Goal: Task Accomplishment & Management: Manage account settings

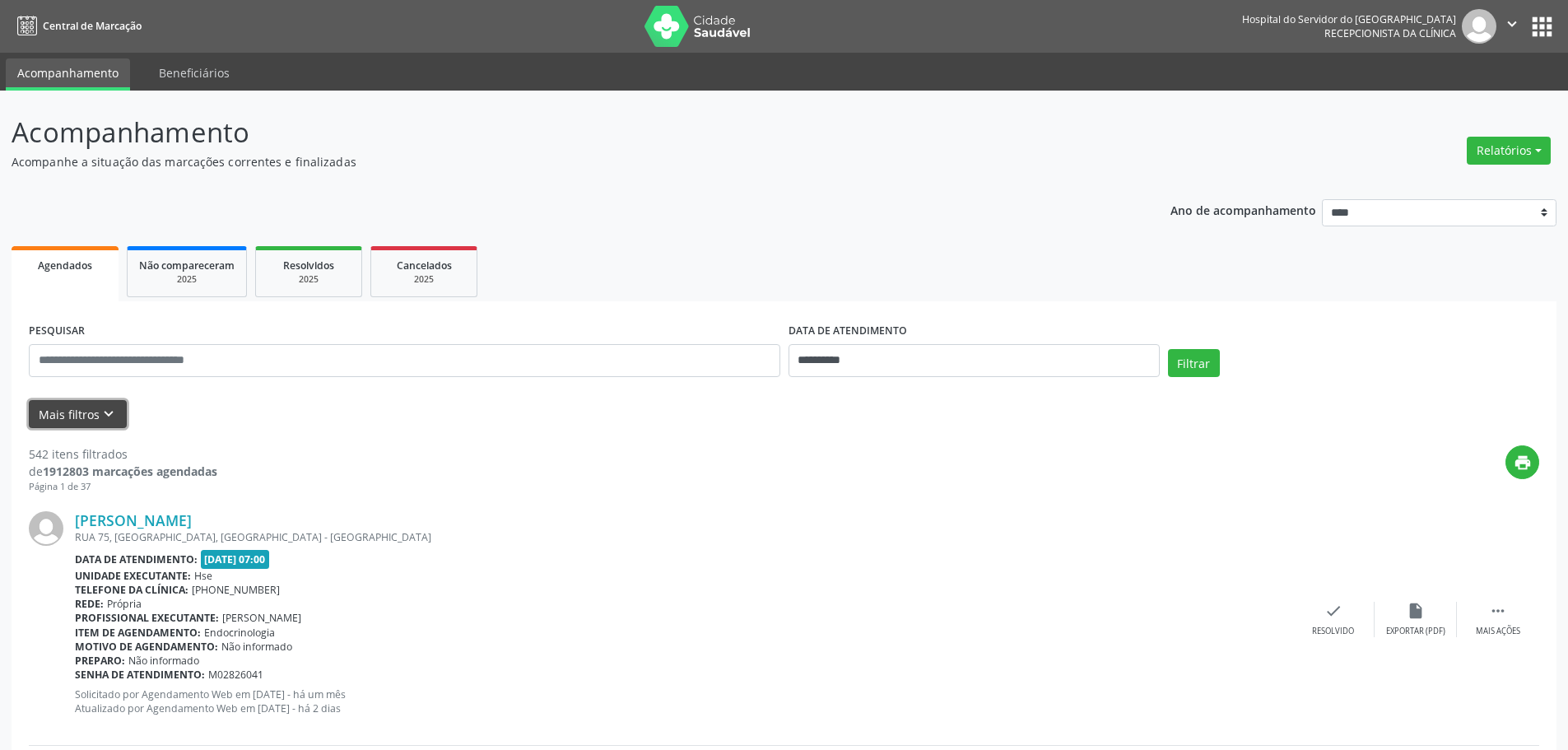
click at [116, 415] on button "Mais filtros keyboard_arrow_down" at bounding box center [78, 414] width 98 height 29
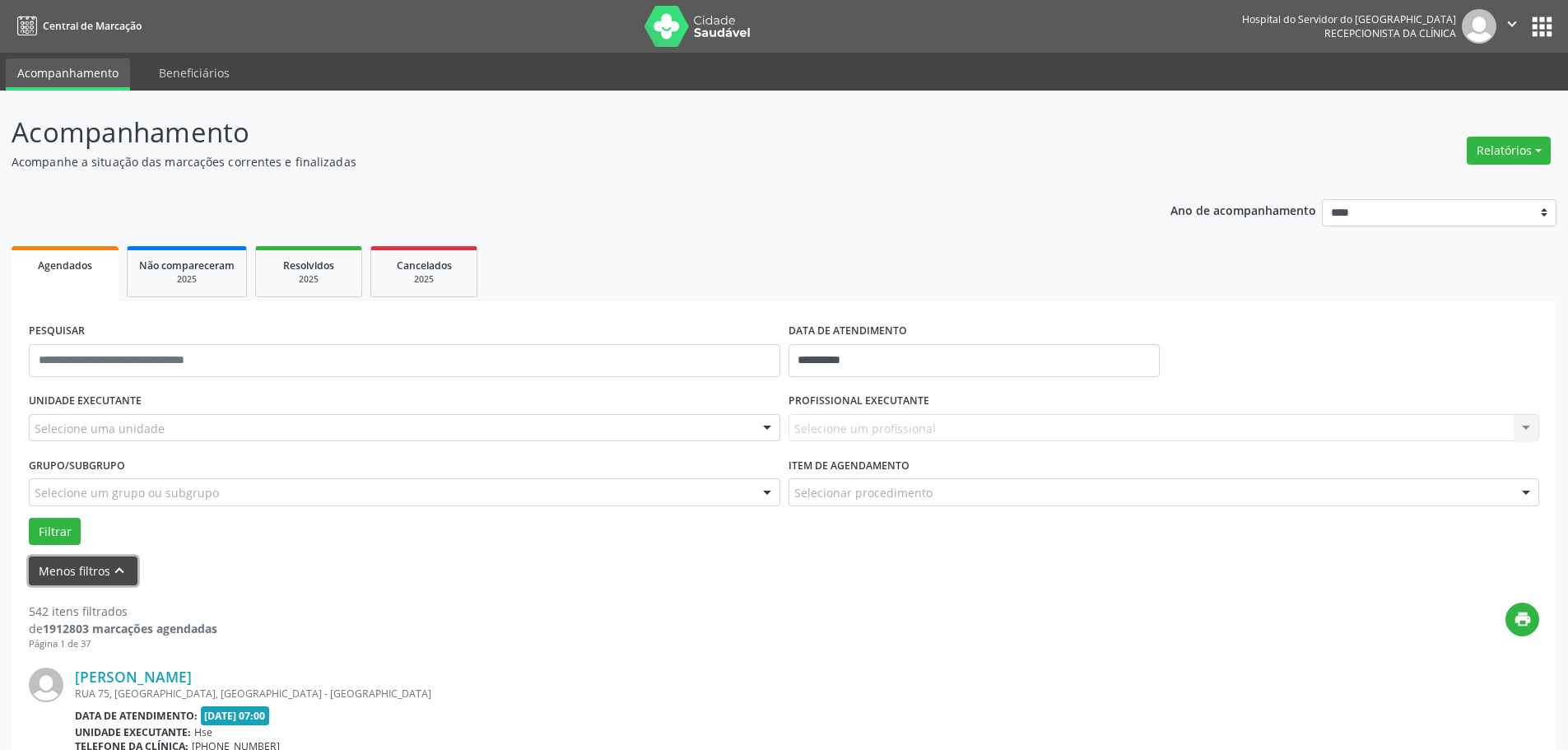
drag, startPoint x: 1539, startPoint y: 152, endPoint x: 1508, endPoint y: 173, distance: 37.4
click at [1539, 151] on button "Relatórios" at bounding box center [1509, 151] width 84 height 28
click at [1455, 186] on link "Agendamentos" at bounding box center [1463, 186] width 177 height 23
select select "*"
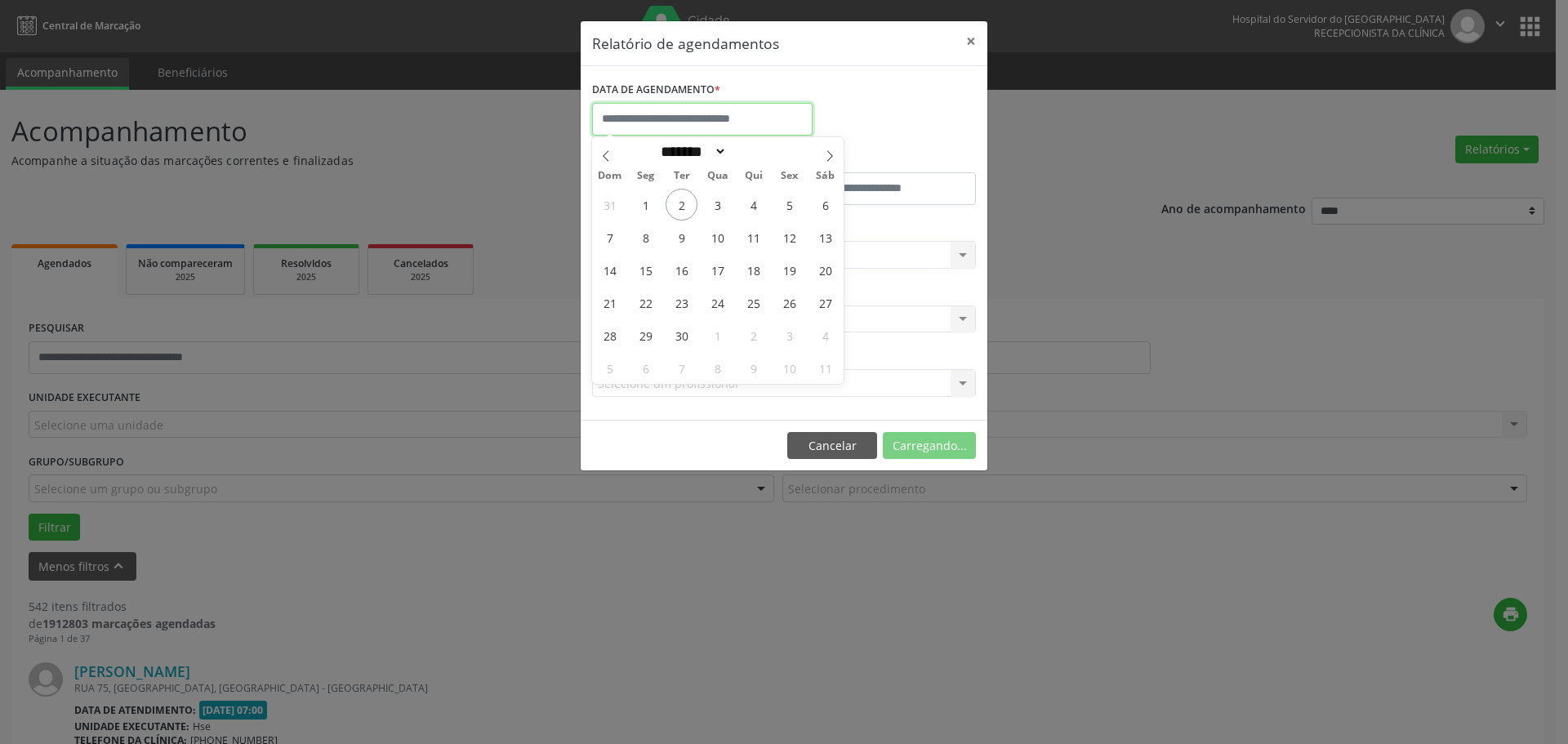
click at [680, 121] on input "text" at bounding box center [702, 119] width 221 height 33
click at [679, 207] on span "2" at bounding box center [681, 204] width 32 height 32
type input "**********"
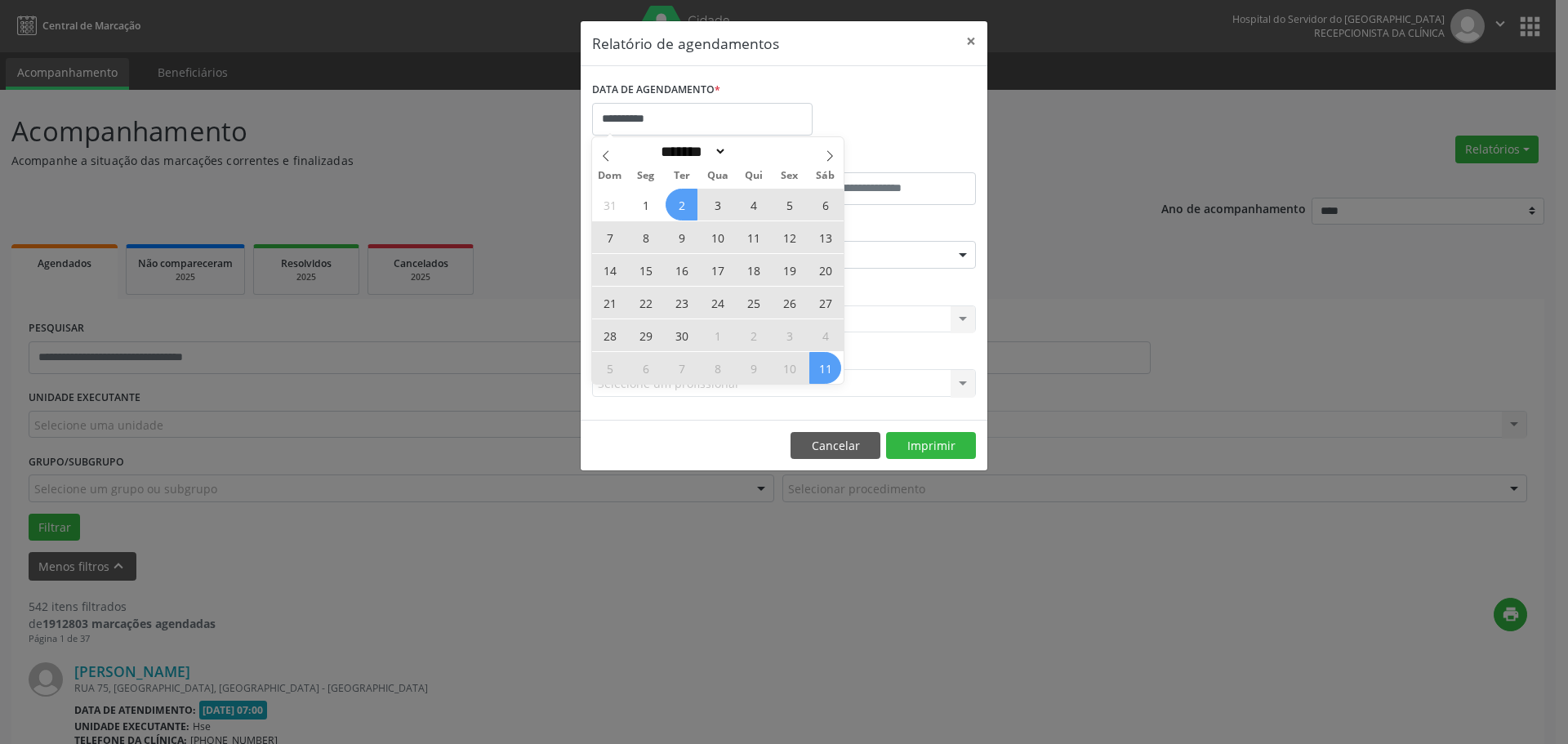
click at [834, 363] on div "31 1 2 3 4 5 6 7 8 9 10 11 12 13 14 15 16 17 18 19 20 21 22 23 24 25 26 27 28 2…" at bounding box center [718, 286] width 252 height 196
click at [832, 364] on span "11" at bounding box center [825, 368] width 32 height 32
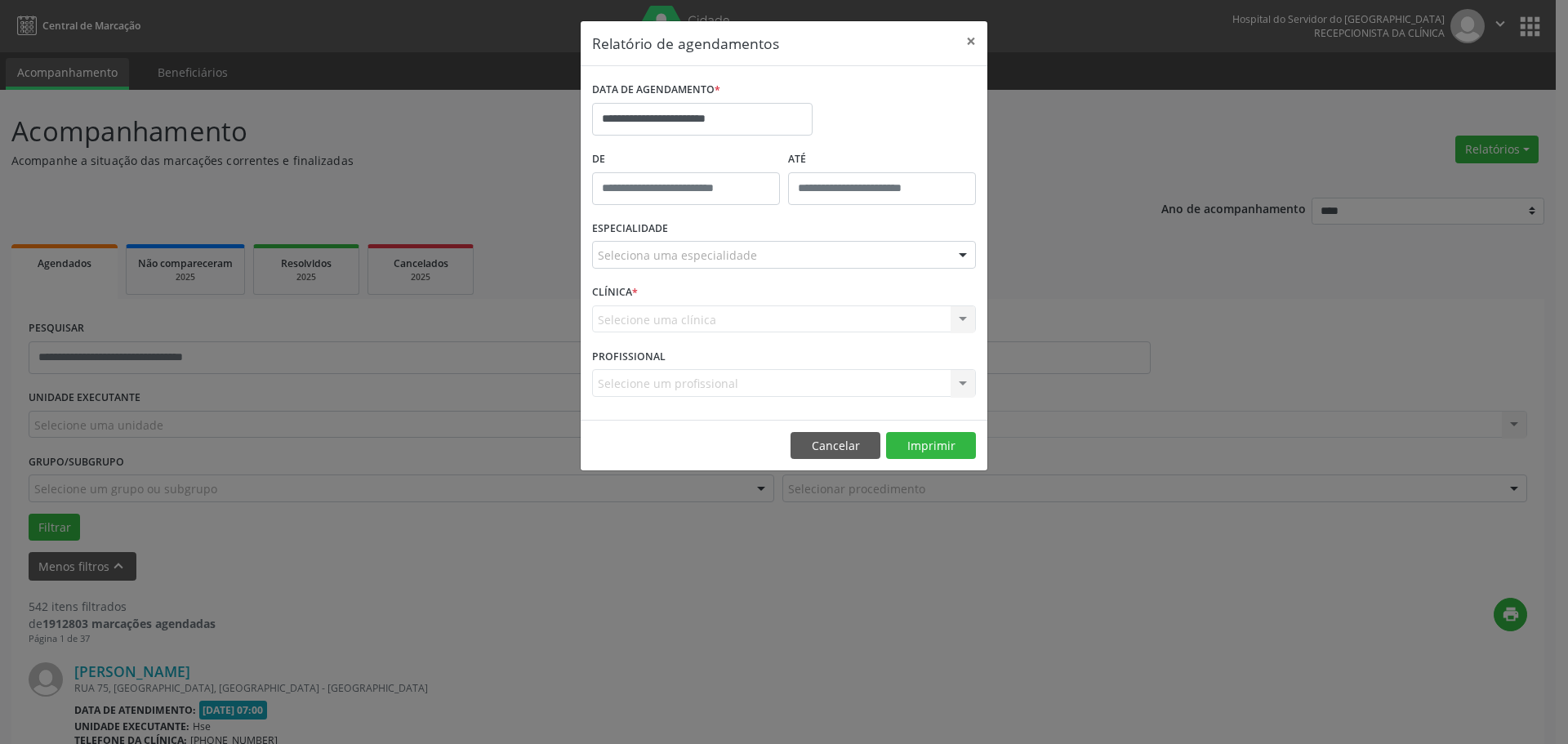
click at [625, 267] on div "Seleciona uma especialidade" at bounding box center [784, 255] width 383 height 28
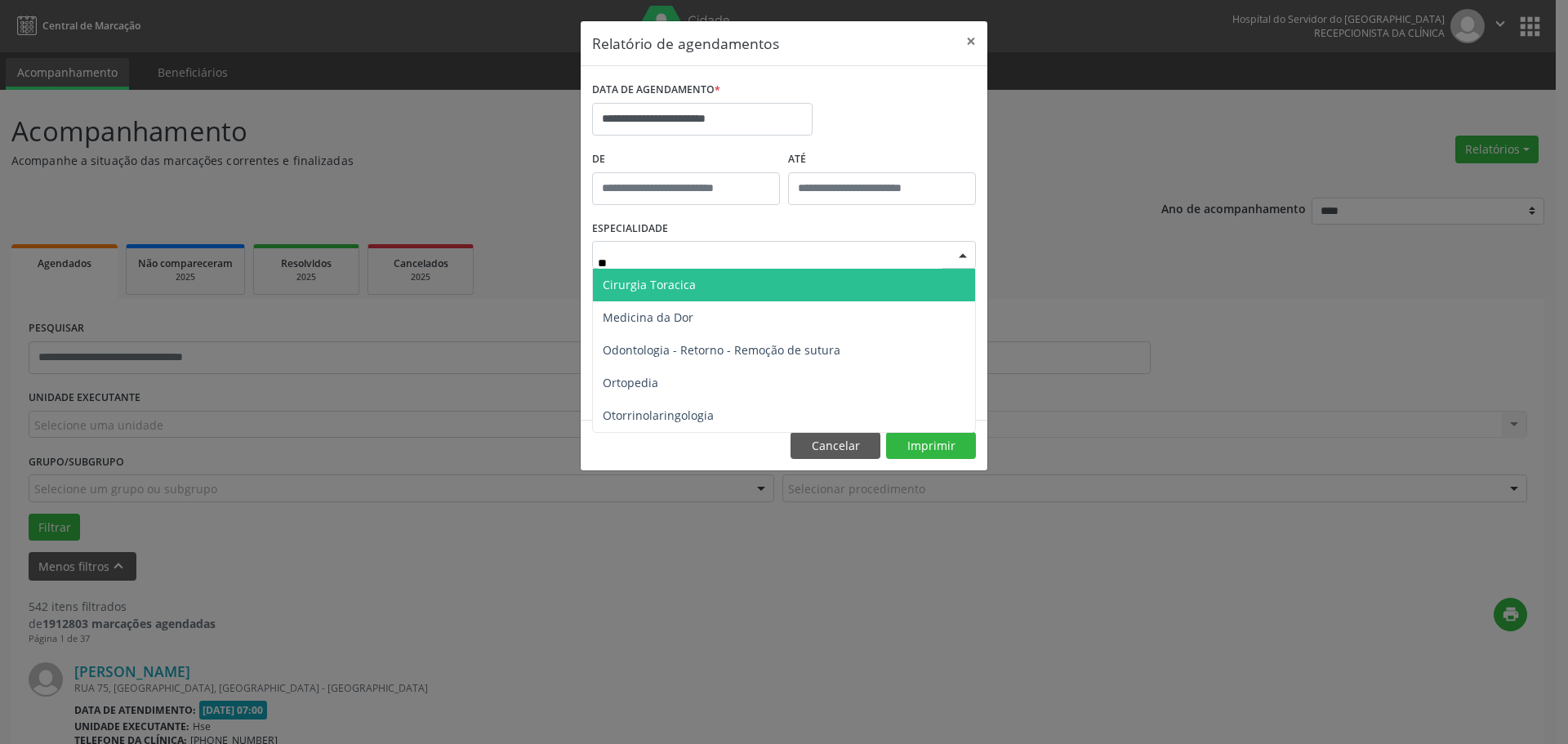
type input "***"
click at [620, 283] on span "Ortopedia" at bounding box center [630, 284] width 55 height 16
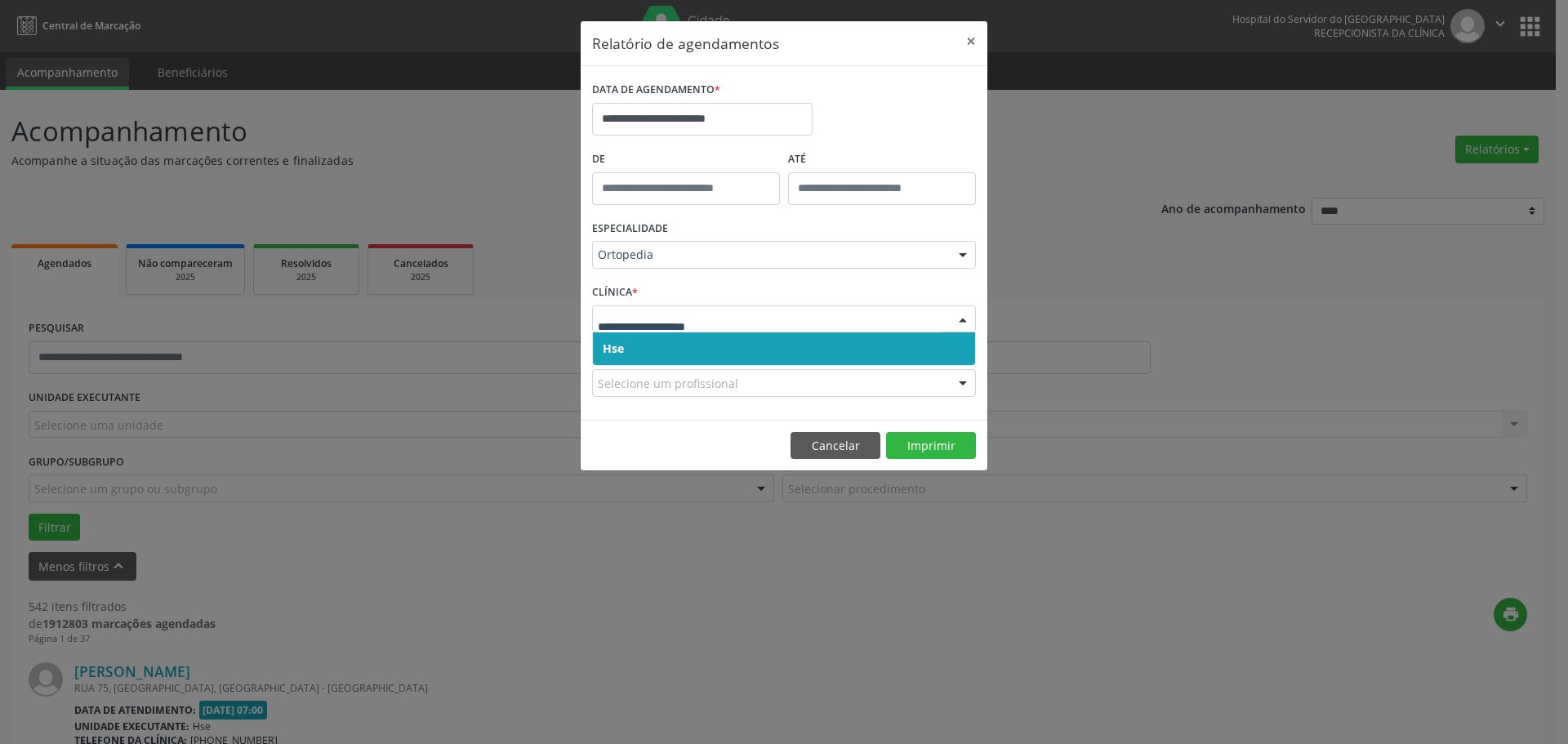
click at [771, 342] on span "Hse" at bounding box center [784, 348] width 382 height 33
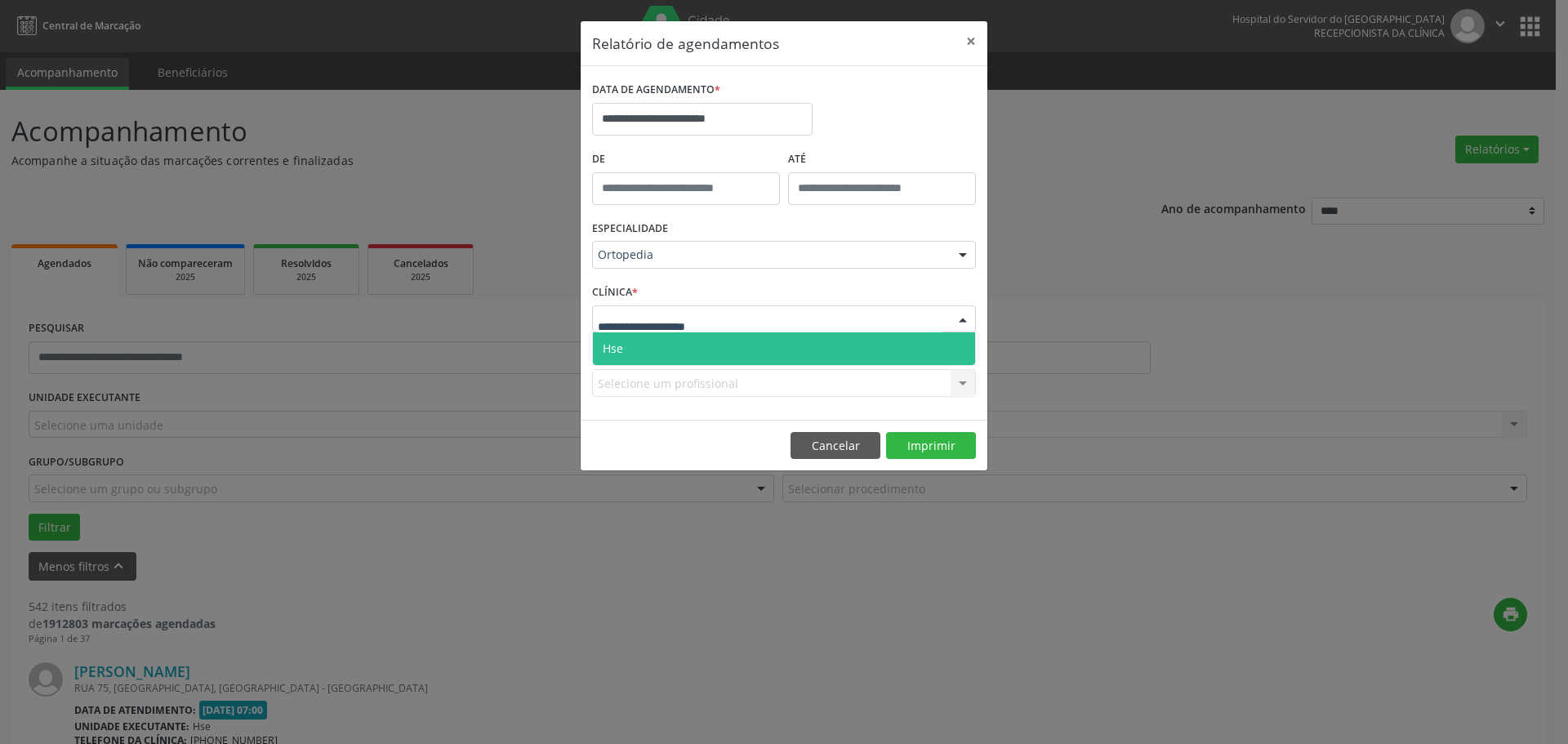
click at [800, 327] on div at bounding box center [784, 319] width 383 height 28
click at [769, 337] on span "Hse" at bounding box center [784, 348] width 382 height 33
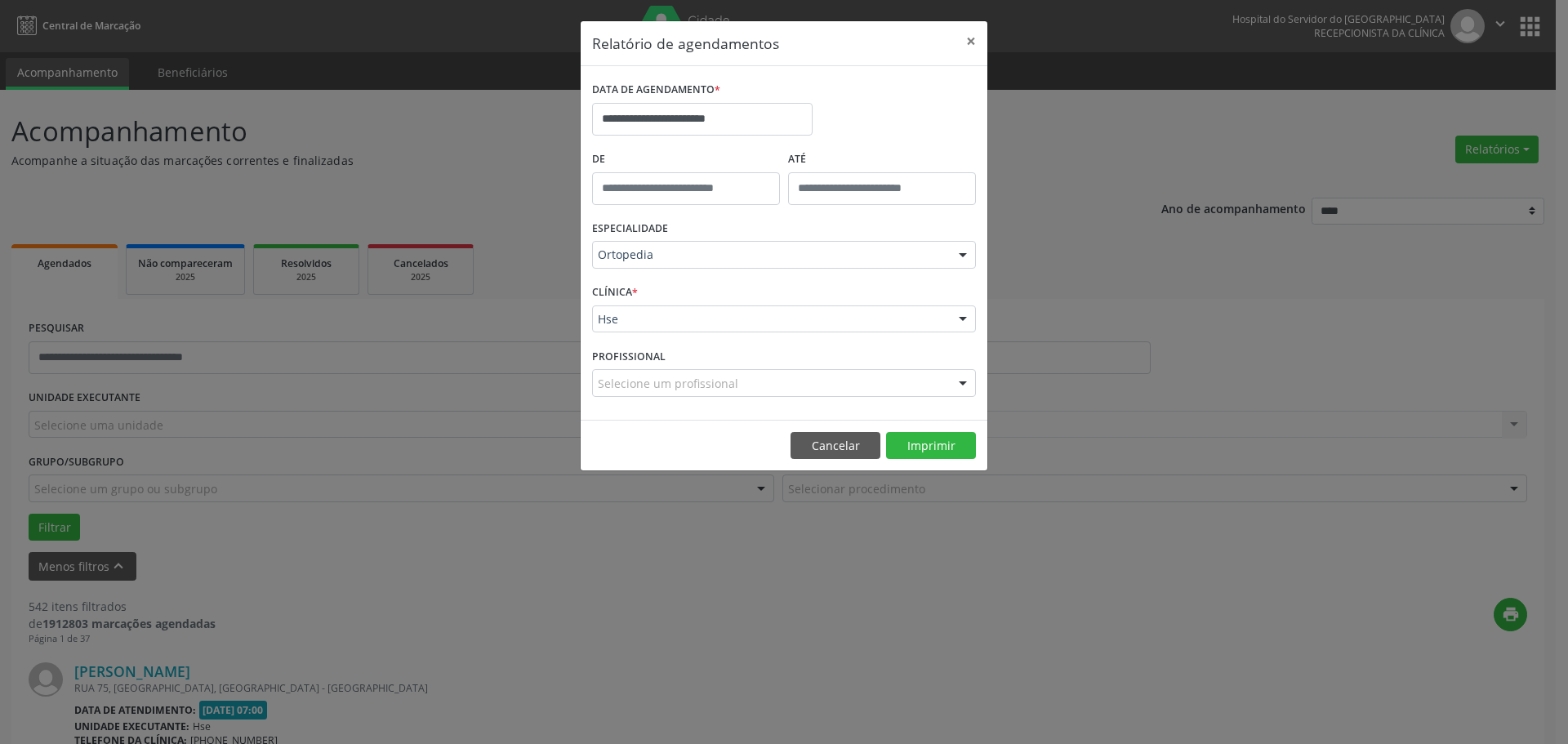
click at [965, 384] on div at bounding box center [962, 383] width 25 height 28
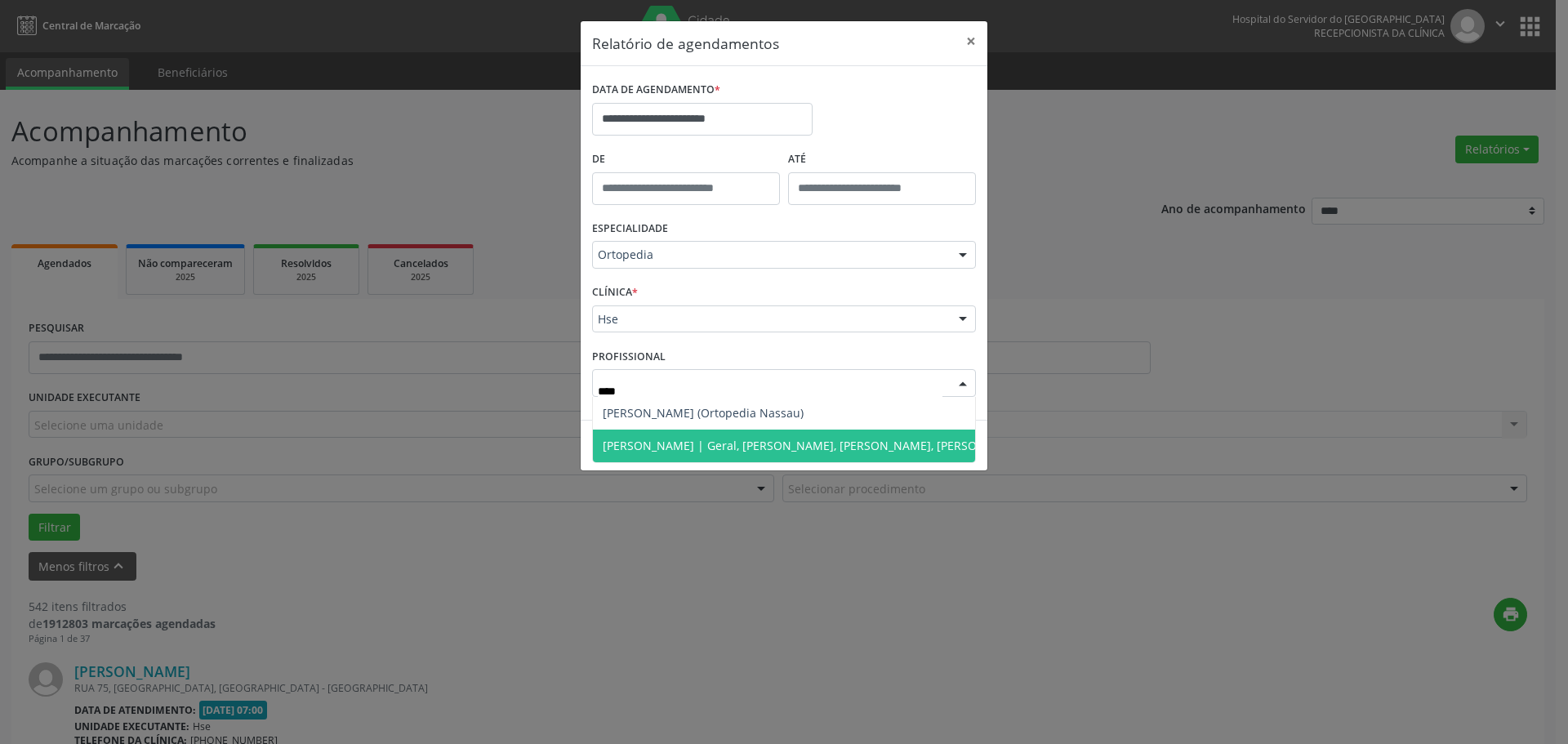
click at [811, 445] on span "Alexey Alves Garcez | Geral, Coluna, Cotovelo, Ombro e Joelho" at bounding box center [867, 446] width 530 height 16
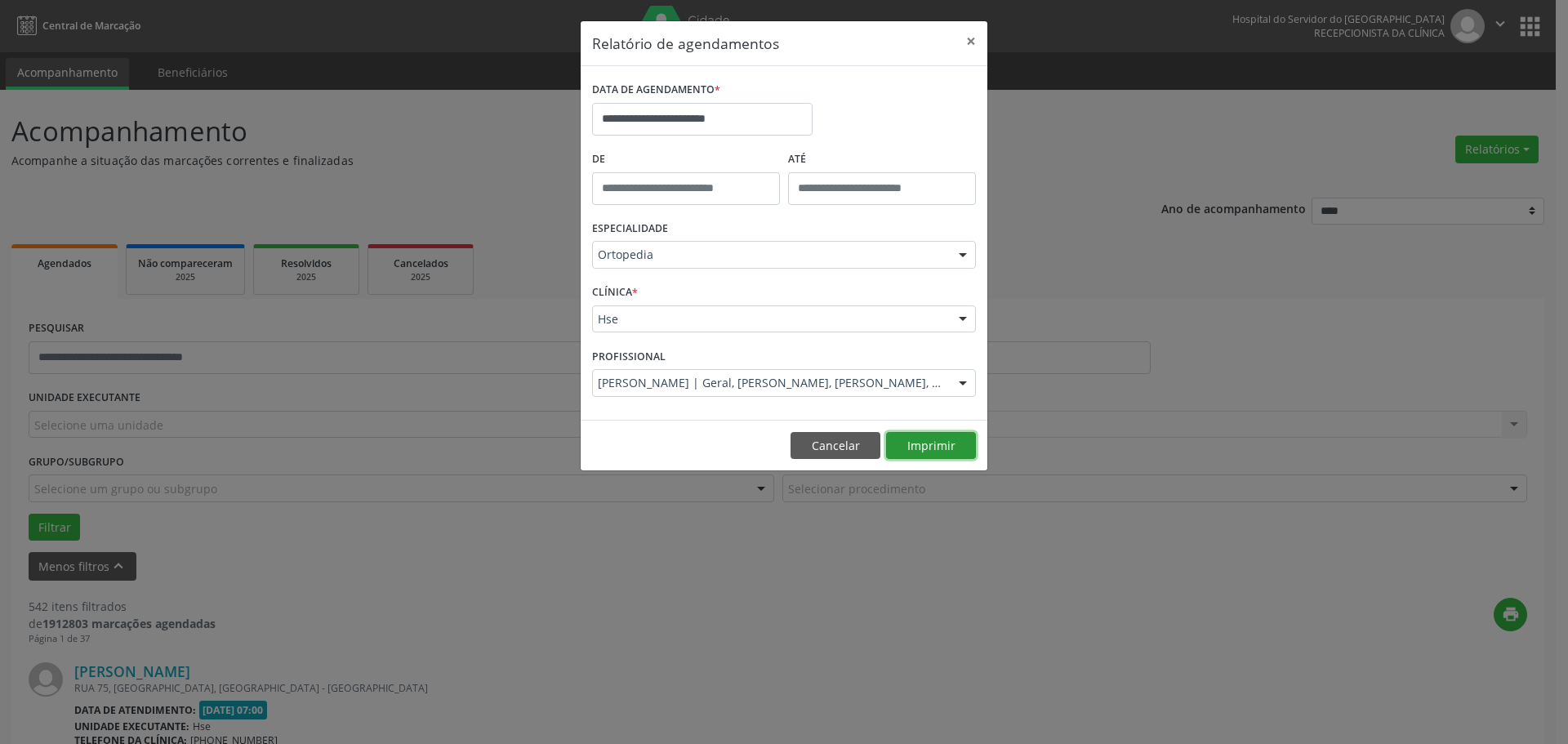
click at [913, 445] on button "Imprimir" at bounding box center [930, 446] width 90 height 28
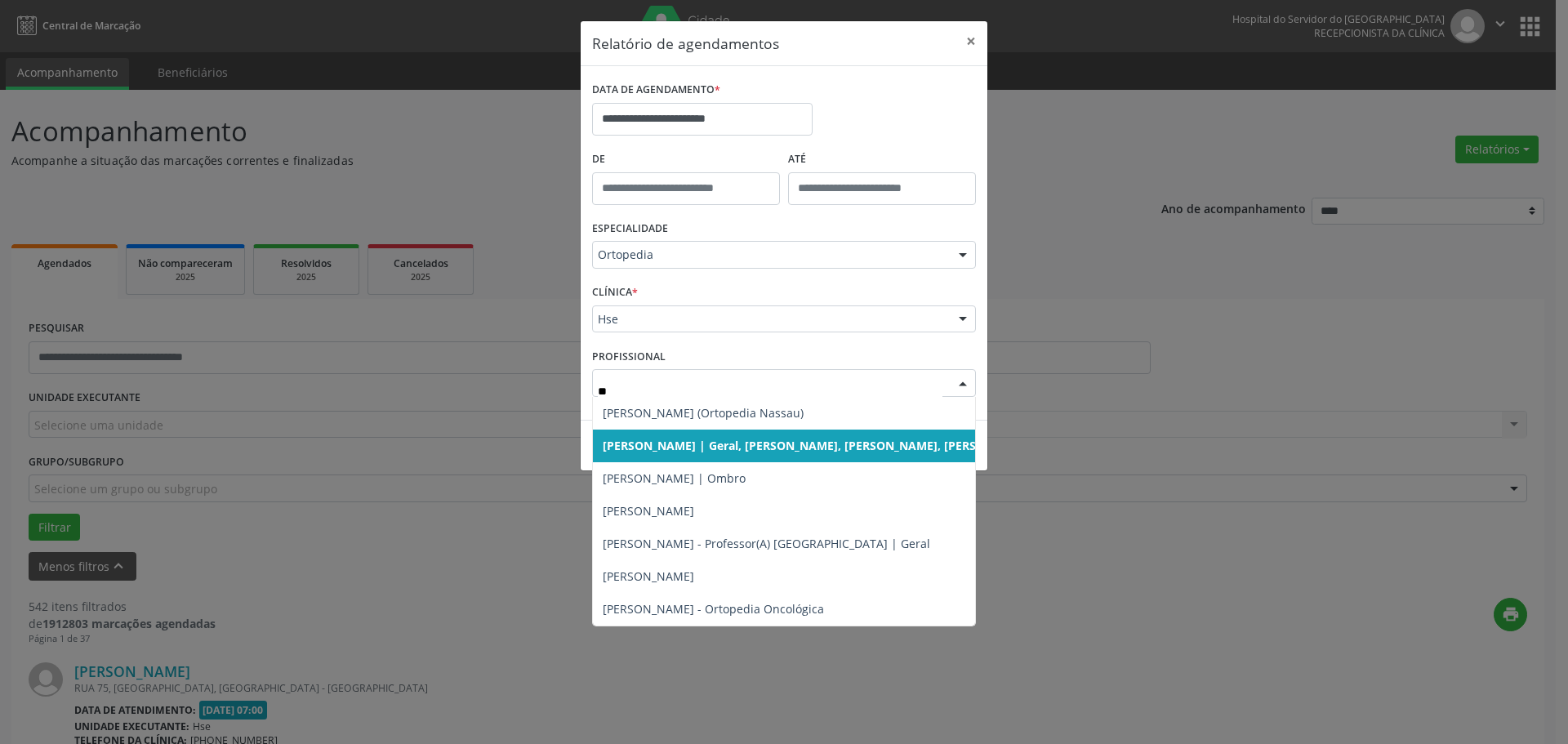
type input "***"
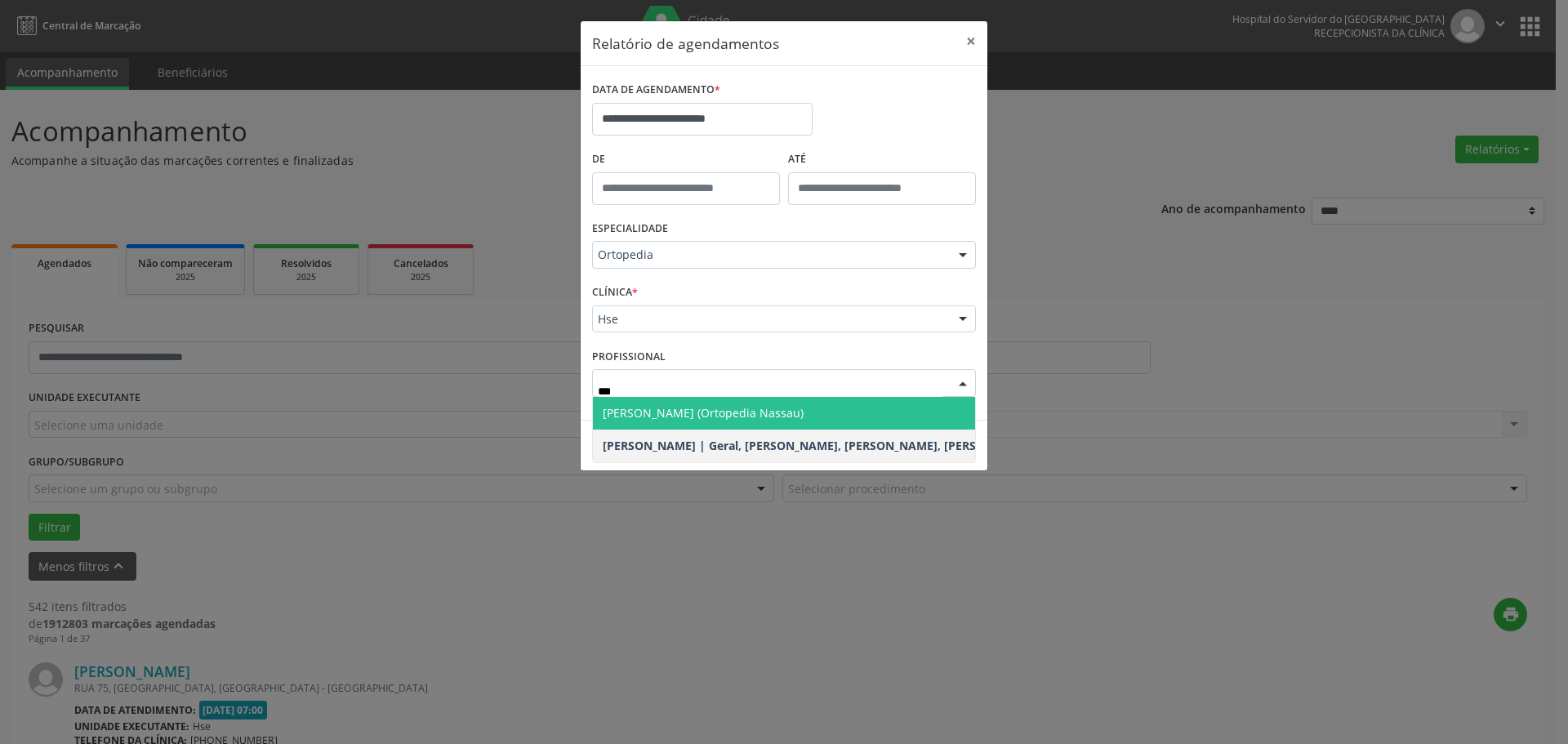
click at [713, 412] on span "Alexey Alves (Ortopedia Nassau)" at bounding box center [702, 413] width 201 height 16
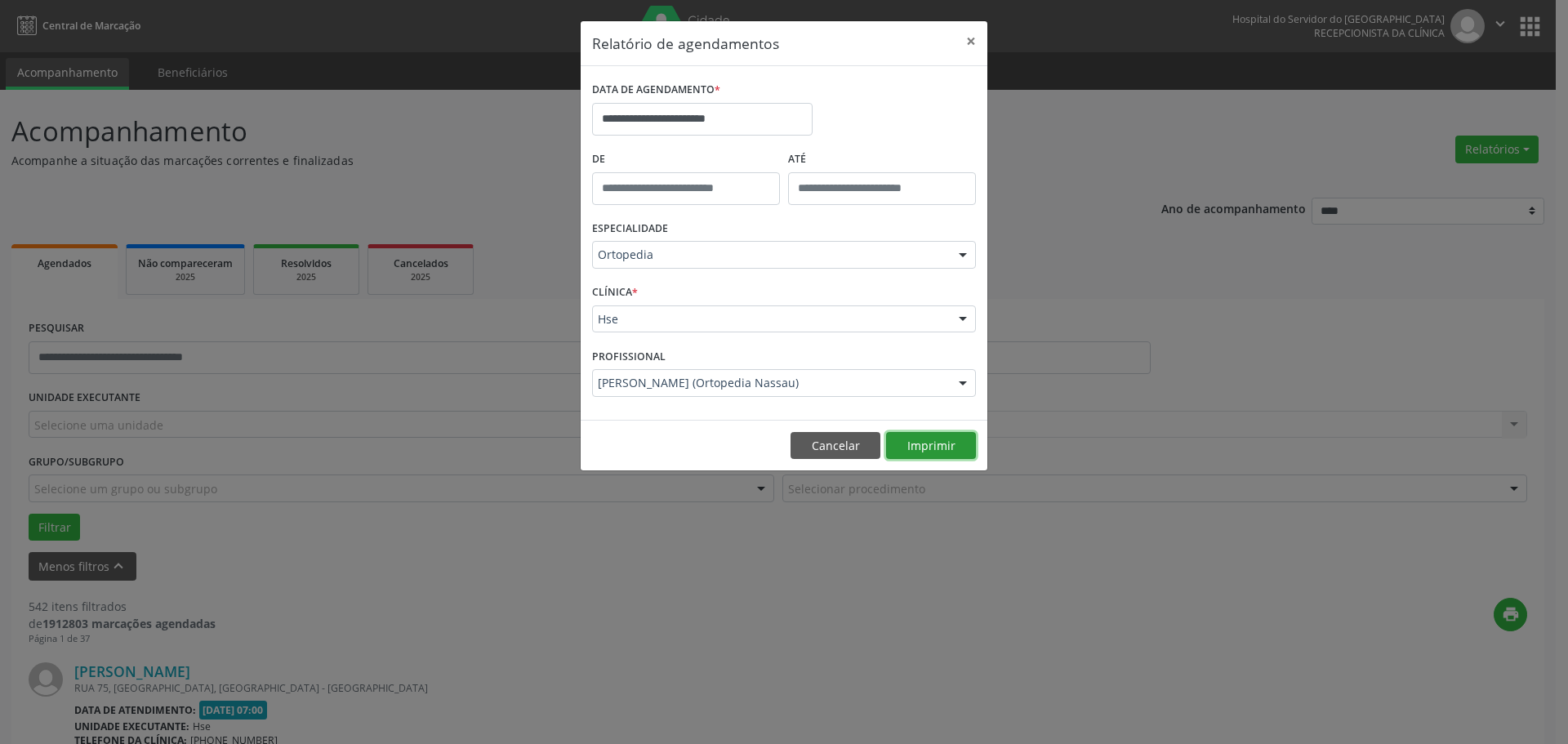
click at [943, 454] on button "Imprimir" at bounding box center [930, 446] width 90 height 28
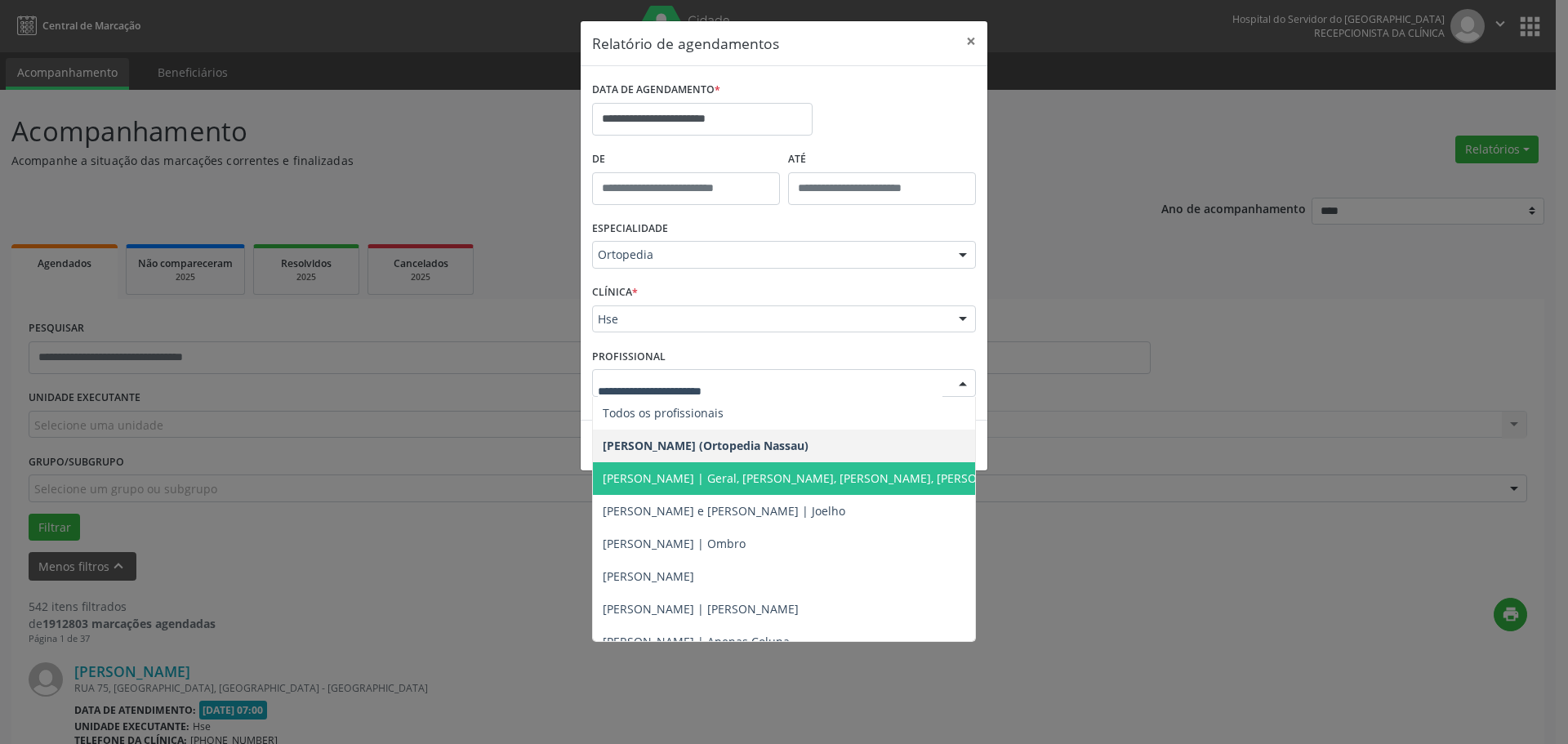
click at [783, 472] on span "Alexey Alves Garcez | Geral, Coluna, Cotovelo, Ombro e Joelho" at bounding box center [867, 478] width 530 height 16
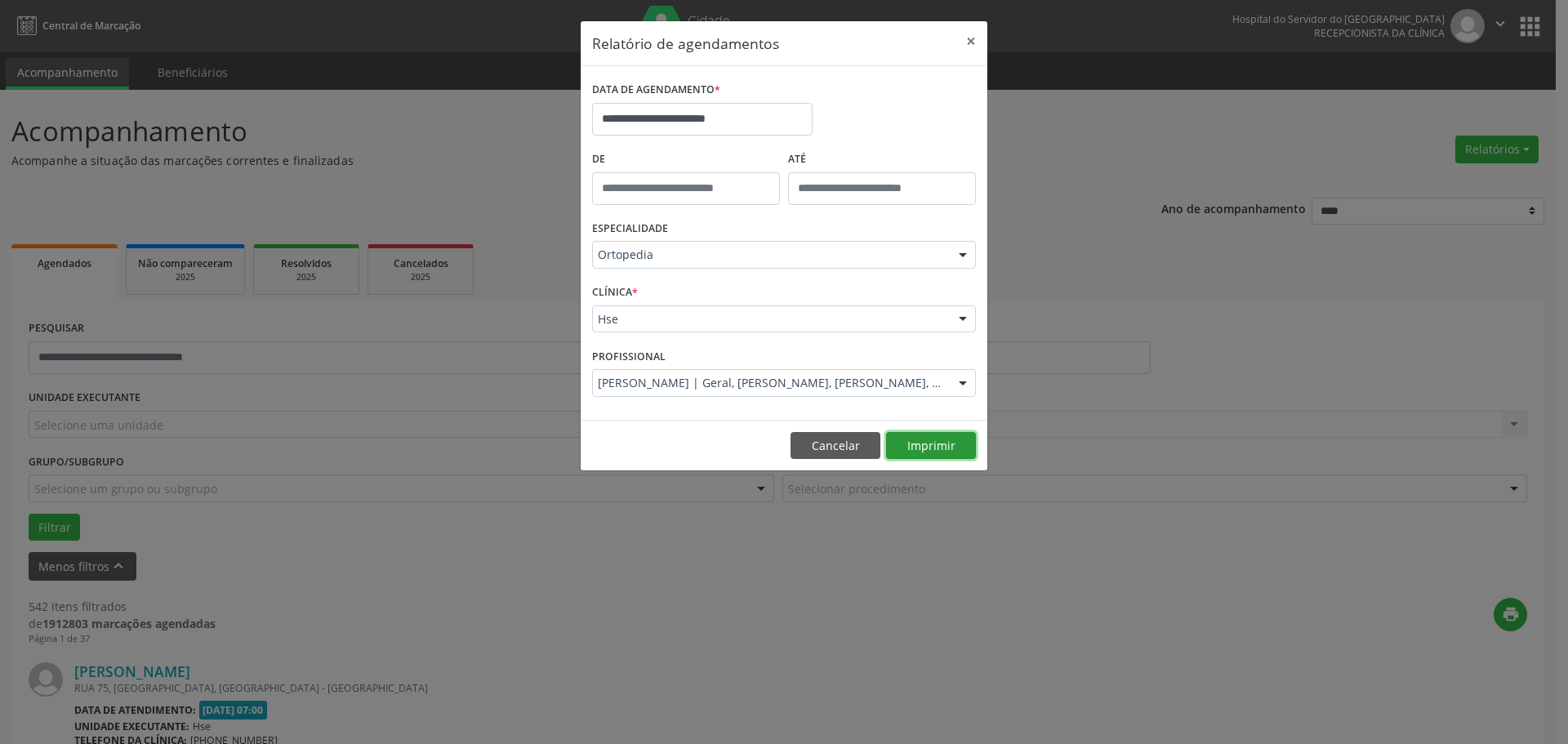
click at [904, 445] on button "Imprimir" at bounding box center [930, 446] width 90 height 28
click at [706, 113] on input "**********" at bounding box center [702, 119] width 221 height 33
click at [979, 44] on button "×" at bounding box center [971, 41] width 33 height 40
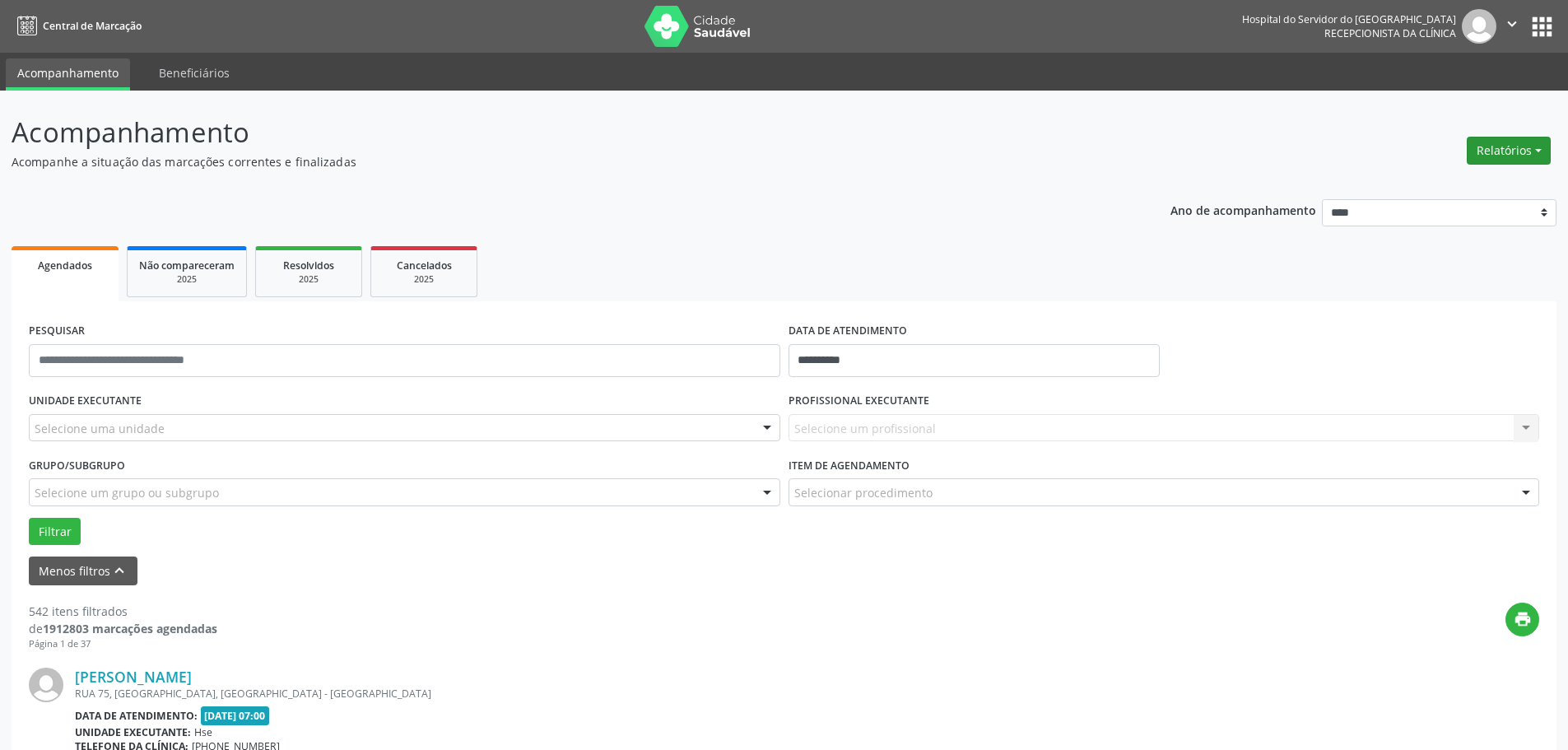
click at [1515, 141] on button "Relatórios" at bounding box center [1509, 151] width 84 height 28
click at [1396, 189] on link "Agendamentos" at bounding box center [1463, 186] width 177 height 23
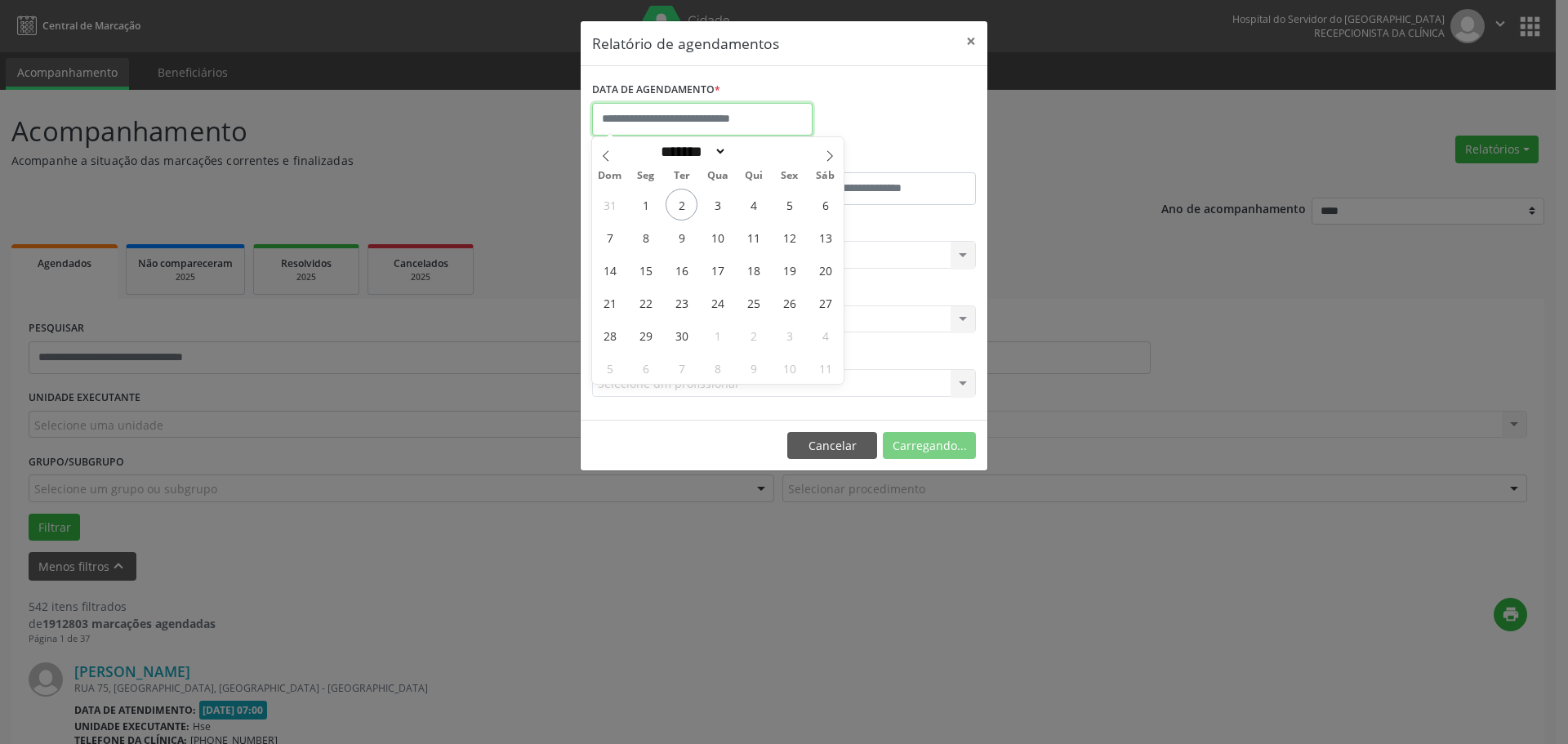
click at [762, 106] on input "text" at bounding box center [702, 119] width 221 height 33
click at [684, 233] on span "9" at bounding box center [681, 237] width 32 height 32
type input "**********"
click at [684, 233] on span "9" at bounding box center [681, 237] width 32 height 32
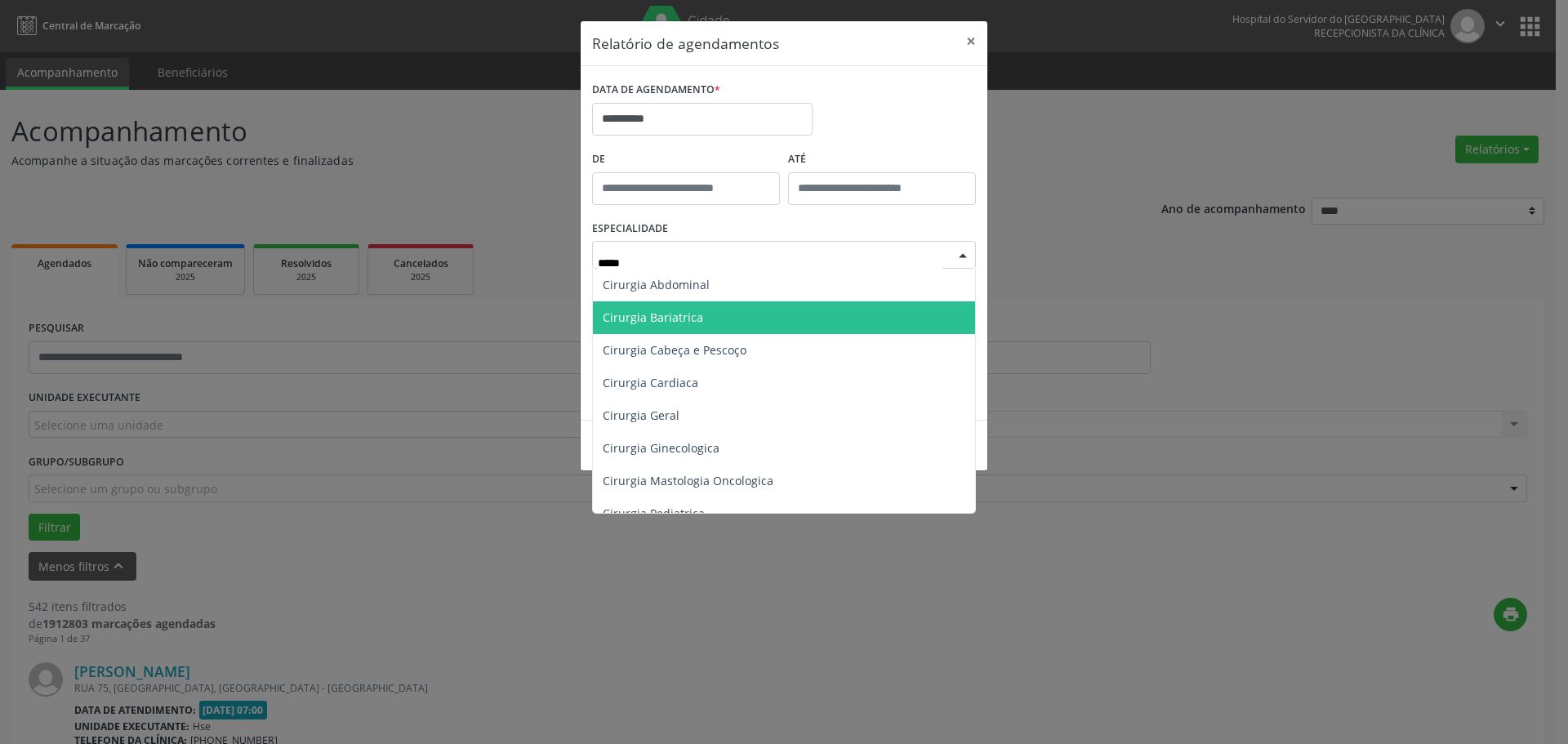
click at [706, 332] on span "Cirurgia Bariatrica" at bounding box center [784, 317] width 382 height 33
type input "*****"
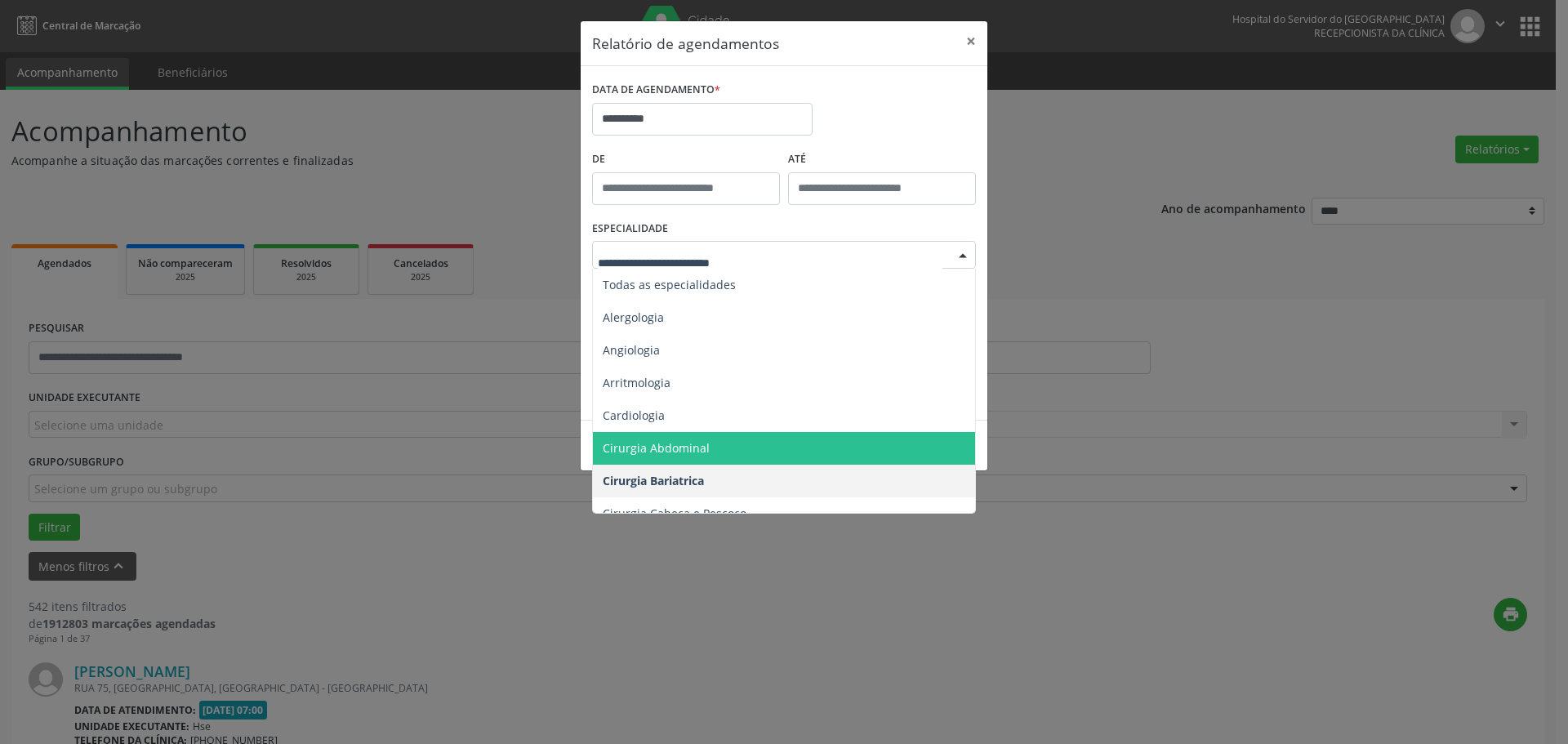
scroll to position [81, 0]
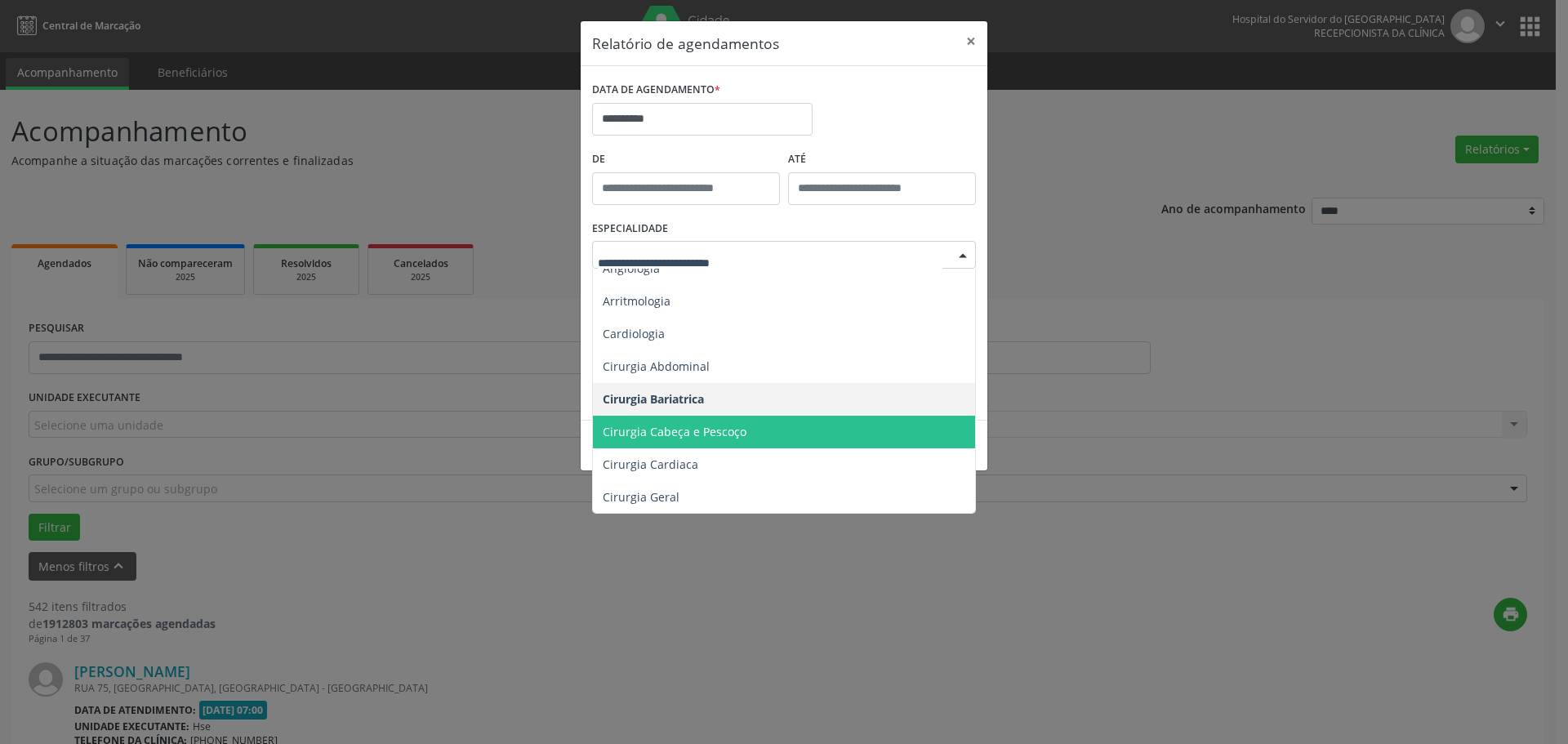
click at [742, 425] on span "Cirurgia Cabeça e Pescoço" at bounding box center [784, 432] width 384 height 33
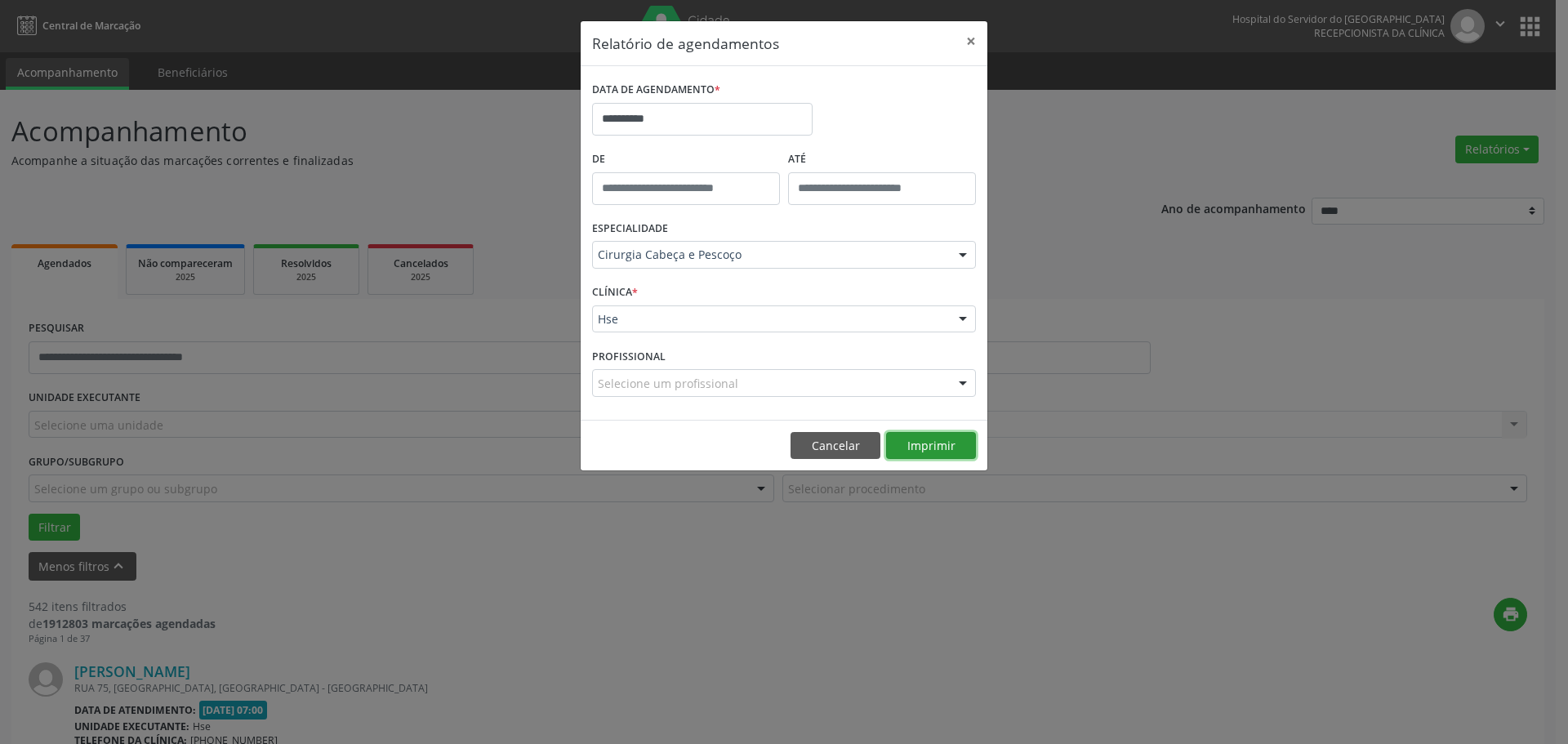
click at [920, 444] on button "Imprimir" at bounding box center [930, 446] width 90 height 28
click at [726, 124] on input "**********" at bounding box center [702, 119] width 221 height 33
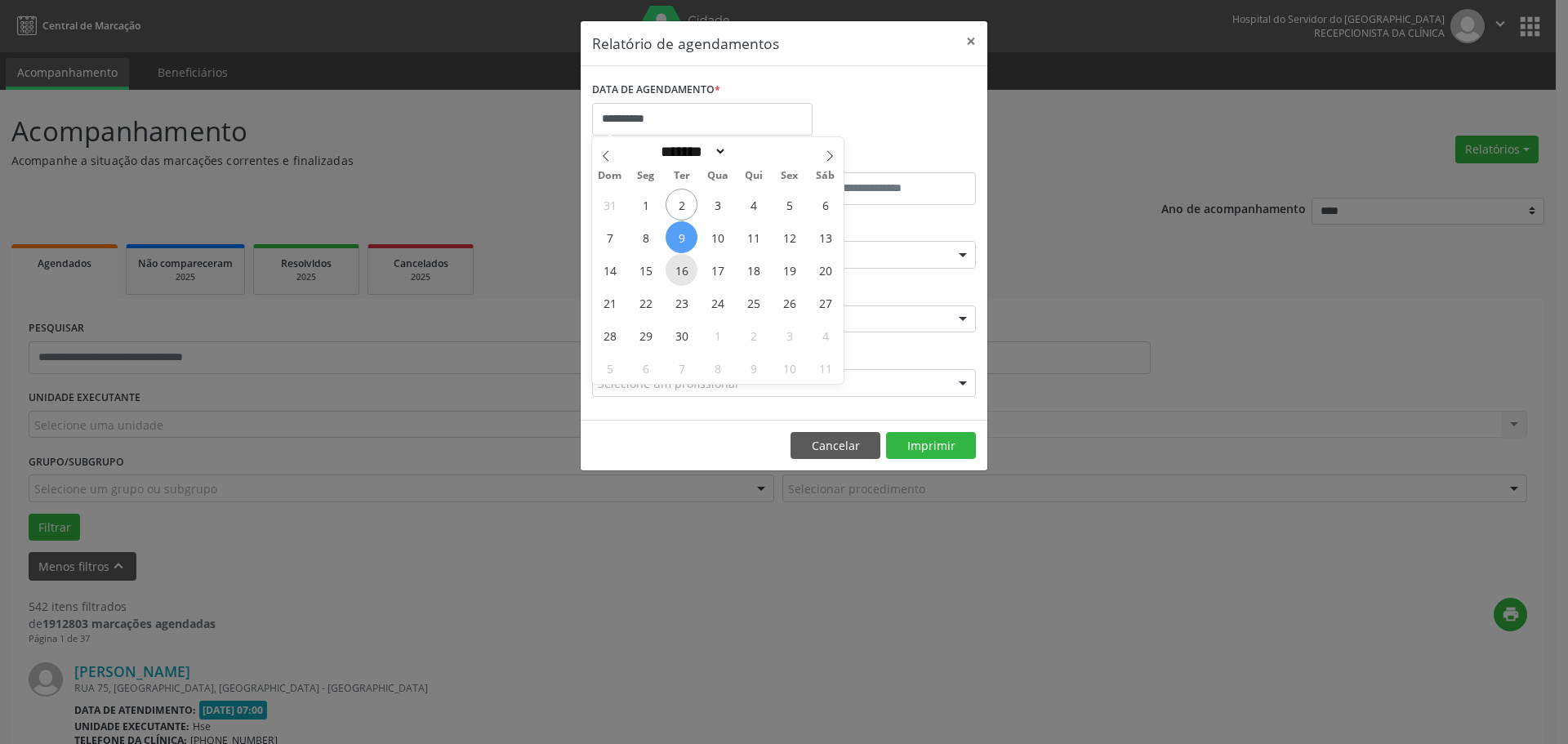
click at [674, 268] on span "16" at bounding box center [681, 269] width 32 height 32
type input "**********"
click at [674, 268] on span "16" at bounding box center [681, 269] width 32 height 32
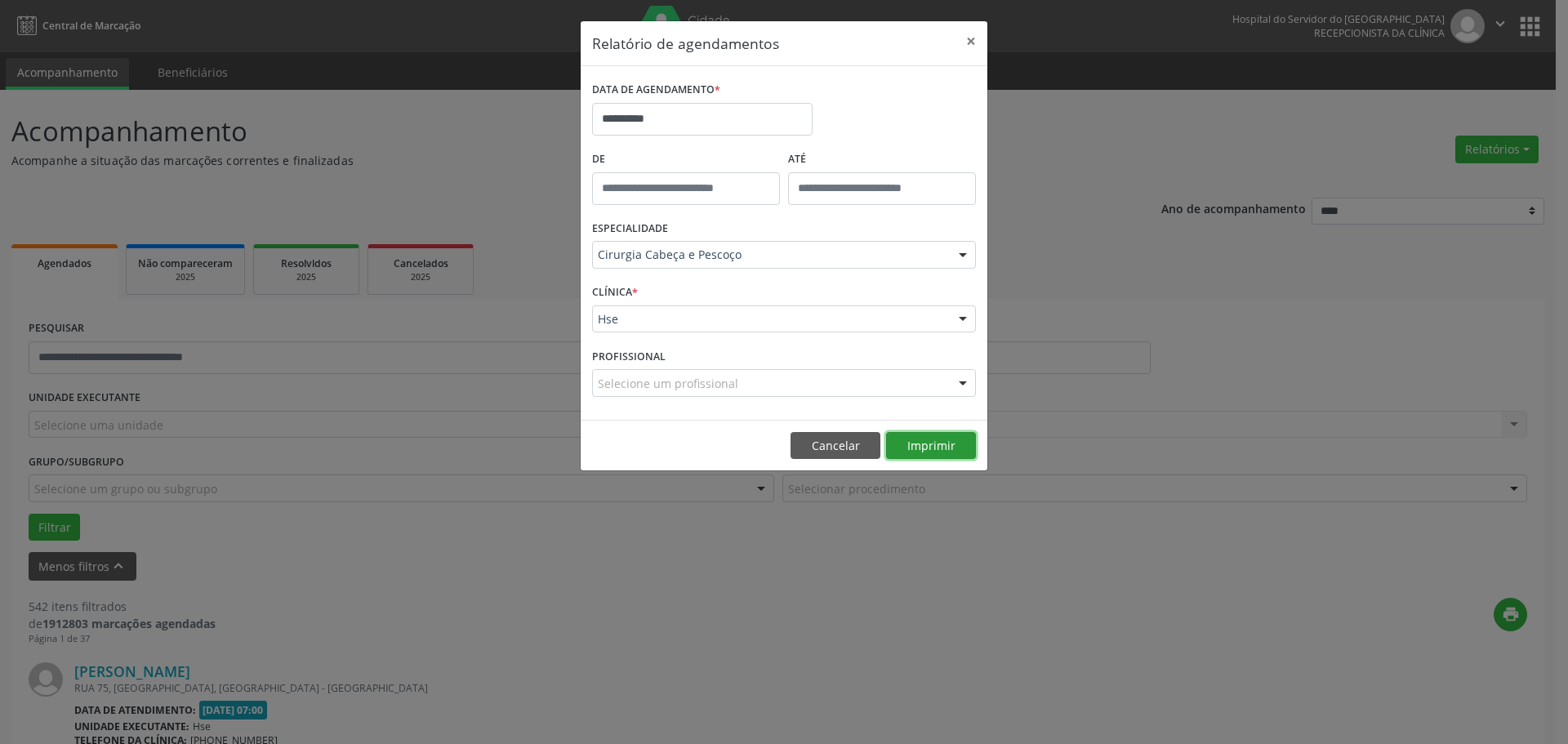
click at [924, 449] on button "Imprimir" at bounding box center [930, 446] width 90 height 28
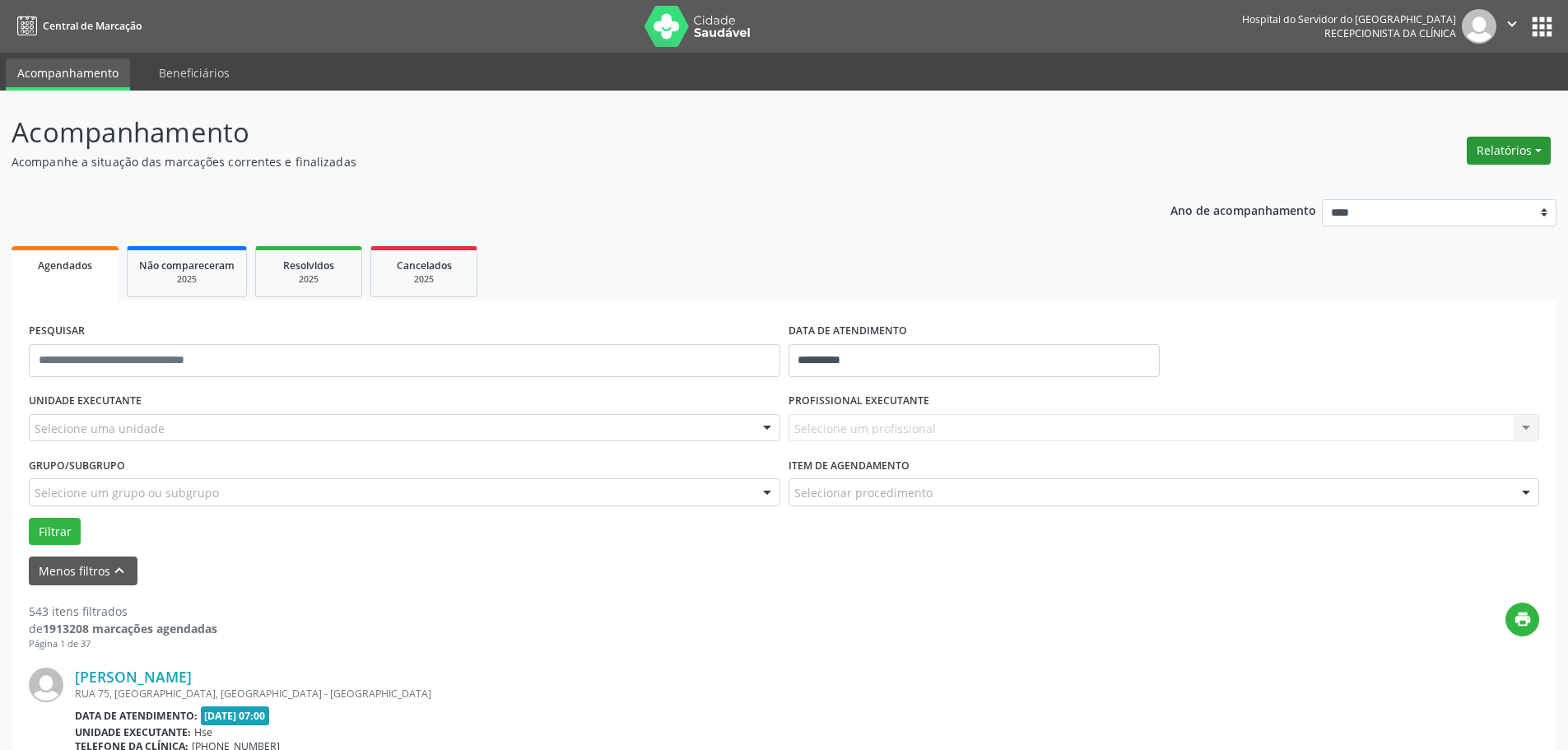
drag, startPoint x: 1495, startPoint y: 134, endPoint x: 1492, endPoint y: 148, distance: 14.3
click at [1494, 141] on div "Relatórios Agendamentos Procedimentos realizados" at bounding box center [1509, 151] width 96 height 40
click at [1491, 154] on button "Relatórios" at bounding box center [1509, 151] width 84 height 28
click at [1421, 188] on link "Agendamentos" at bounding box center [1463, 186] width 177 height 23
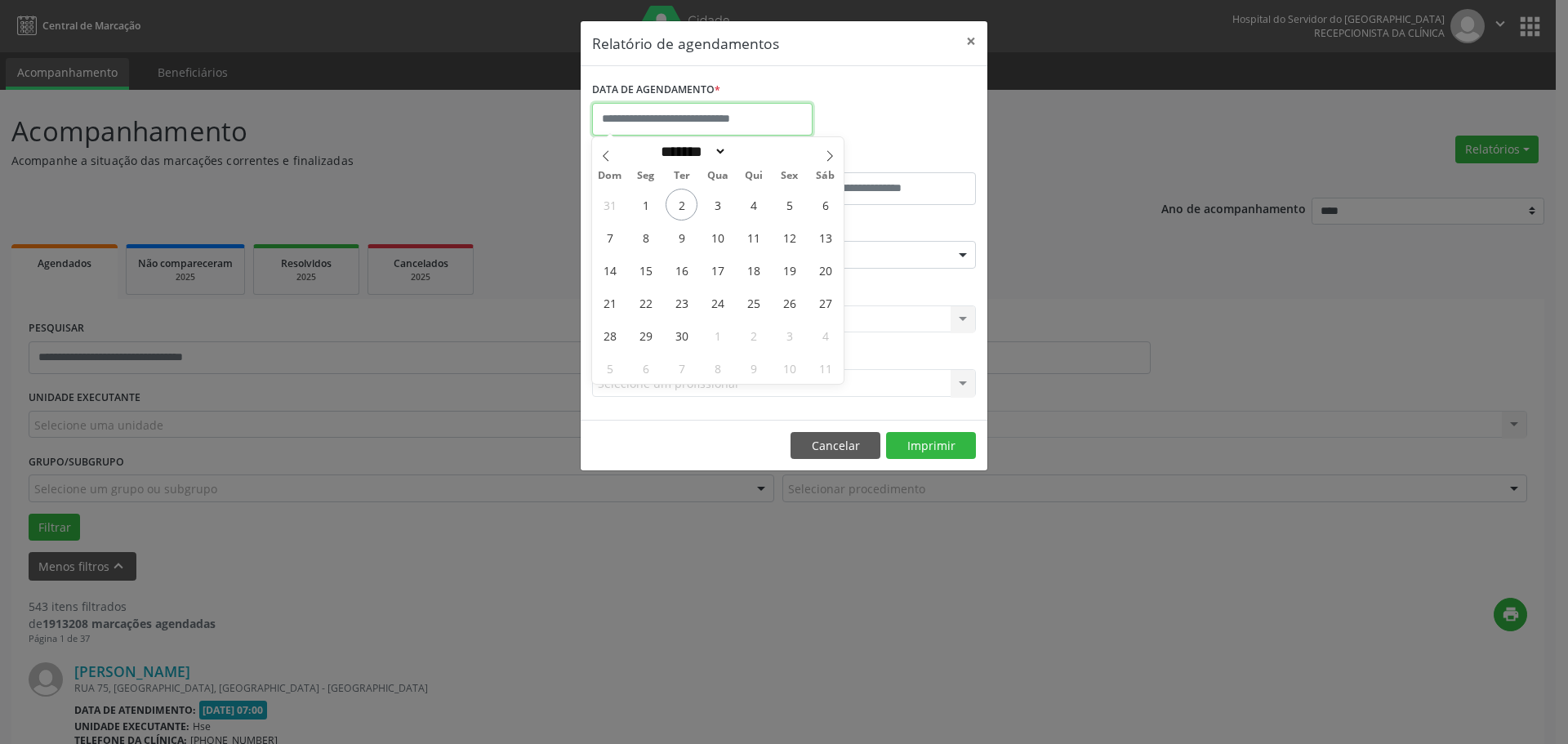
click at [650, 120] on input "text" at bounding box center [702, 119] width 221 height 33
click at [679, 210] on span "2" at bounding box center [681, 204] width 32 height 32
type input "**********"
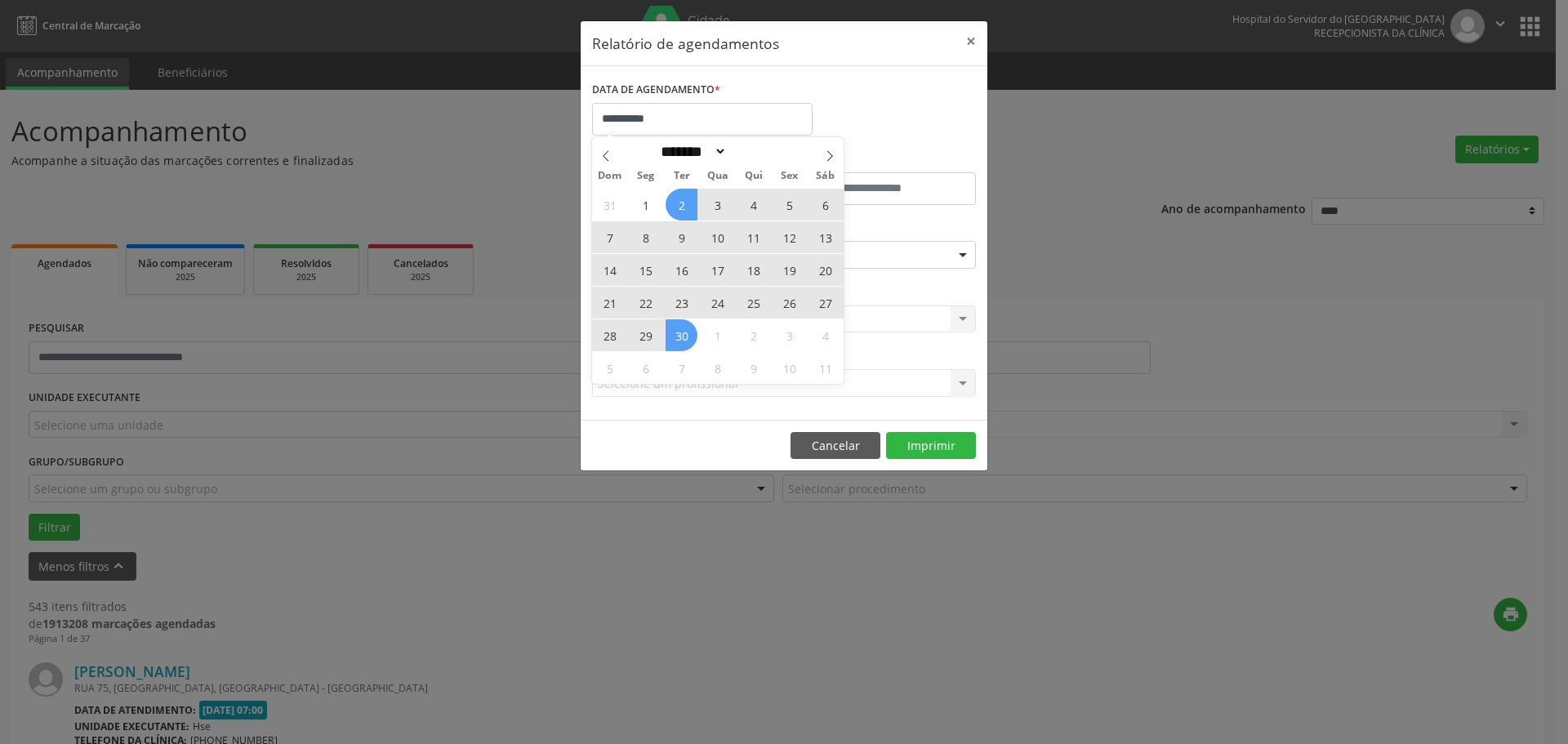
click at [680, 332] on div "31 1 2 3 4 5 6 7 8 9 10 11 12 13 14 15 16 17 18 19 20 21 22 23 24 25 26 27 28 2…" at bounding box center [718, 286] width 252 height 196
click at [680, 332] on span "30" at bounding box center [681, 335] width 32 height 32
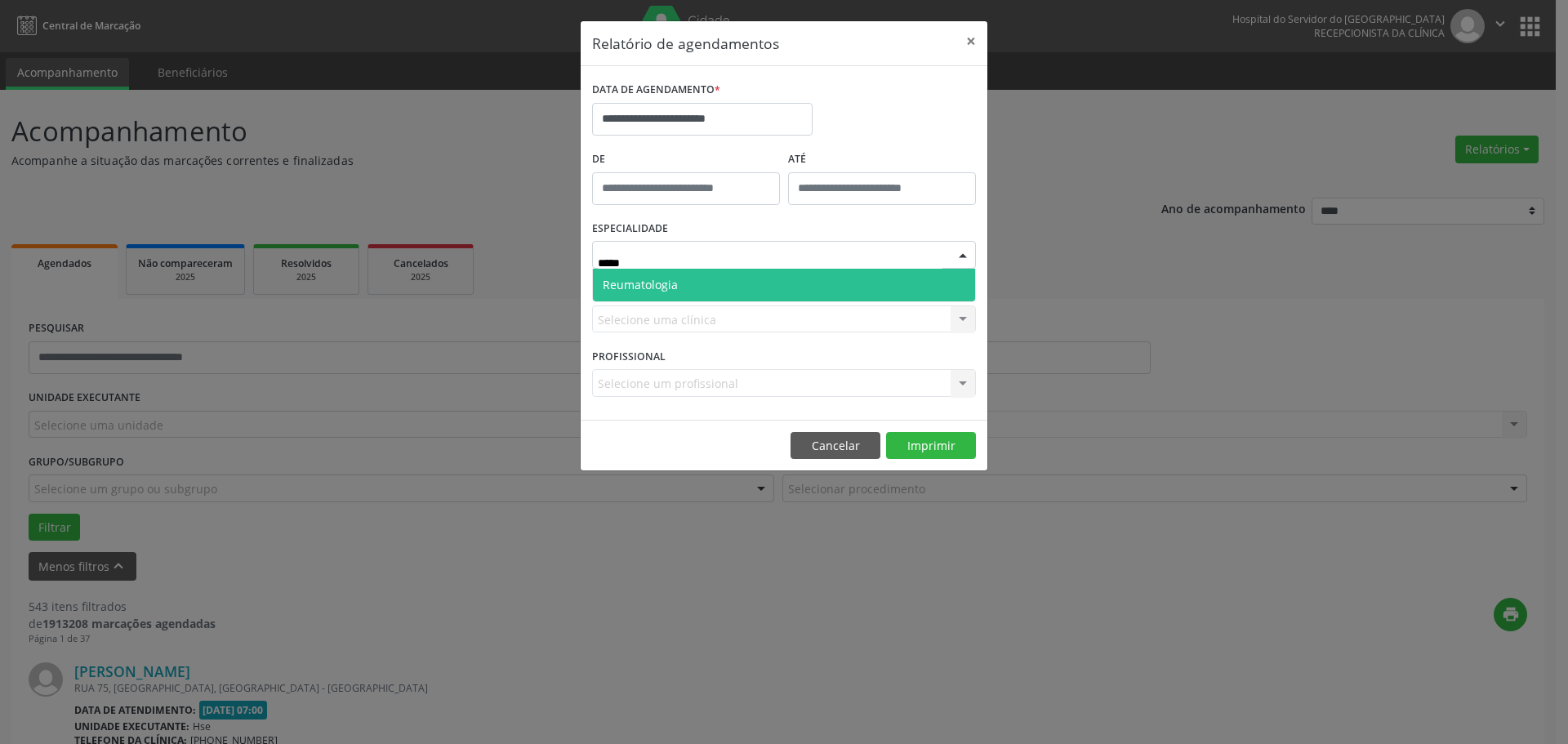
type input "******"
click at [679, 276] on span "Reumatologia" at bounding box center [784, 284] width 382 height 33
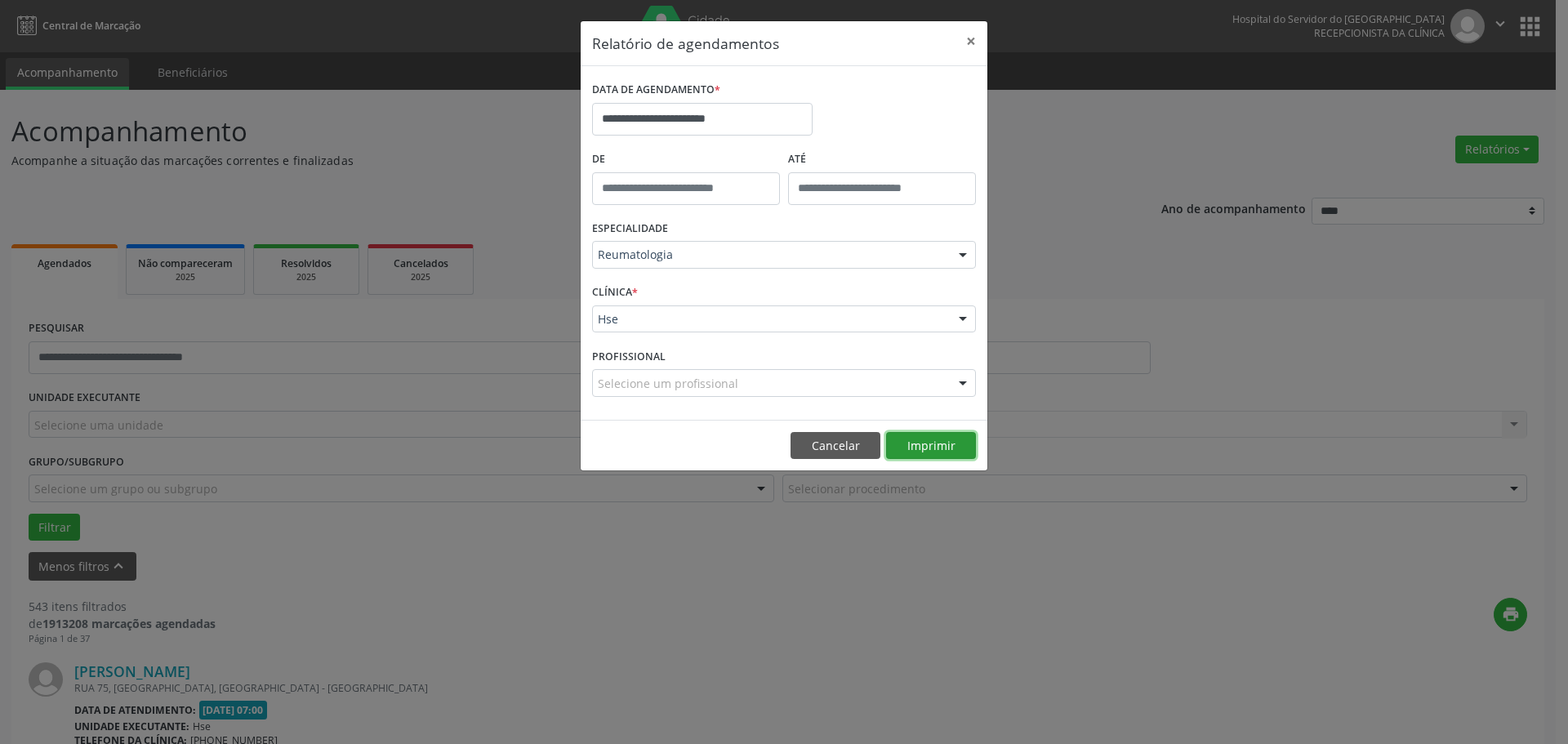
click at [922, 448] on button "Imprimir" at bounding box center [930, 446] width 90 height 28
click at [702, 115] on input "**********" at bounding box center [702, 119] width 221 height 33
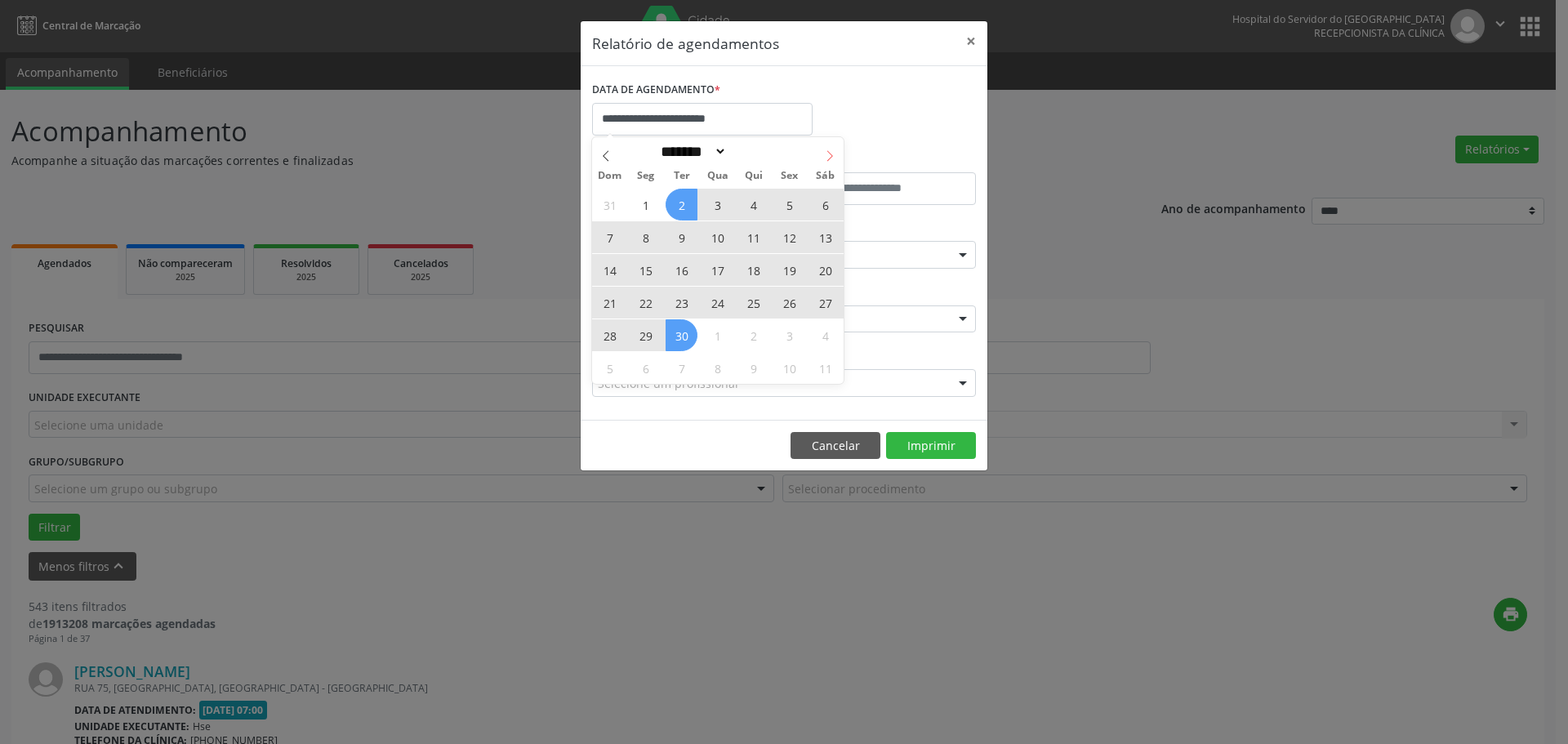
click at [828, 155] on icon at bounding box center [830, 157] width 12 height 12
select select "*"
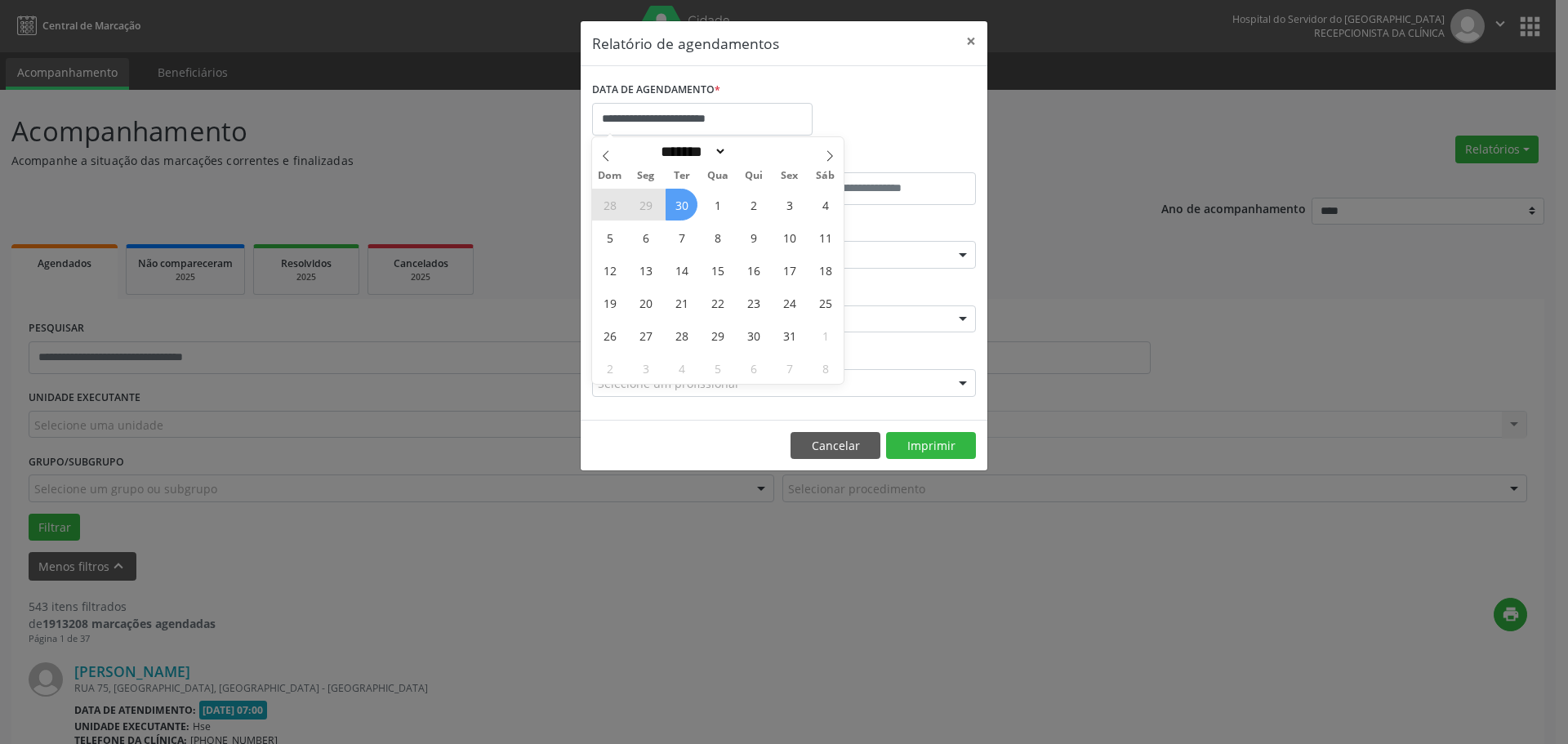
click at [687, 202] on span "30" at bounding box center [681, 204] width 32 height 32
type input "**********"
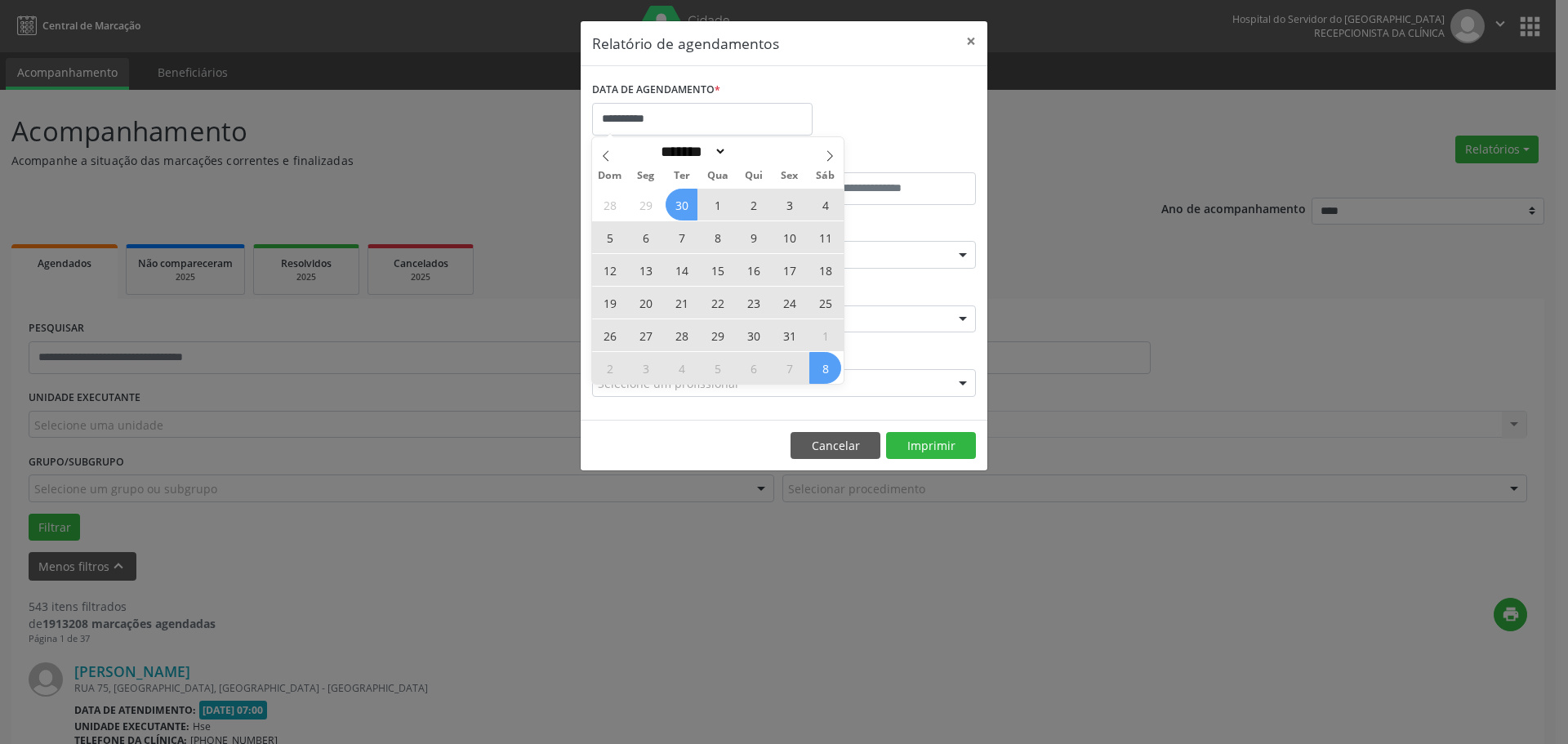
click at [820, 367] on div "28 29 30 1 2 3 4 5 6 7 8 9 10 11 12 13 14 15 16 17 18 19 20 21 22 23 24 25 26 2…" at bounding box center [718, 286] width 252 height 196
click at [821, 367] on span "8" at bounding box center [825, 368] width 32 height 32
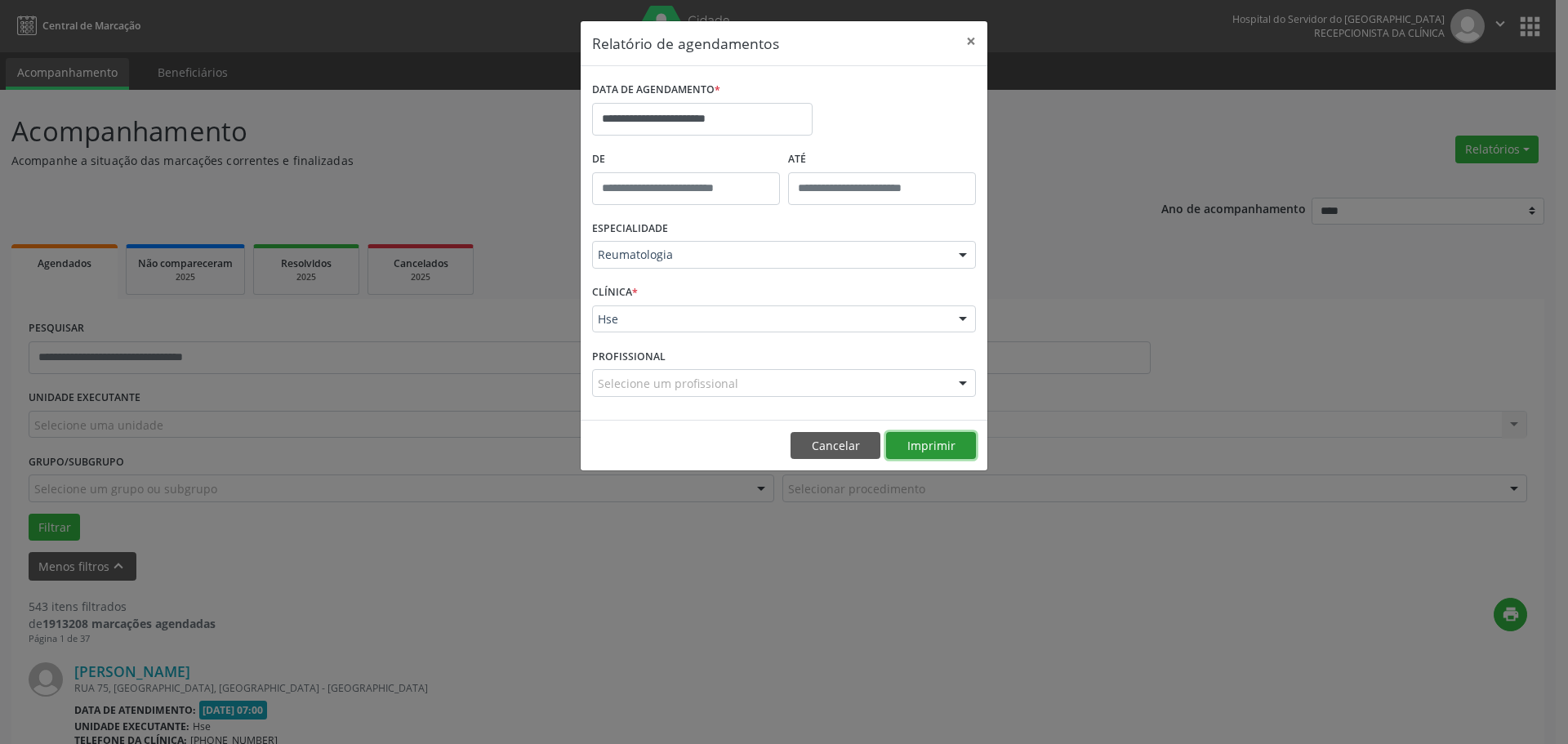
click at [926, 439] on button "Imprimir" at bounding box center [930, 446] width 90 height 28
drag, startPoint x: 936, startPoint y: 334, endPoint x: 914, endPoint y: 339, distance: 22.6
click at [936, 333] on div "CLÍNICA * Hse Hse Nenhum resultado encontrado para: " " Não há nenhuma opção pa…" at bounding box center [784, 312] width 392 height 63
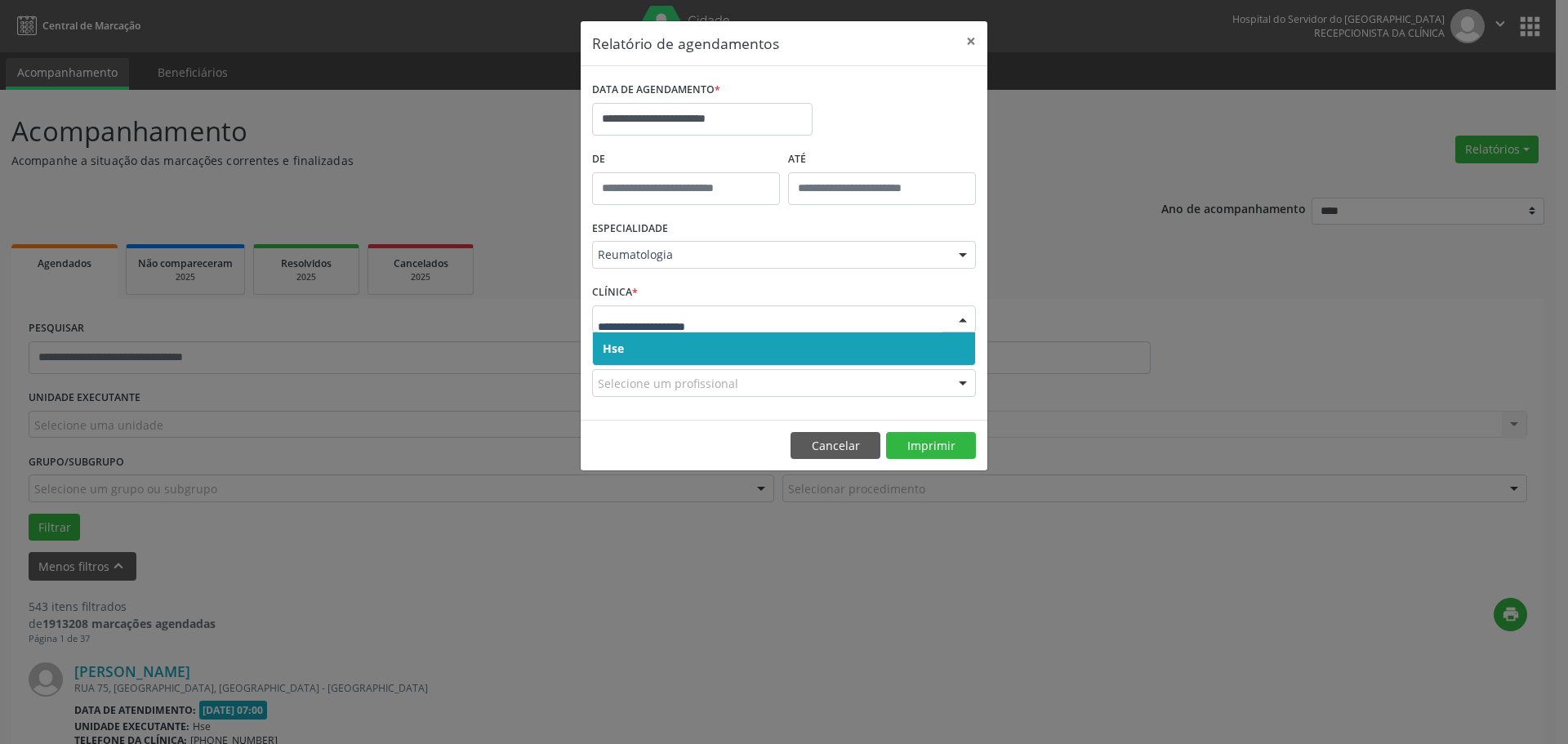
click at [764, 352] on span "Hse" at bounding box center [784, 348] width 382 height 33
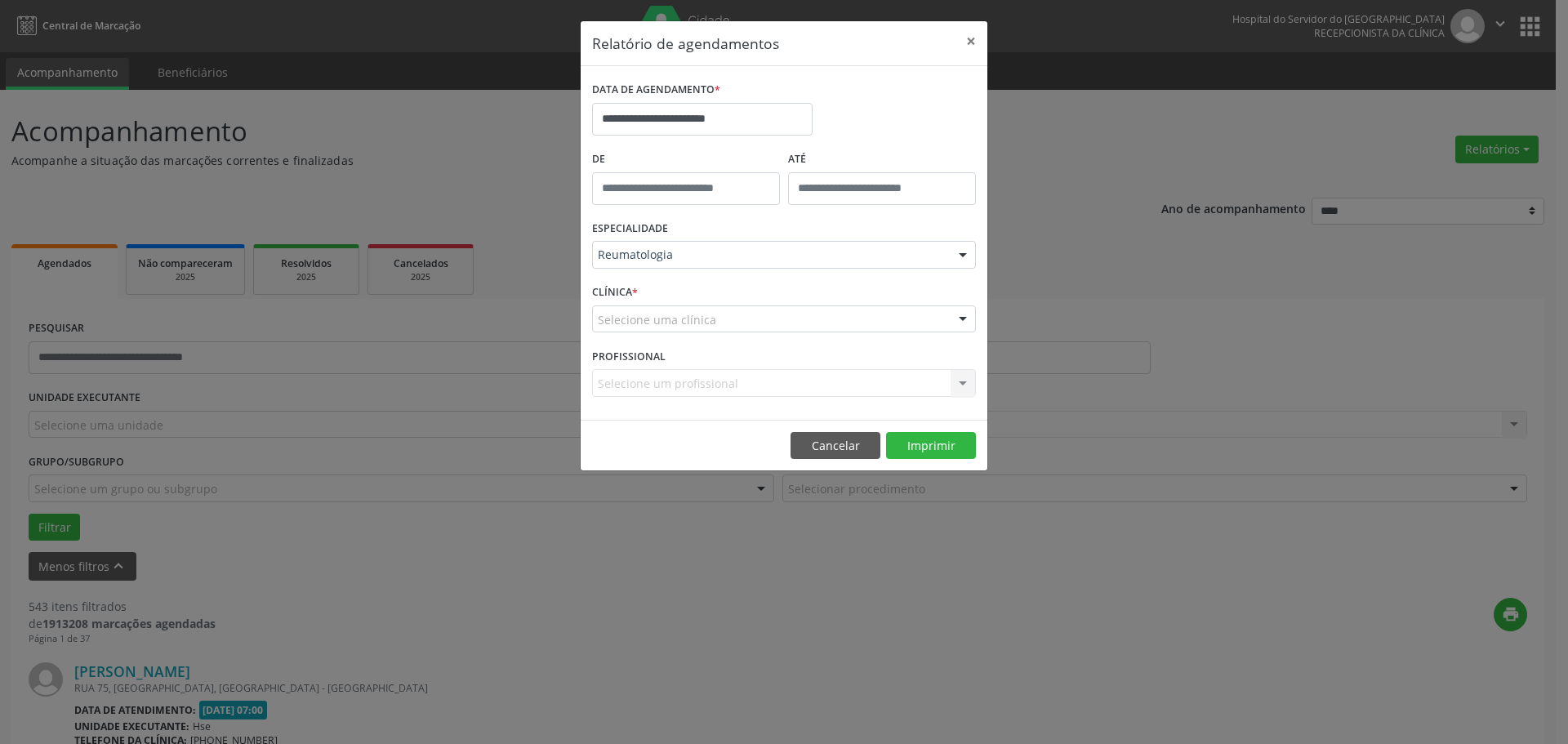
click at [872, 312] on div "Selecione uma clínica" at bounding box center [784, 319] width 383 height 28
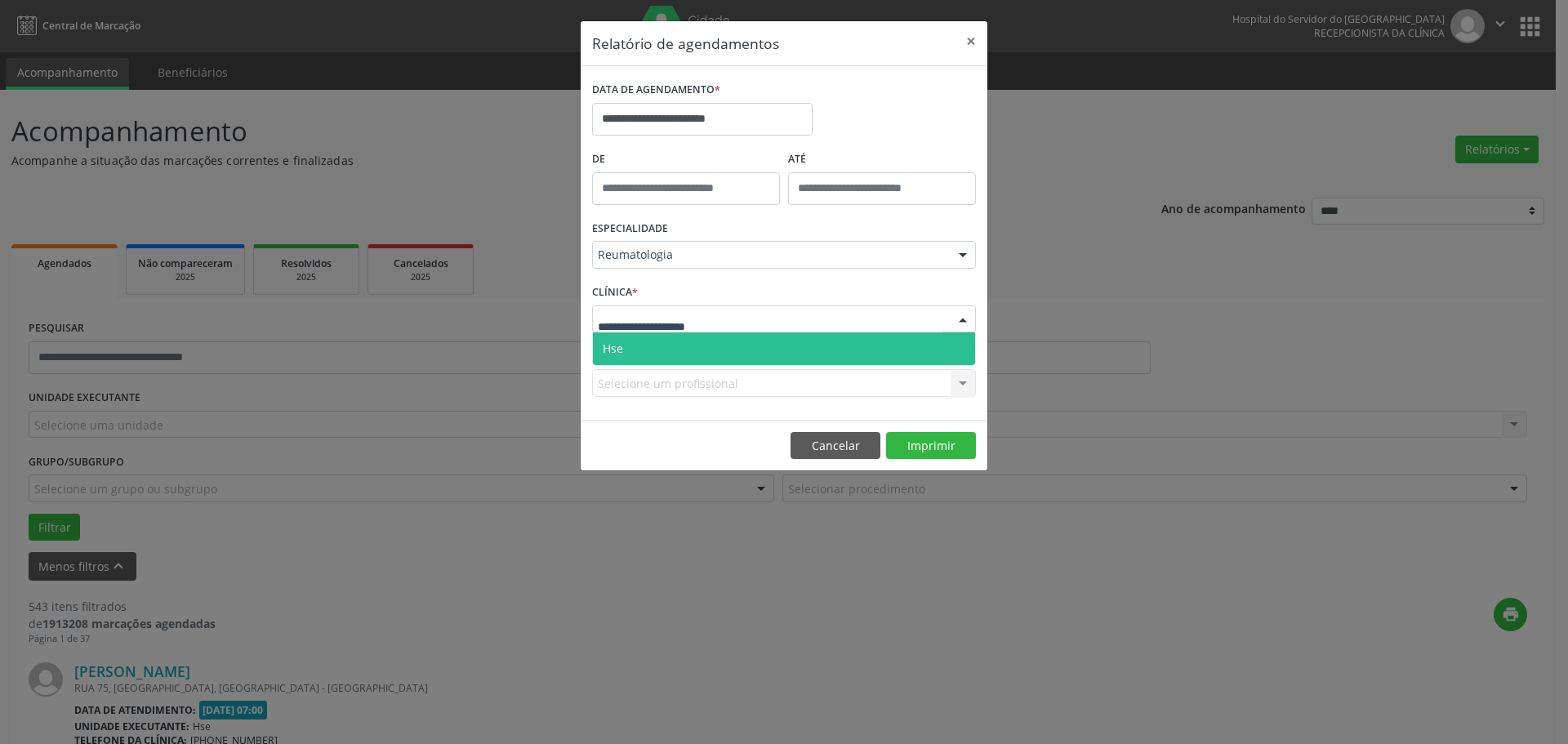
click at [814, 345] on span "Hse" at bounding box center [784, 348] width 382 height 33
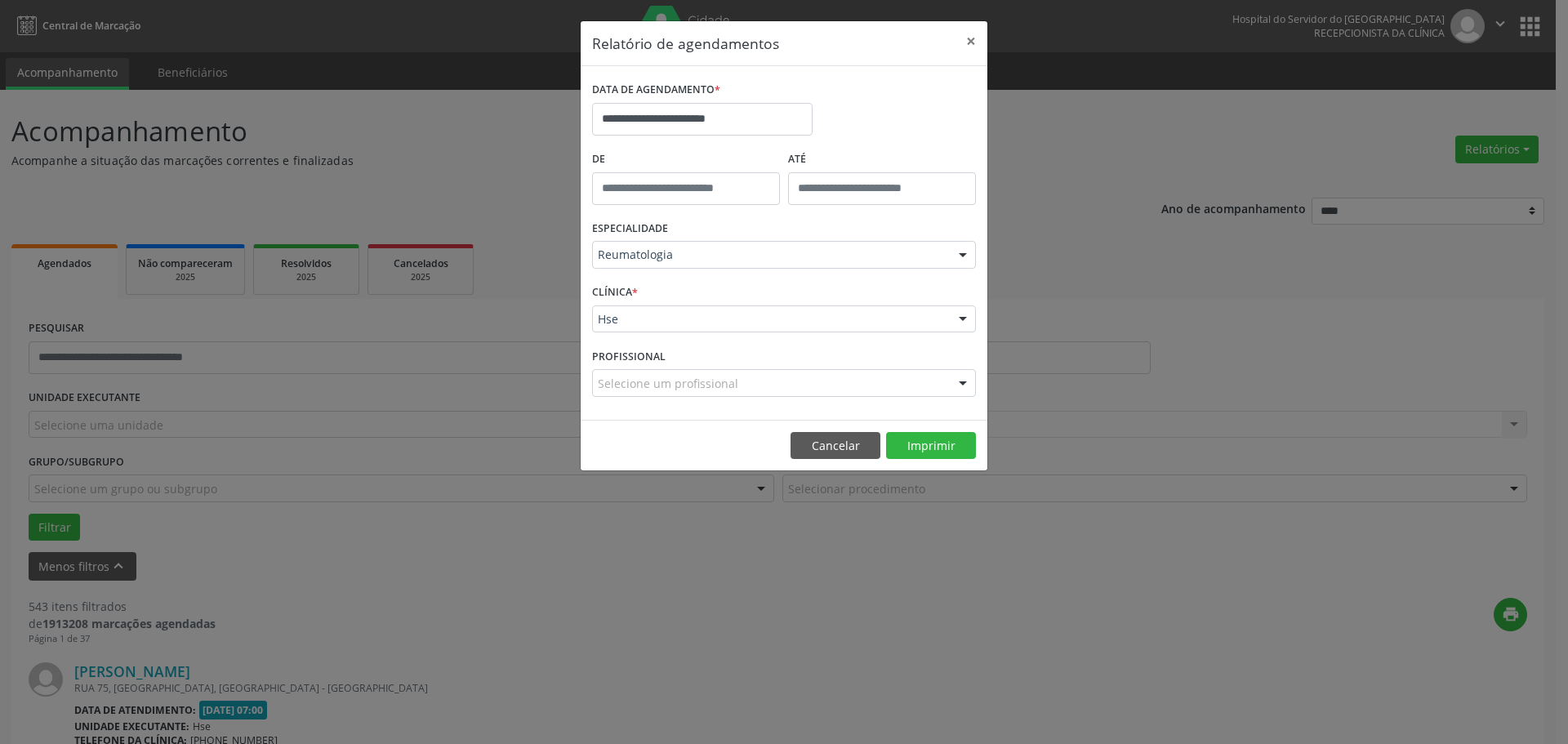
click at [920, 384] on div "Selecione um profissional" at bounding box center [784, 383] width 383 height 28
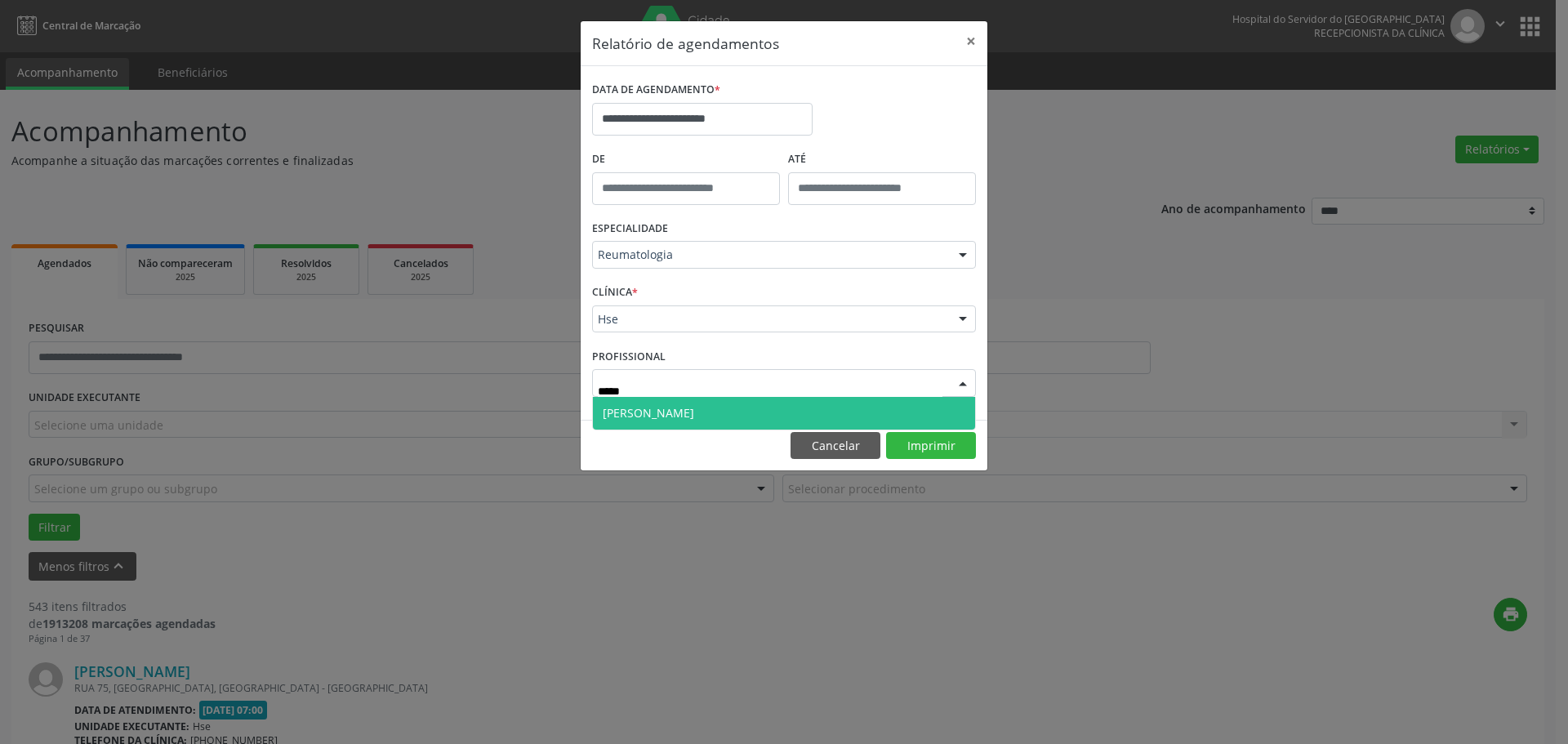
type input "******"
click at [778, 409] on span "[PERSON_NAME]" at bounding box center [784, 413] width 382 height 33
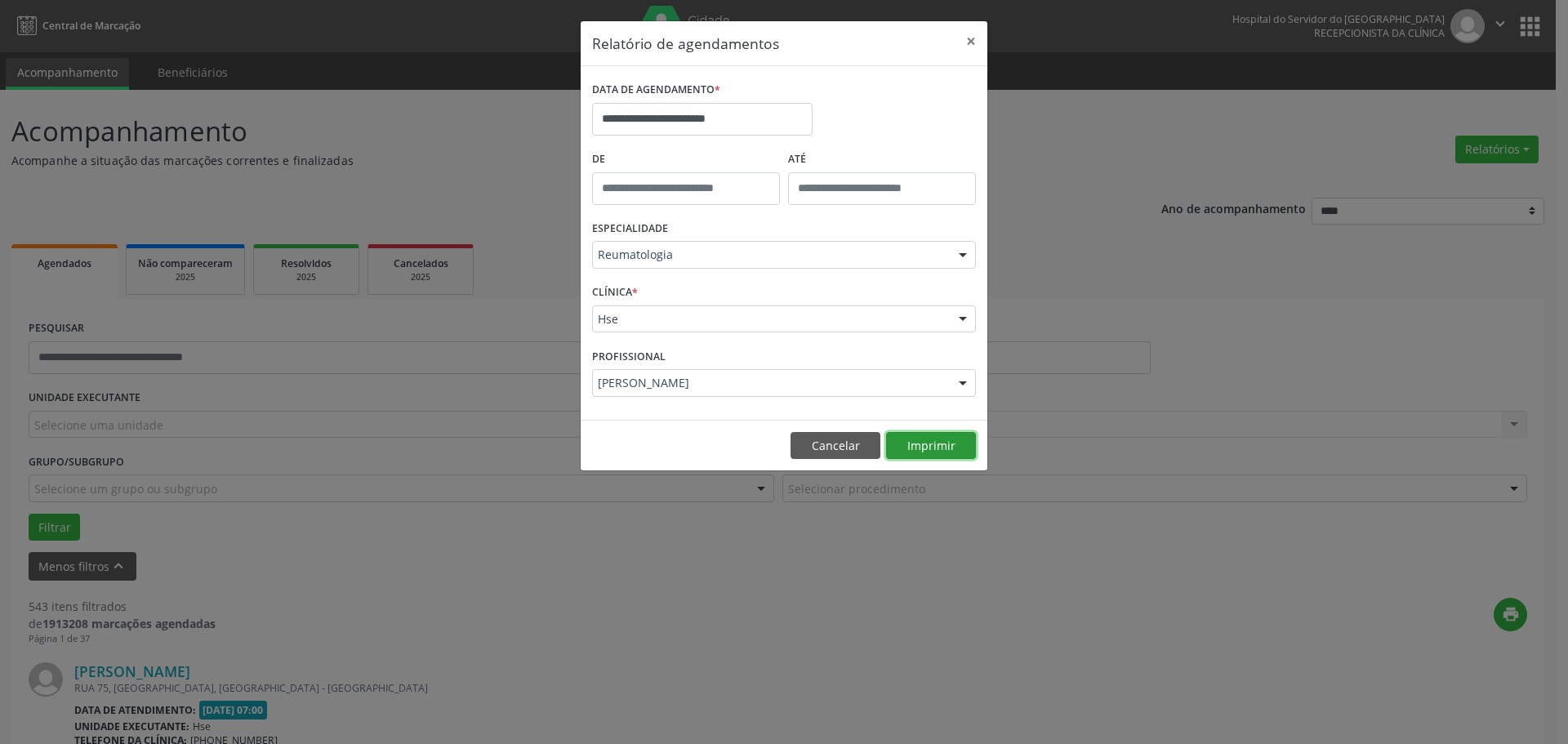
click at [943, 444] on button "Imprimir" at bounding box center [930, 446] width 90 height 28
click at [724, 117] on input "**********" at bounding box center [702, 119] width 221 height 33
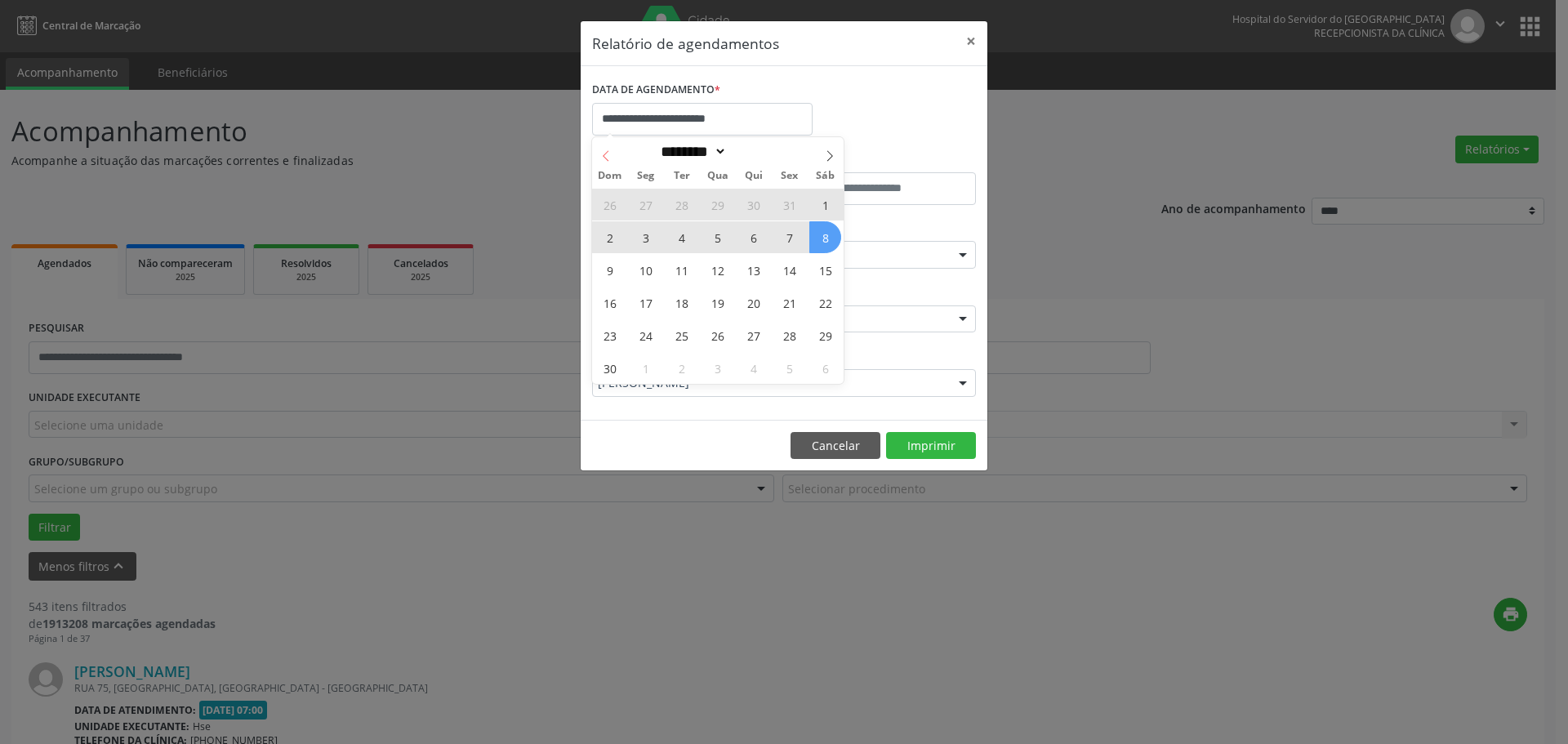
click at [615, 154] on span at bounding box center [606, 151] width 28 height 28
select select "*"
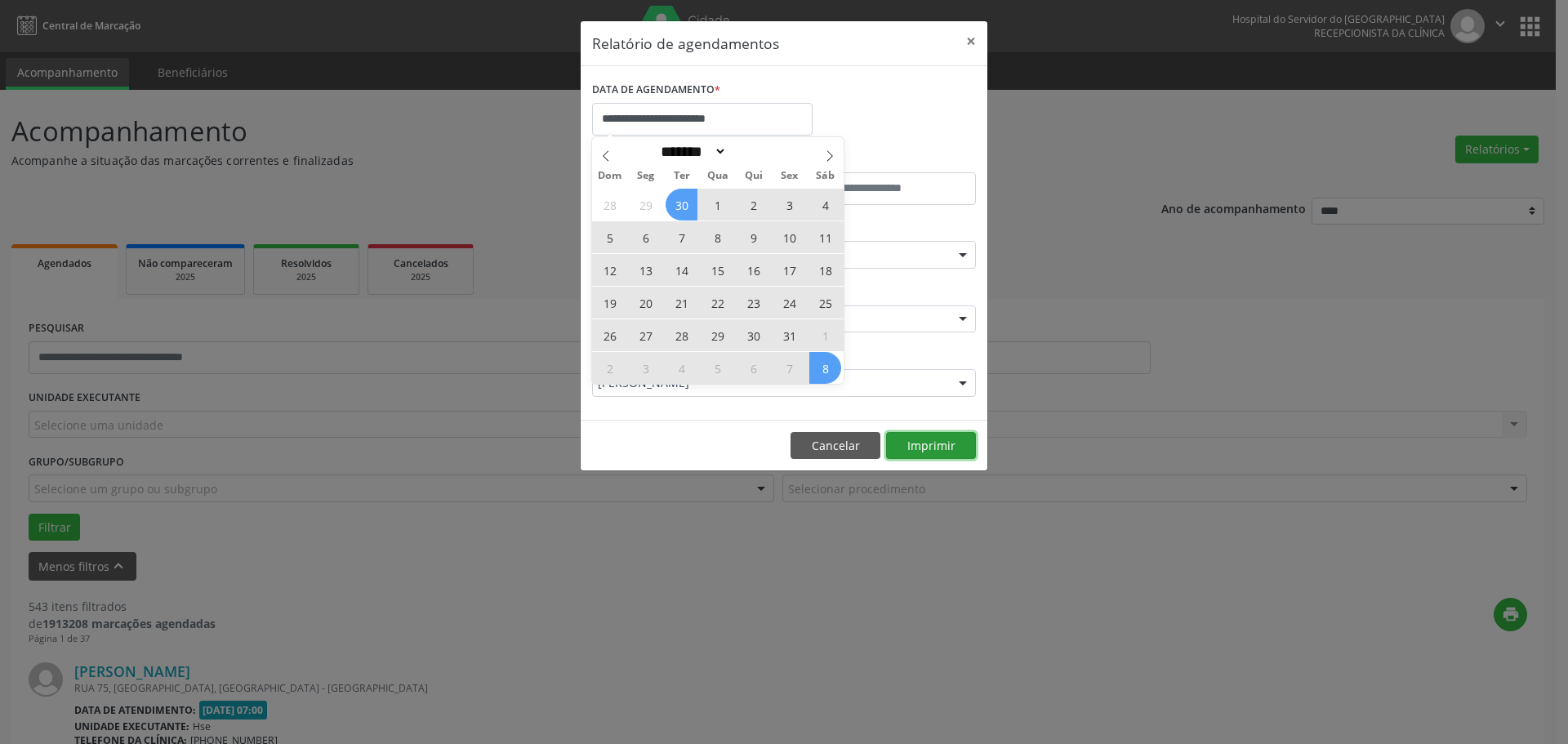
click at [924, 441] on button "Imprimir" at bounding box center [930, 446] width 90 height 28
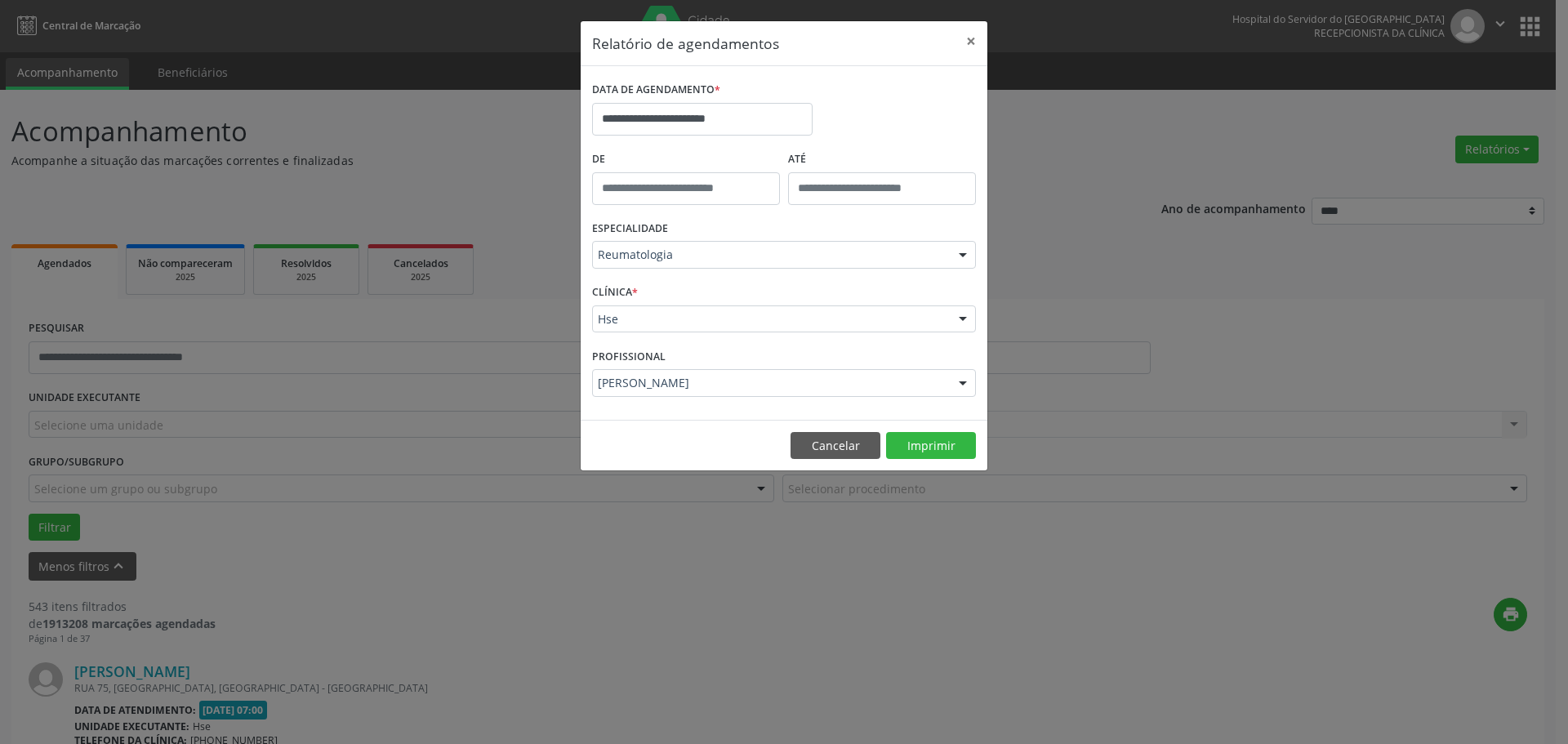
click at [707, 101] on label "DATA DE AGENDAMENTO *" at bounding box center [656, 90] width 128 height 26
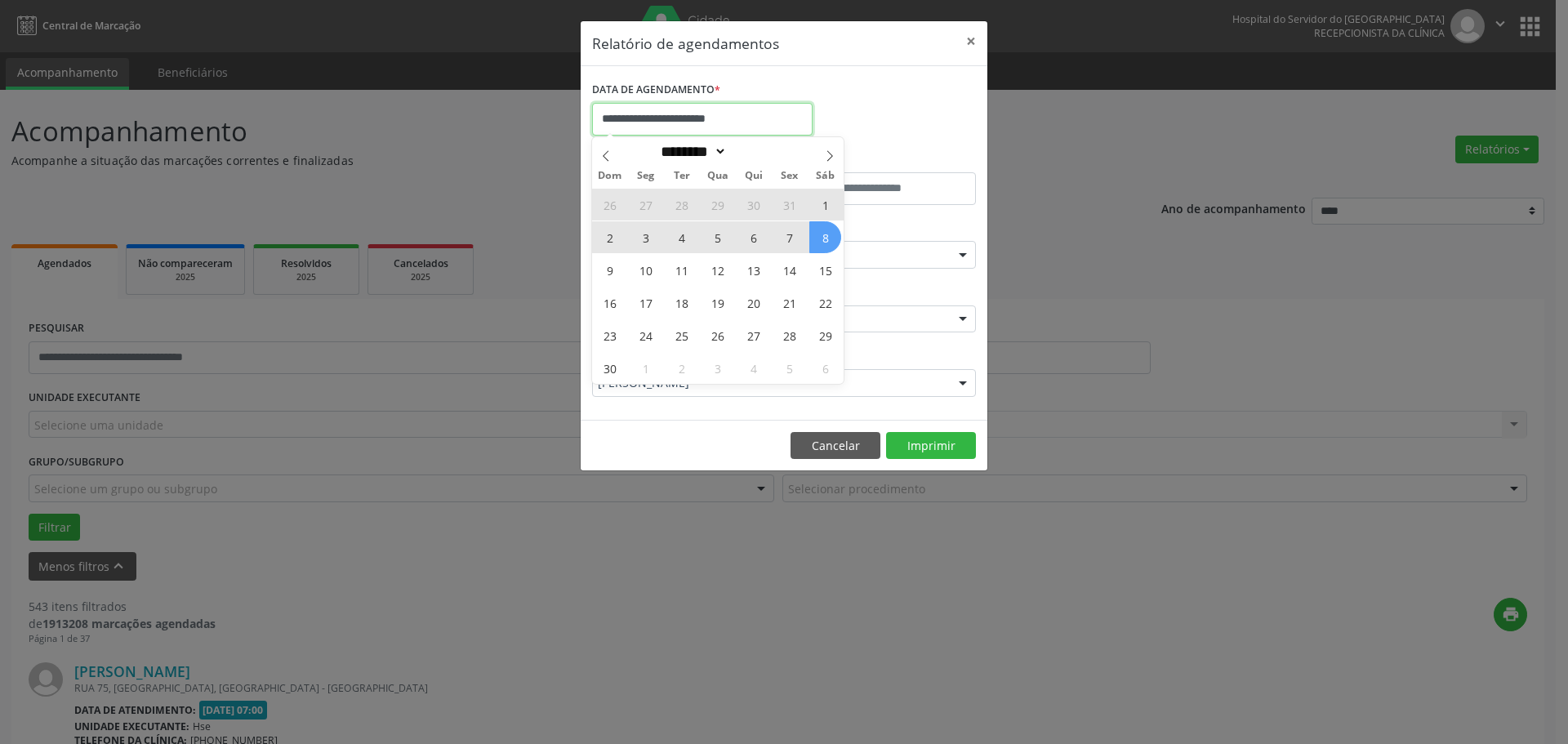
click at [696, 119] on input "**********" at bounding box center [702, 119] width 221 height 33
click at [602, 156] on icon at bounding box center [606, 157] width 12 height 12
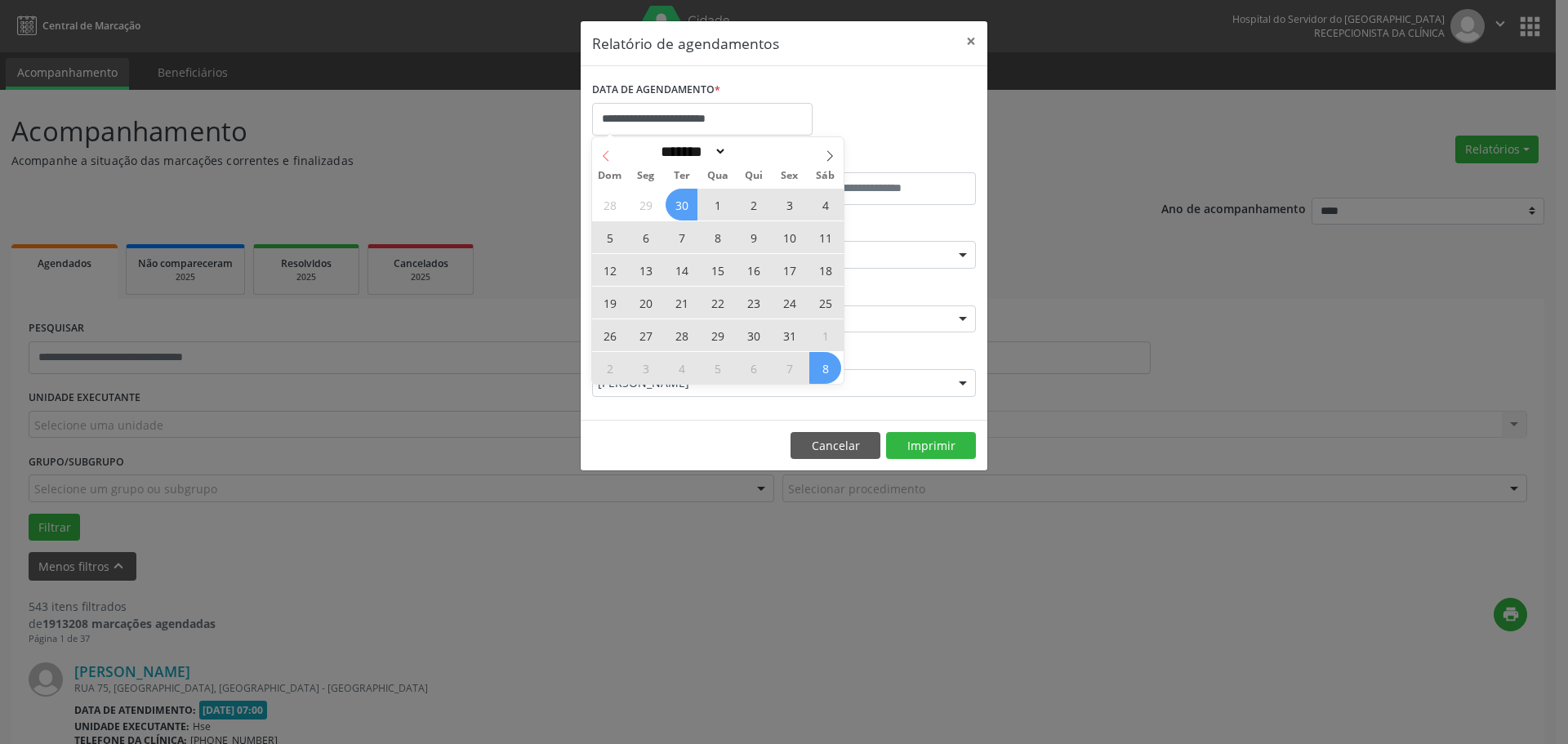
click at [602, 156] on icon at bounding box center [606, 157] width 12 height 12
select select "*"
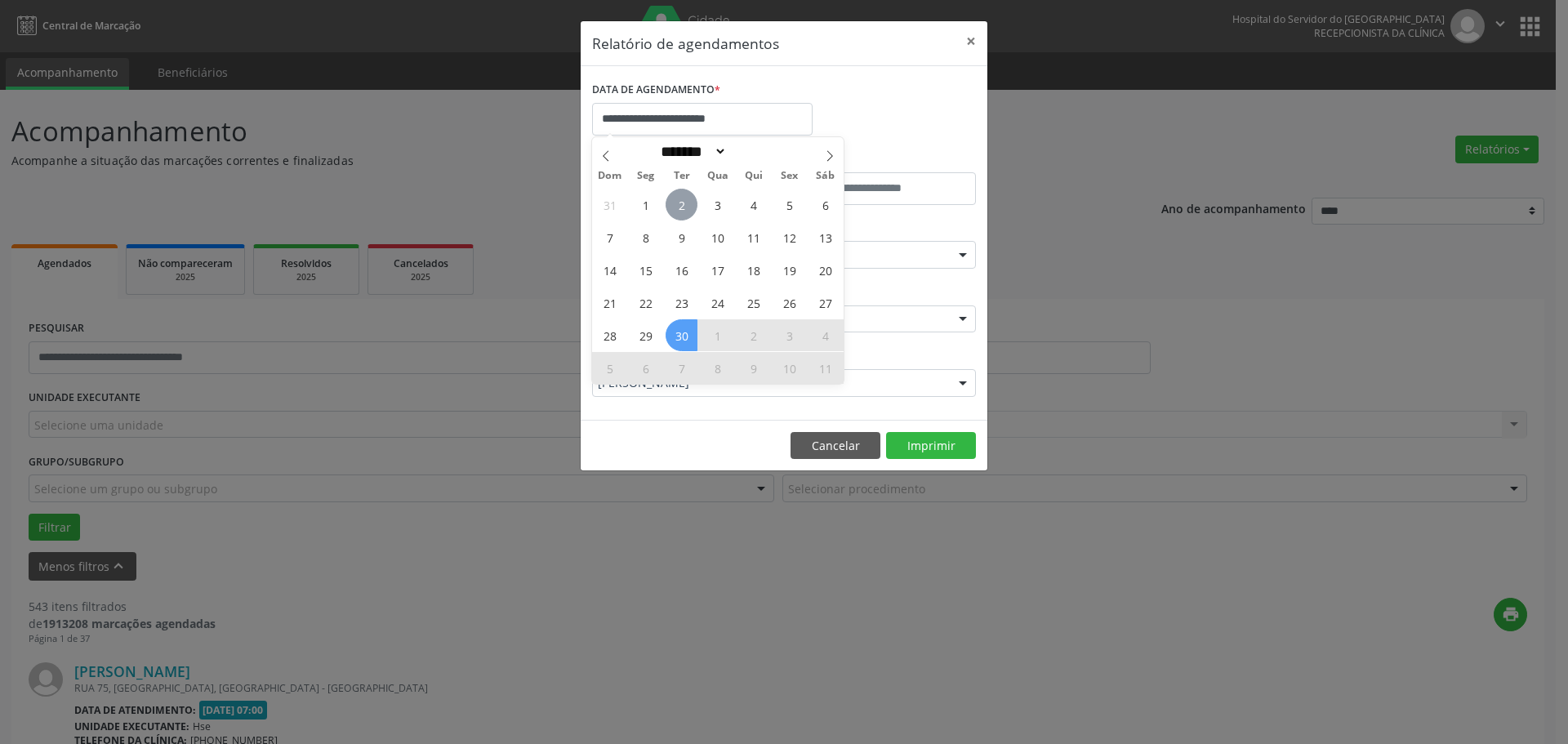
click at [682, 199] on span "2" at bounding box center [681, 204] width 32 height 32
type input "**********"
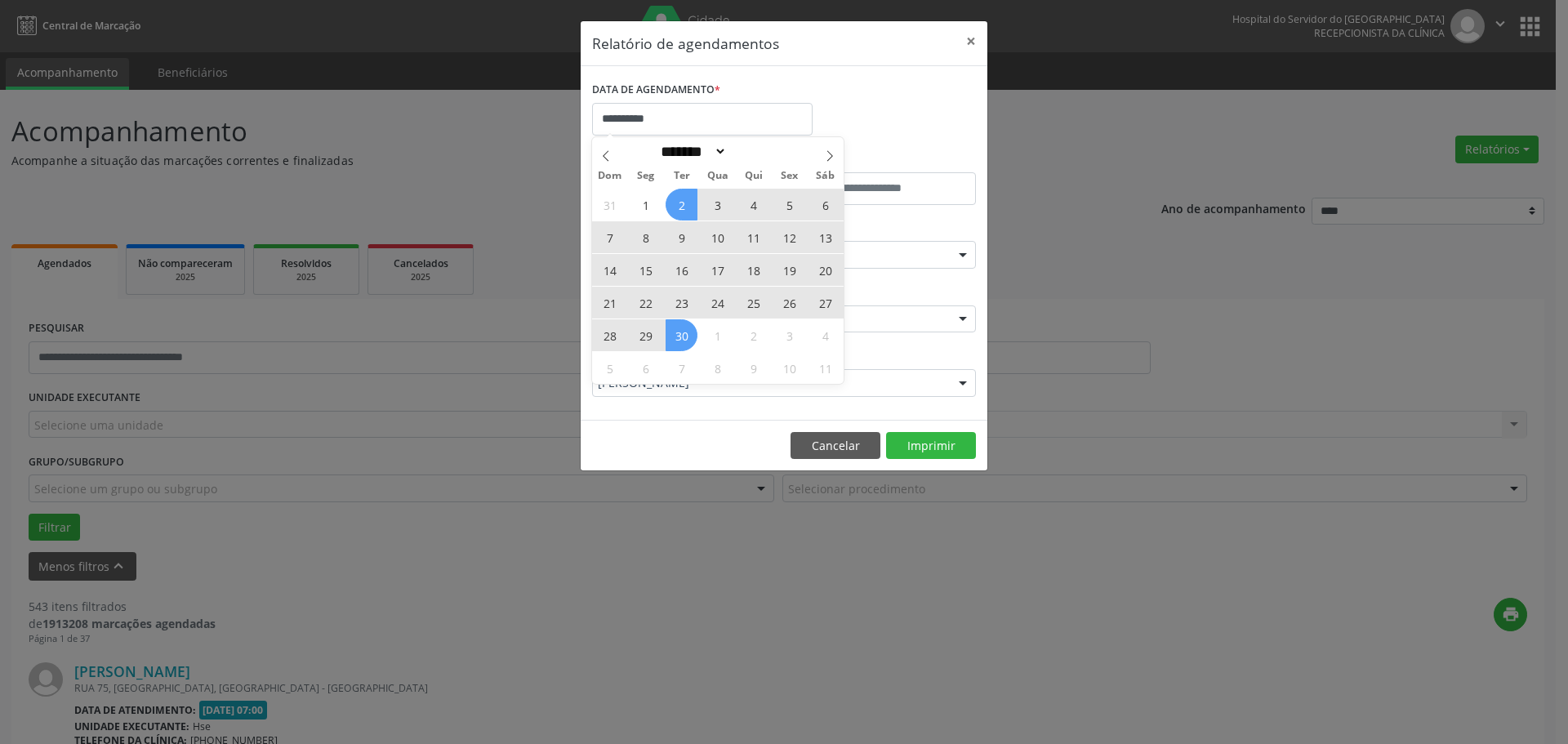
click at [689, 334] on div "31 1 2 3 4 5 6 7 8 9 10 11 12 13 14 15 16 17 18 19 20 21 22 23 24 25 26 27 28 2…" at bounding box center [718, 286] width 252 height 196
click at [689, 334] on span "30" at bounding box center [681, 335] width 32 height 32
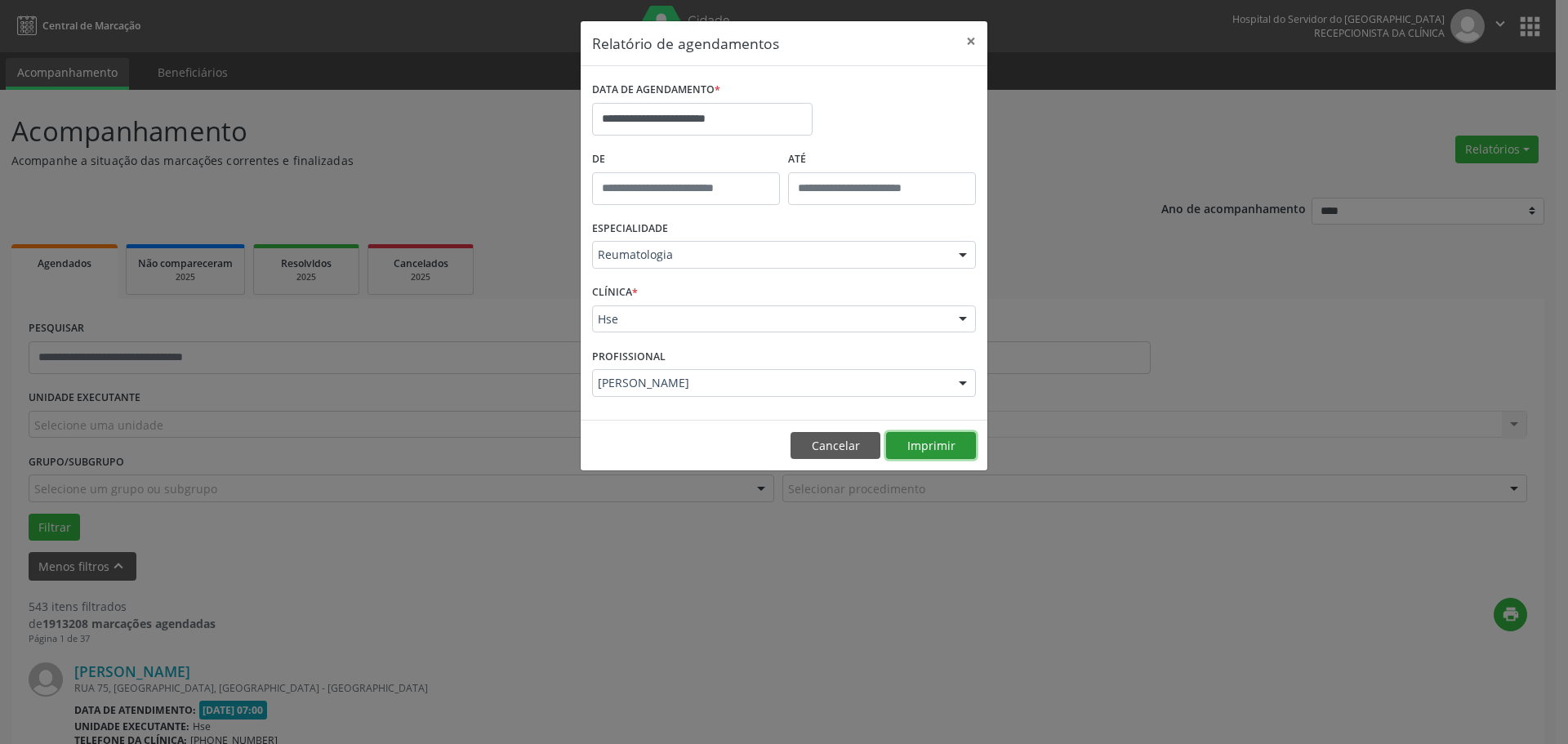
click at [946, 435] on button "Imprimir" at bounding box center [930, 446] width 90 height 28
click at [681, 120] on input "**********" at bounding box center [702, 119] width 221 height 33
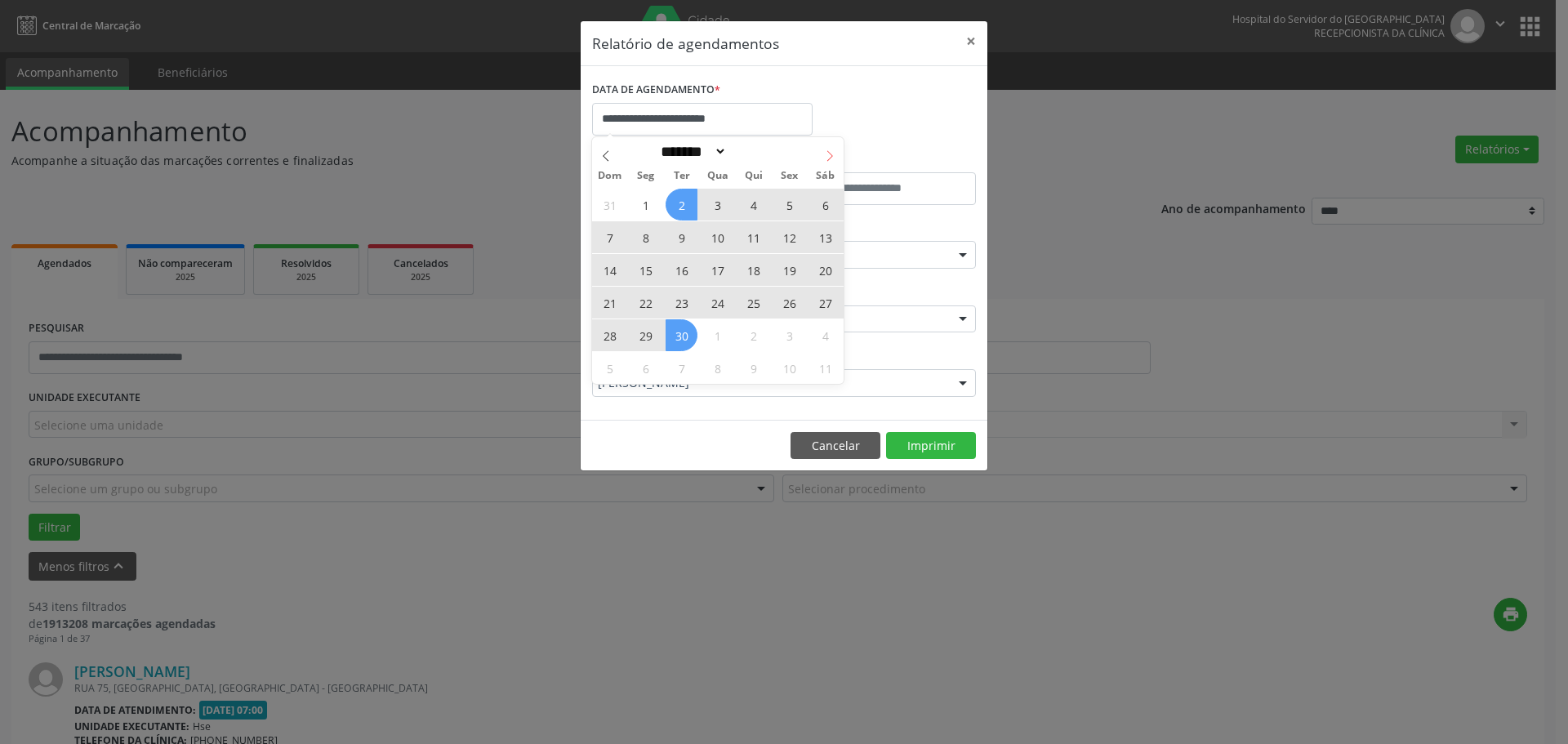
click at [828, 155] on icon at bounding box center [830, 157] width 12 height 12
select select "*"
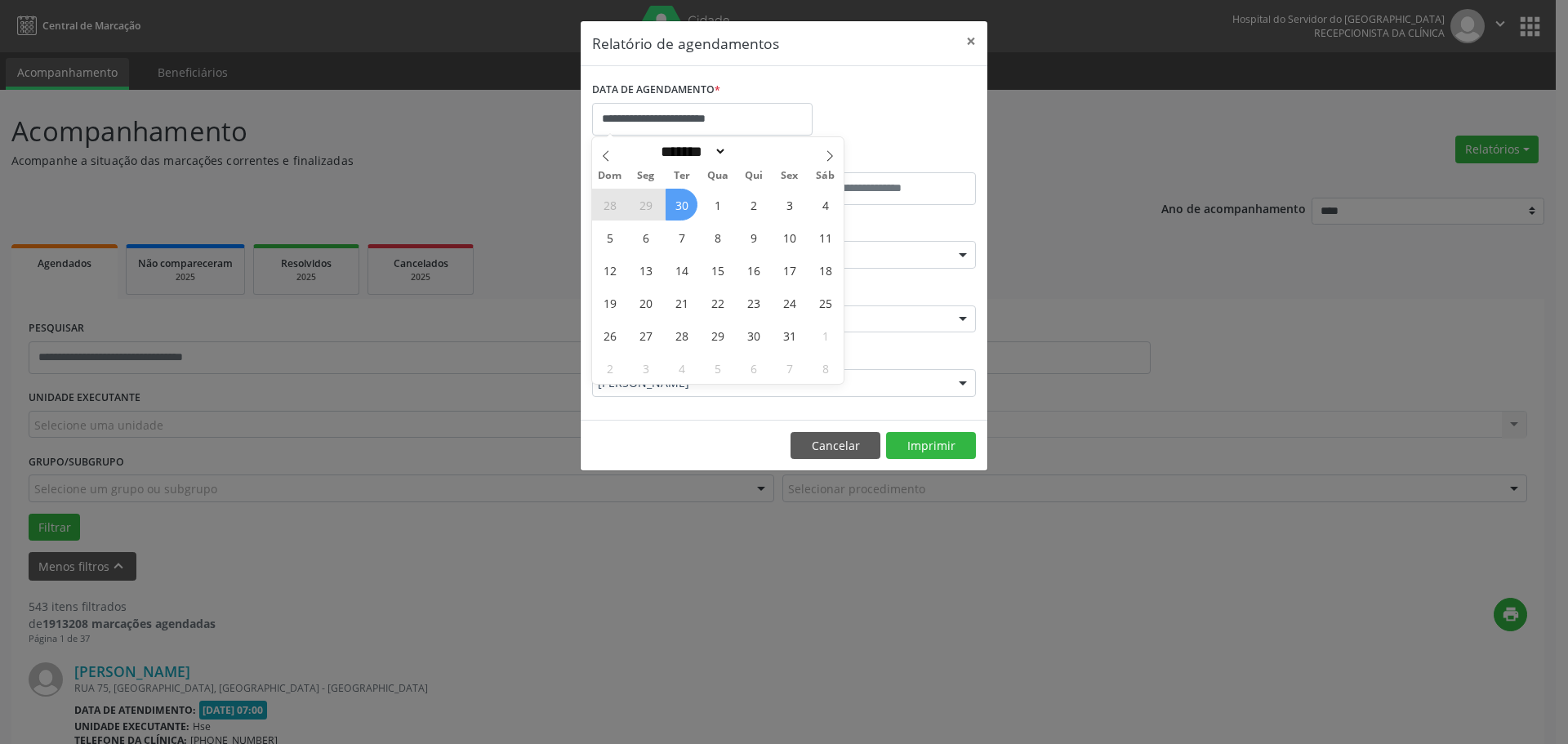
click at [680, 200] on span "30" at bounding box center [681, 204] width 32 height 32
type input "**********"
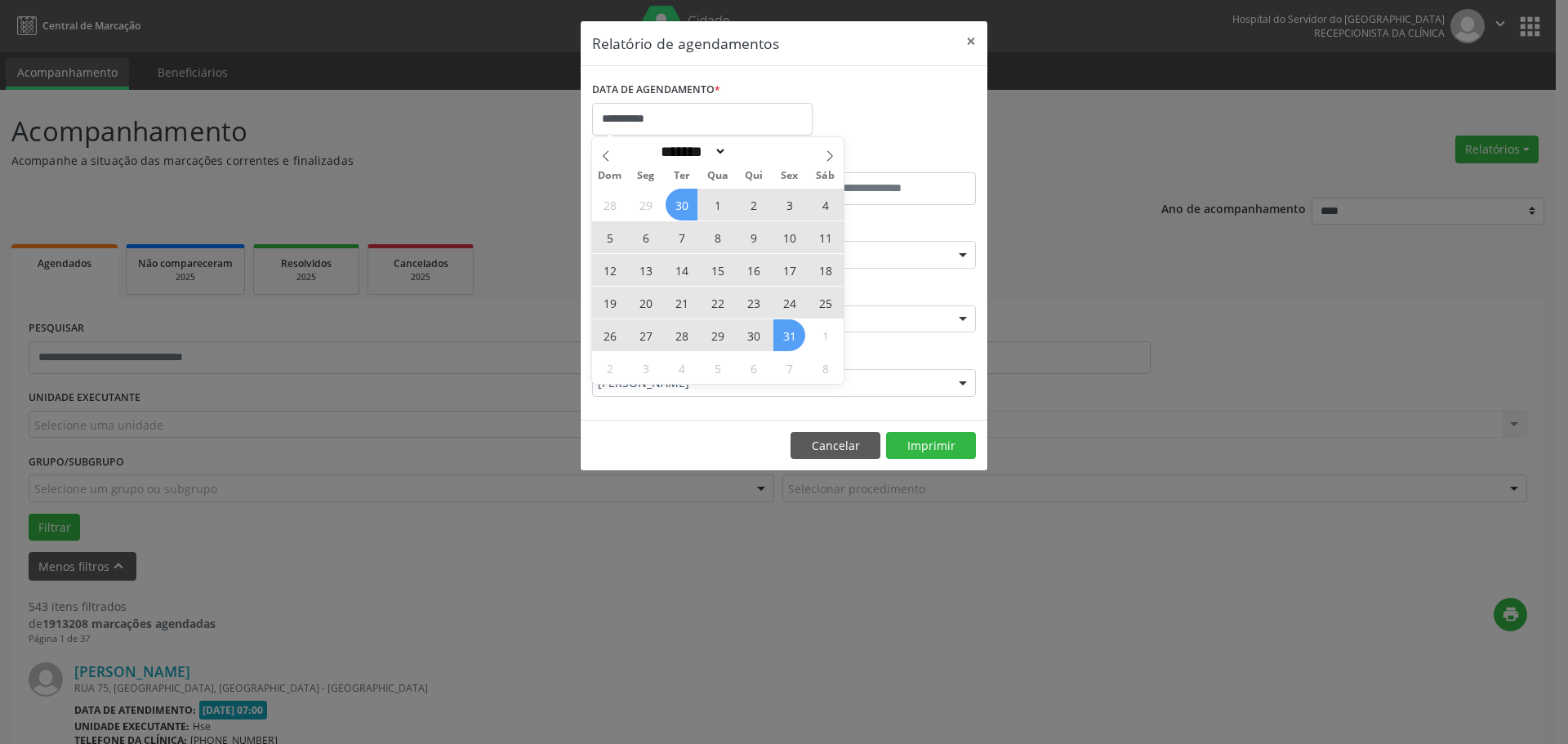
click at [807, 342] on div "28 29 30 1 2 3 4 5 6 7 8 9 10 11 12 13 14 15 16 17 18 19 20 21 22 23 24 25 26 2…" at bounding box center [718, 286] width 252 height 196
click at [827, 332] on span "1" at bounding box center [825, 335] width 32 height 32
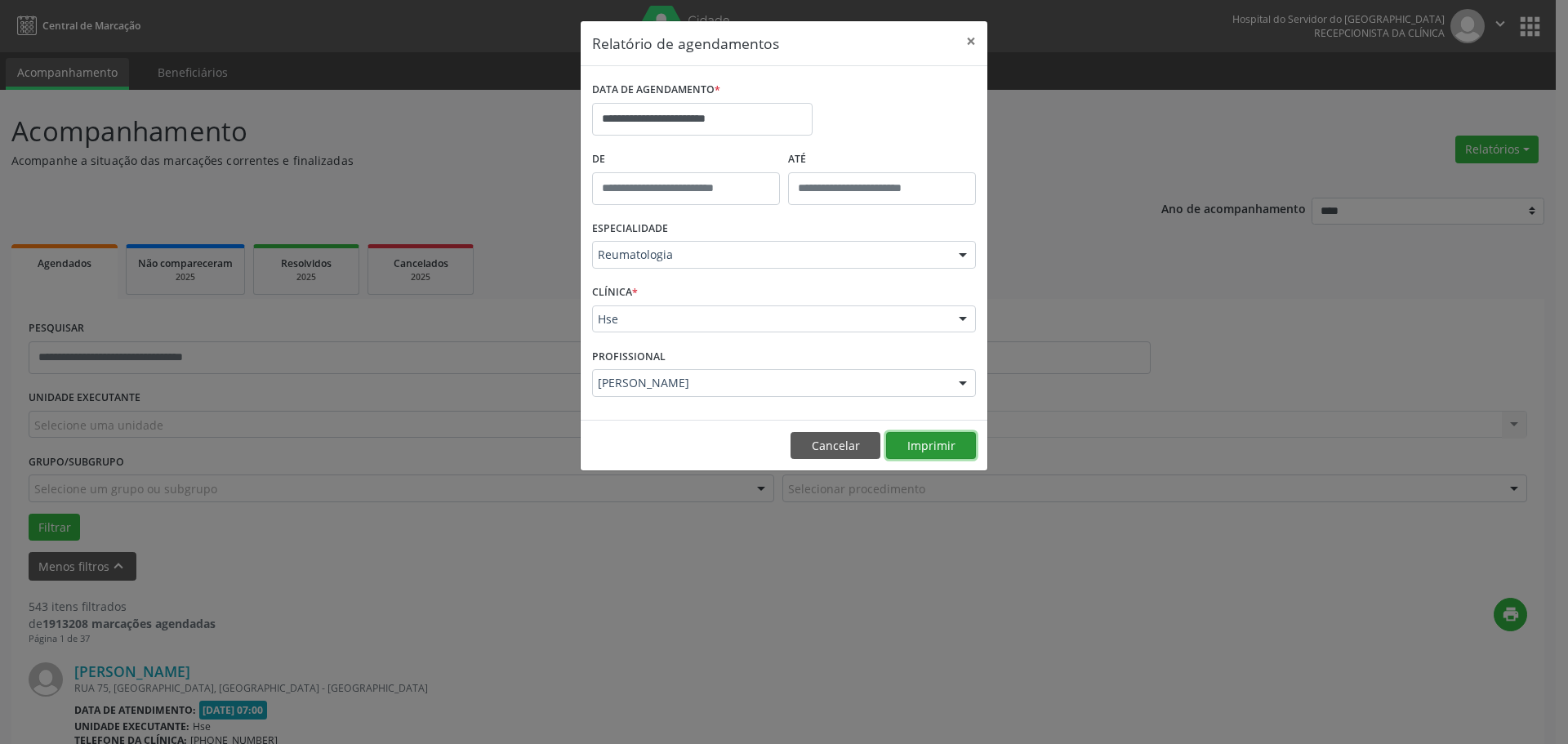
click at [908, 437] on button "Imprimir" at bounding box center [930, 446] width 90 height 28
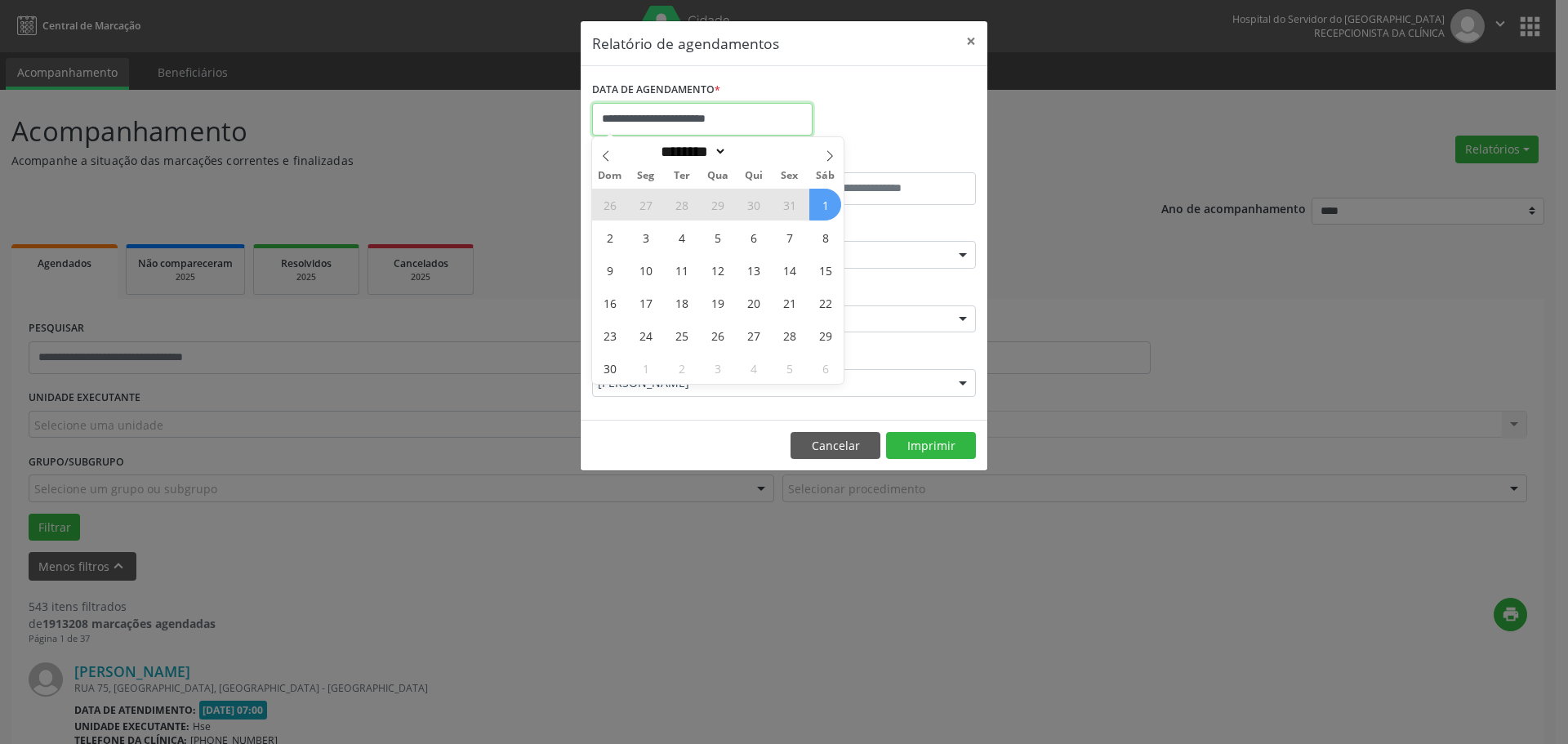
click at [705, 117] on input "**********" at bounding box center [702, 119] width 221 height 33
click at [597, 154] on span at bounding box center [606, 151] width 28 height 28
select select "*"
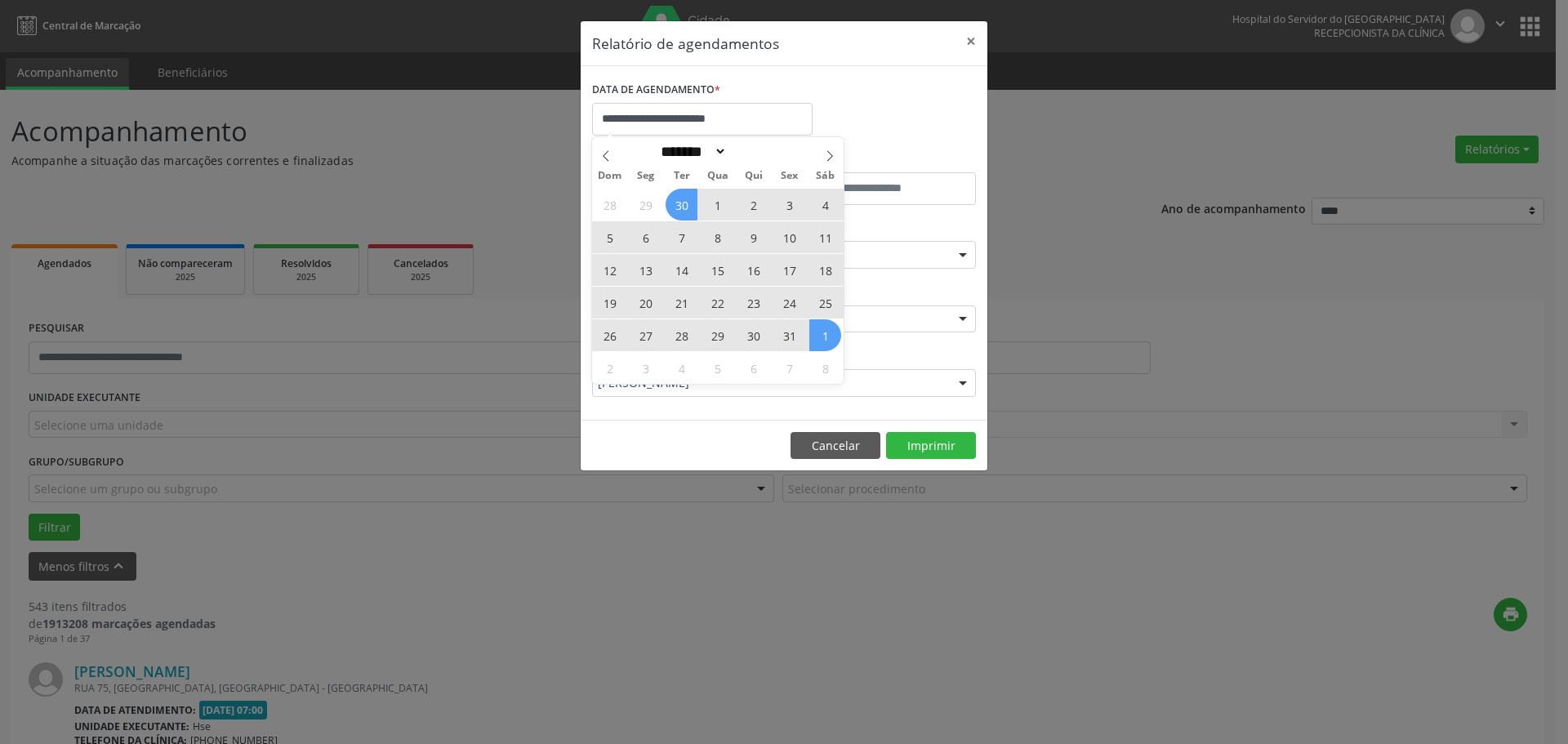
click at [648, 266] on span "13" at bounding box center [646, 269] width 32 height 32
type input "**********"
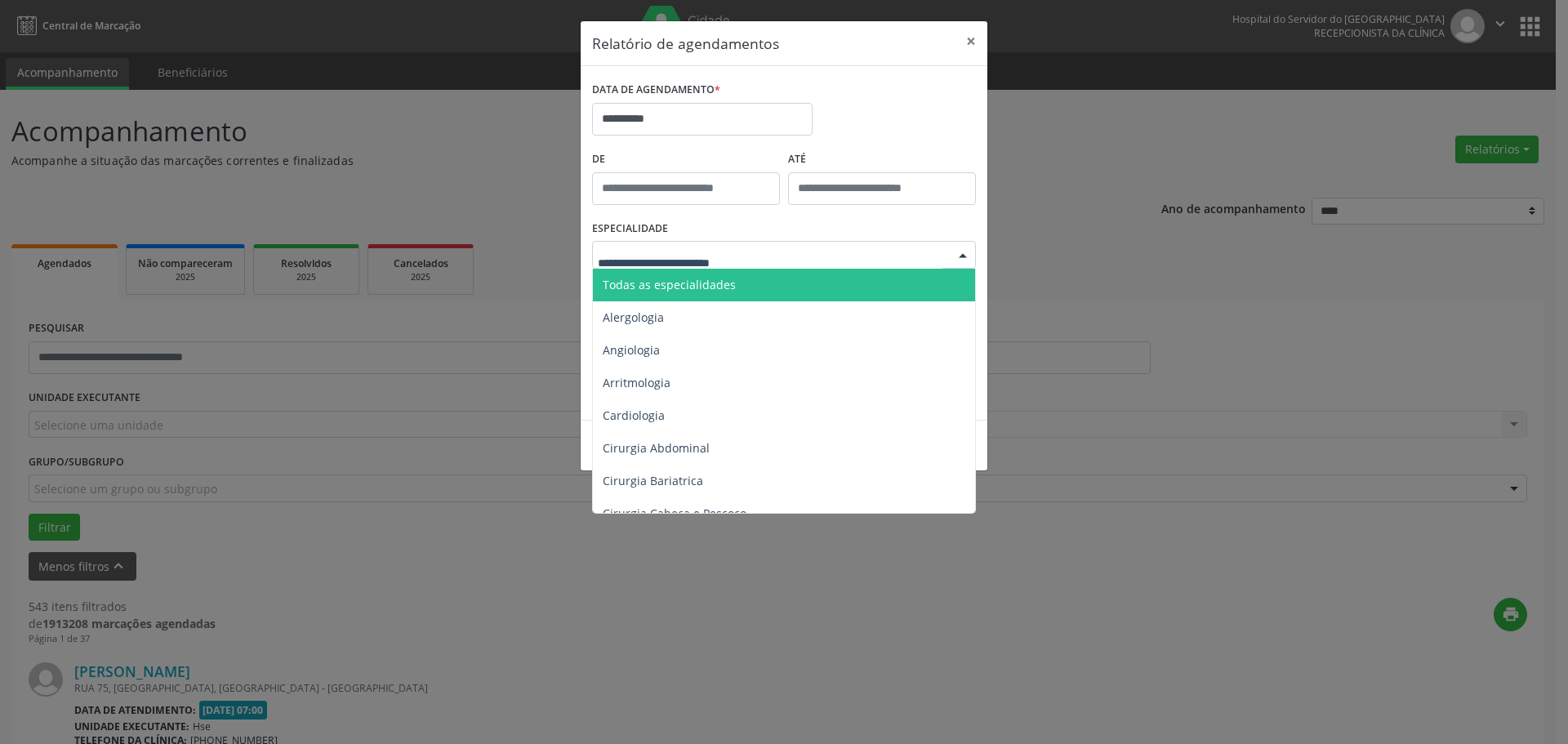
drag, startPoint x: 649, startPoint y: 266, endPoint x: 694, endPoint y: 266, distance: 45.0
click at [694, 266] on div at bounding box center [784, 255] width 383 height 28
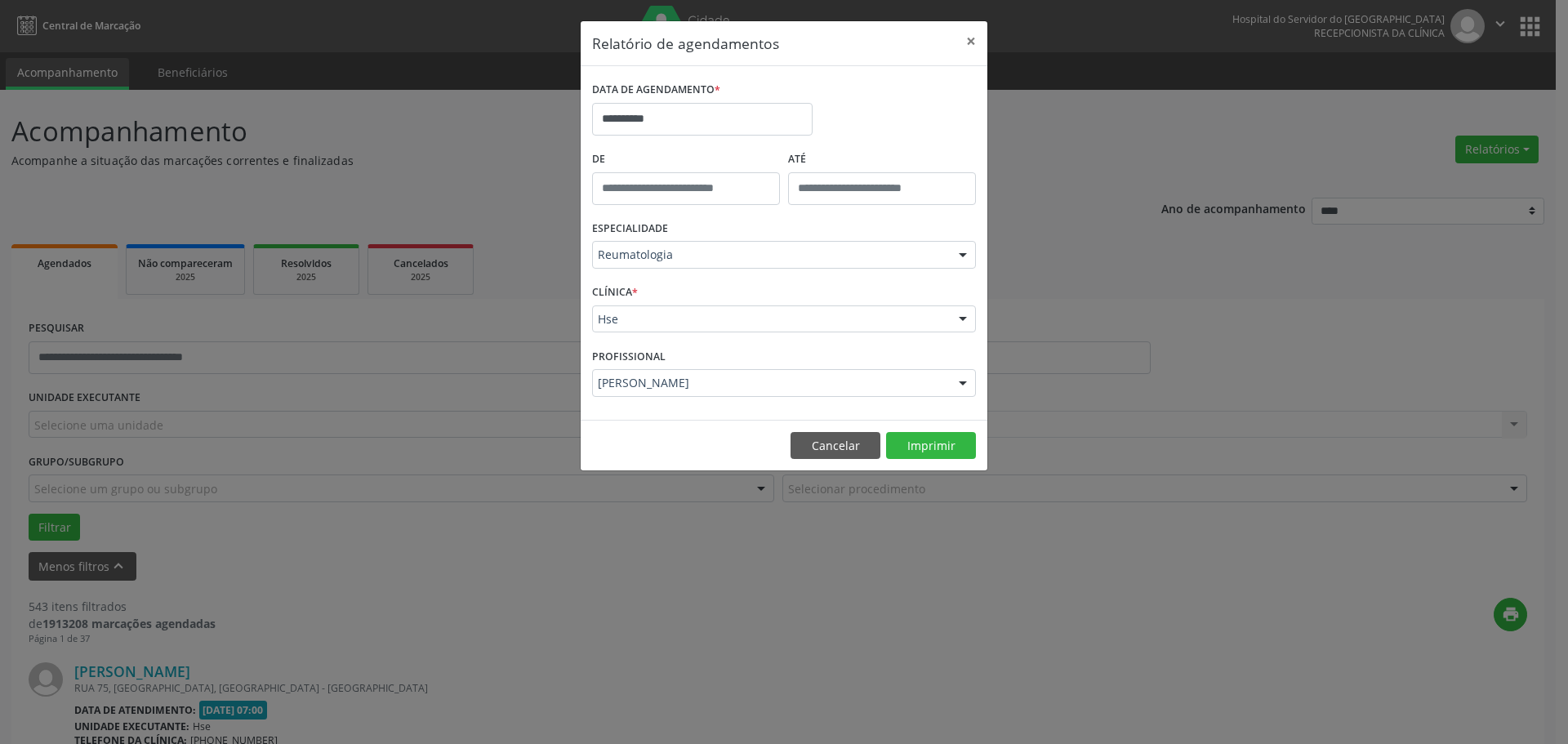
click at [709, 214] on div "De" at bounding box center [685, 181] width 196 height 69
click at [668, 119] on input "**********" at bounding box center [702, 119] width 221 height 33
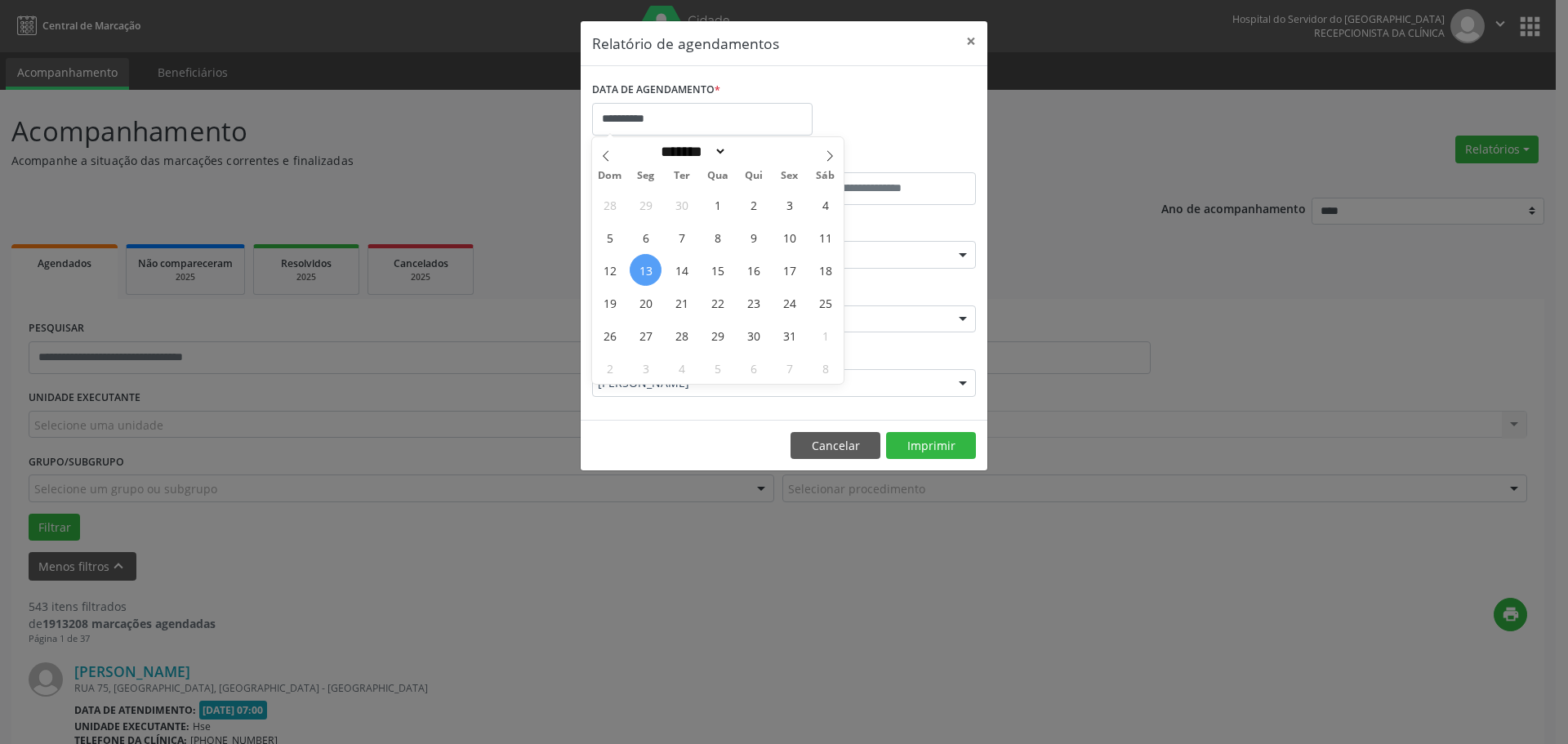
click at [646, 269] on span "13" at bounding box center [646, 269] width 32 height 32
type input "**********"
click at [679, 272] on div "28 29 30 1 2 3 4 5 6 7 8 9 10 11 12 13 14 15 16 17 18 19 20 21 22 23 24 25 26 2…" at bounding box center [718, 286] width 252 height 196
click at [679, 272] on span "14" at bounding box center [681, 269] width 32 height 32
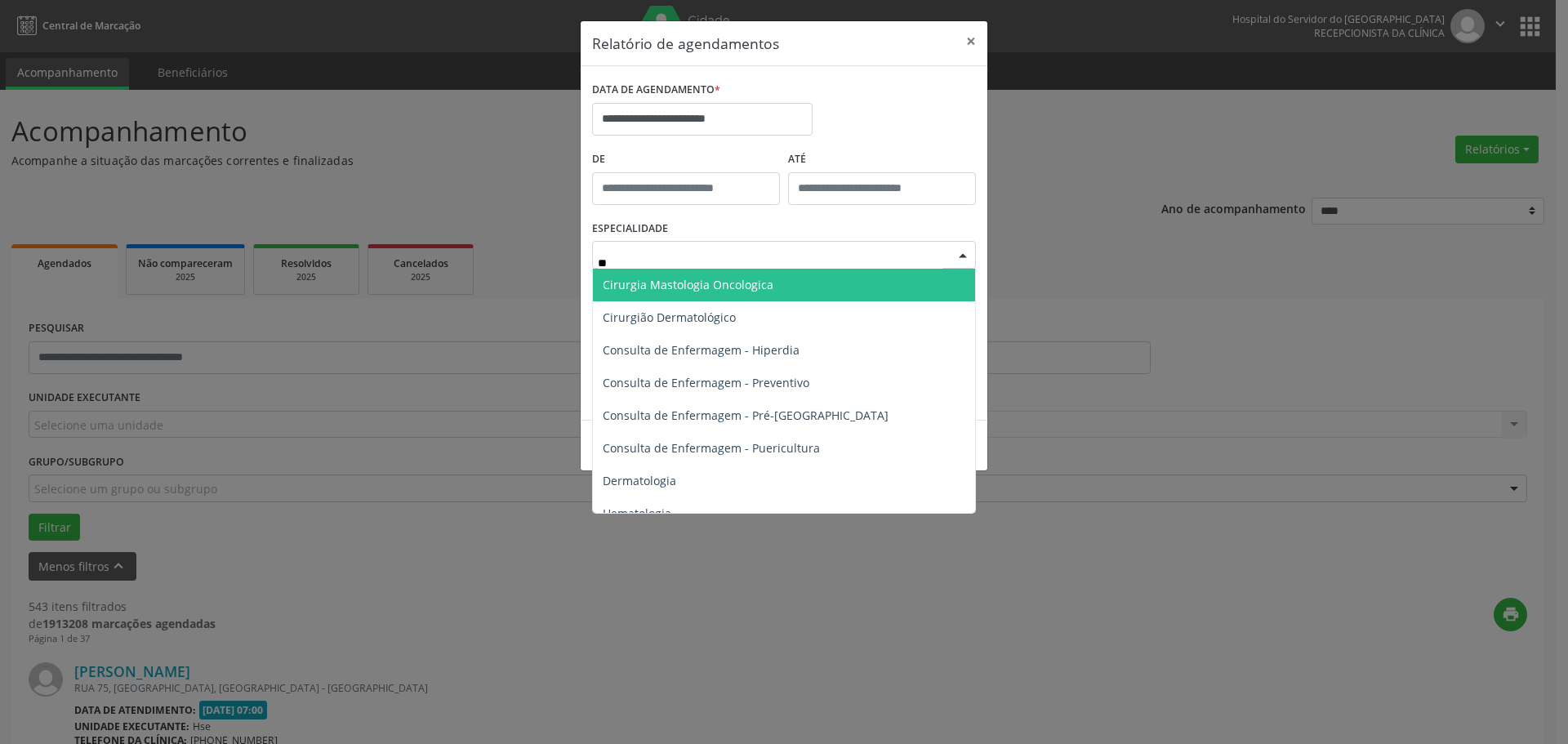
type input "***"
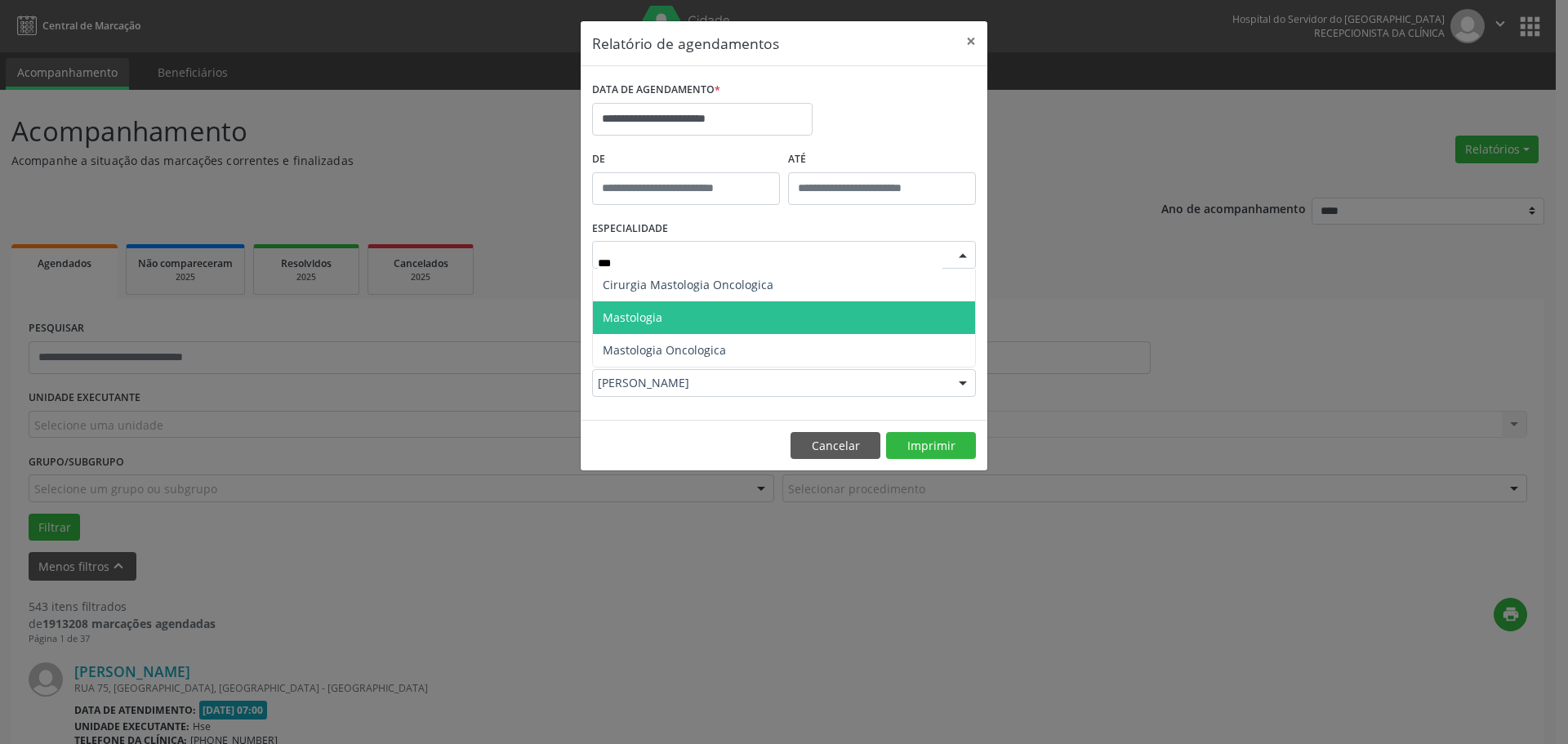
click at [699, 324] on span "Mastologia" at bounding box center [784, 317] width 382 height 33
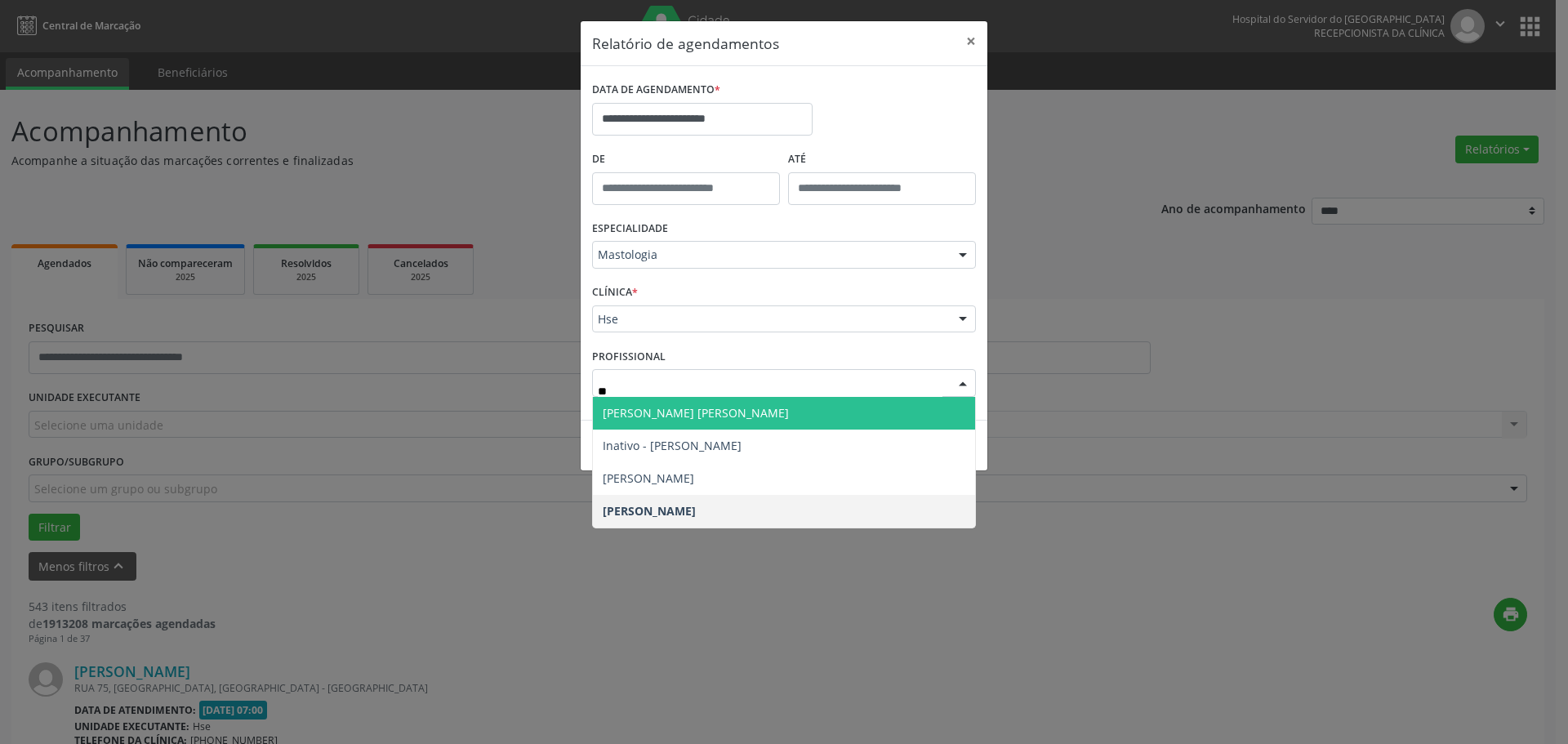
type input "*"
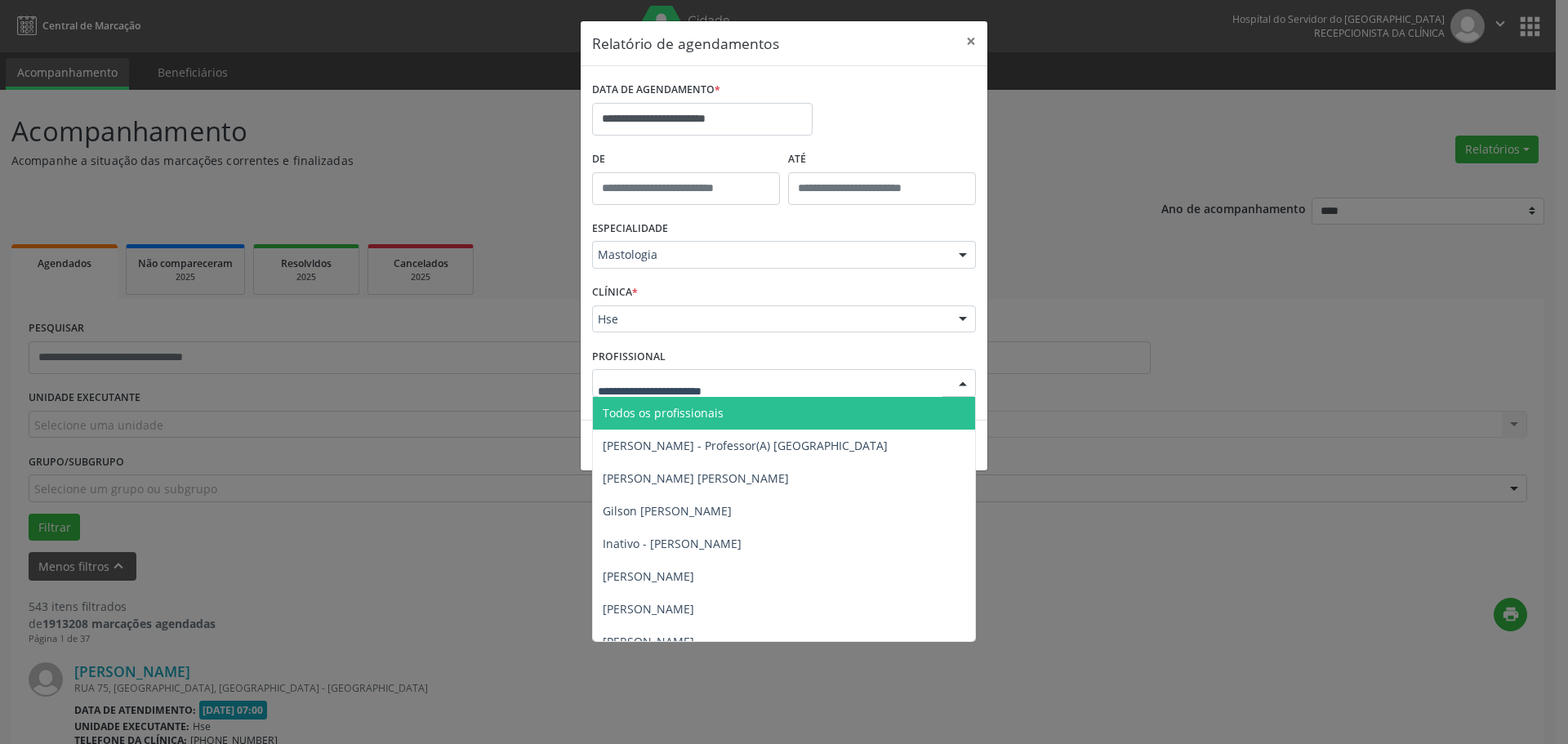
click at [937, 345] on div "PROFISSIONAL Todos os profissionais [PERSON_NAME] - Professor(A) Nassau [PERSON…" at bounding box center [784, 375] width 392 height 63
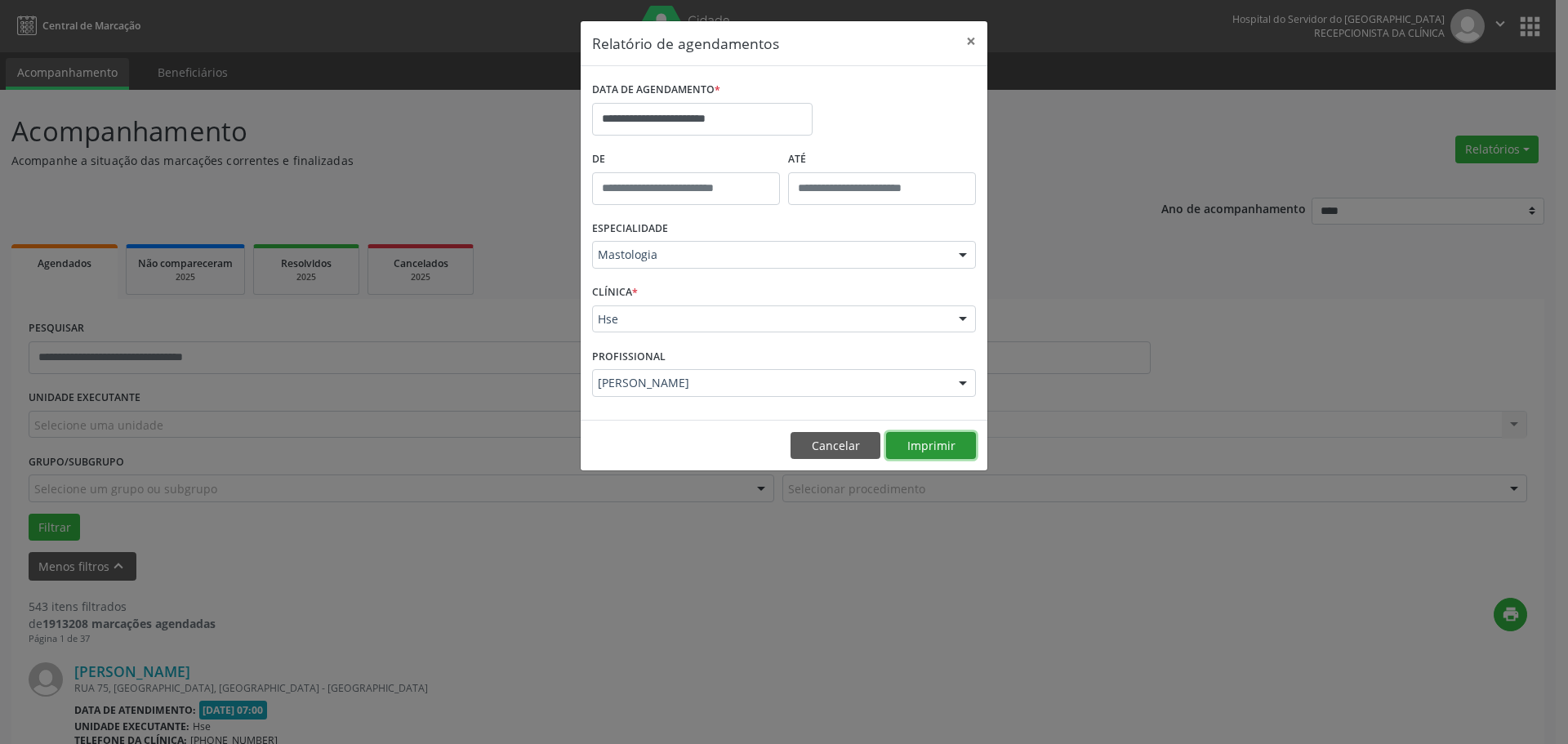
click at [957, 435] on button "Imprimir" at bounding box center [930, 446] width 90 height 28
click at [947, 383] on div "[PERSON_NAME] Todos os profissionais [PERSON_NAME] - Professor(A) Nassau [PERSO…" at bounding box center [784, 383] width 383 height 28
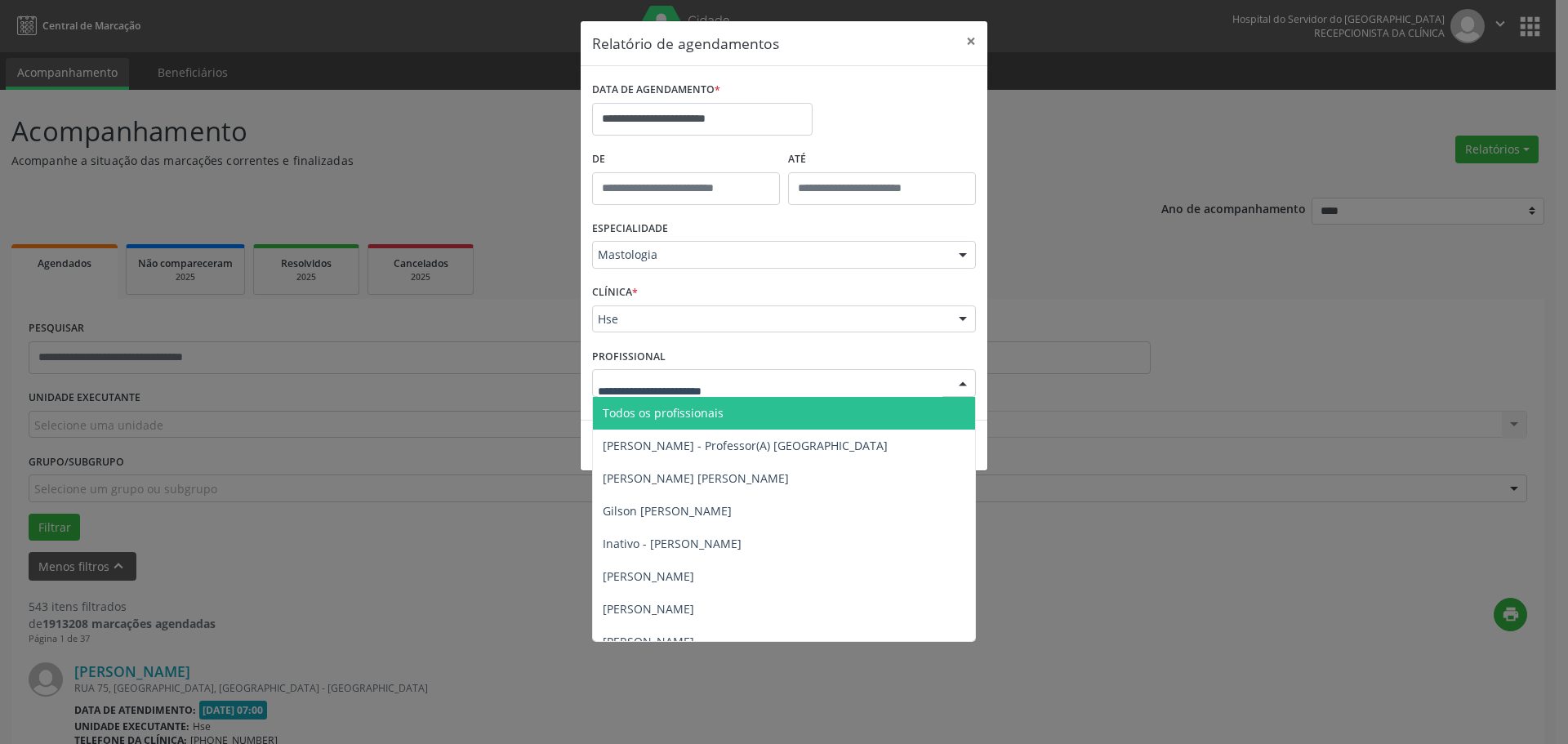
click at [811, 403] on span "Todos os profissionais" at bounding box center [784, 413] width 382 height 33
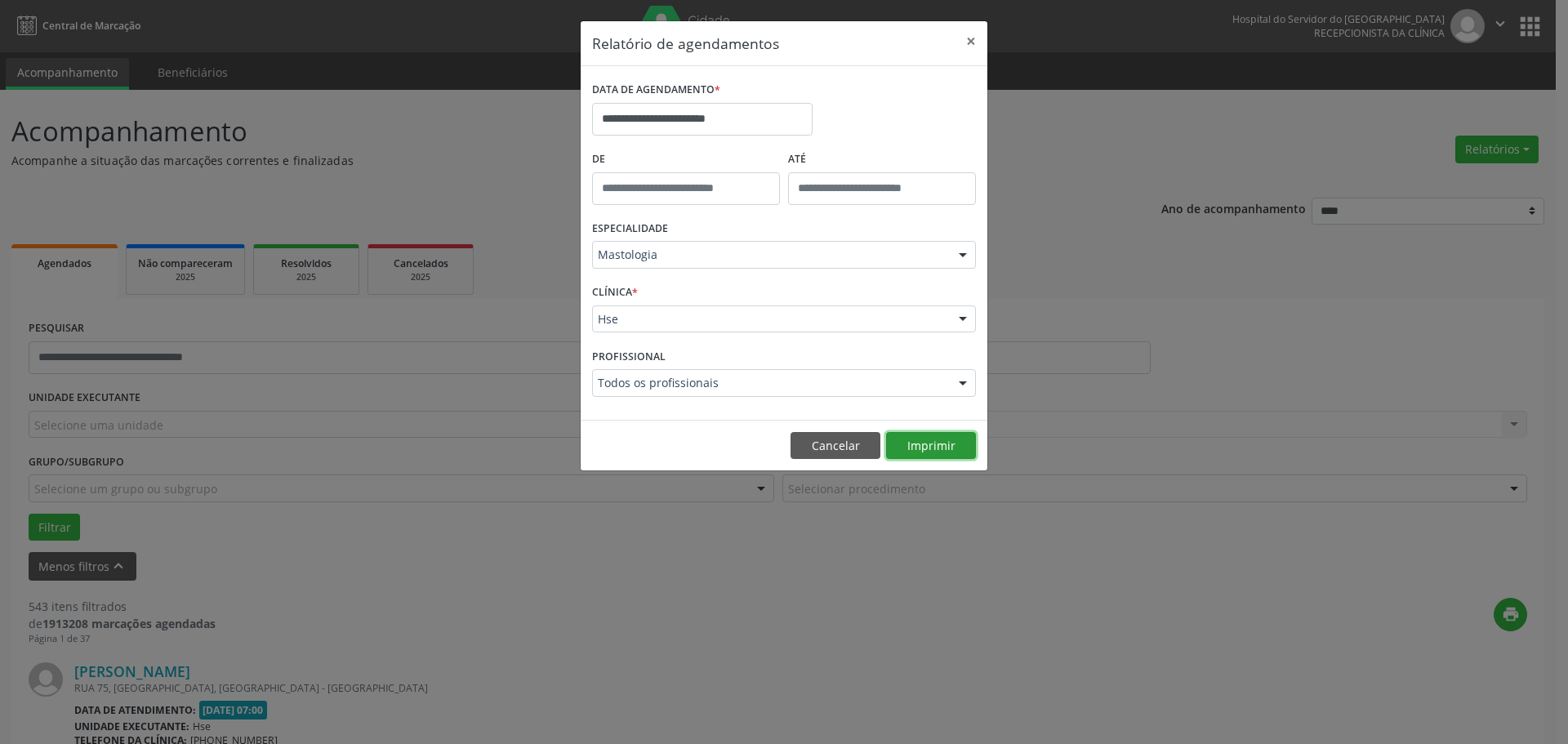
click at [936, 440] on button "Imprimir" at bounding box center [930, 446] width 90 height 28
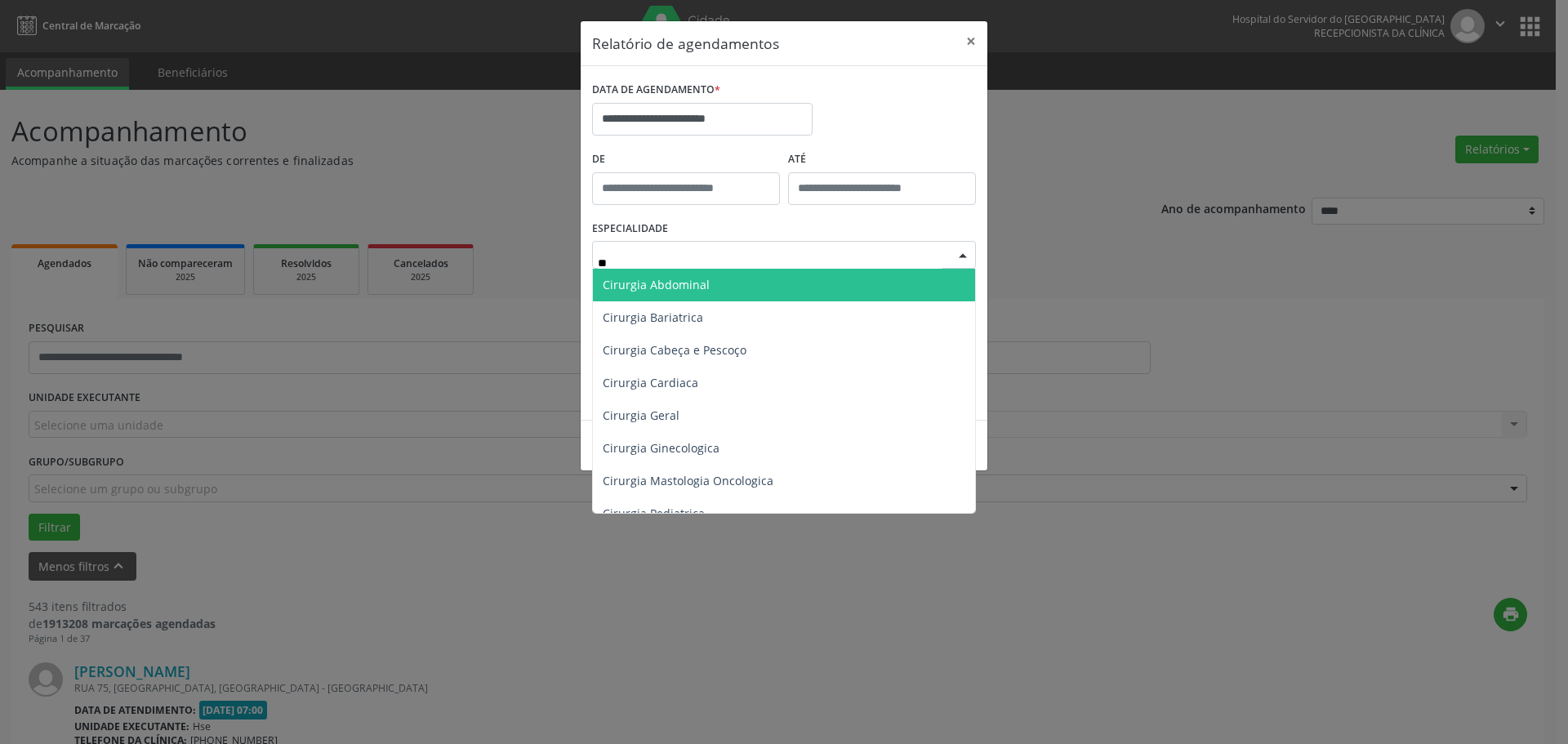
type input "*"
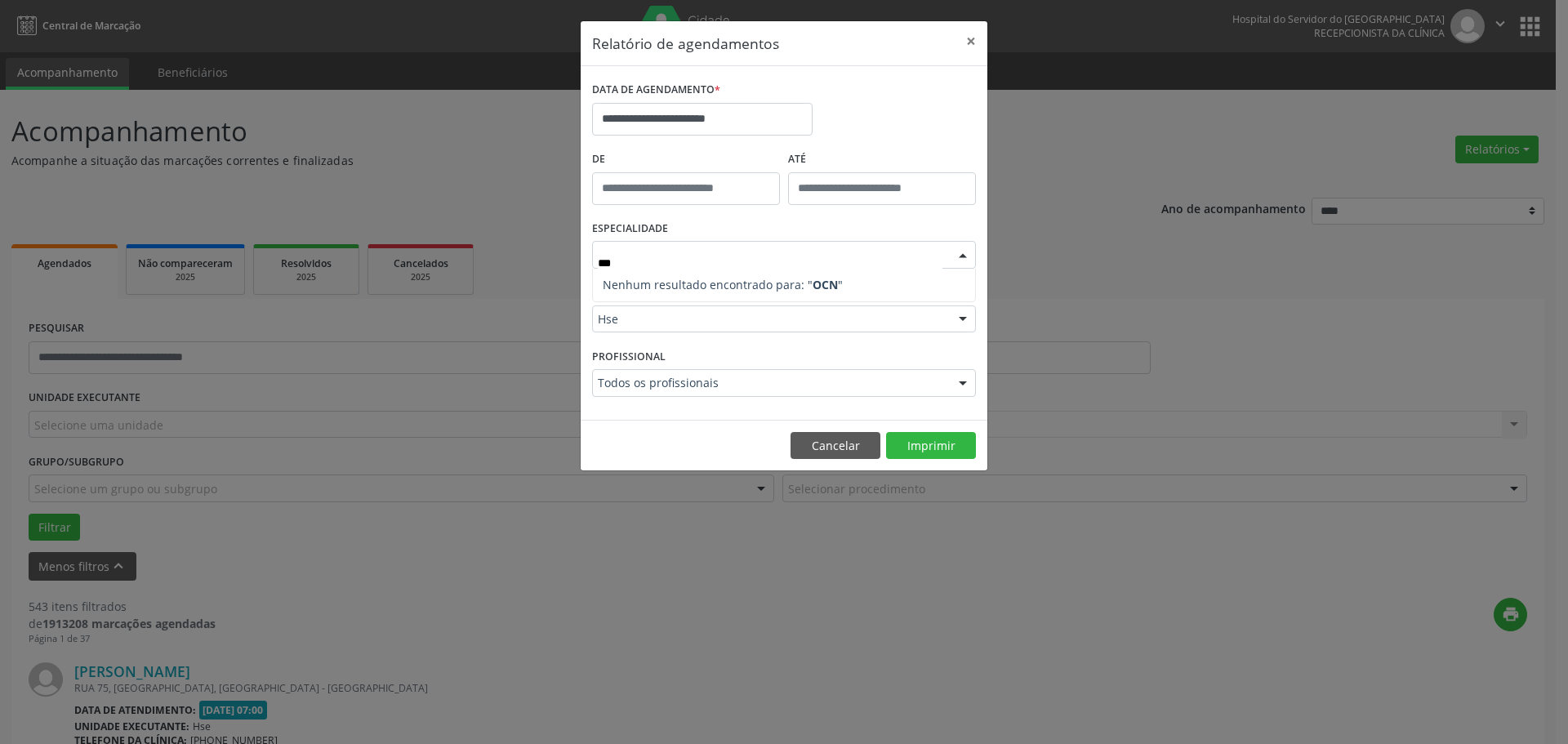
type input "**"
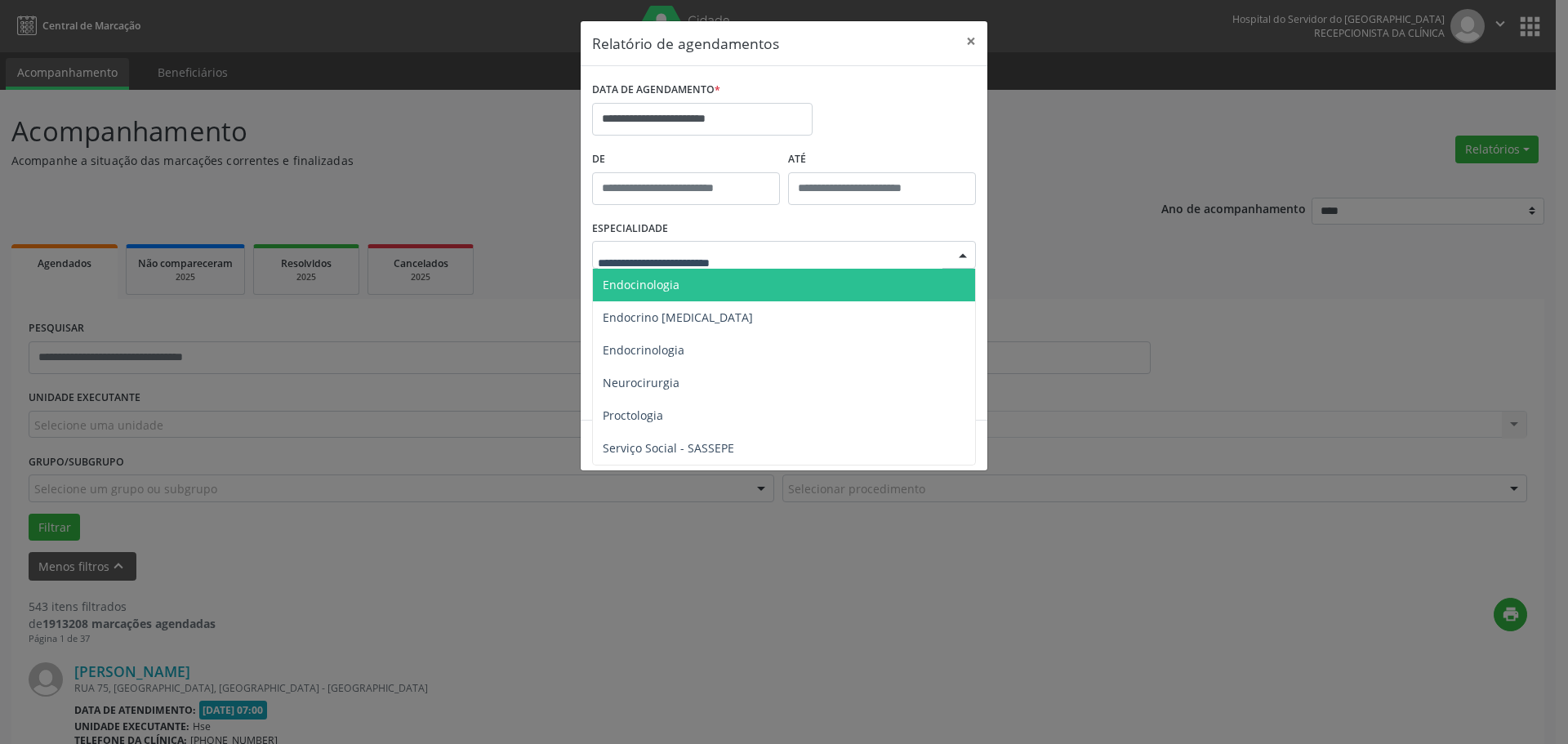
click at [917, 105] on div "**********" at bounding box center [784, 112] width 392 height 69
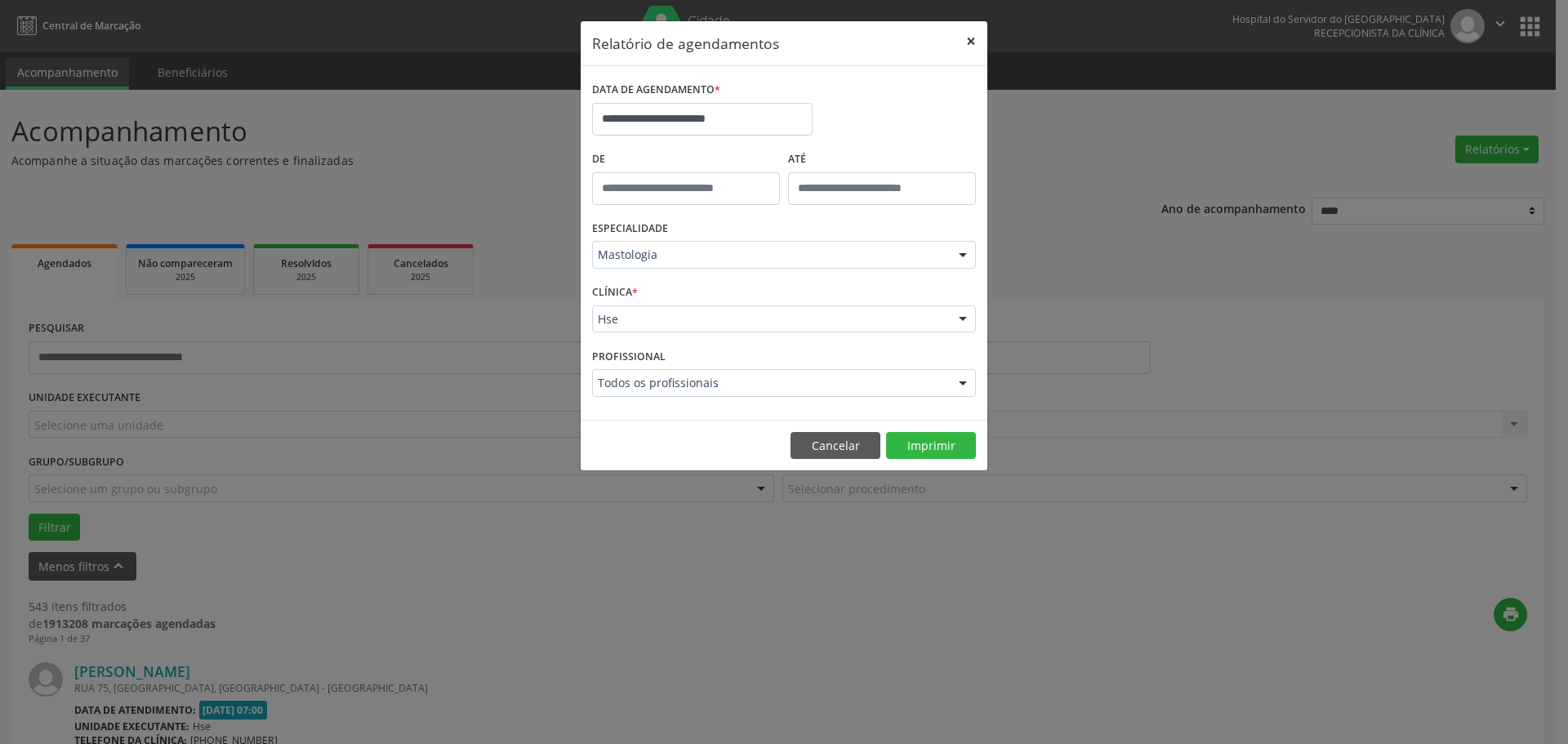
click at [975, 30] on button "×" at bounding box center [971, 41] width 33 height 40
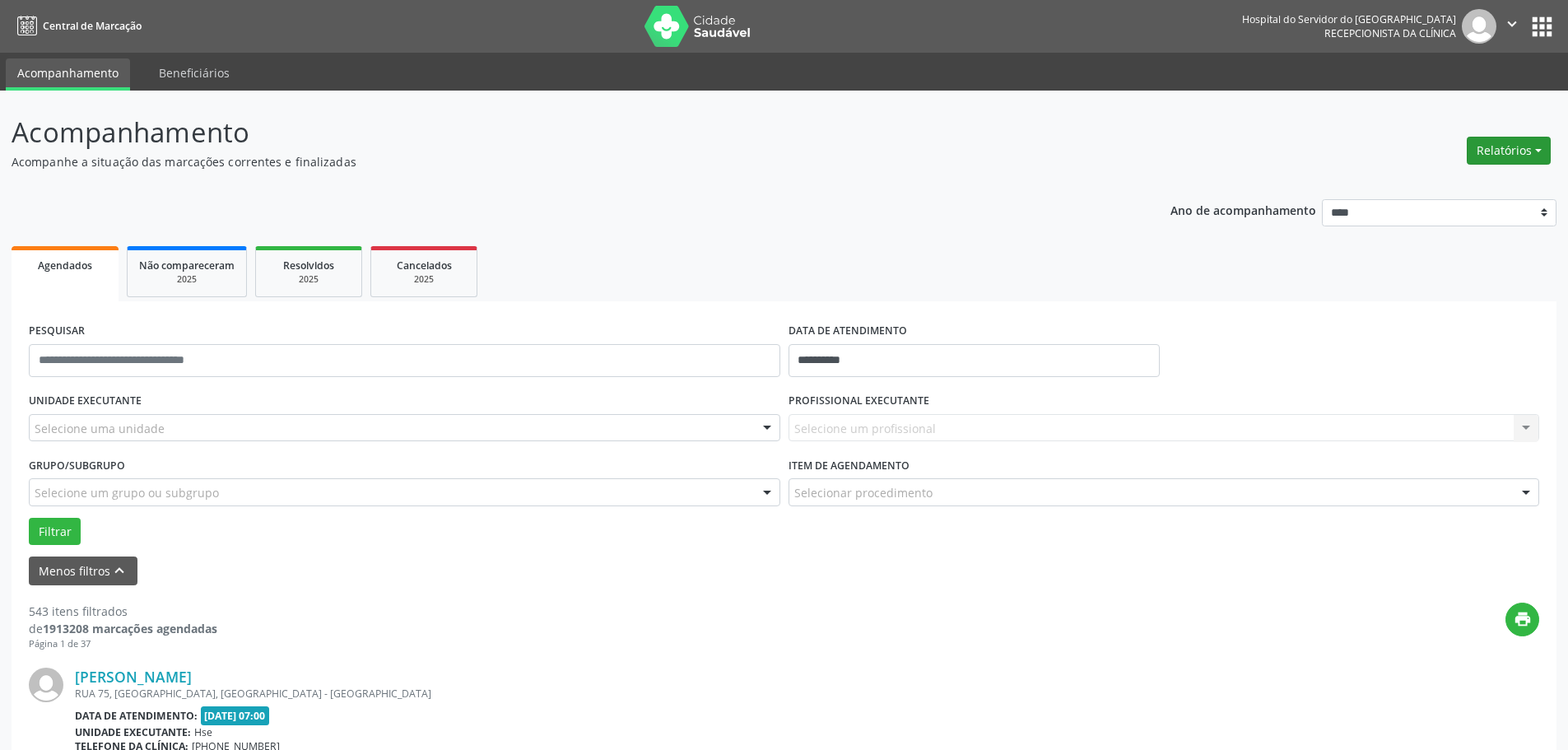
click at [1528, 153] on button "Relatórios" at bounding box center [1509, 151] width 84 height 28
click at [1407, 181] on link "Agendamentos" at bounding box center [1463, 186] width 177 height 23
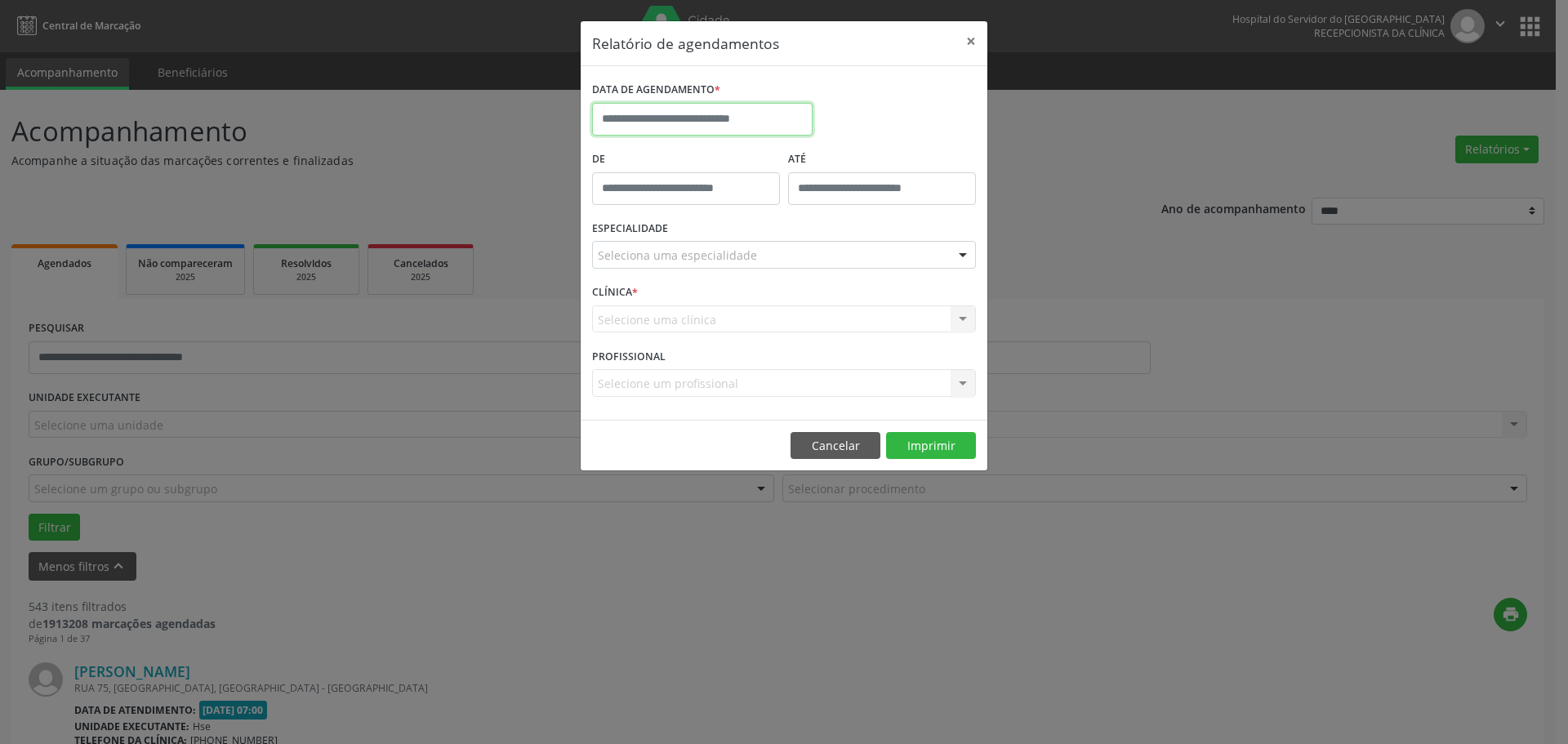
click at [651, 119] on input "text" at bounding box center [702, 119] width 221 height 33
click at [827, 159] on icon at bounding box center [830, 157] width 12 height 12
select select "*"
click at [640, 267] on span "13" at bounding box center [646, 269] width 32 height 32
type input "**********"
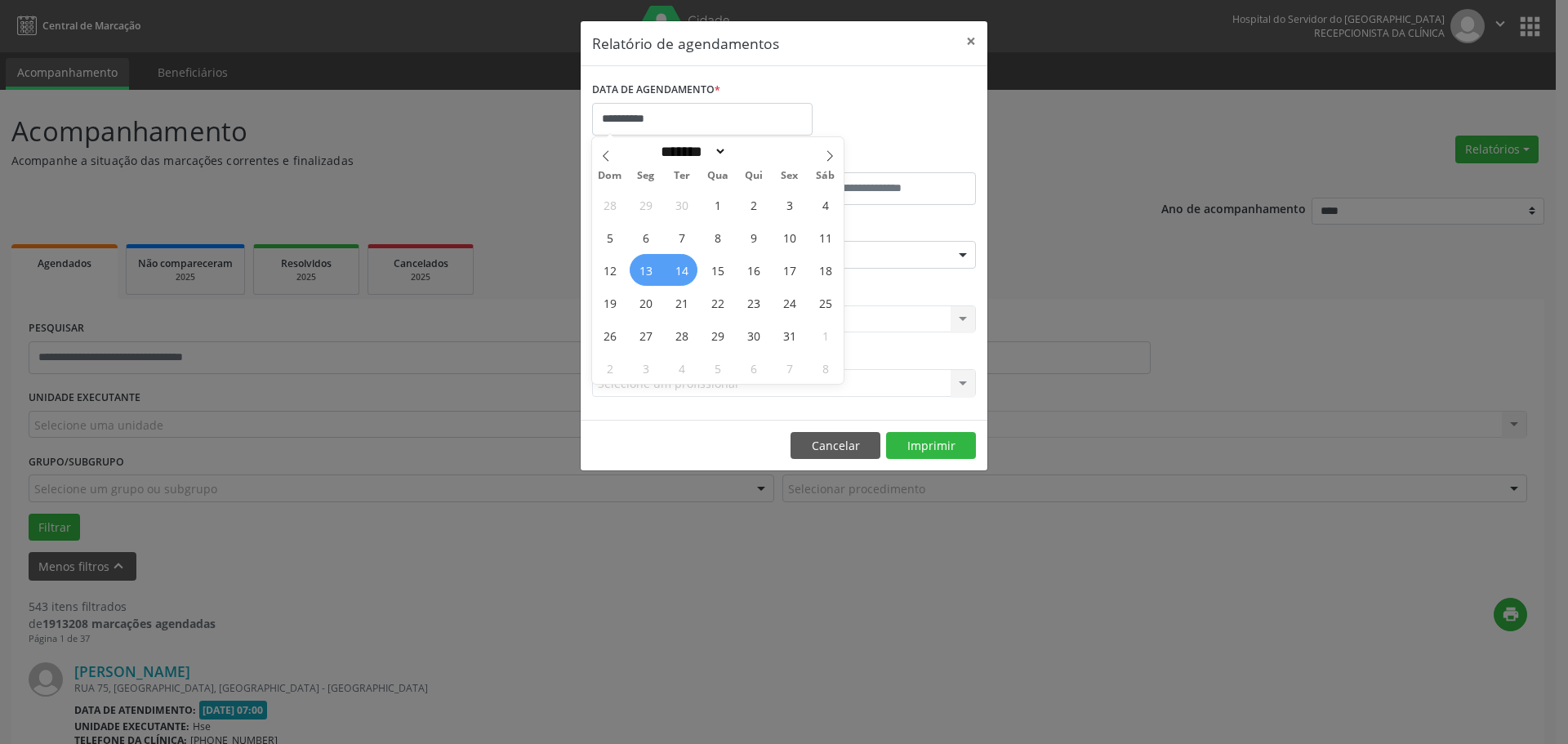
click at [681, 266] on div "28 29 30 1 2 3 4 5 6 7 8 9 10 11 12 13 14 15 16 17 18 19 20 21 22 23 24 25 26 2…" at bounding box center [718, 286] width 252 height 196
click at [682, 266] on span "14" at bounding box center [681, 269] width 32 height 32
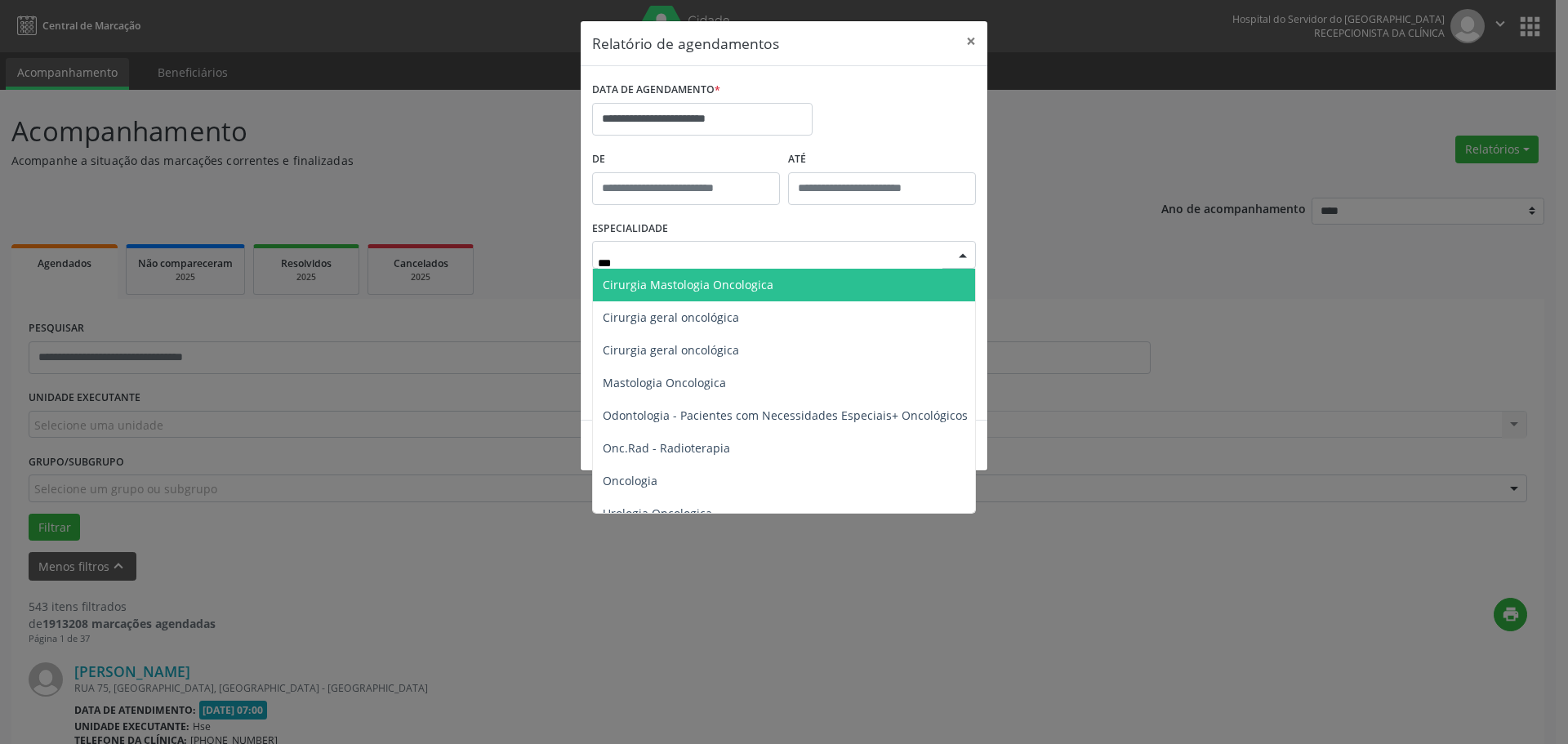
click at [708, 282] on span "Cirurgia Mastologia Oncologica" at bounding box center [687, 284] width 170 height 16
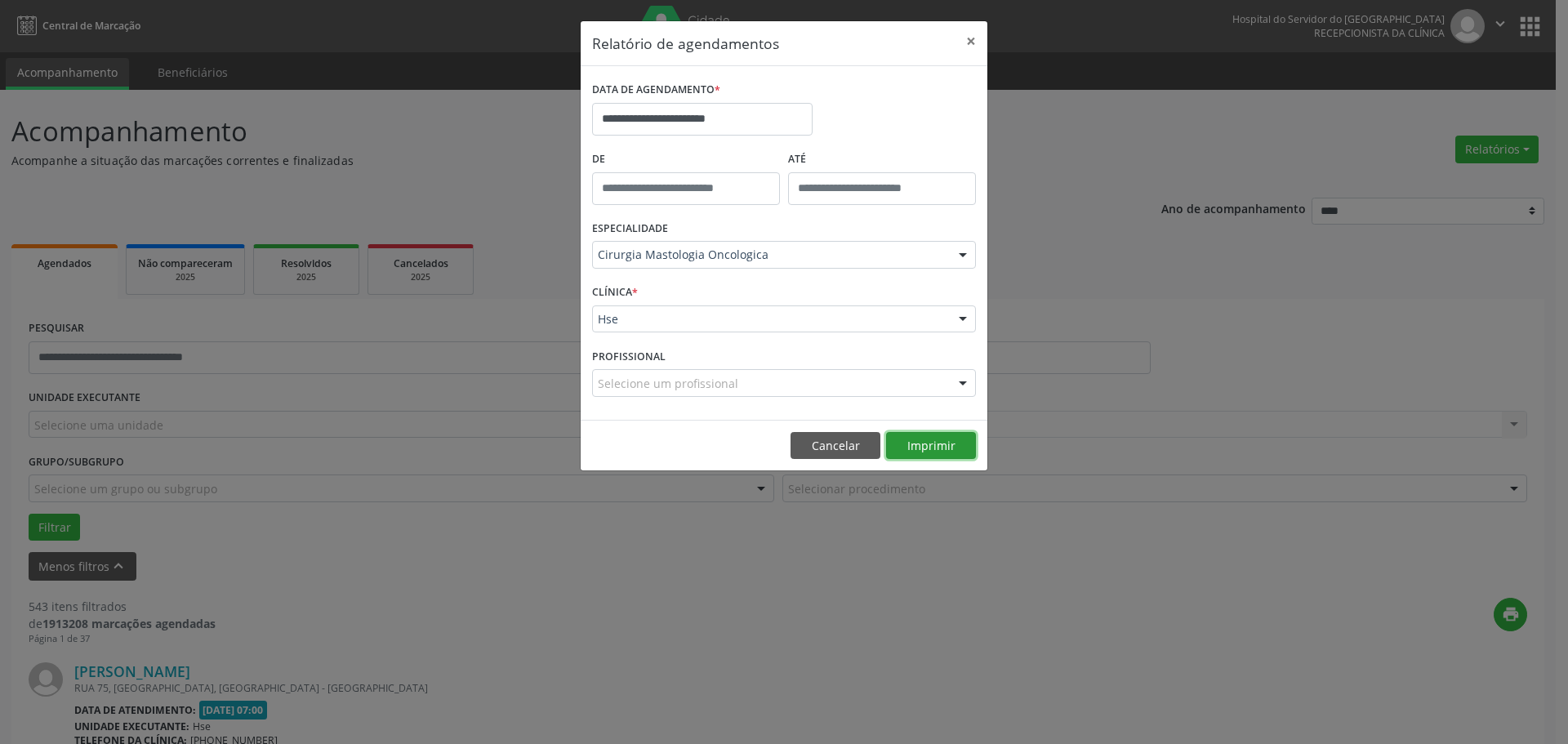
click at [918, 445] on button "Imprimir" at bounding box center [930, 446] width 90 height 28
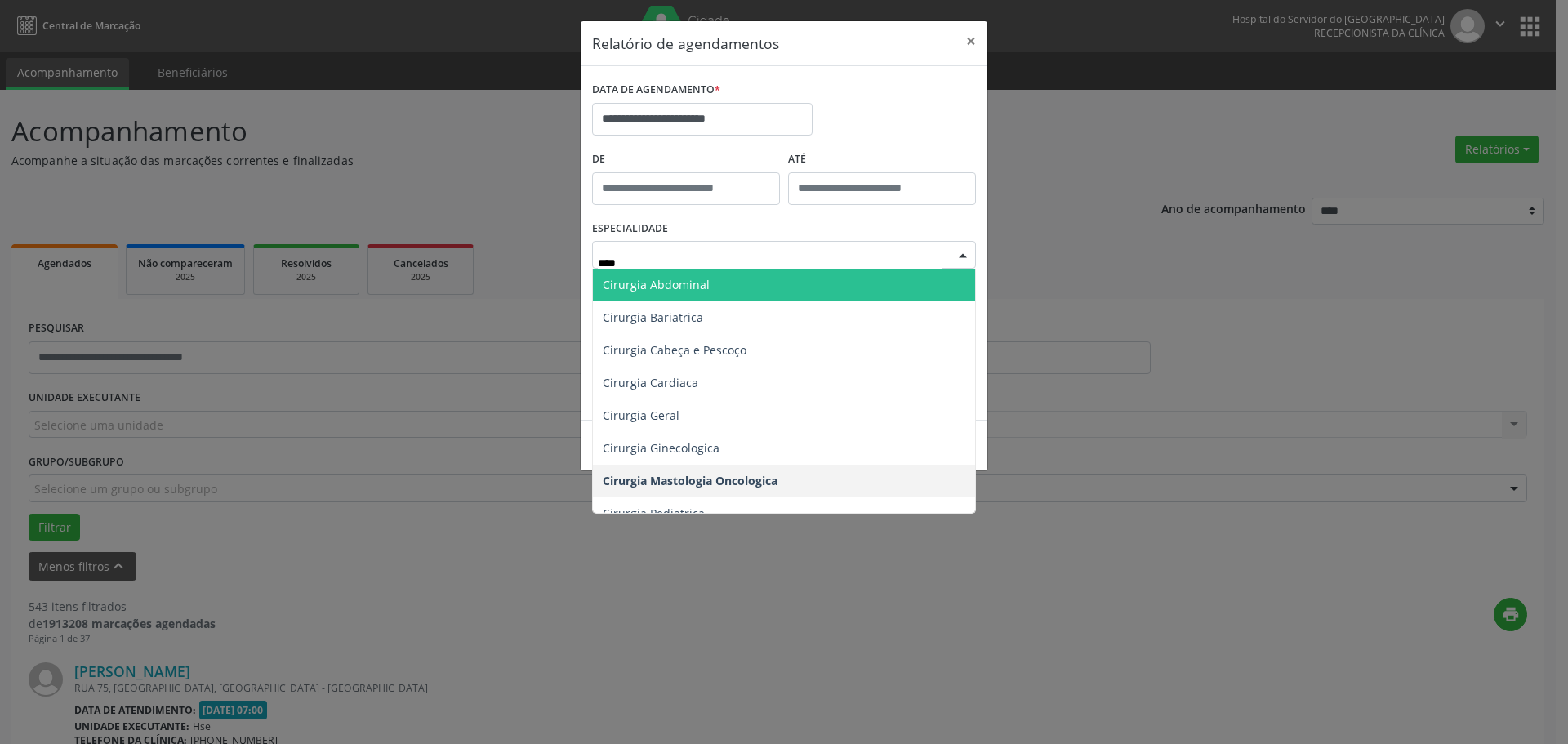
type input "*****"
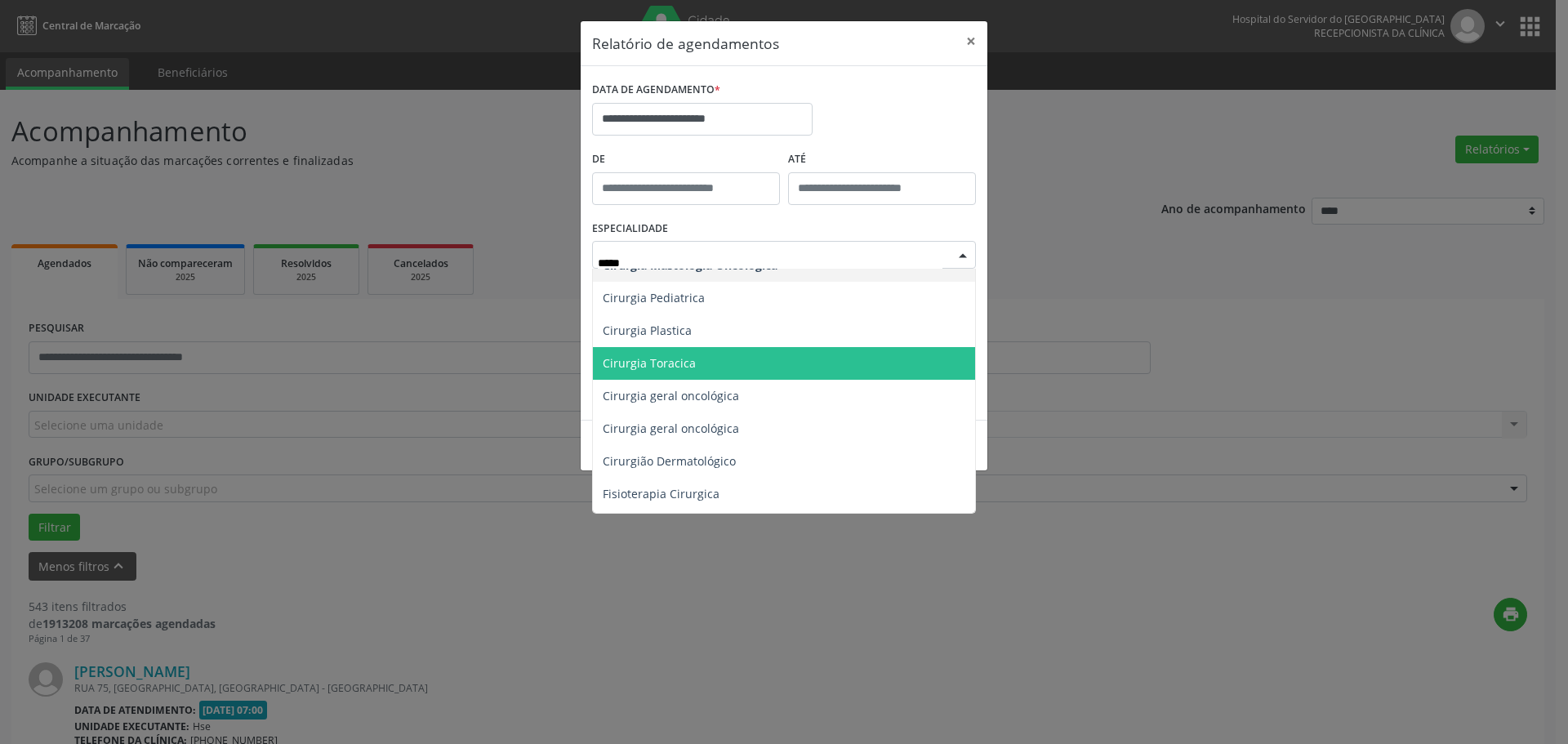
scroll to position [245, 0]
click at [800, 363] on span "Cirurgia geral oncológica" at bounding box center [784, 367] width 382 height 33
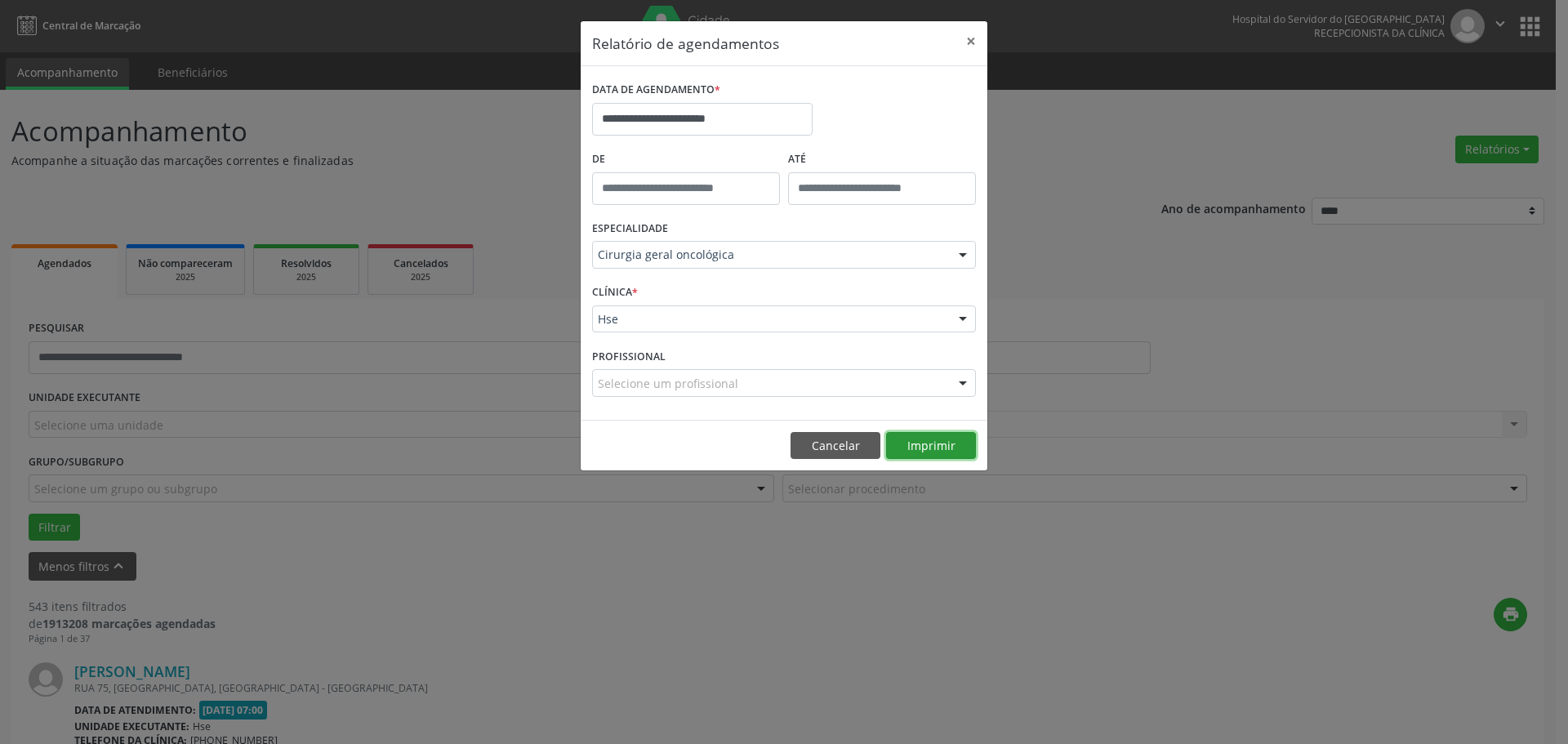
click at [908, 457] on button "Imprimir" at bounding box center [930, 446] width 90 height 28
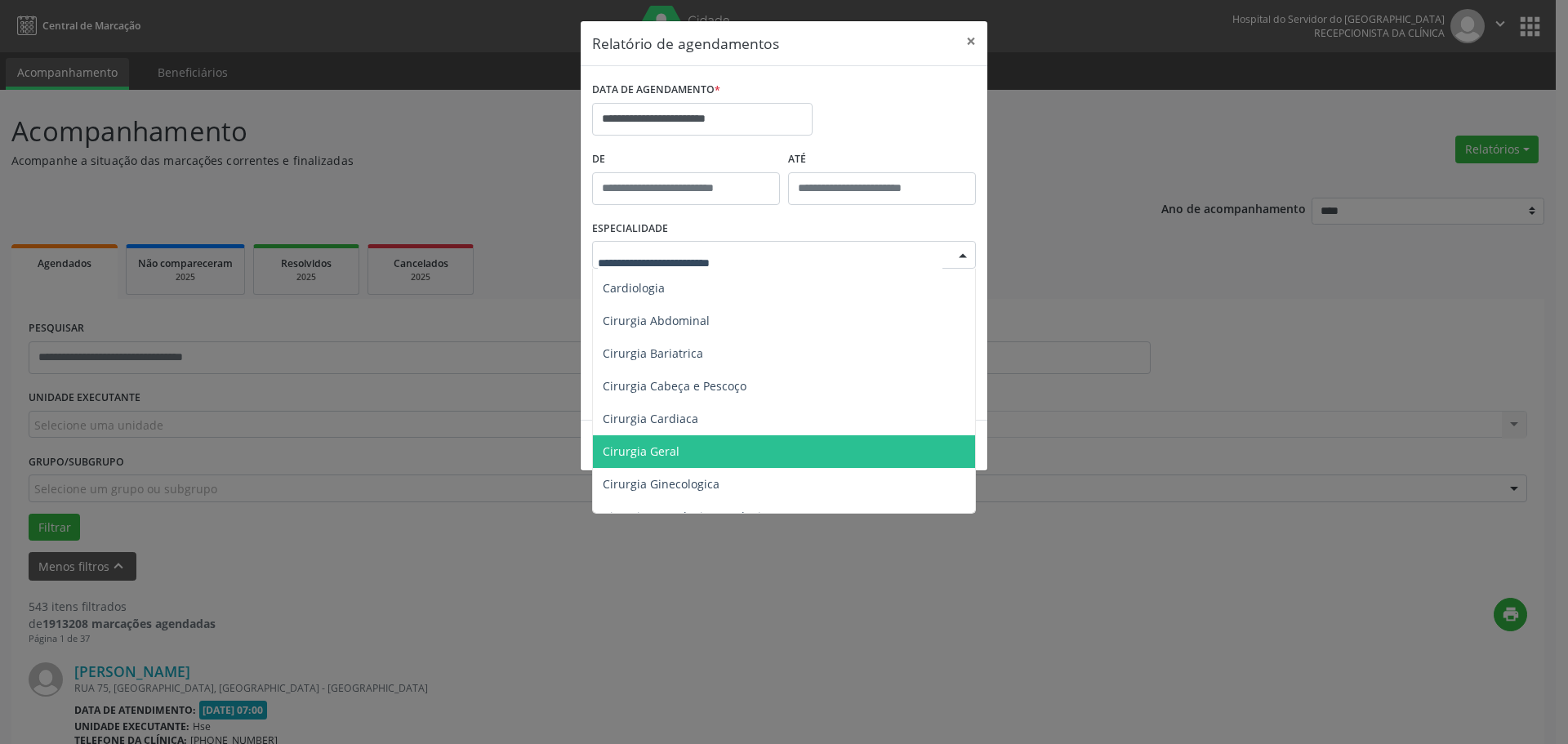
scroll to position [0, 0]
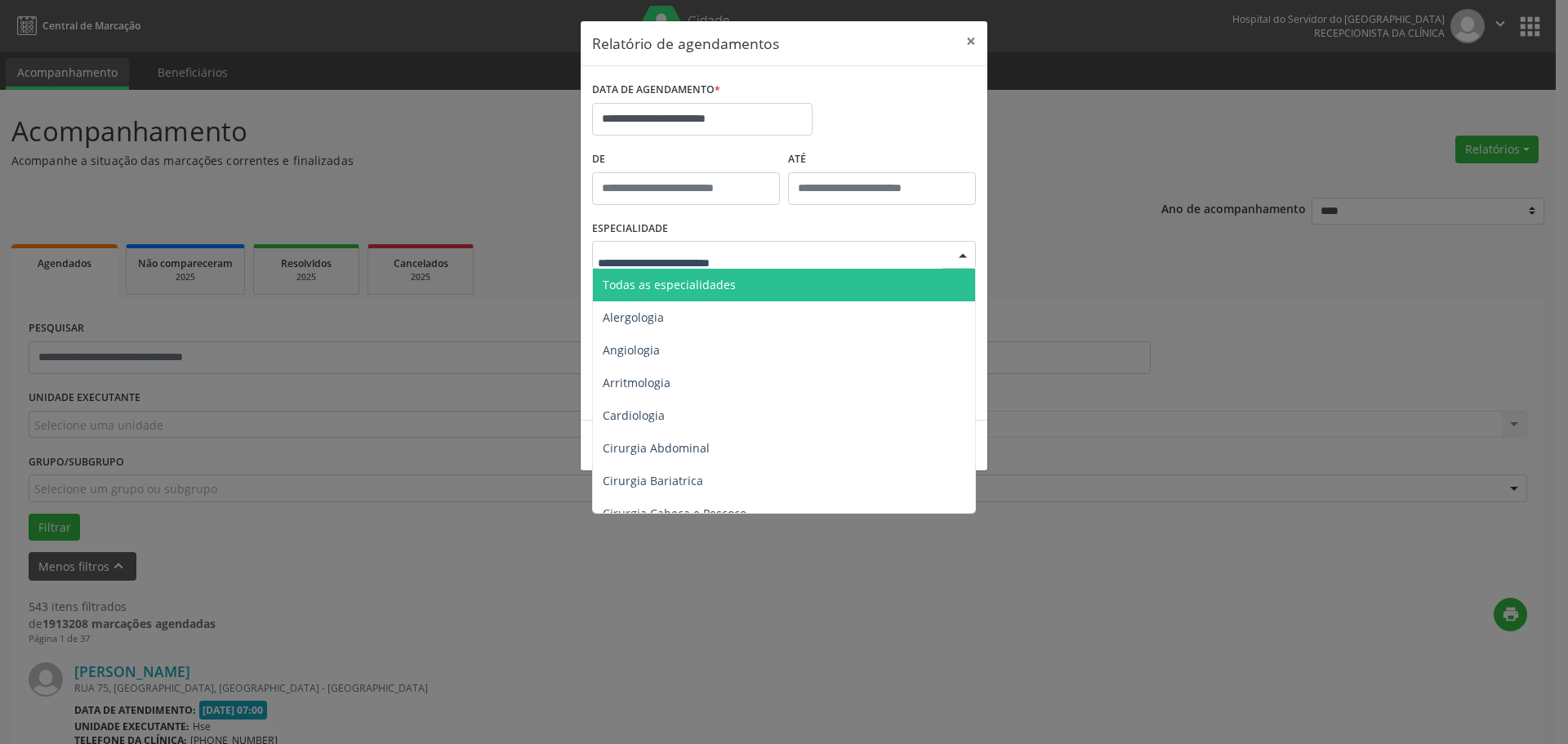
click at [794, 285] on span "Todas as especialidades" at bounding box center [784, 284] width 384 height 33
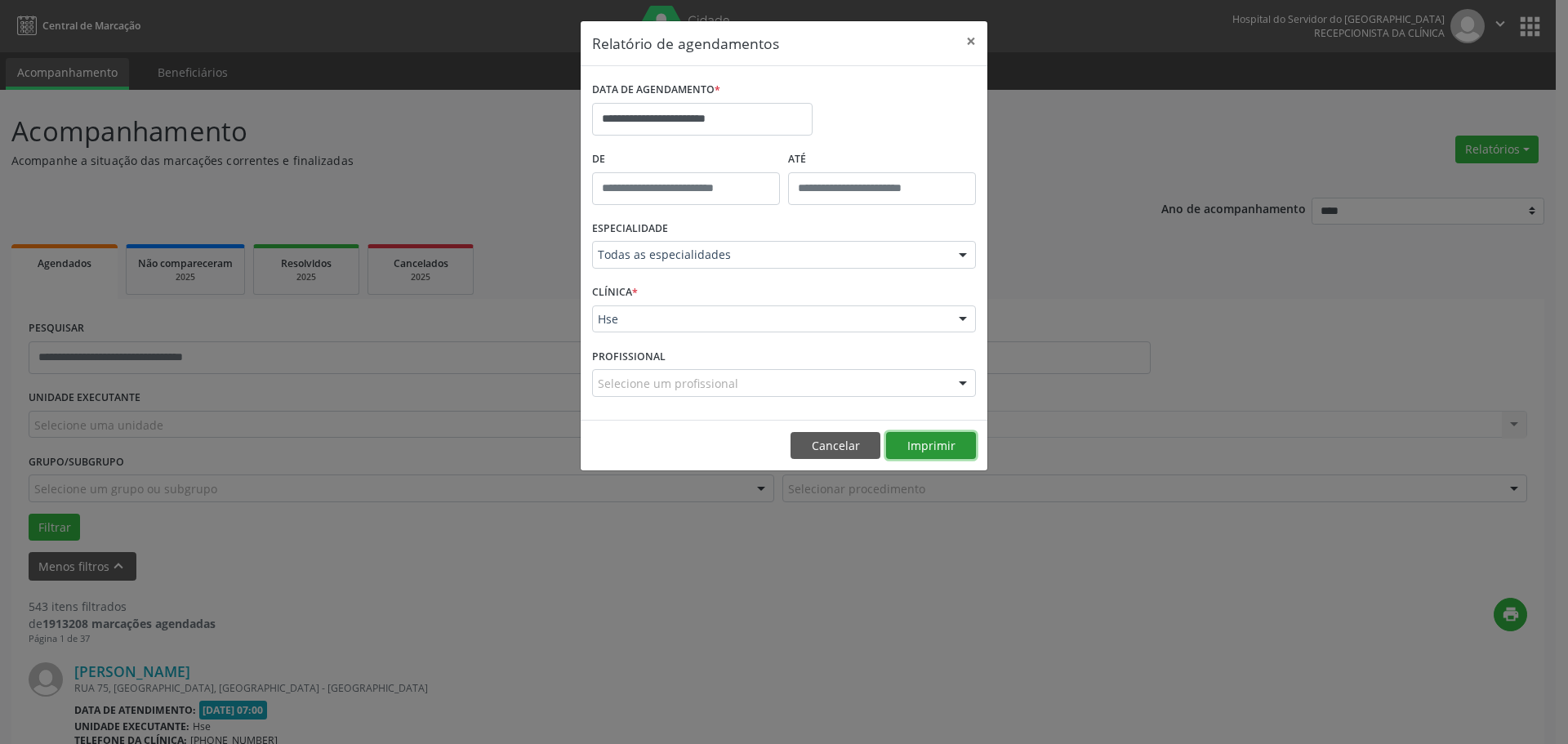
click at [941, 448] on button "Imprimir" at bounding box center [930, 446] width 90 height 28
click at [698, 100] on label "DATA DE AGENDAMENTO *" at bounding box center [656, 90] width 128 height 26
click at [697, 112] on input "**********" at bounding box center [702, 119] width 221 height 33
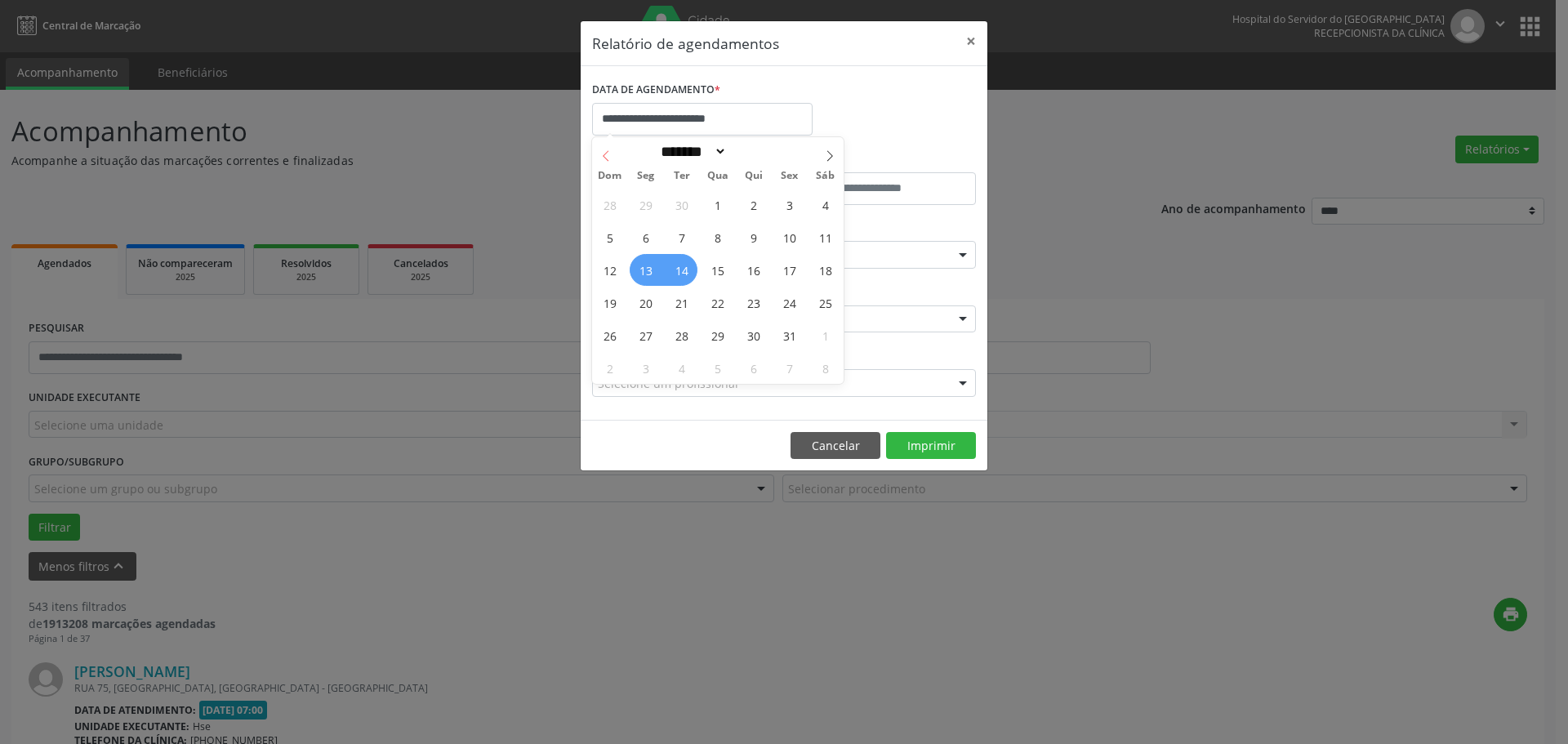
click at [618, 157] on span at bounding box center [606, 151] width 28 height 28
select select "*"
click at [644, 328] on span "29" at bounding box center [646, 335] width 32 height 32
type input "**********"
click at [682, 333] on div "31 1 2 3 4 5 6 7 8 9 10 11 12 13 14 15 16 17 18 19 20 21 22 23 24 25 26 27 28 2…" at bounding box center [718, 286] width 252 height 196
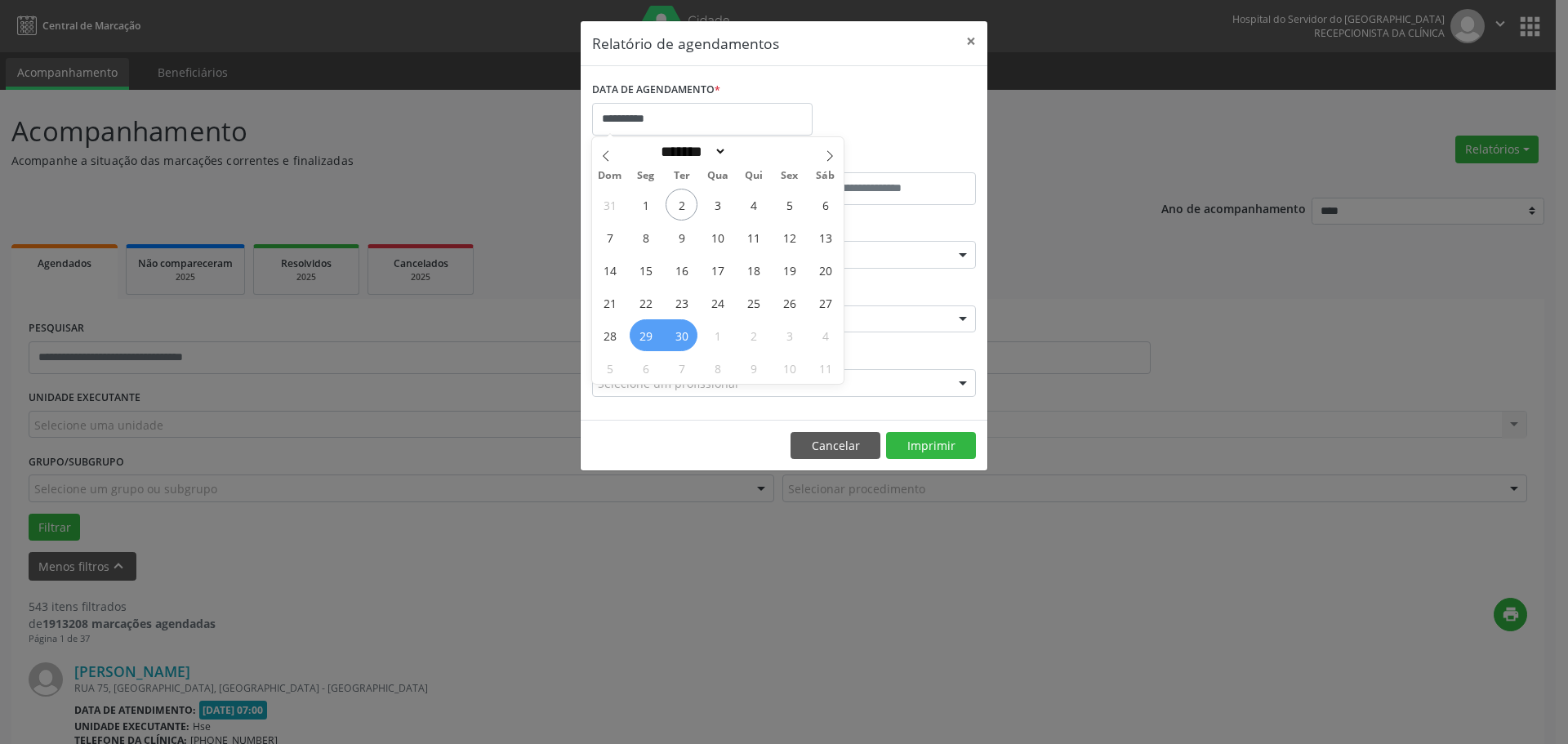
click at [682, 333] on span "30" at bounding box center [681, 335] width 32 height 32
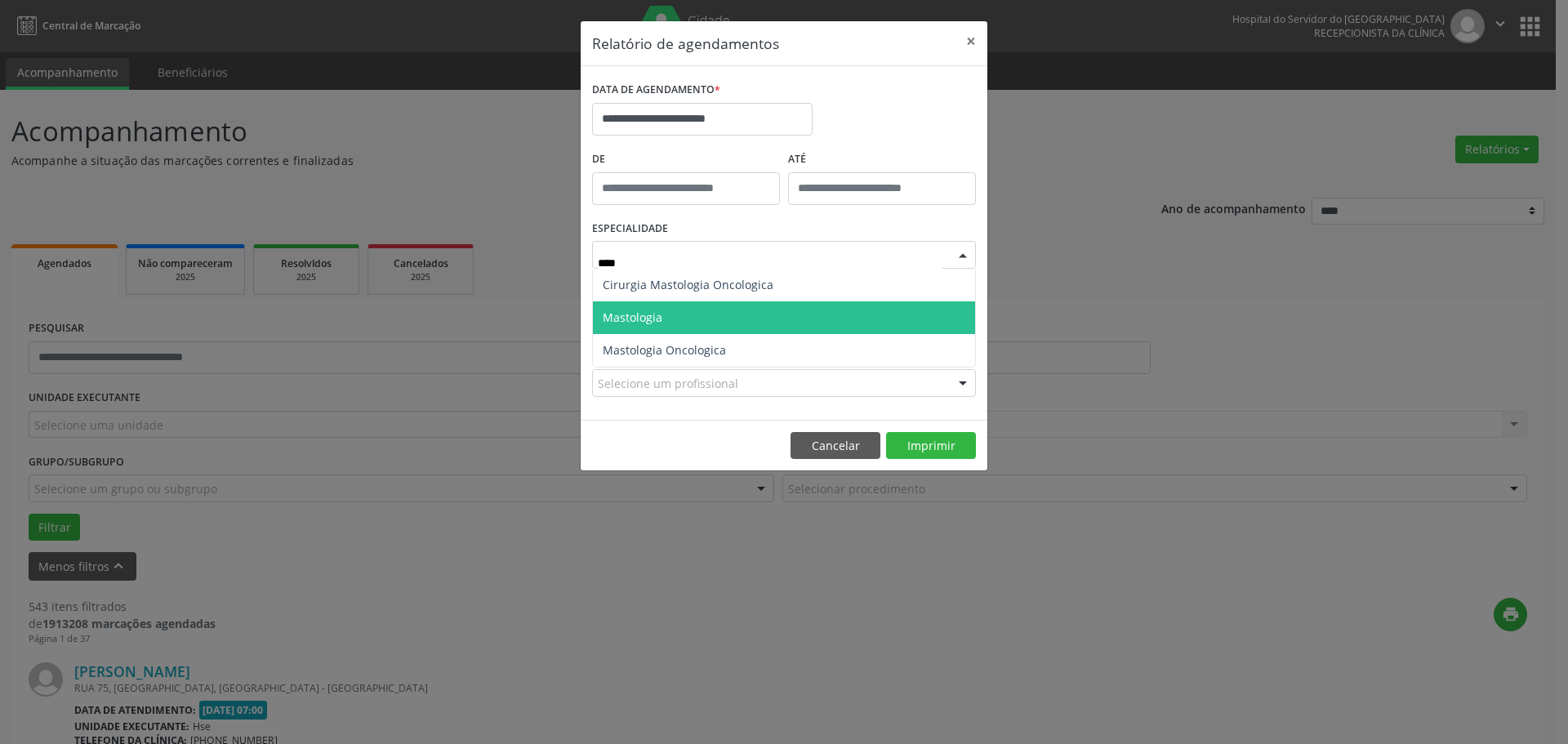
click at [825, 316] on span "Mastologia" at bounding box center [784, 317] width 382 height 33
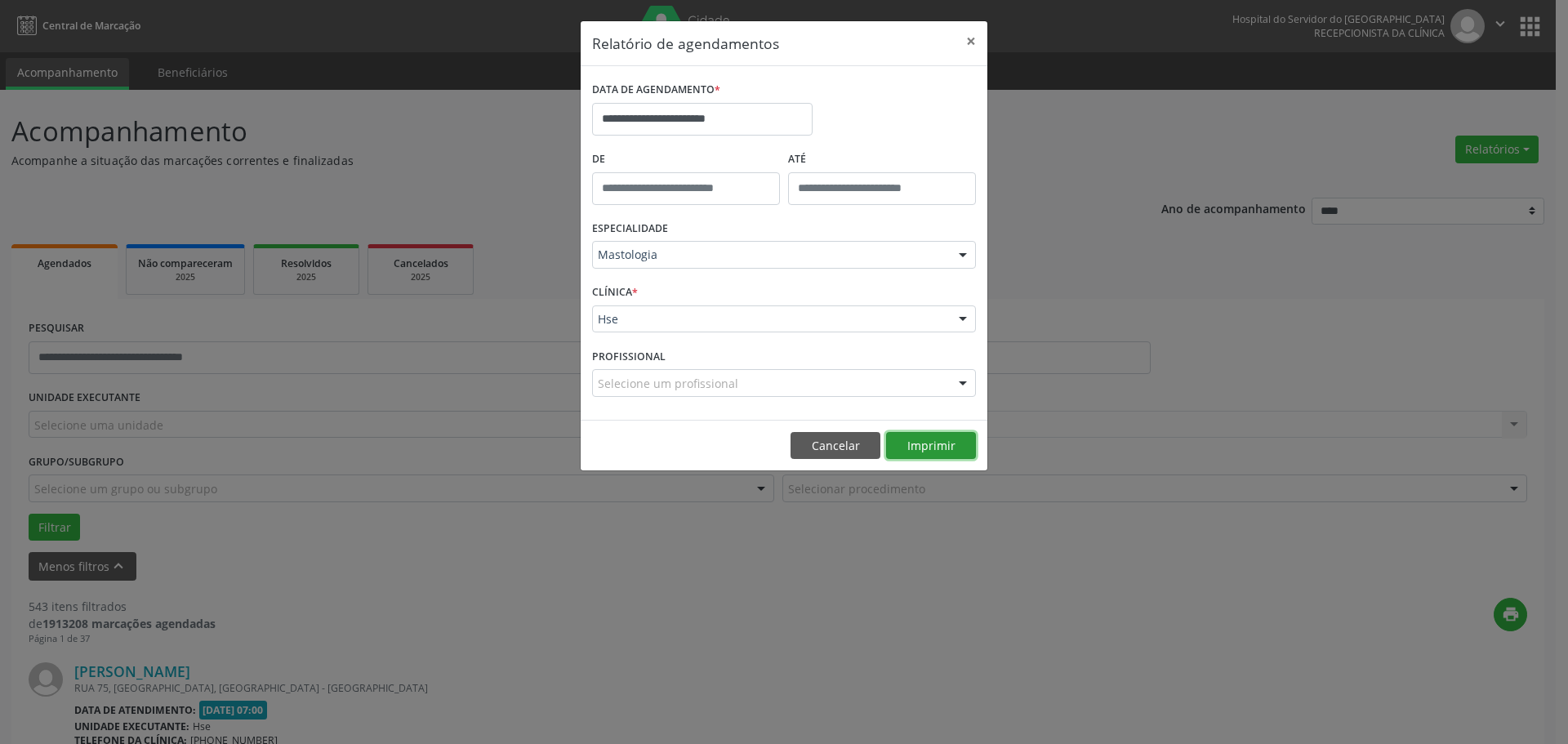
click at [930, 444] on button "Imprimir" at bounding box center [930, 446] width 90 height 28
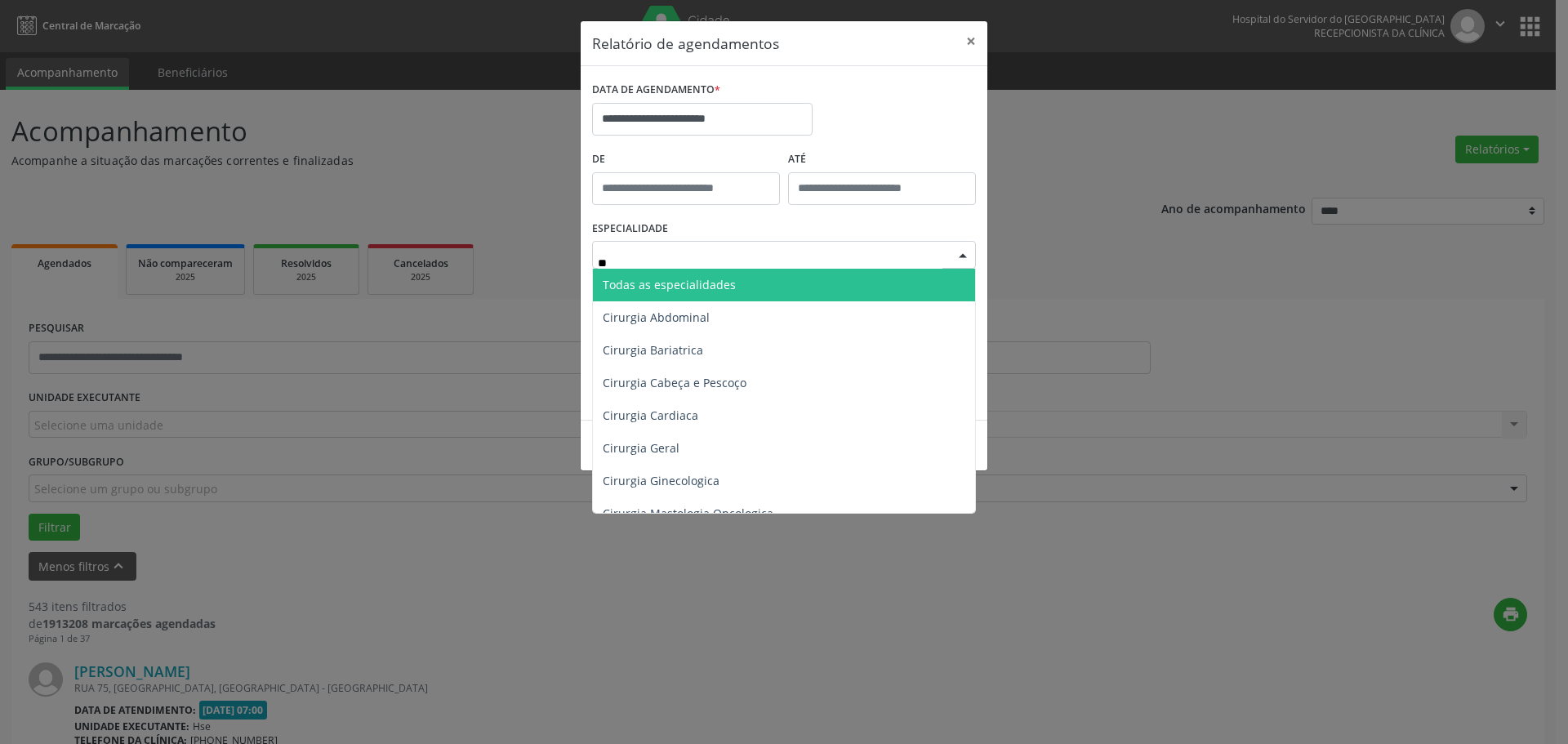
type input "*"
type input "****"
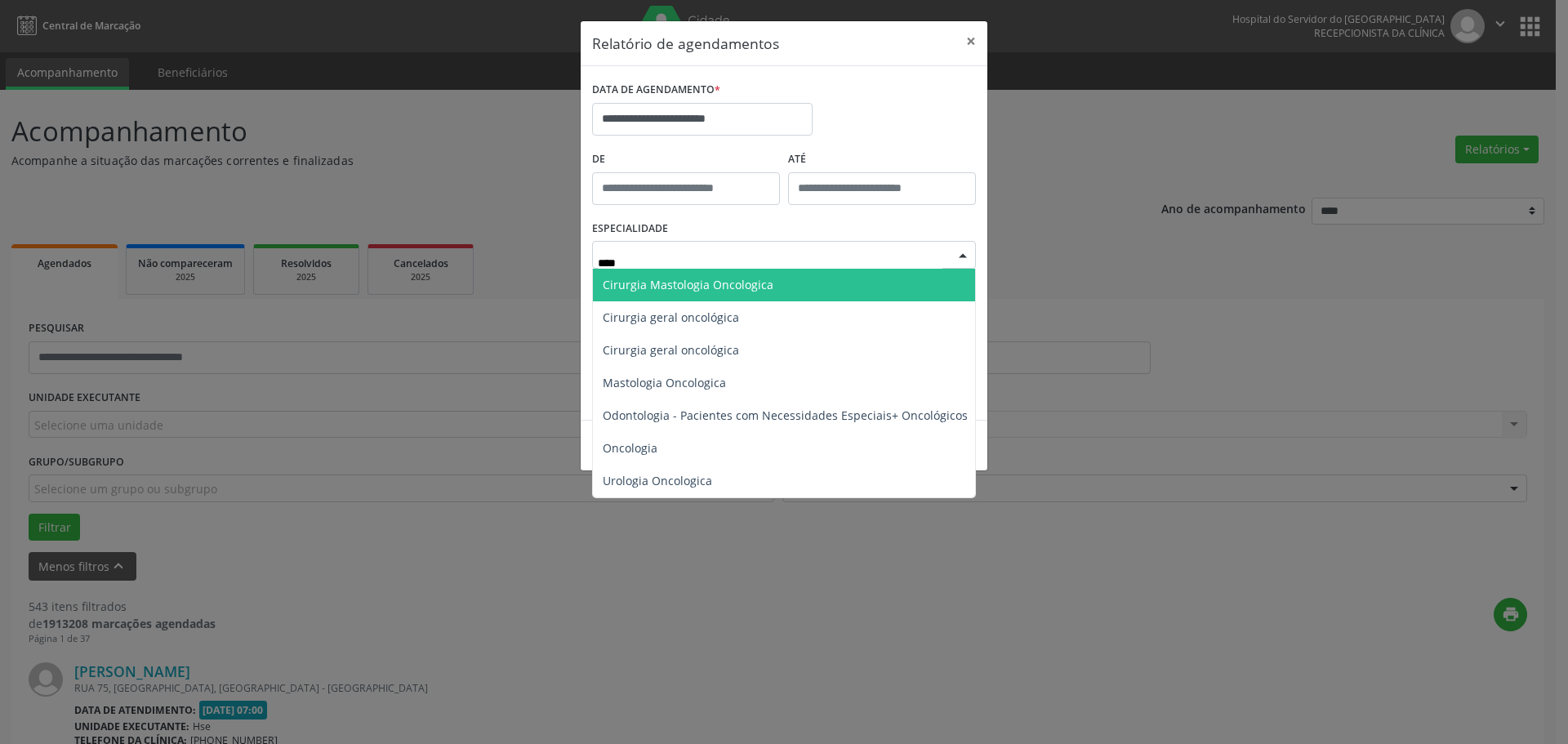
click at [777, 283] on span "Cirurgia Mastologia Oncologica" at bounding box center [784, 284] width 384 height 33
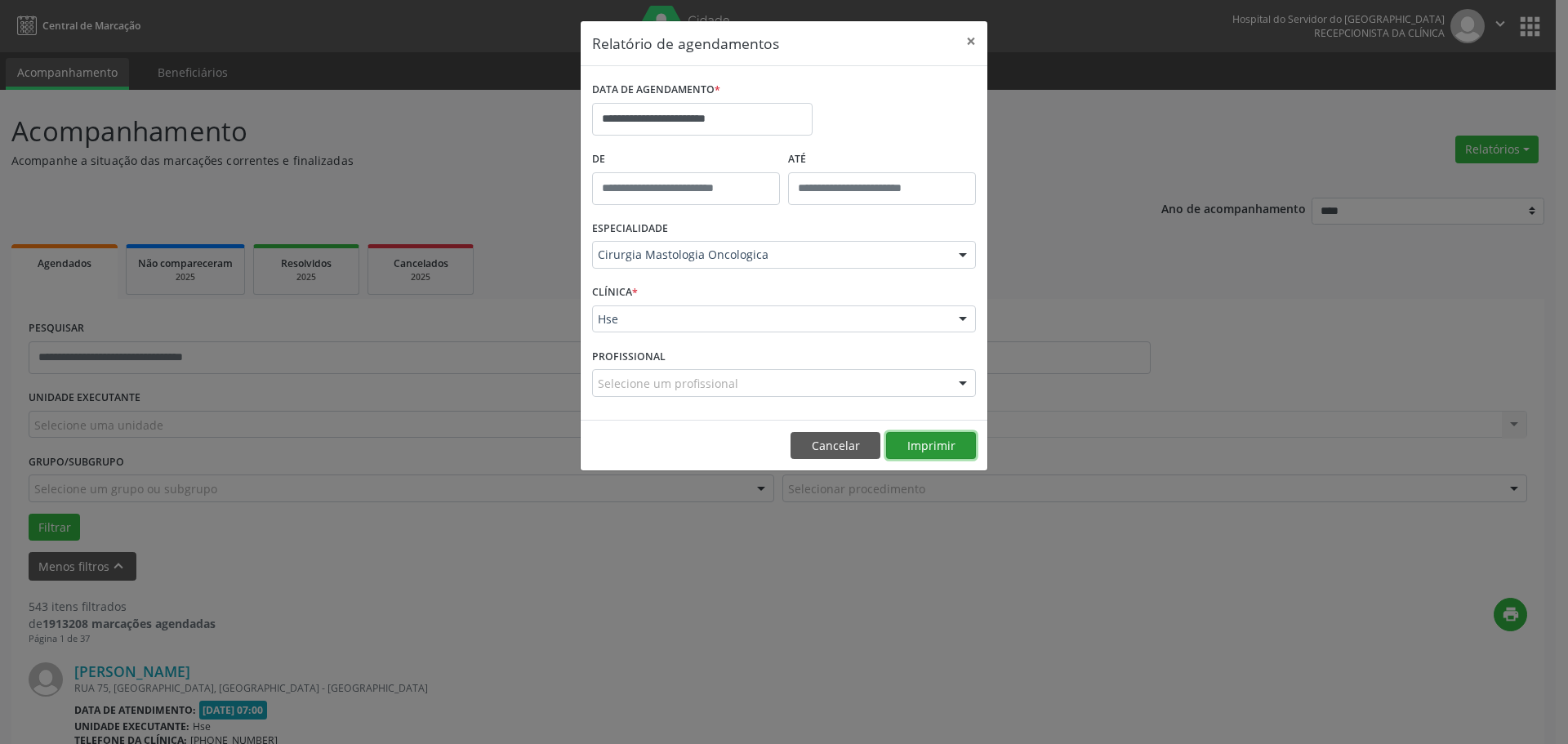
click at [946, 444] on button "Imprimir" at bounding box center [930, 446] width 90 height 28
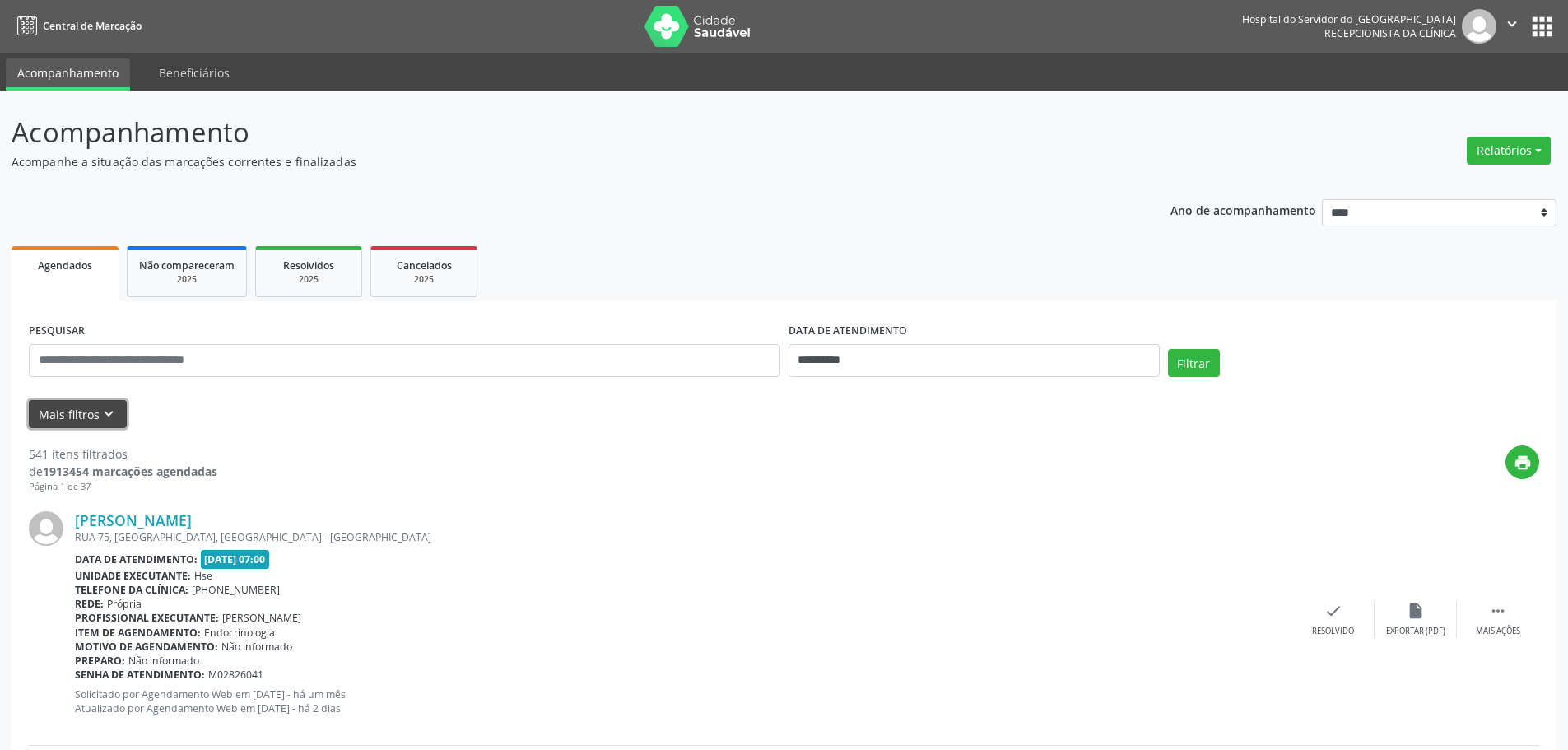
click at [124, 418] on button "Mais filtros keyboard_arrow_down" at bounding box center [78, 414] width 98 height 29
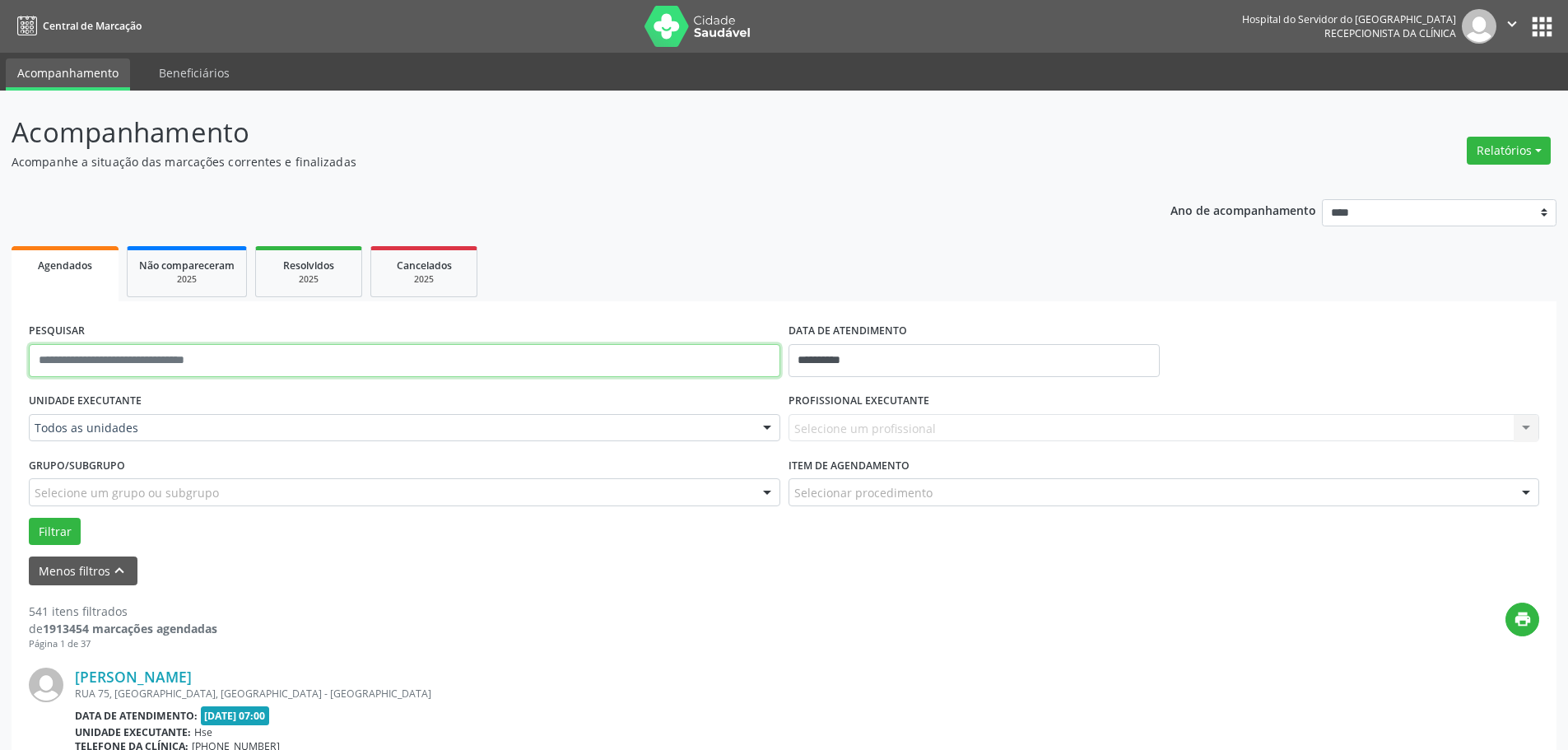
click at [106, 366] on input "text" at bounding box center [404, 361] width 752 height 33
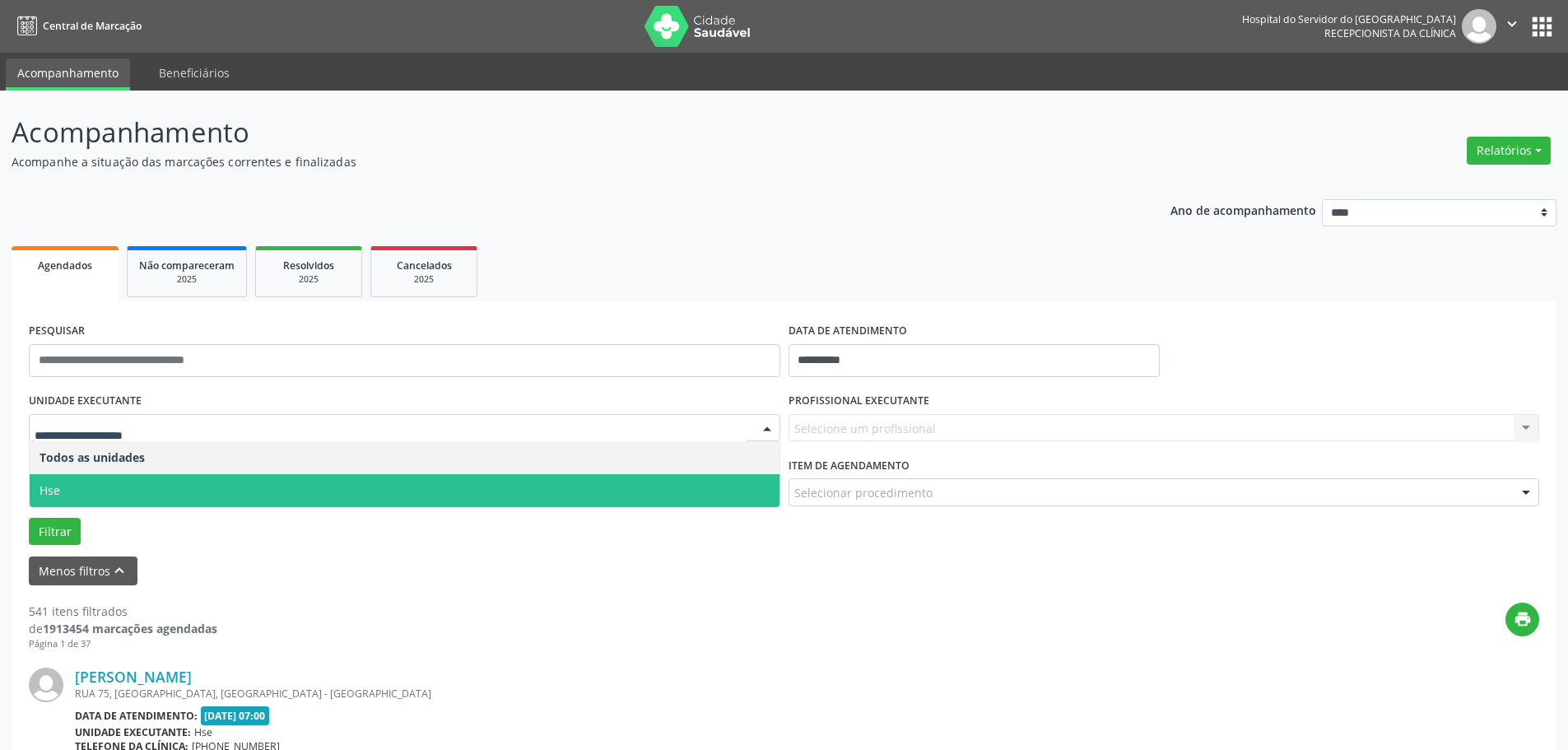
click at [88, 478] on span "Hse" at bounding box center [404, 490] width 750 height 33
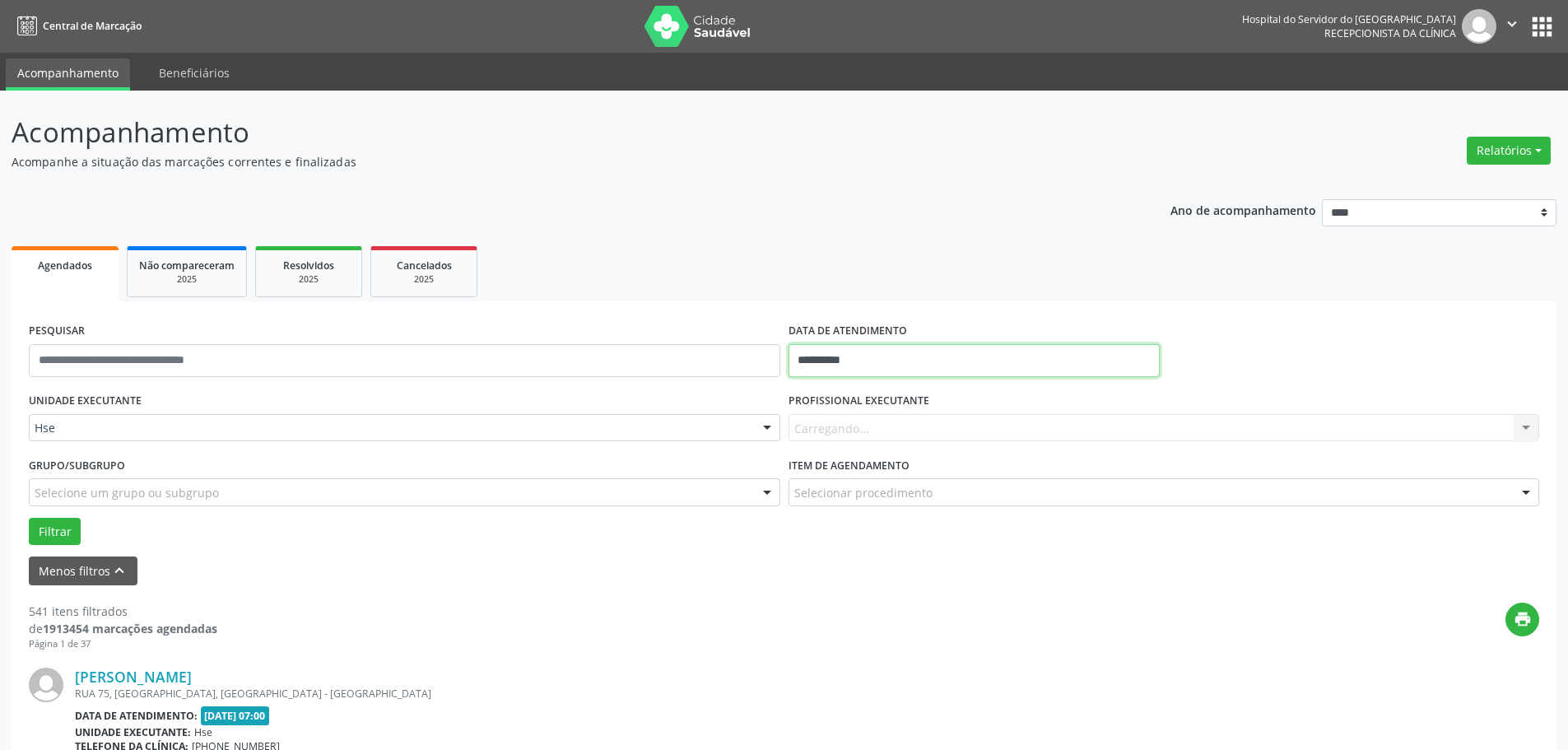
click at [827, 356] on input "**********" at bounding box center [975, 361] width 372 height 33
click at [851, 442] on span "1" at bounding box center [843, 446] width 32 height 32
type input "**********"
click at [851, 442] on span "1" at bounding box center [843, 446] width 32 height 32
click at [837, 423] on div "Carregando... Nenhum resultado encontrado para: " " Não há nenhuma opção para s…" at bounding box center [1165, 428] width 752 height 28
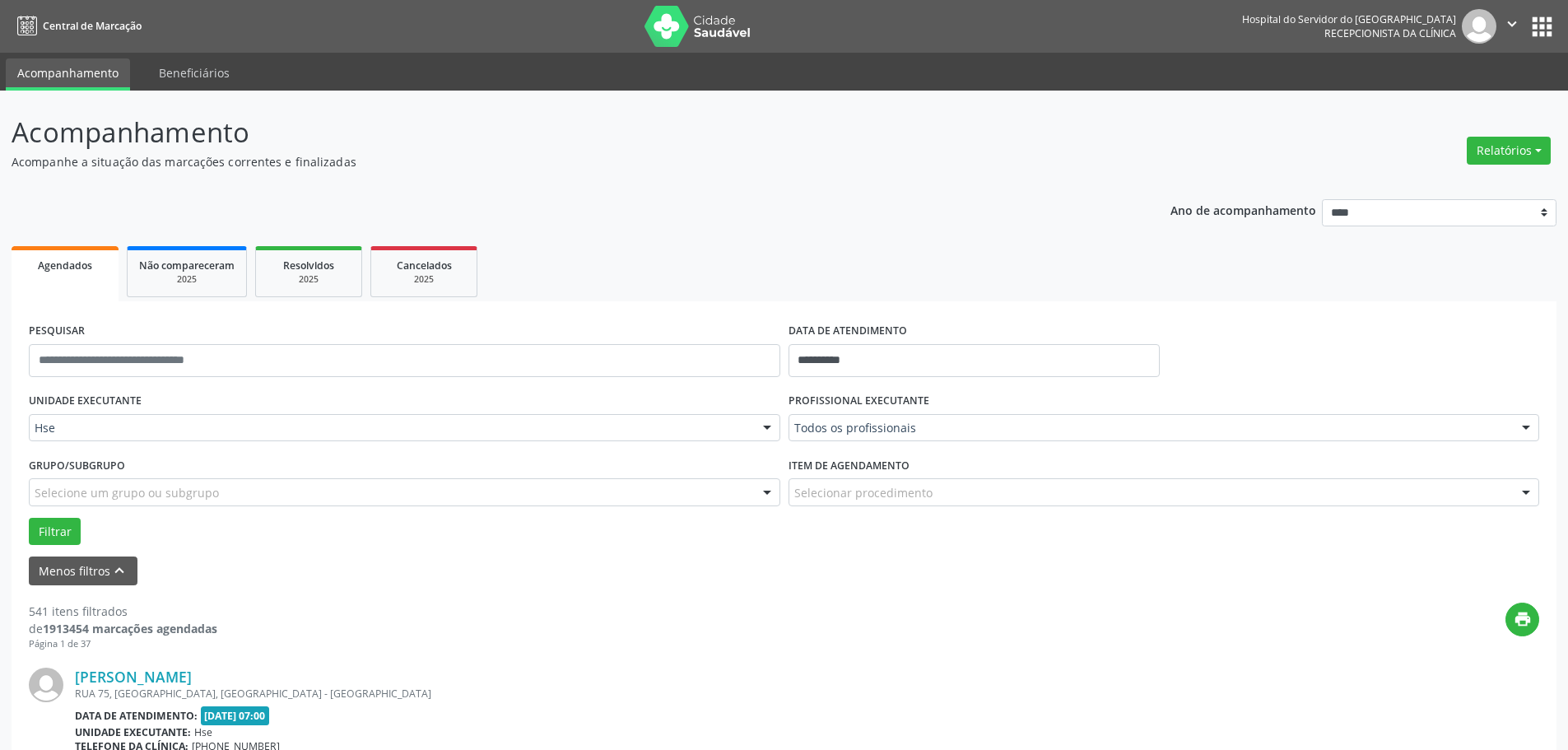
click at [883, 436] on div "Todos os profissionais" at bounding box center [1165, 428] width 752 height 28
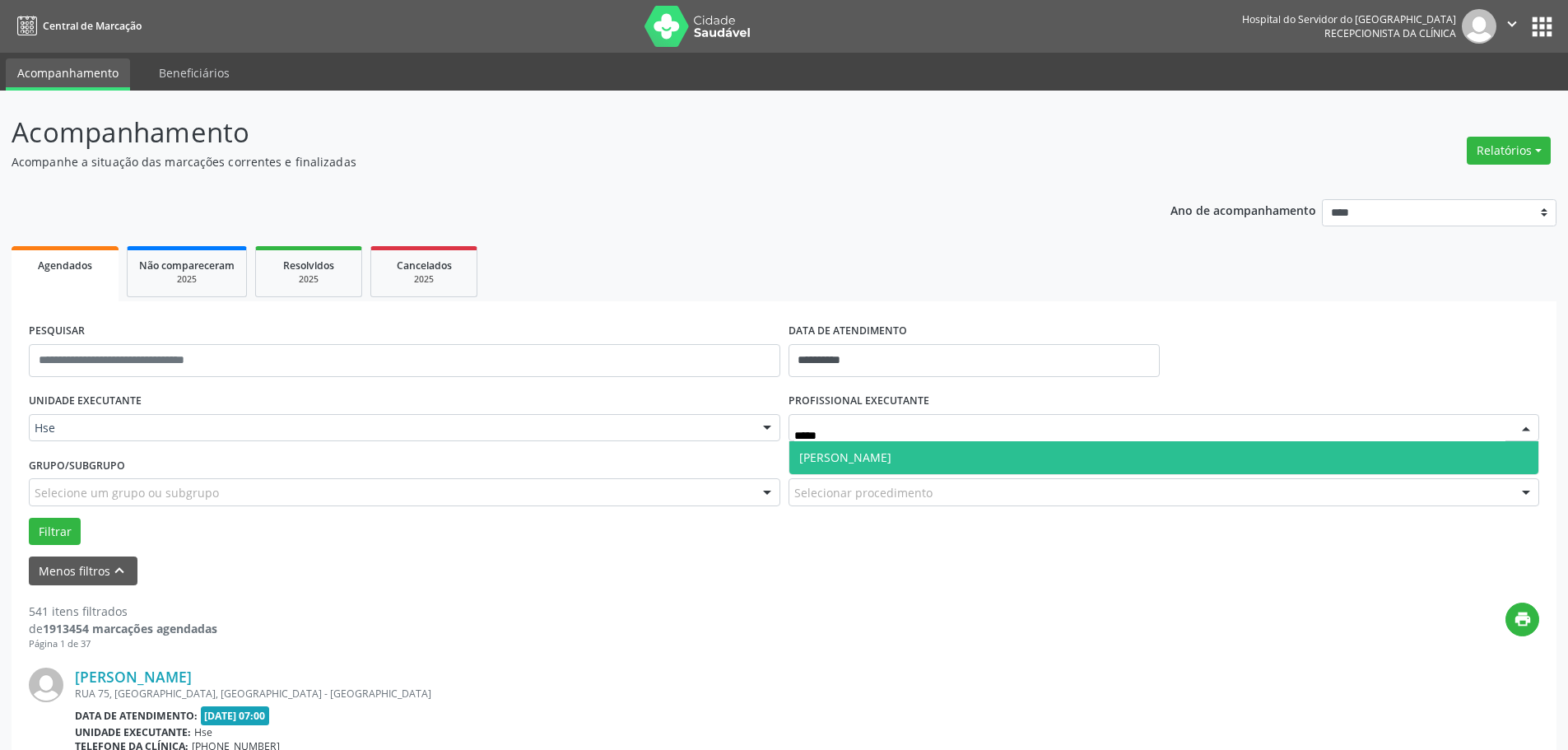
click at [866, 456] on span "Renan Eboli Lopes" at bounding box center [845, 457] width 92 height 16
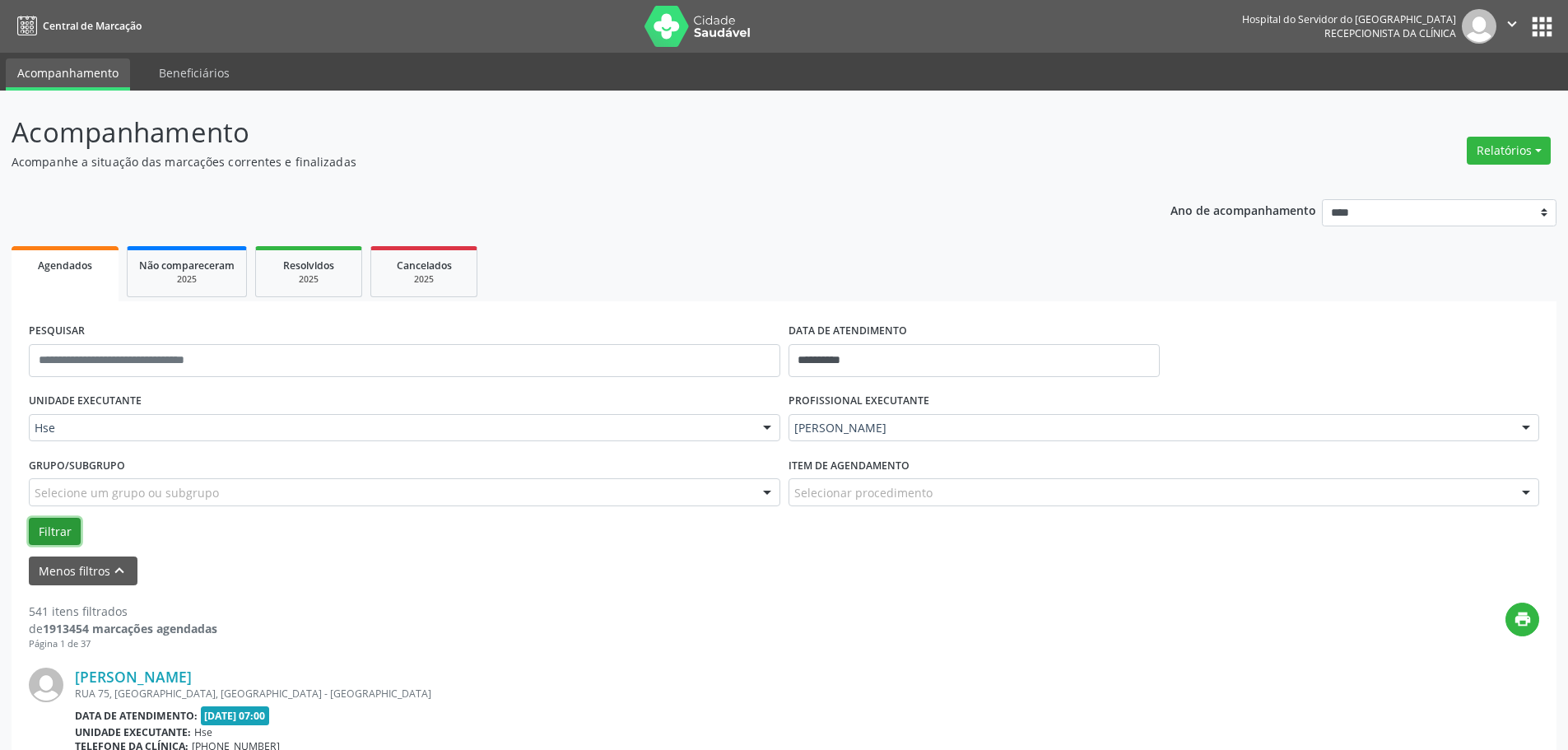
click at [59, 534] on button "Filtrar" at bounding box center [55, 531] width 52 height 28
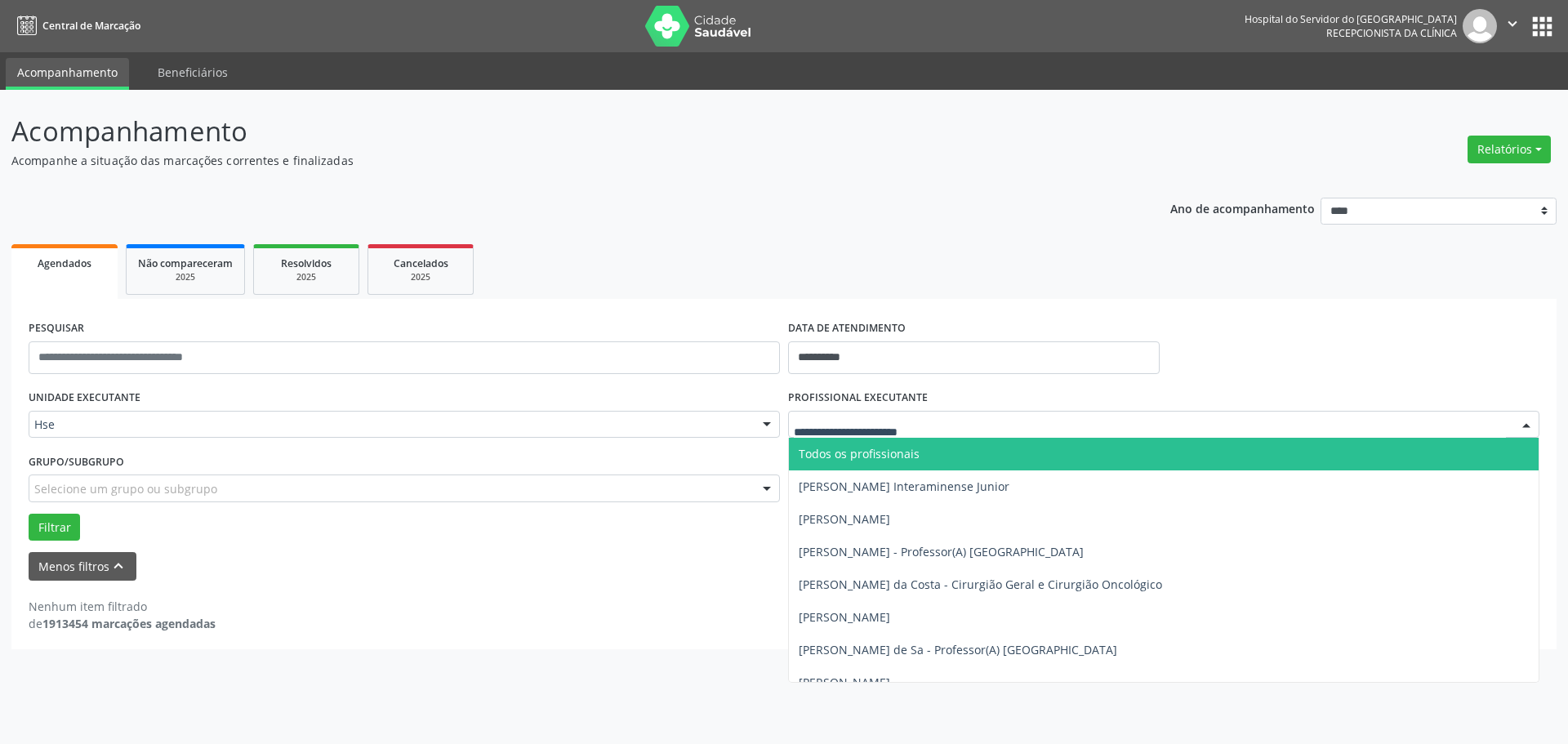
click at [862, 452] on span "Todos os profissionais" at bounding box center [859, 454] width 121 height 16
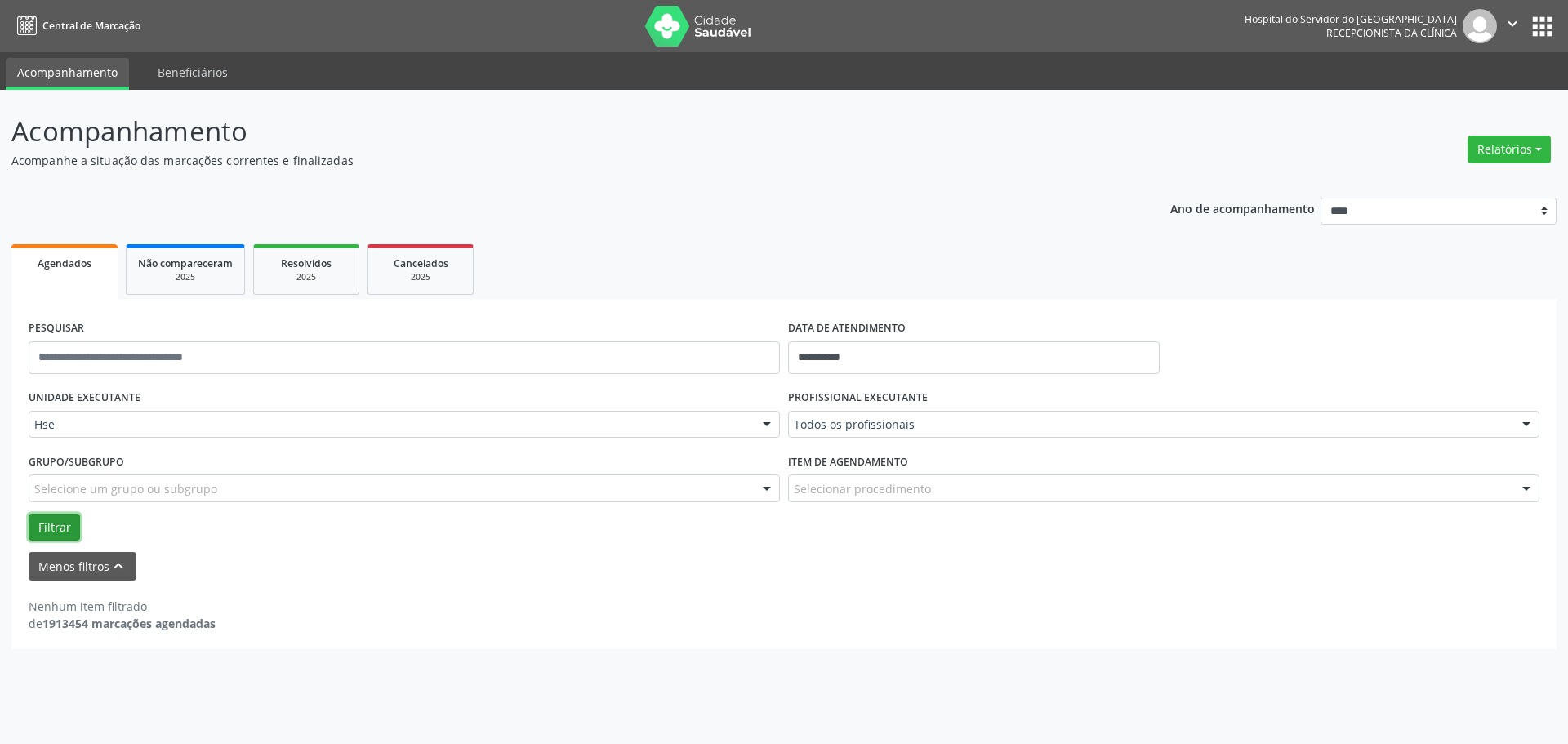
click at [45, 522] on button "Filtrar" at bounding box center [54, 527] width 52 height 28
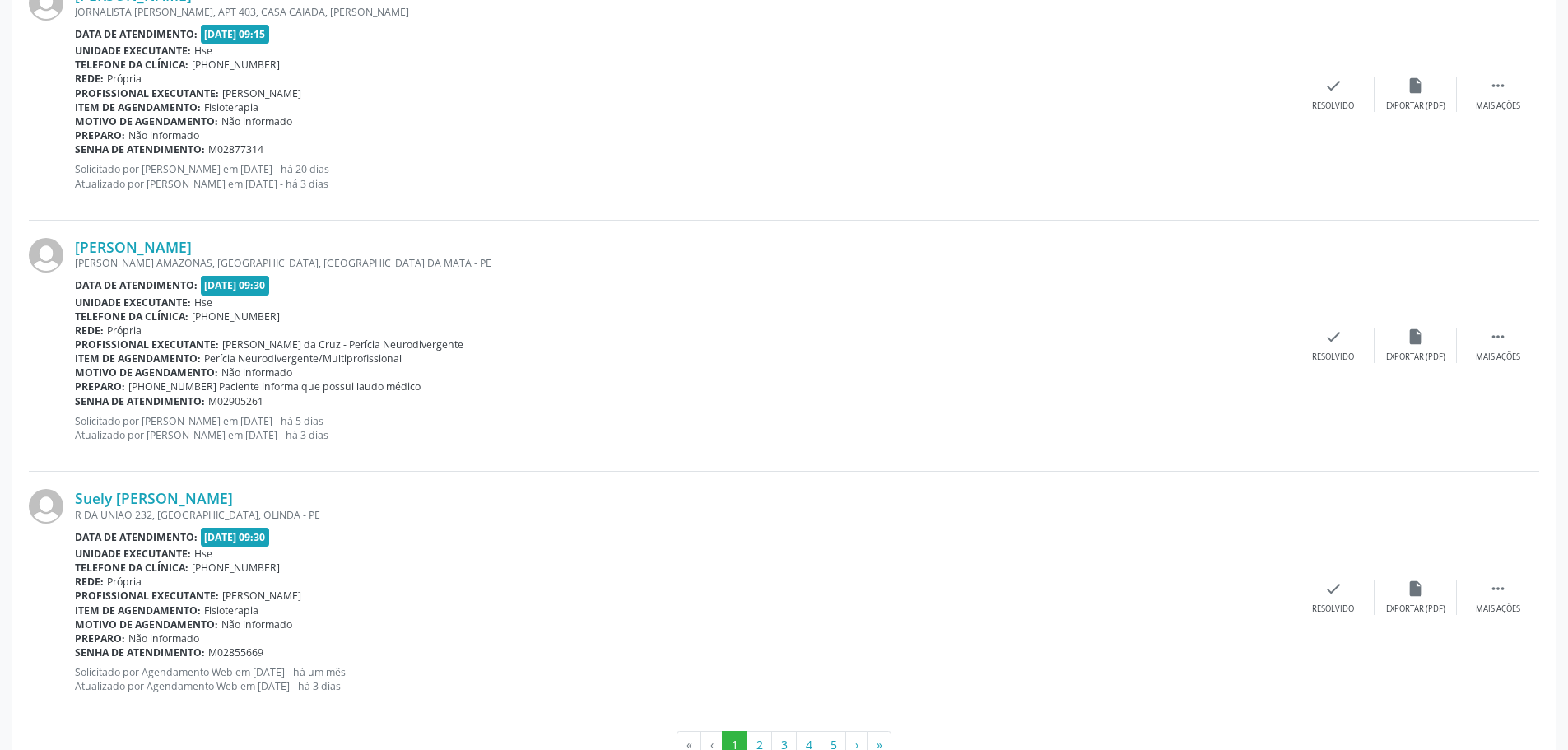
scroll to position [3747, 0]
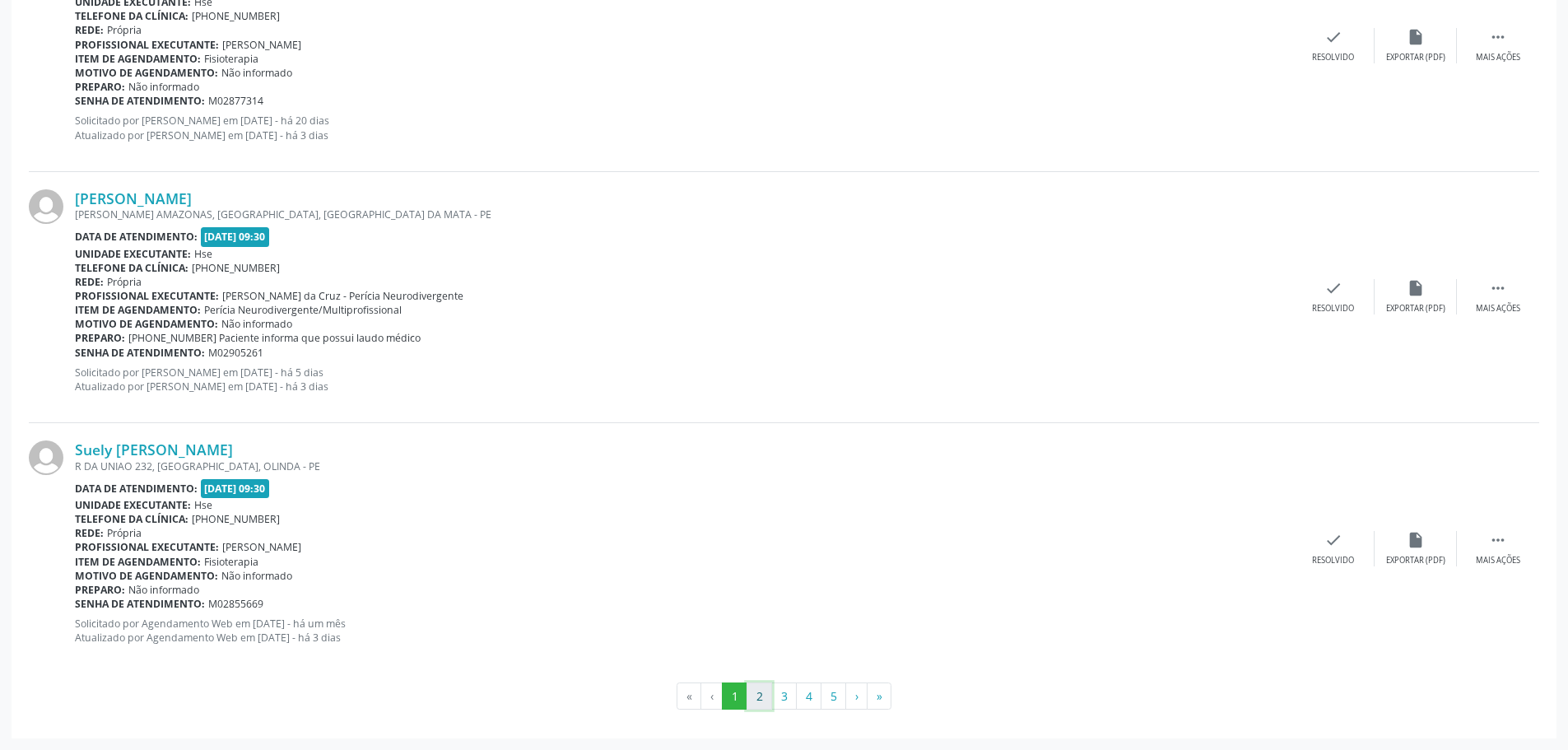
click at [765, 693] on button "2" at bounding box center [760, 696] width 26 height 28
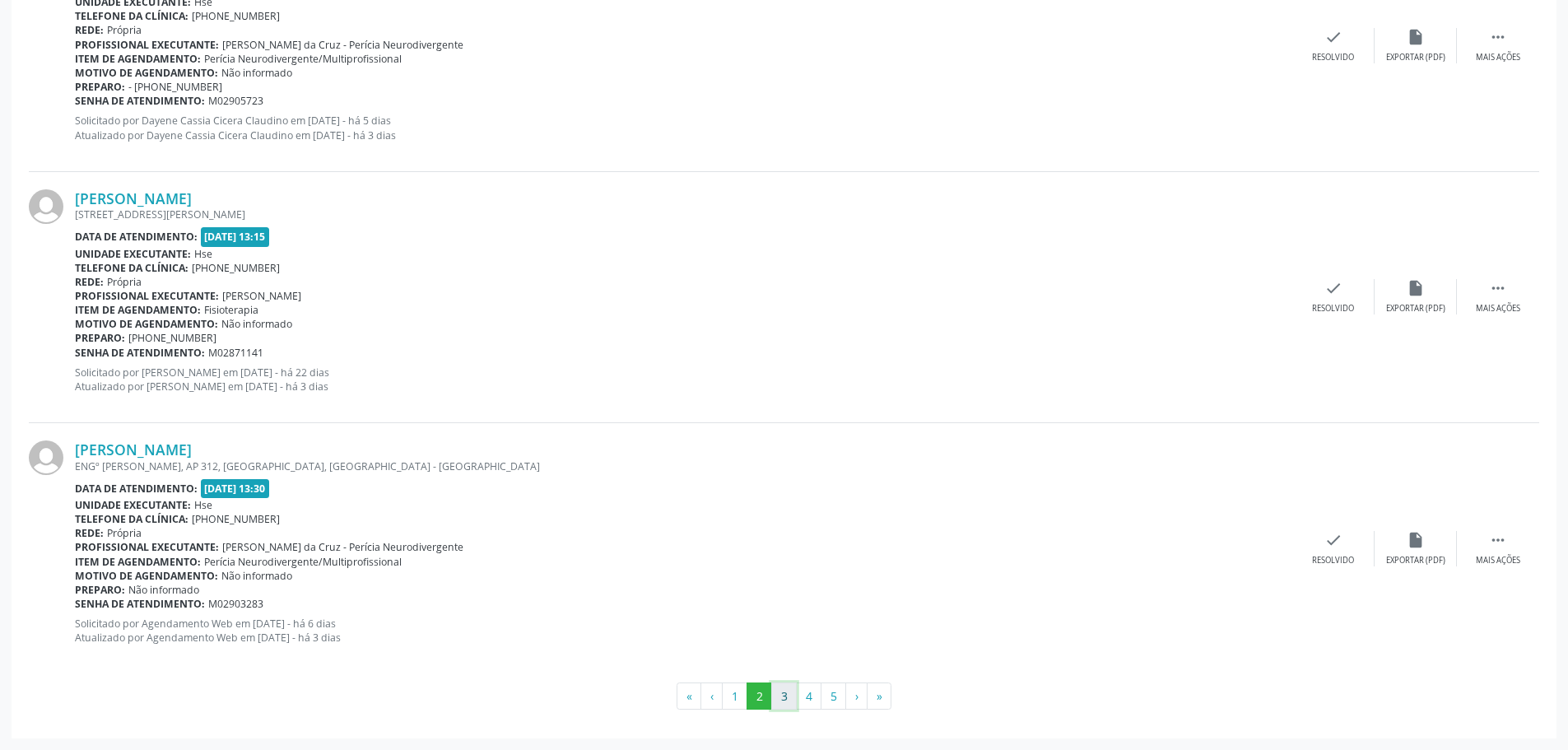
click at [789, 699] on button "3" at bounding box center [784, 696] width 26 height 28
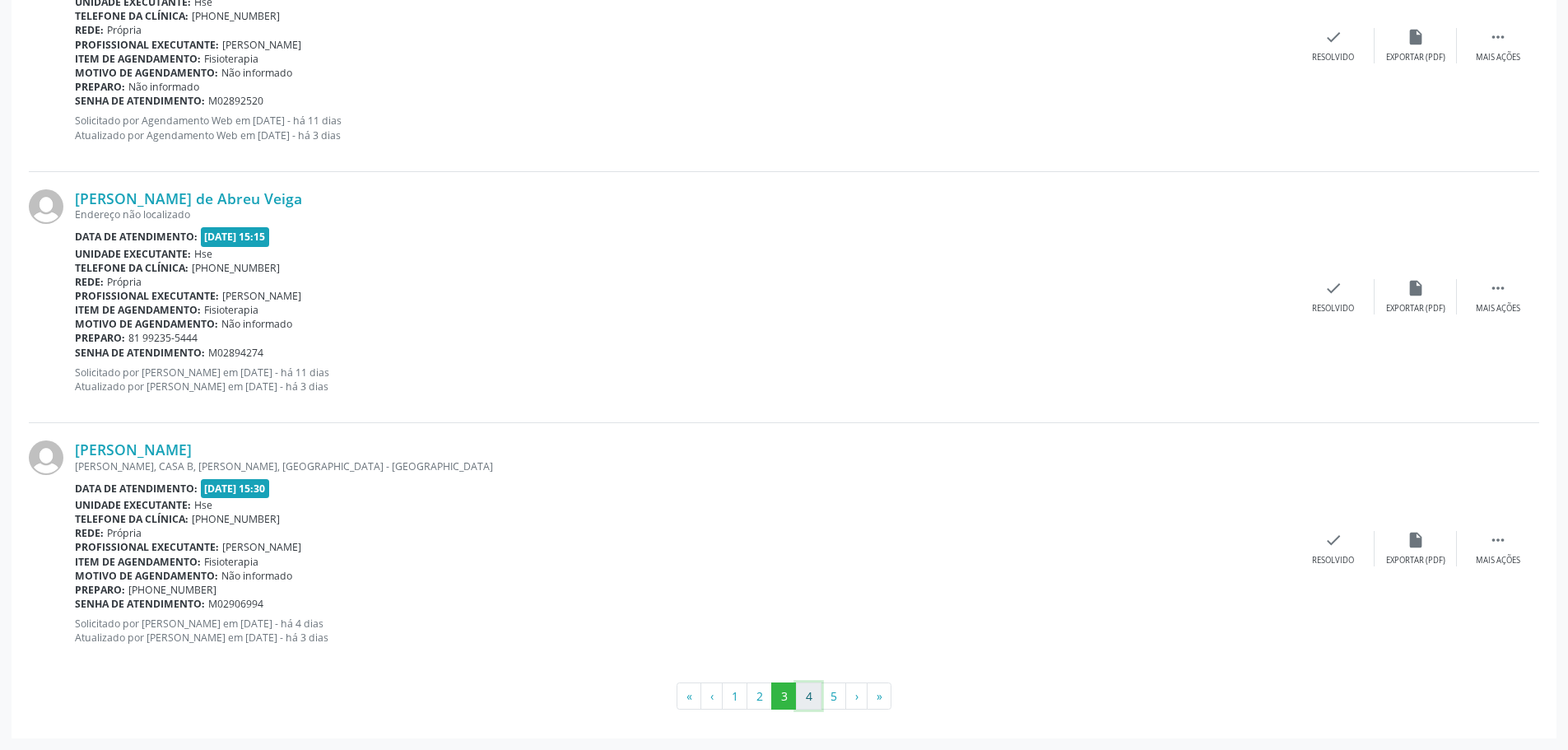
click at [815, 688] on button "4" at bounding box center [809, 696] width 26 height 28
click at [833, 700] on button "5" at bounding box center [834, 696] width 26 height 28
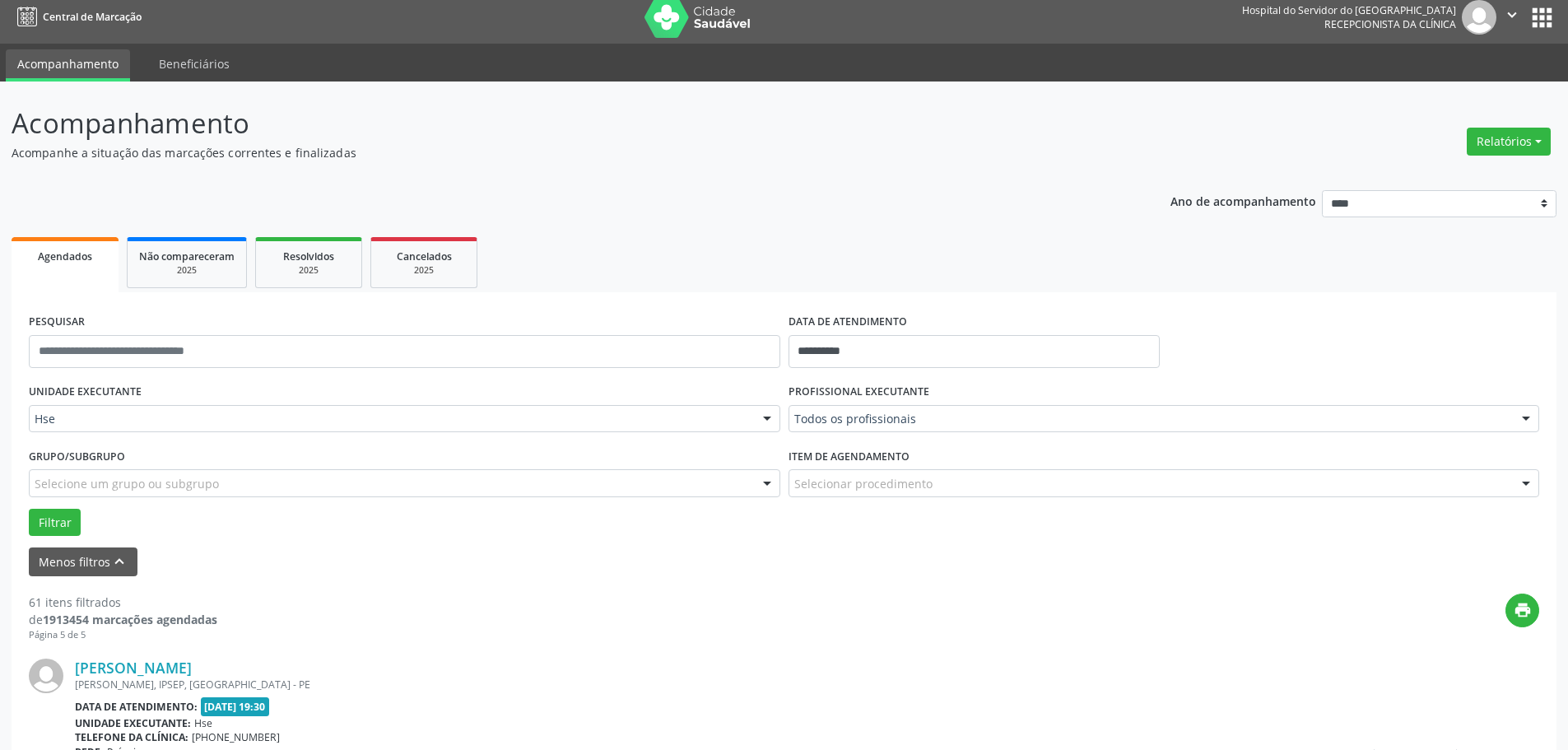
scroll to position [0, 0]
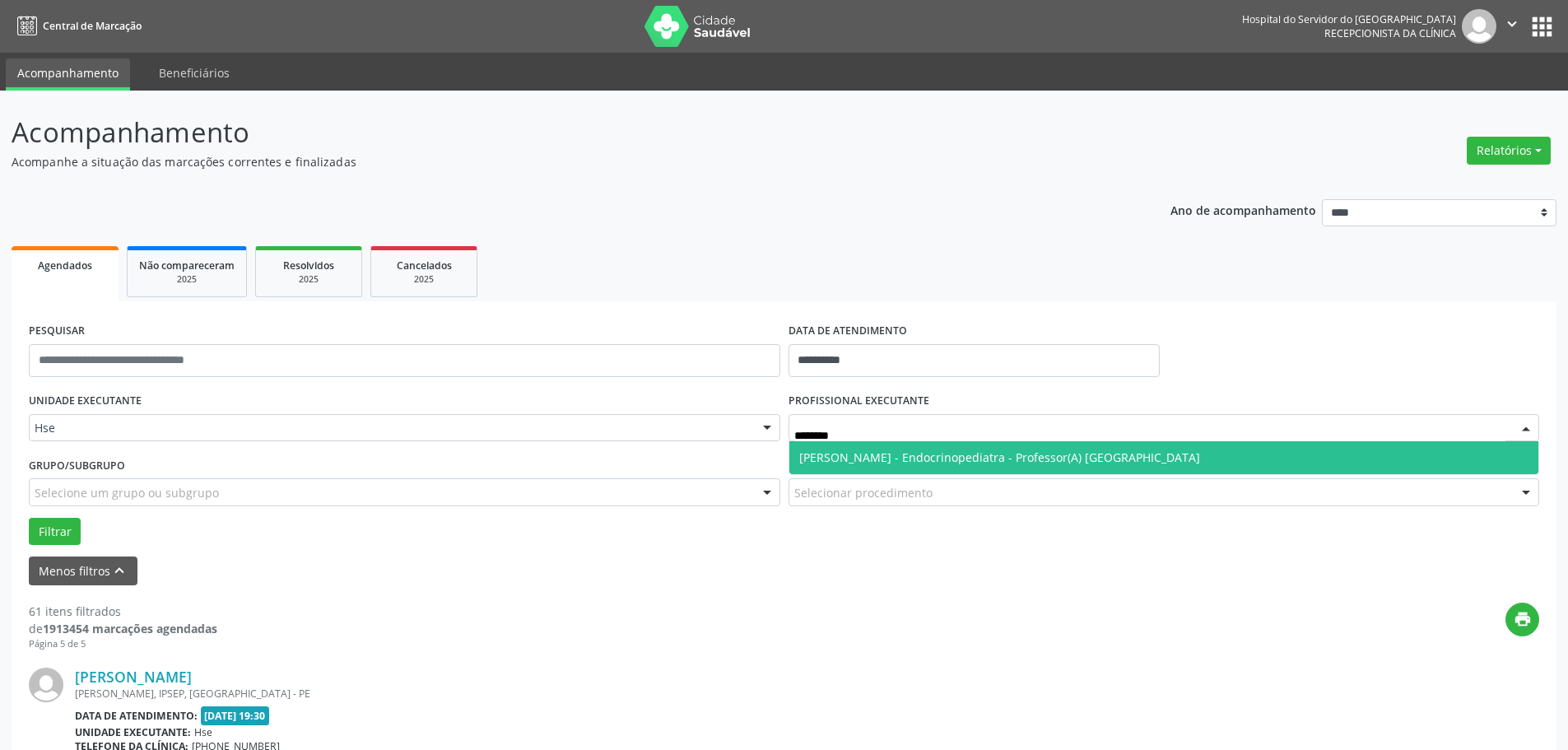
click at [865, 457] on span "Maria Amélia Soares de Melo Duarte - Endocrinopediatra - Professor(A) Nassau" at bounding box center [999, 457] width 400 height 16
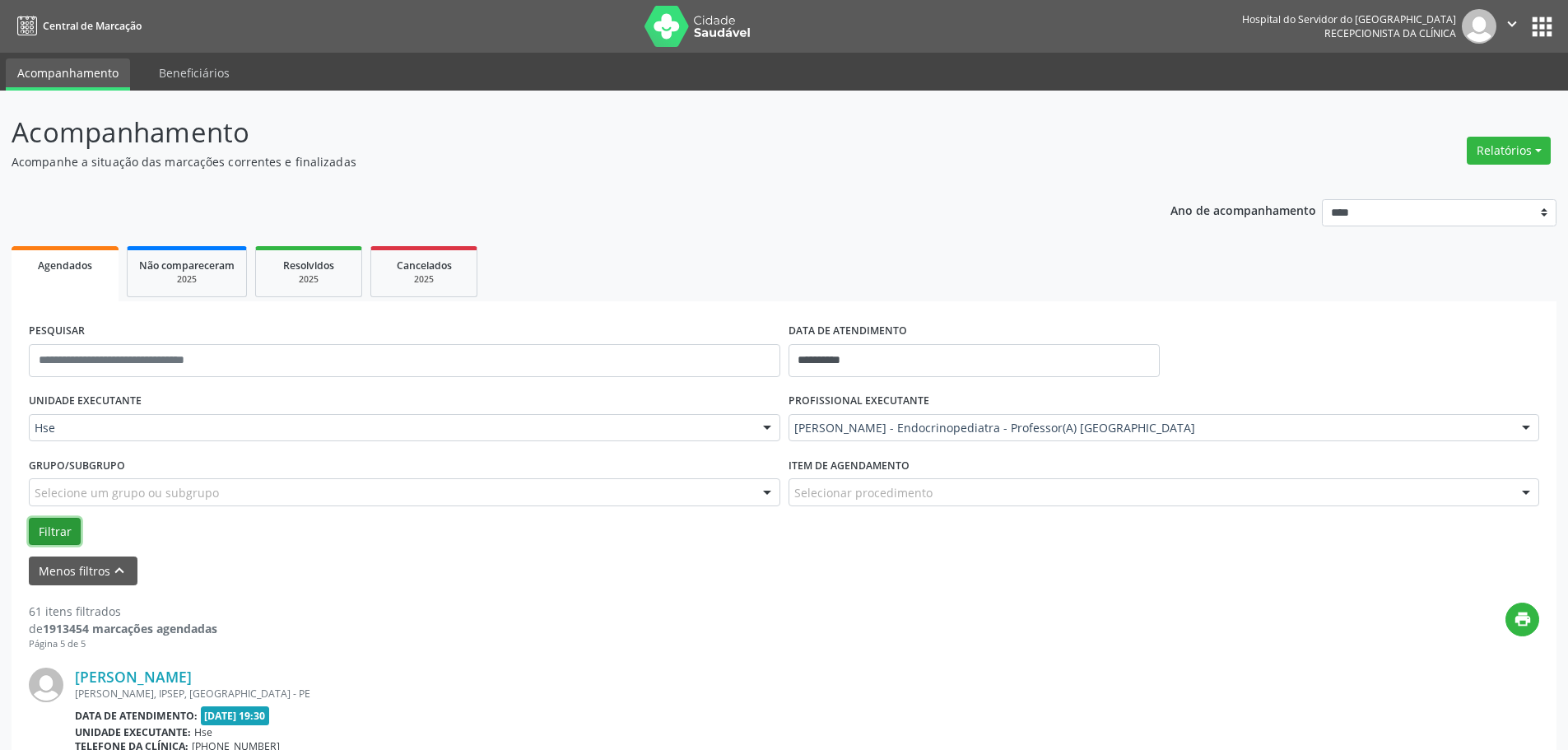
click at [67, 529] on button "Filtrar" at bounding box center [55, 531] width 52 height 28
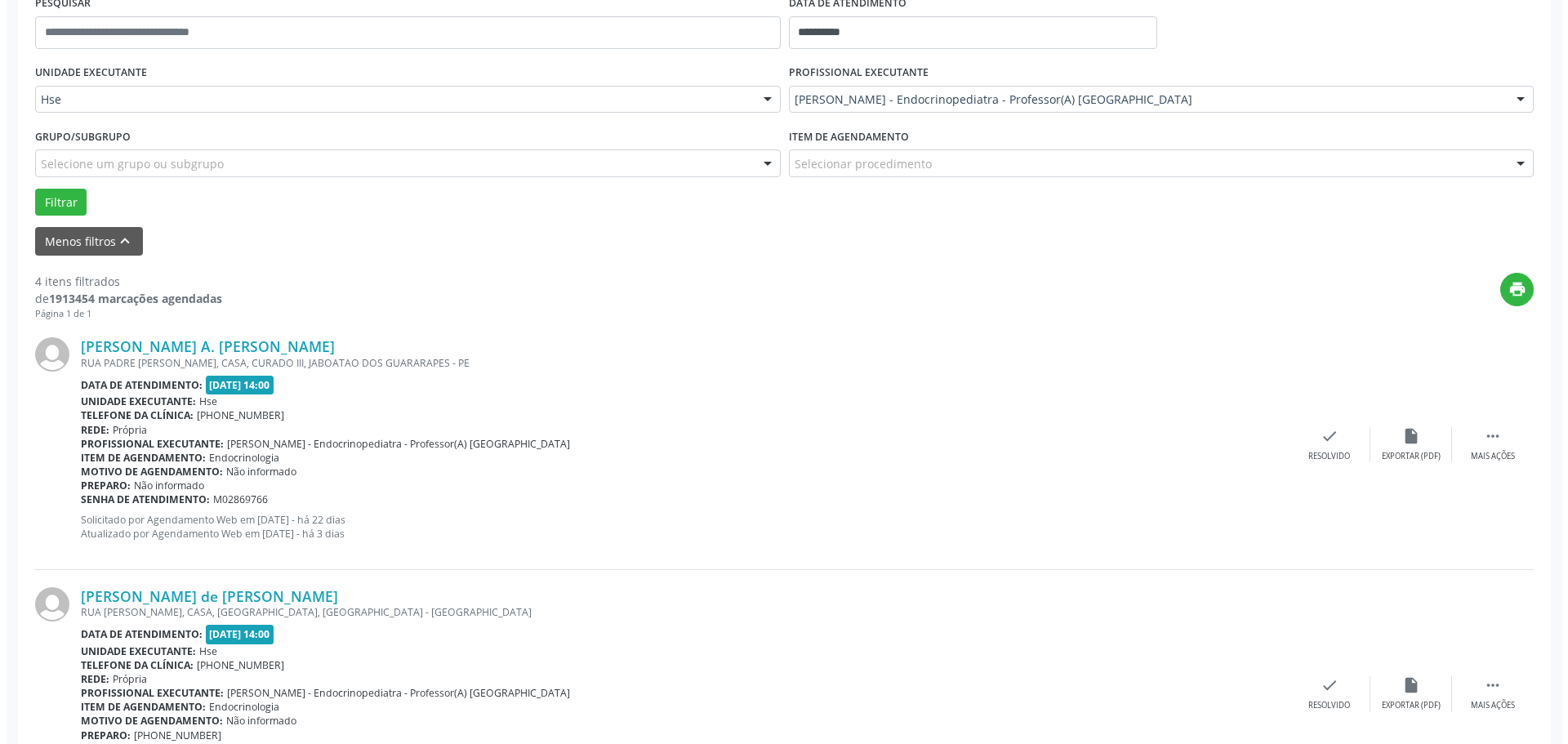
scroll to position [327, 0]
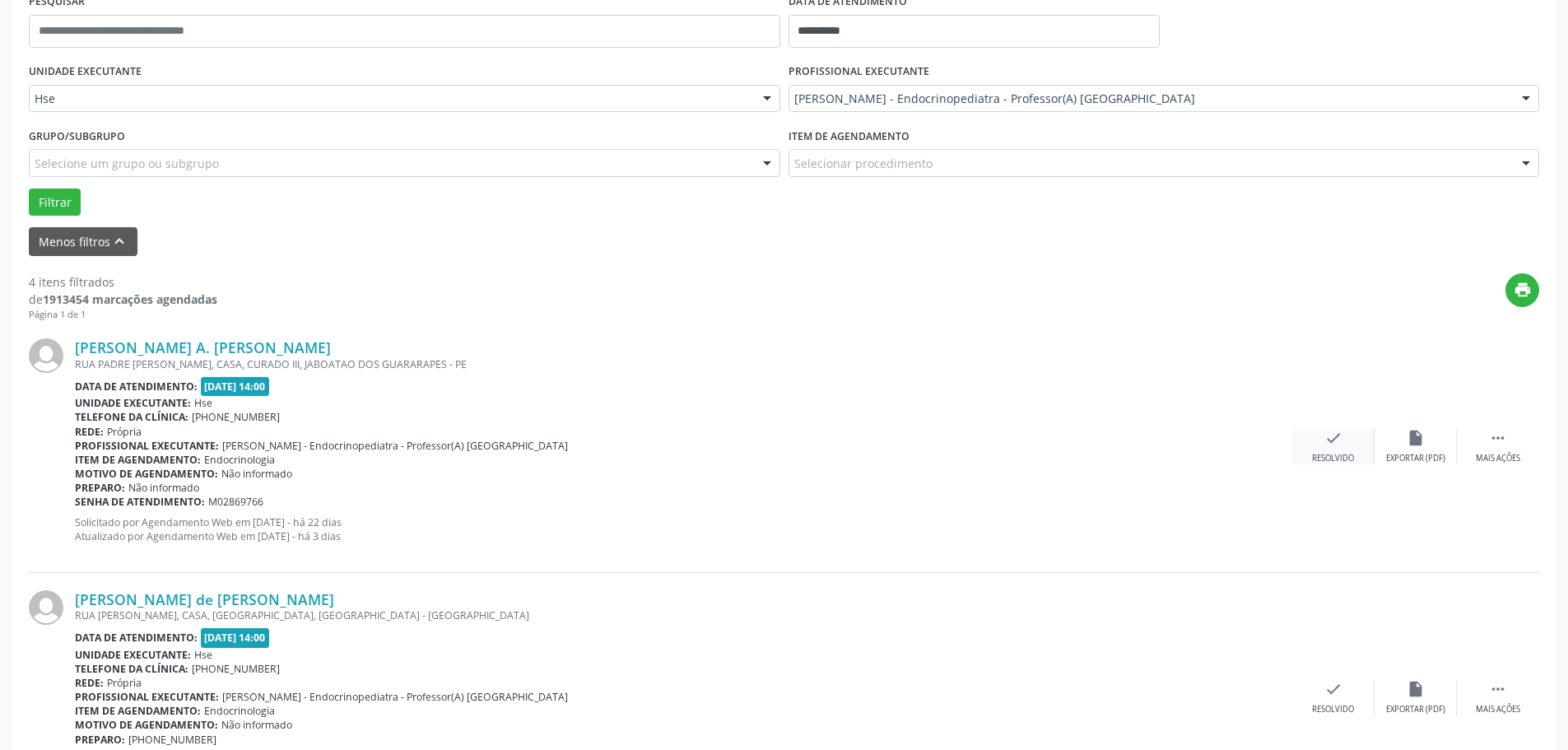
click at [1344, 461] on div "Resolvido" at bounding box center [1333, 458] width 42 height 12
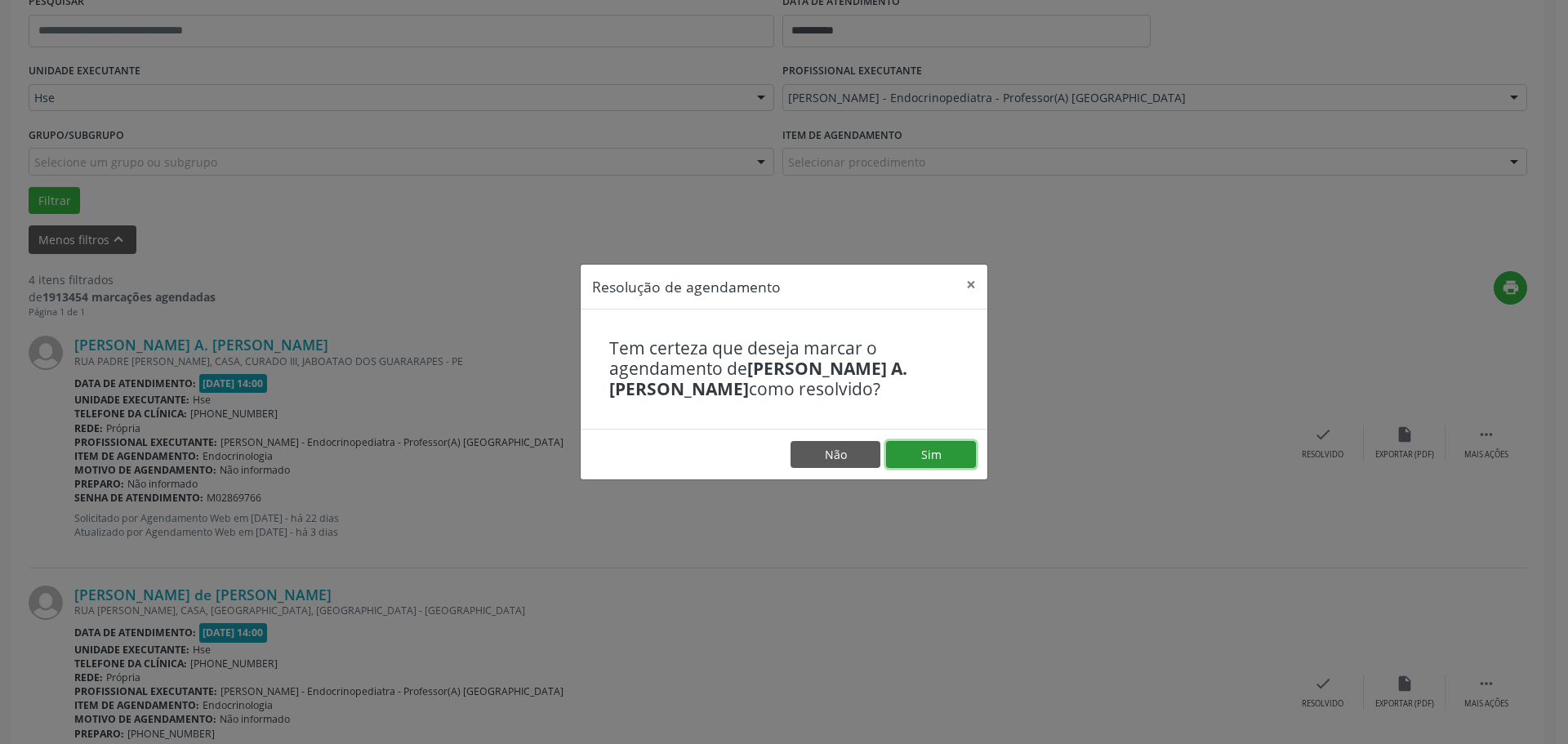
click at [955, 458] on button "Sim" at bounding box center [930, 455] width 90 height 28
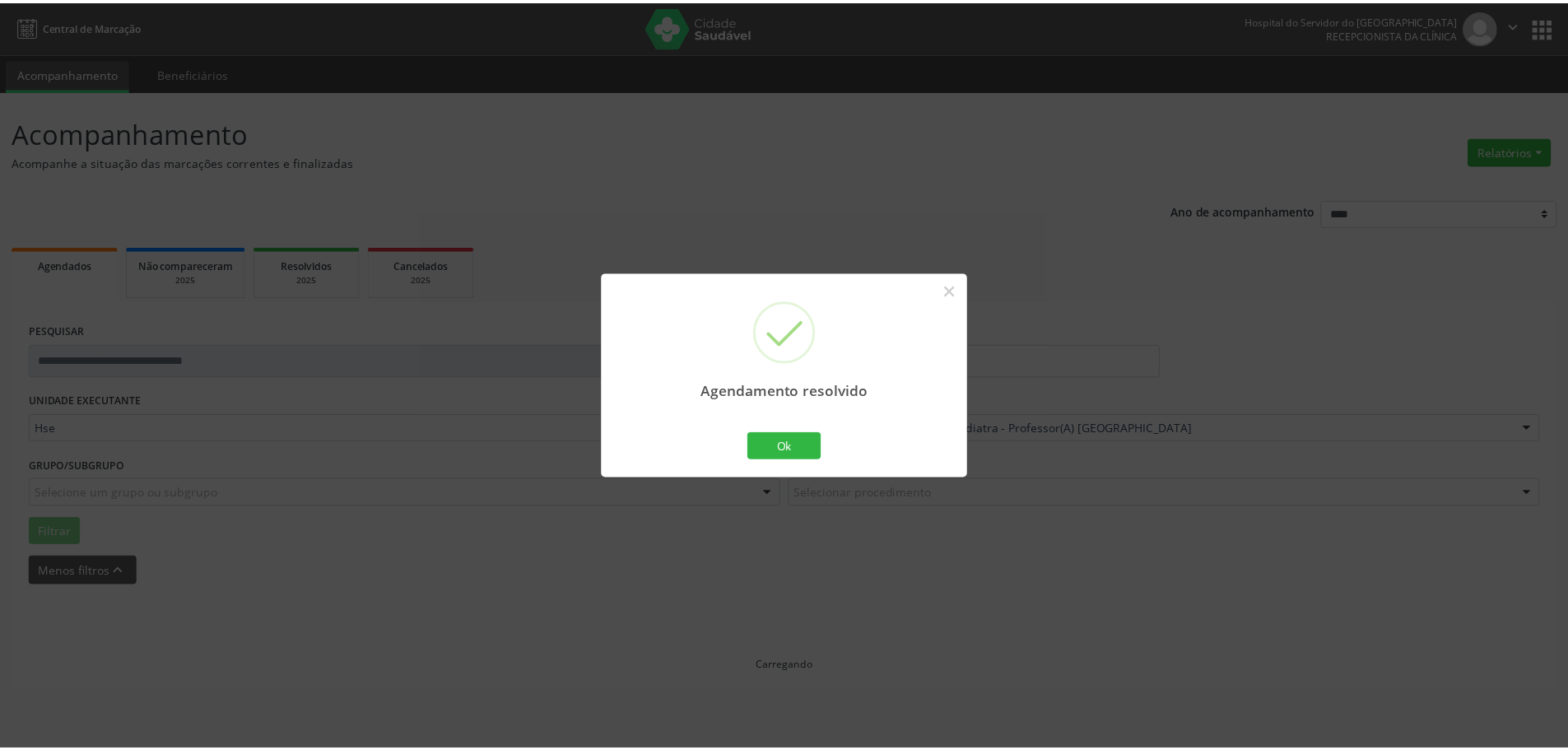
scroll to position [0, 0]
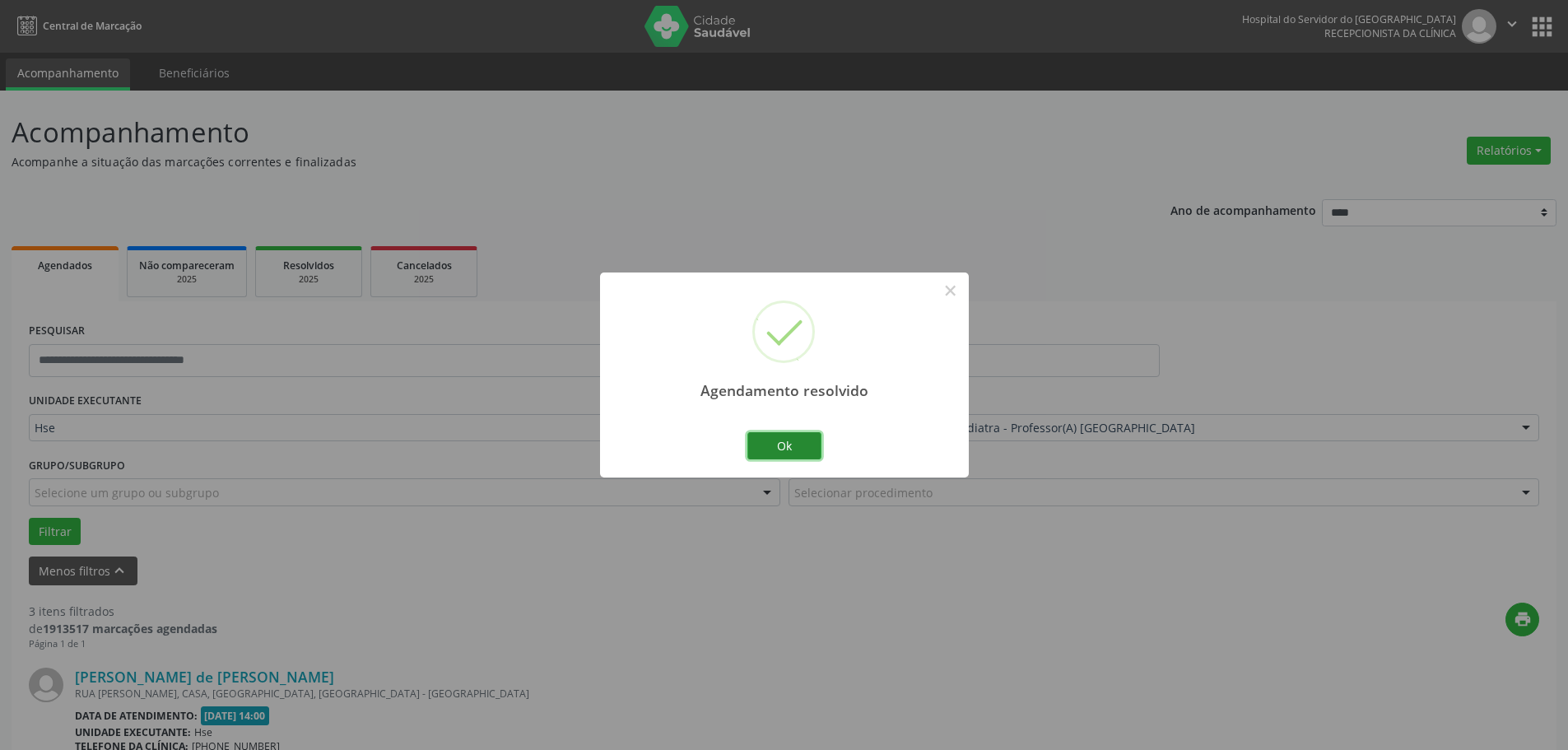
click at [760, 446] on button "Ok" at bounding box center [784, 446] width 74 height 28
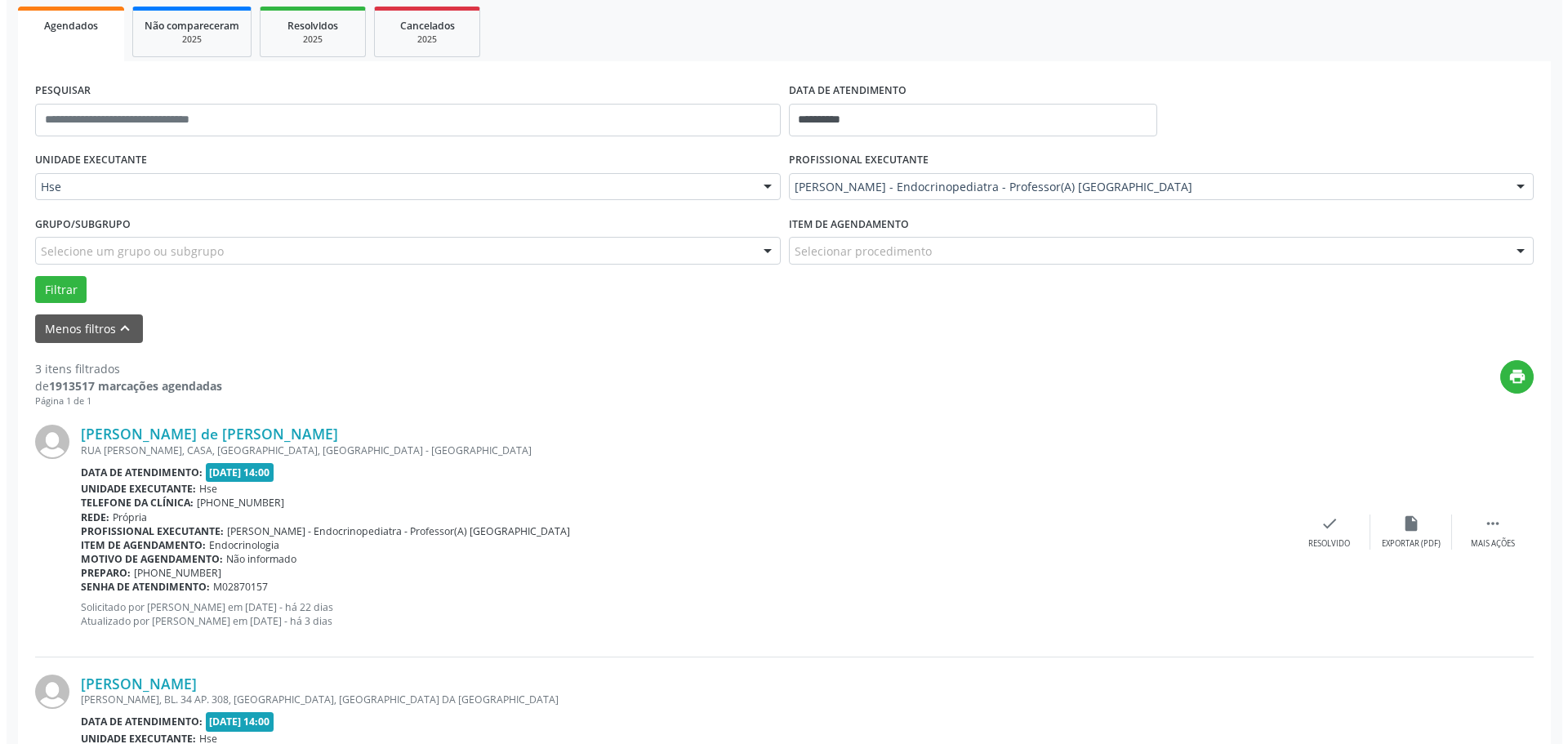
scroll to position [245, 0]
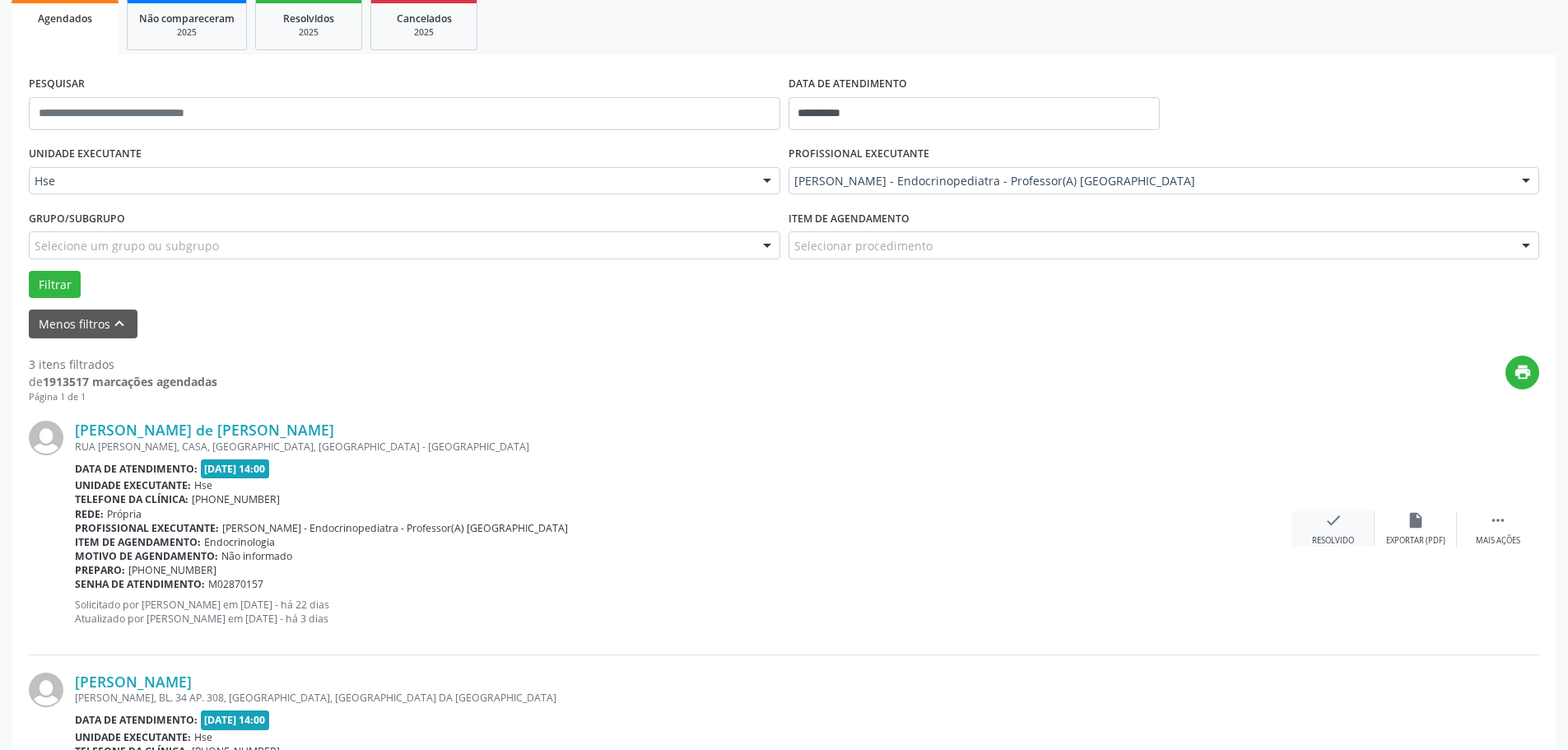
click at [1333, 519] on icon "check" at bounding box center [1333, 520] width 18 height 18
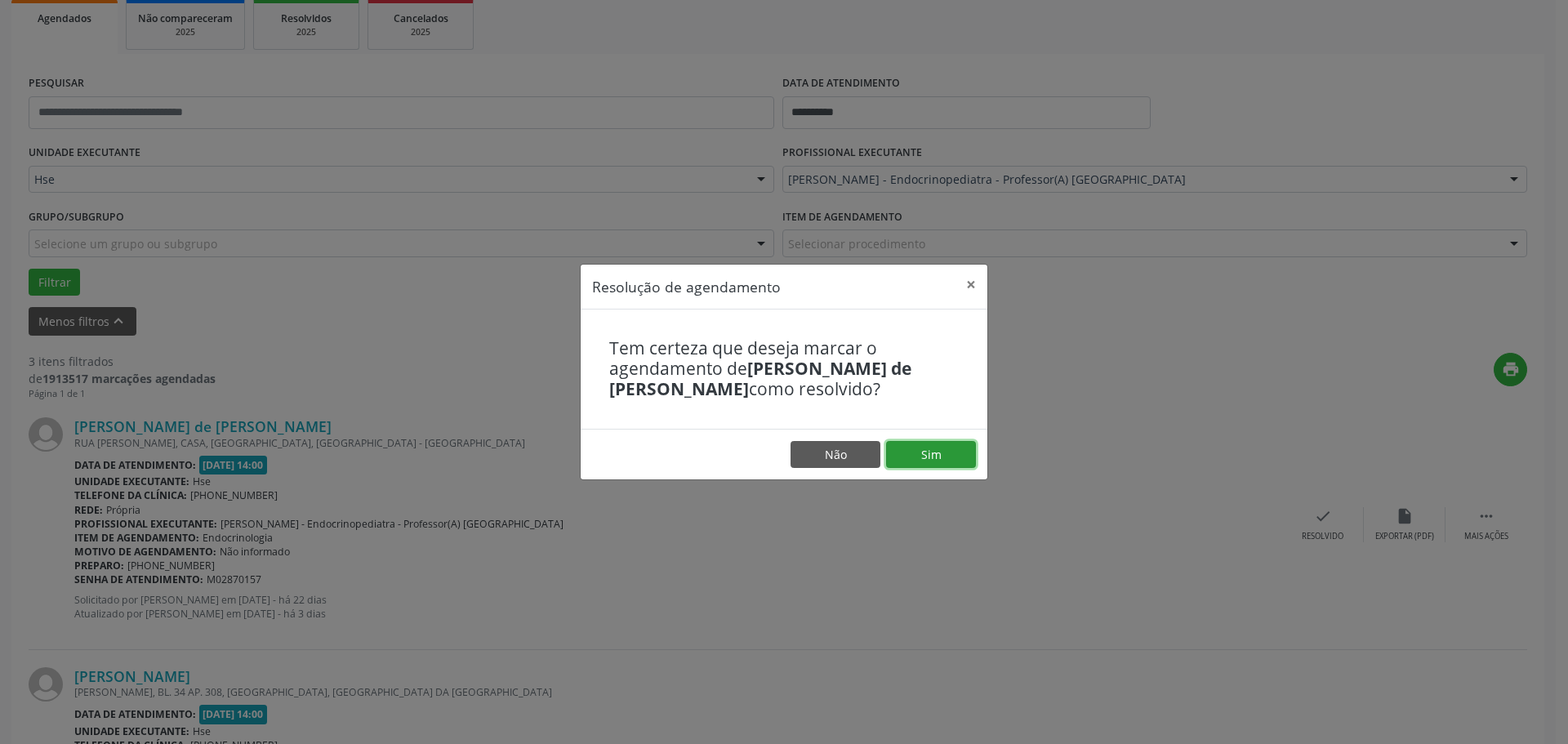
click at [917, 455] on button "Sim" at bounding box center [930, 455] width 90 height 28
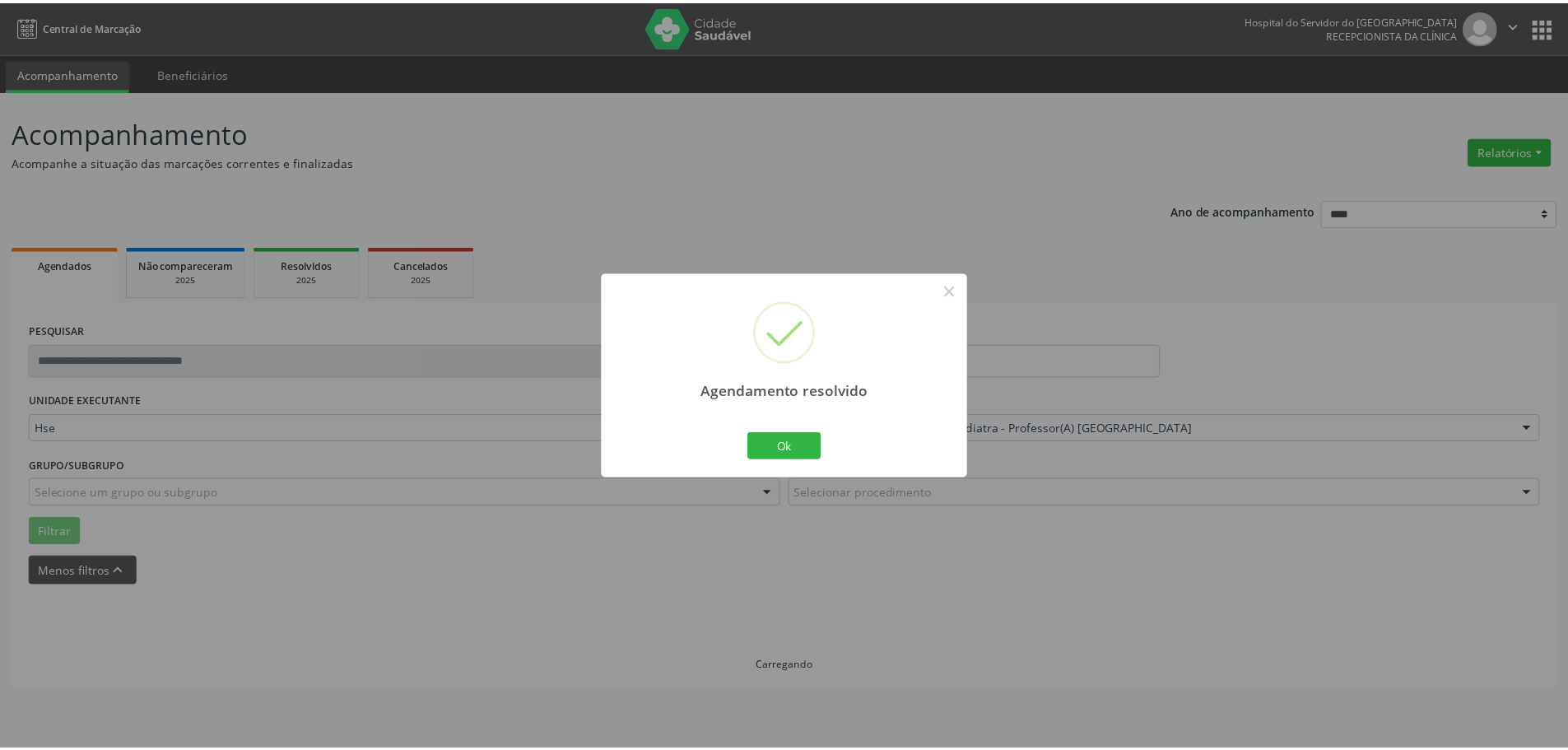
scroll to position [0, 0]
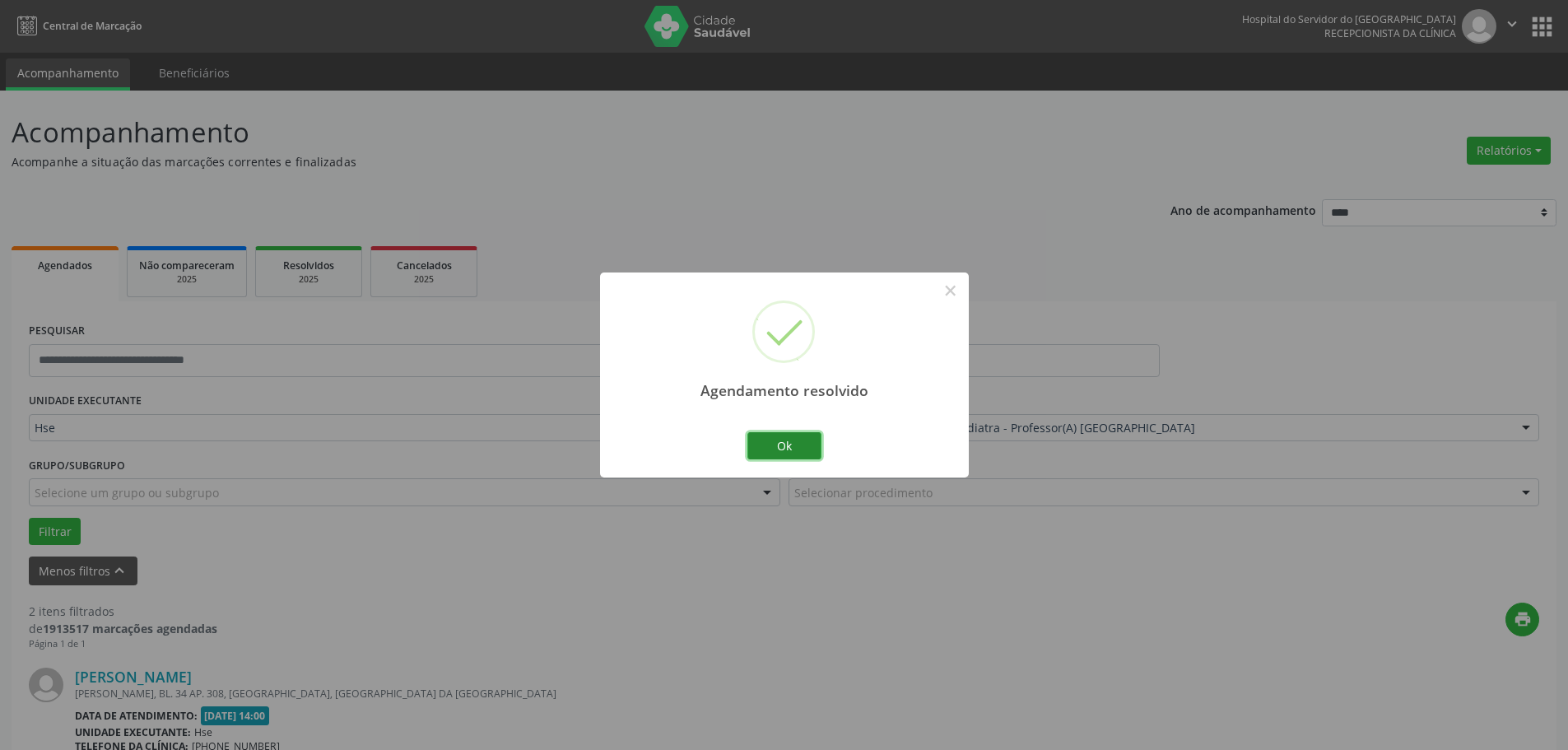
click at [776, 447] on button "Ok" at bounding box center [784, 446] width 74 height 28
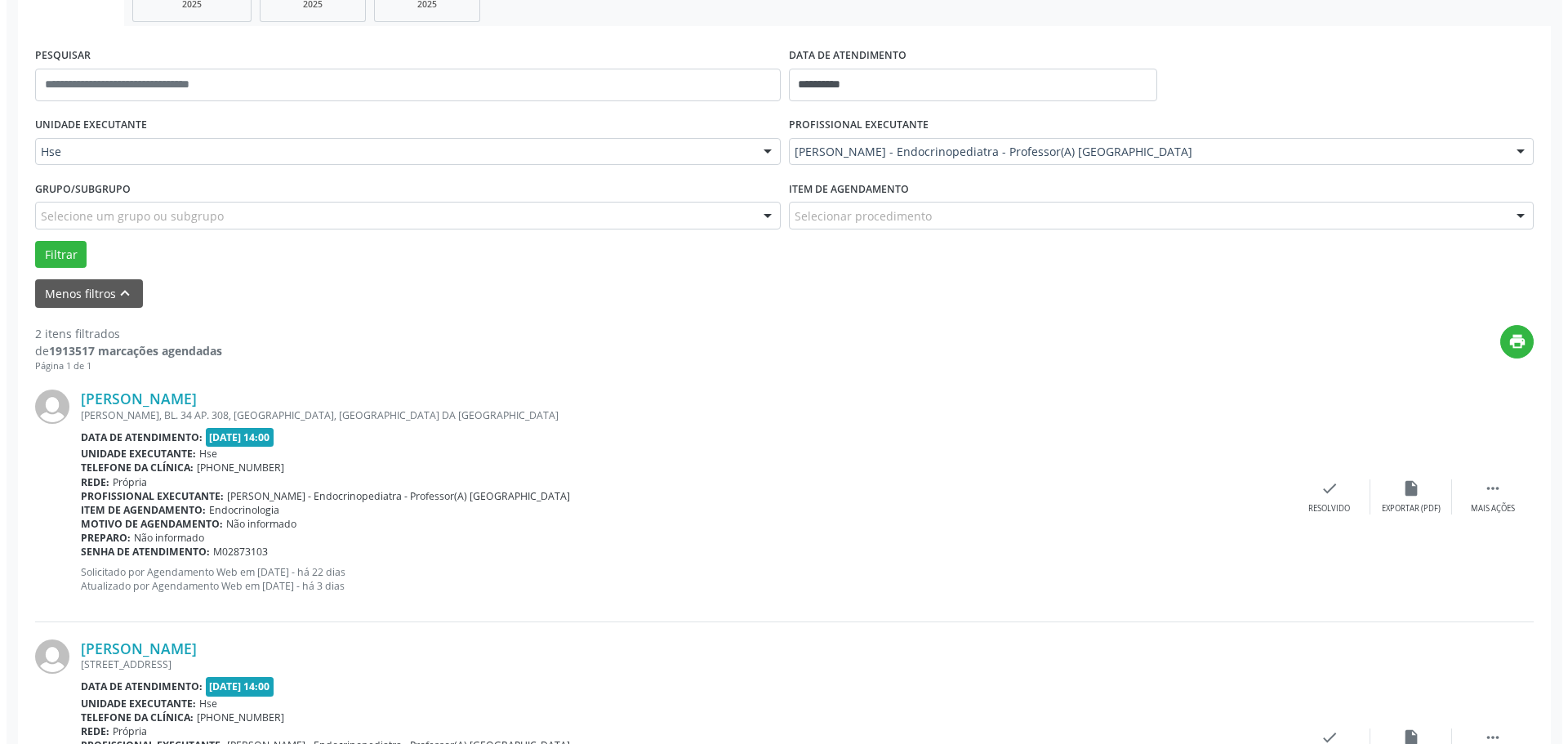
scroll to position [327, 0]
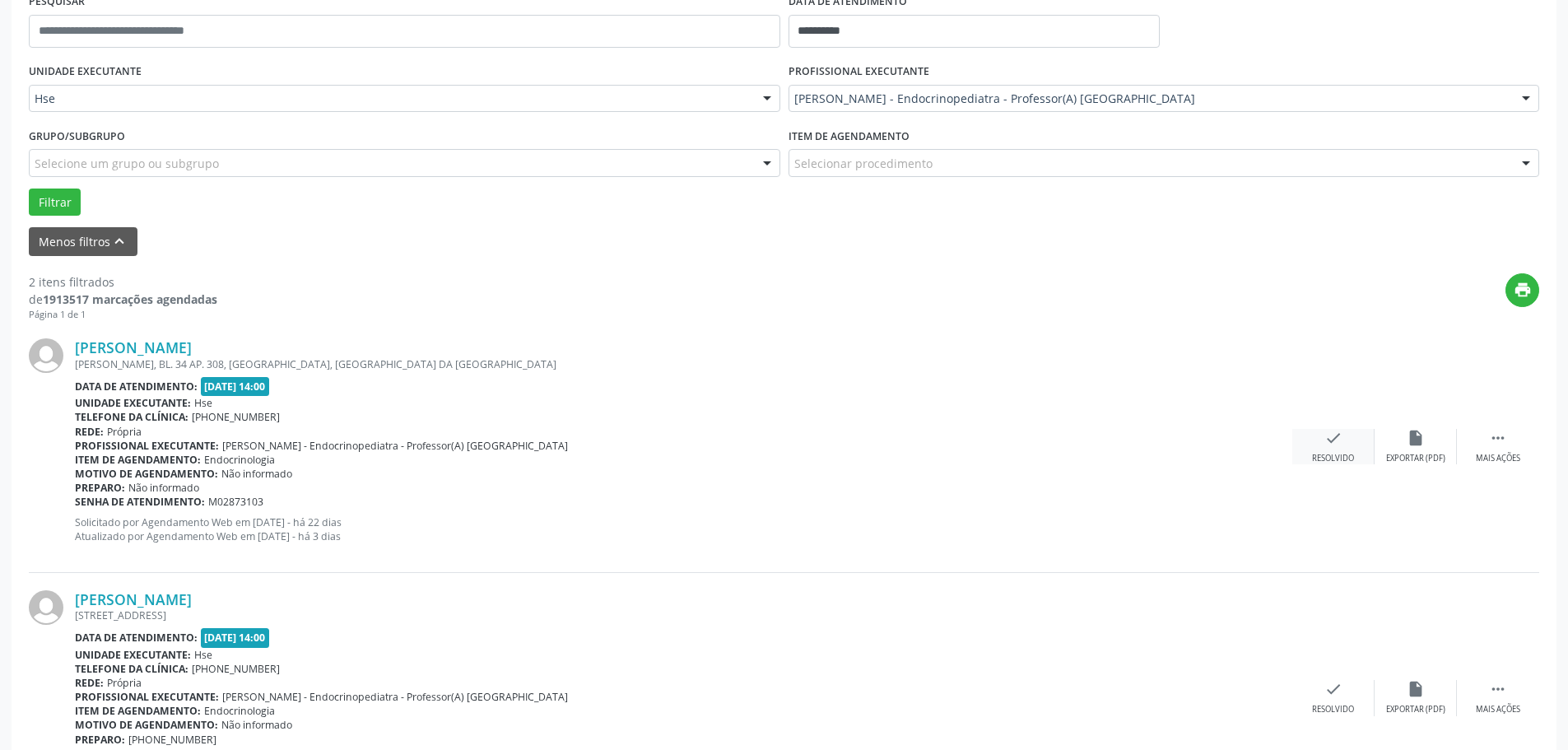
click at [1316, 455] on div "Resolvido" at bounding box center [1333, 458] width 42 height 12
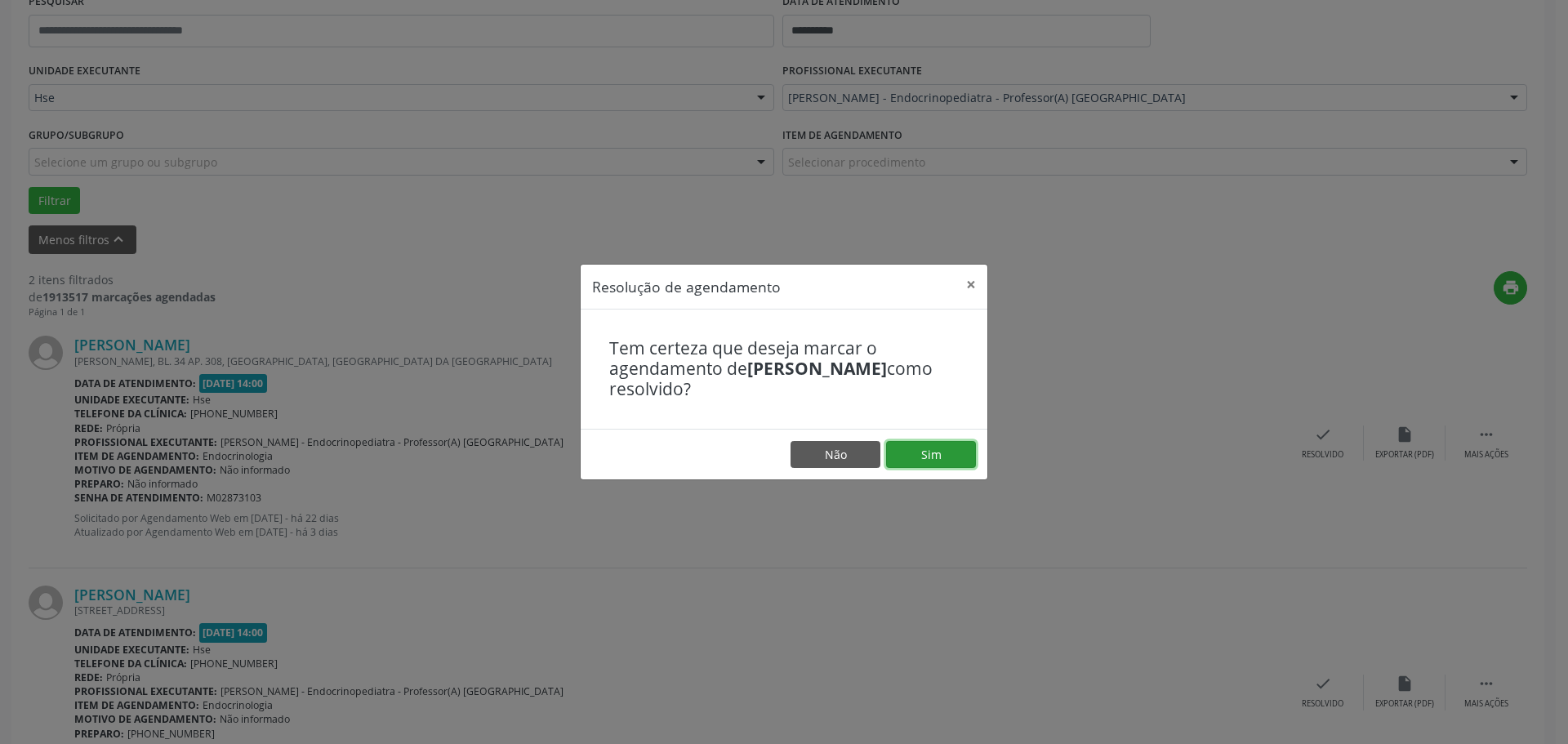
click at [927, 446] on button "Sim" at bounding box center [930, 455] width 90 height 28
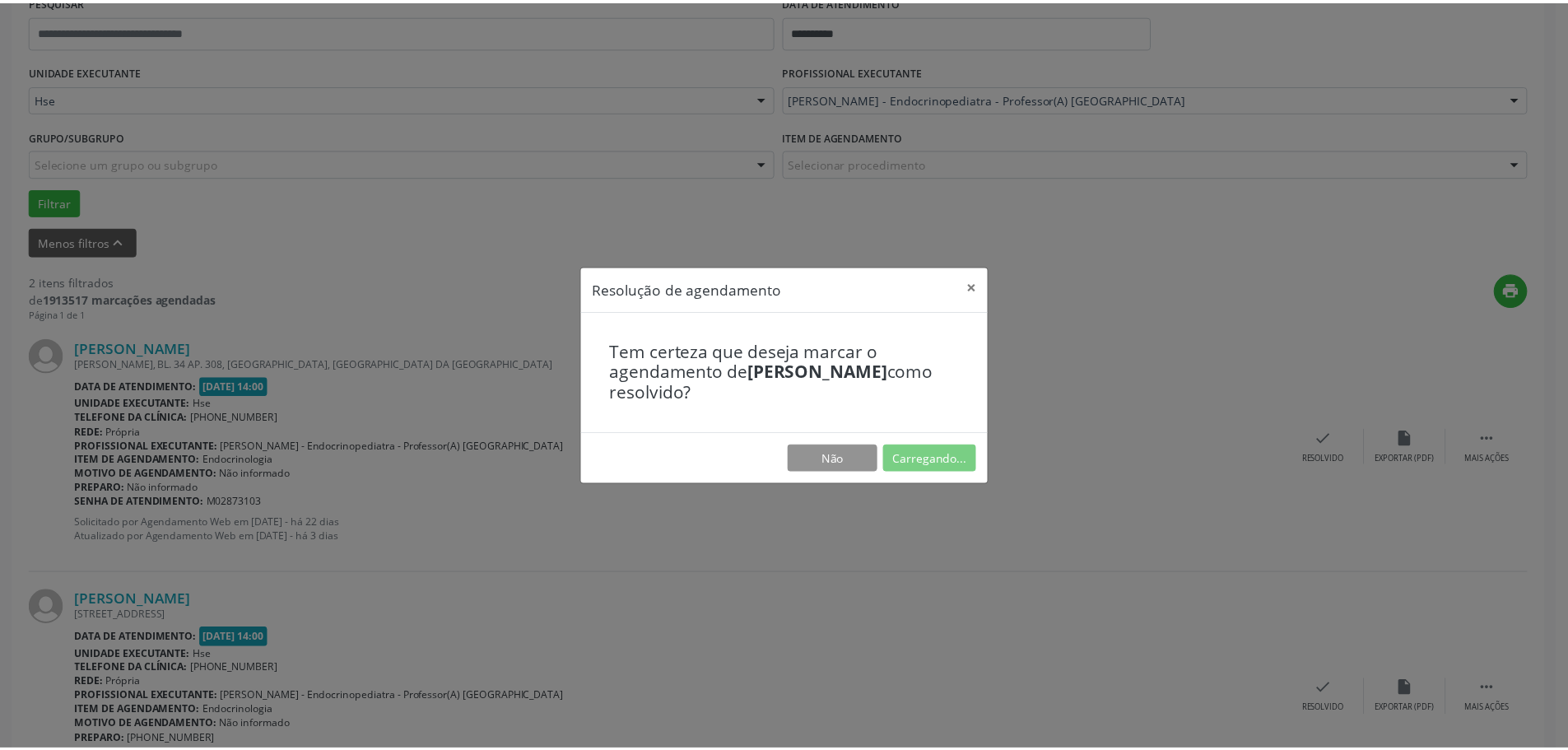
scroll to position [0, 0]
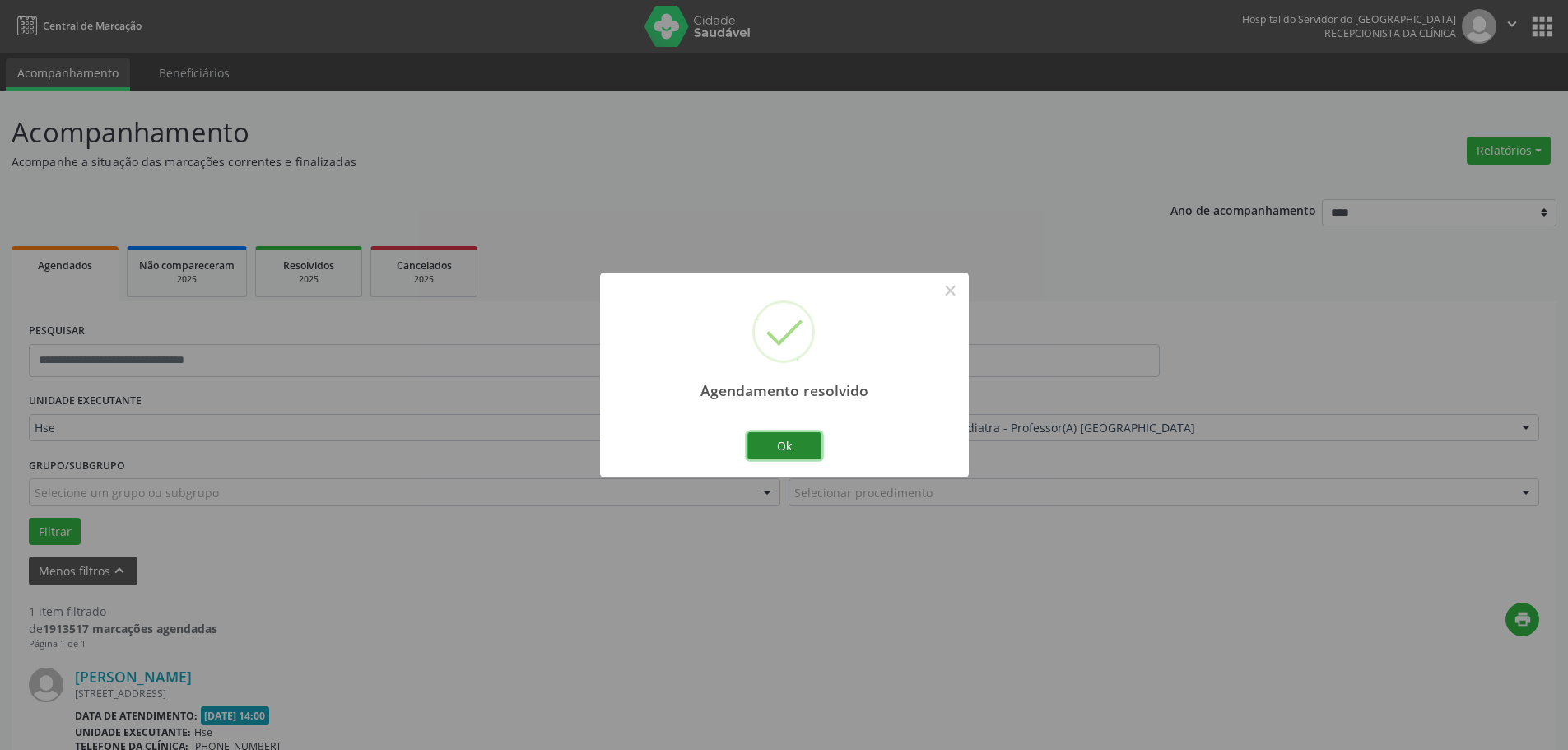
click at [804, 443] on button "Ok" at bounding box center [784, 446] width 74 height 28
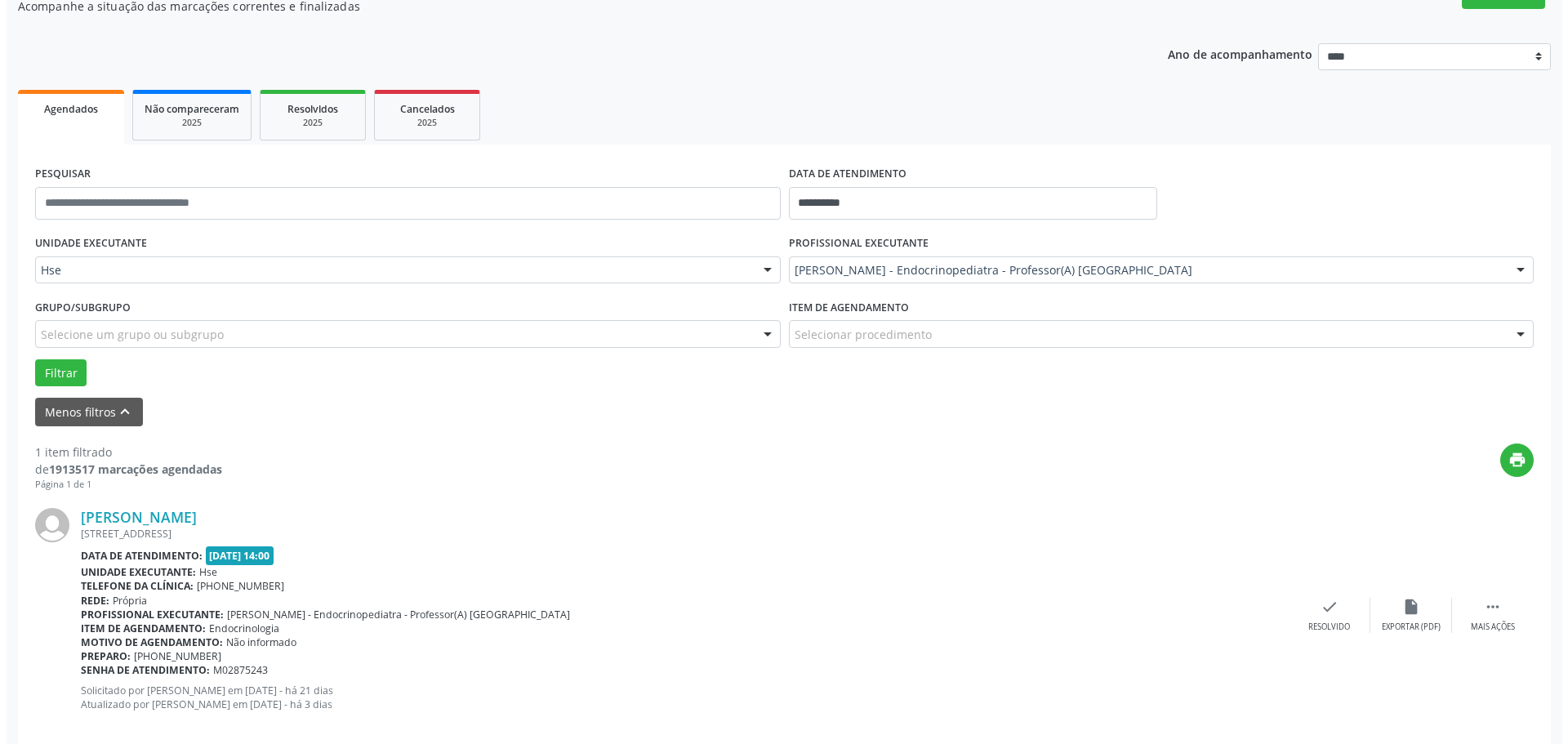
scroll to position [179, 0]
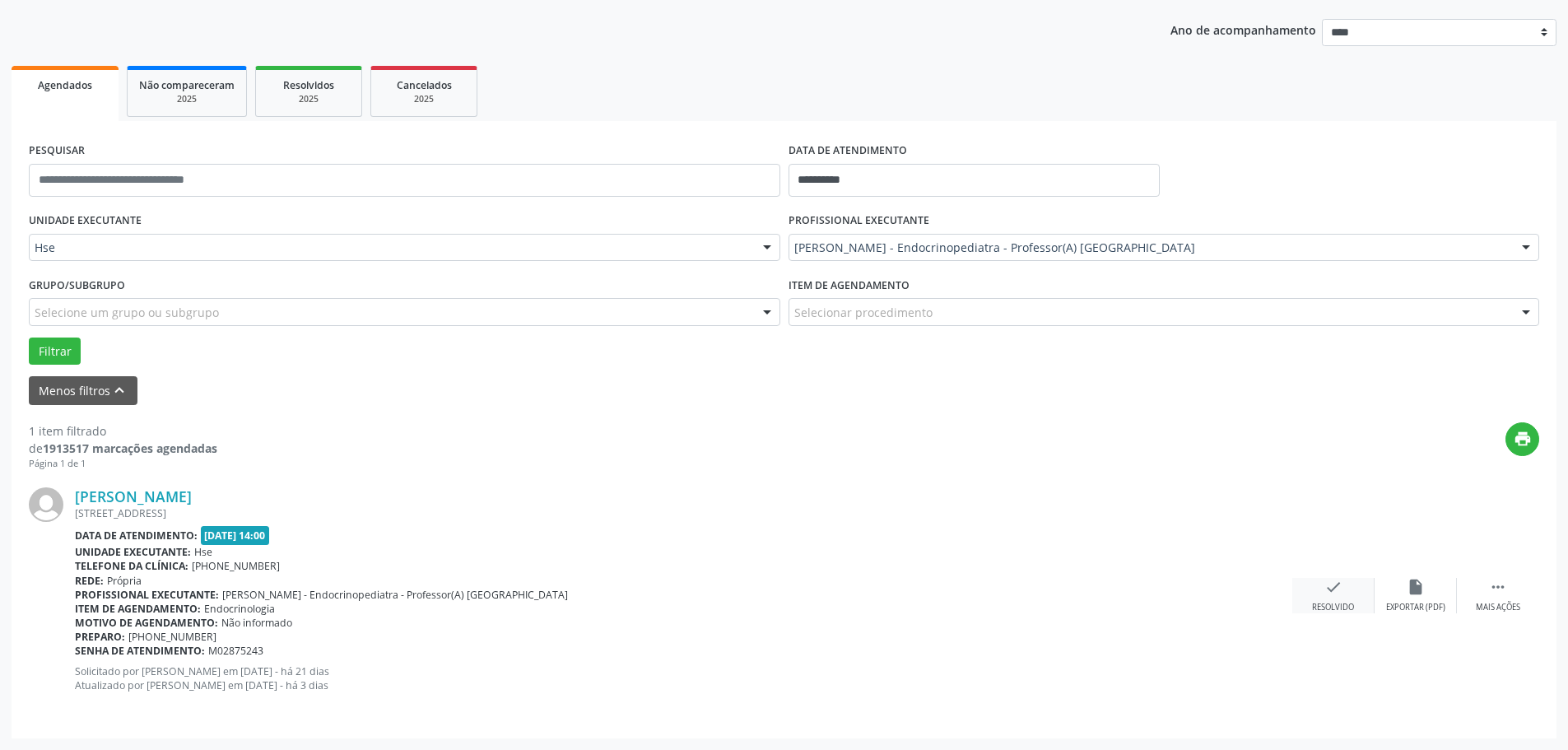
click at [1347, 606] on div "Resolvido" at bounding box center [1333, 608] width 42 height 12
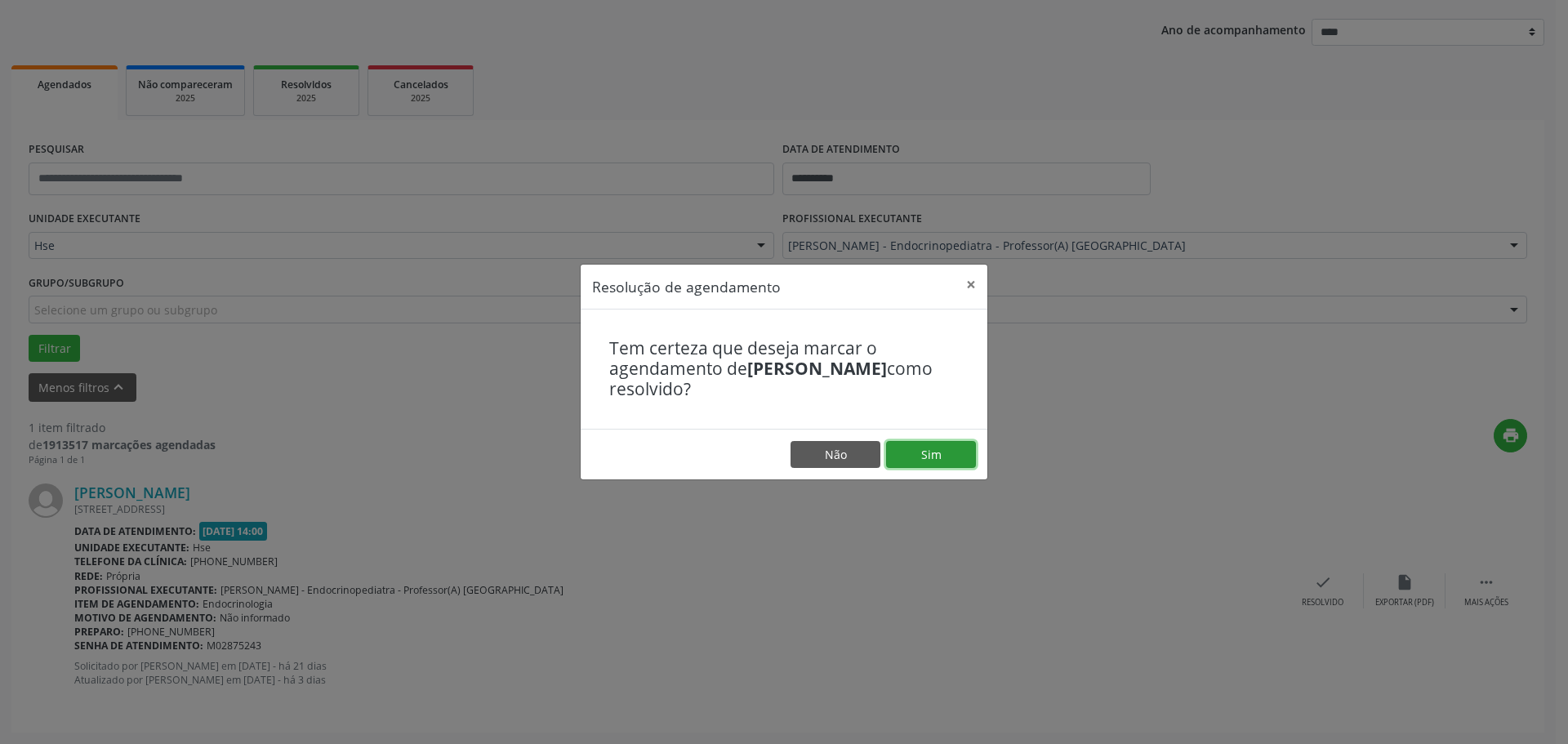
click at [916, 450] on button "Sim" at bounding box center [930, 455] width 90 height 28
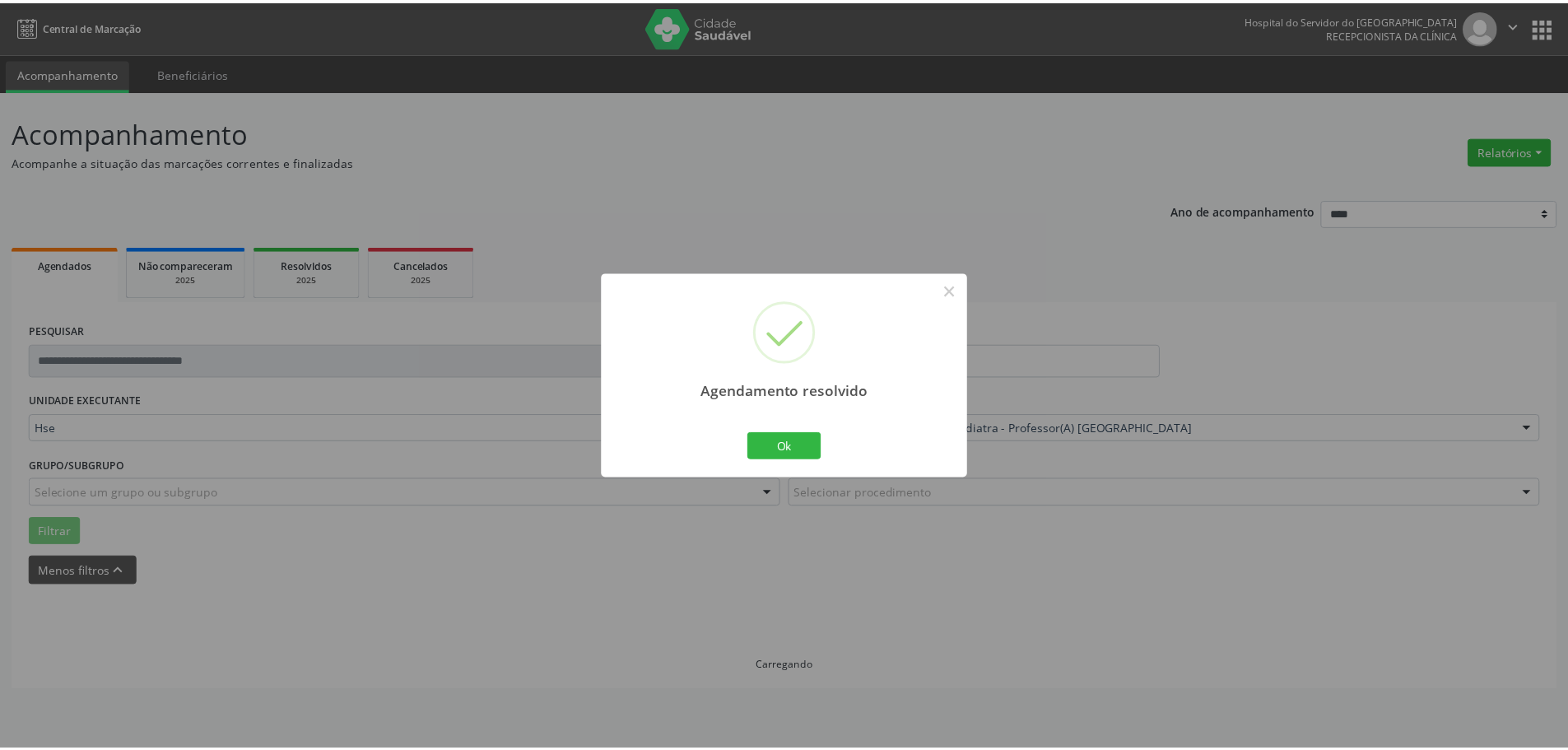
scroll to position [0, 0]
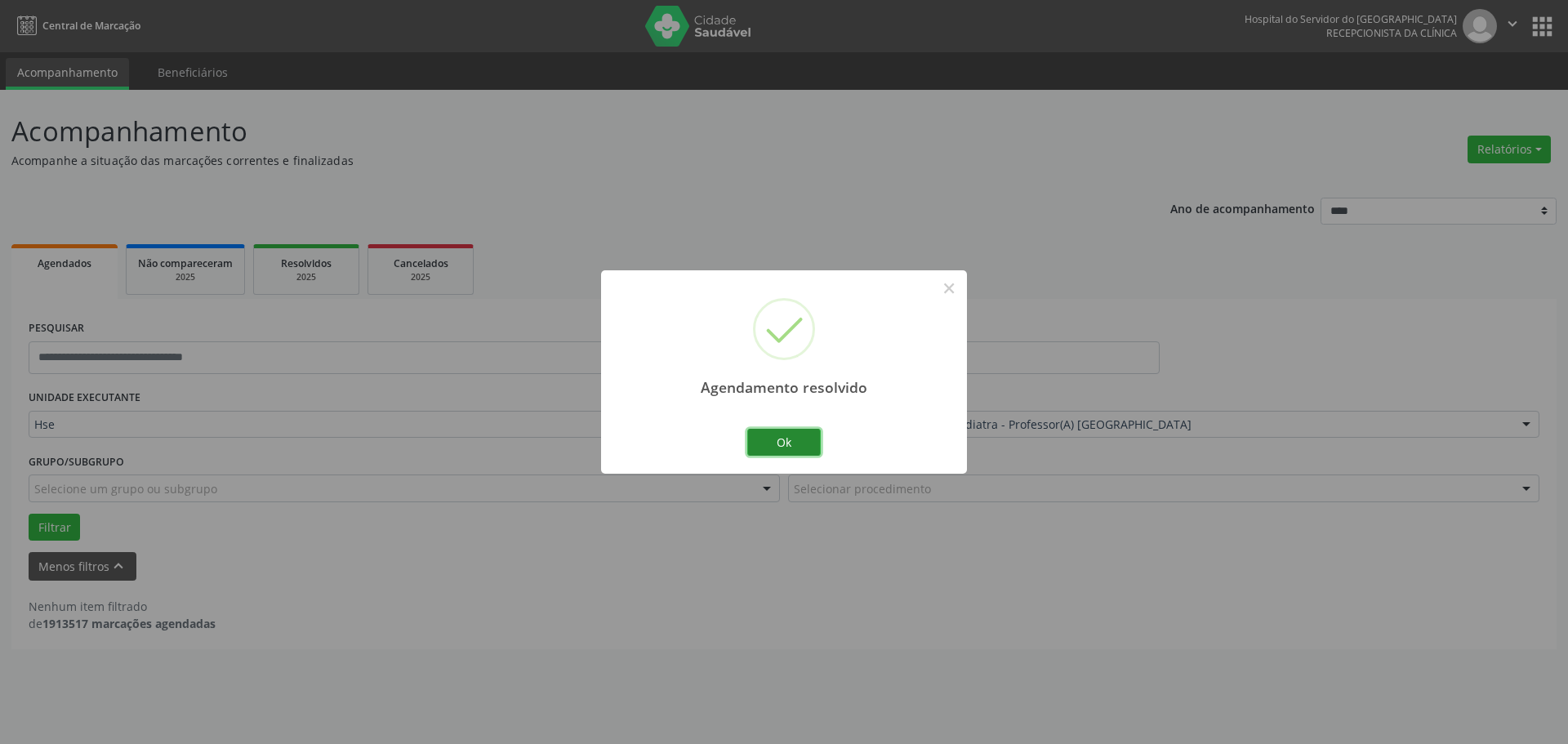
click at [789, 446] on button "Ok" at bounding box center [784, 443] width 73 height 28
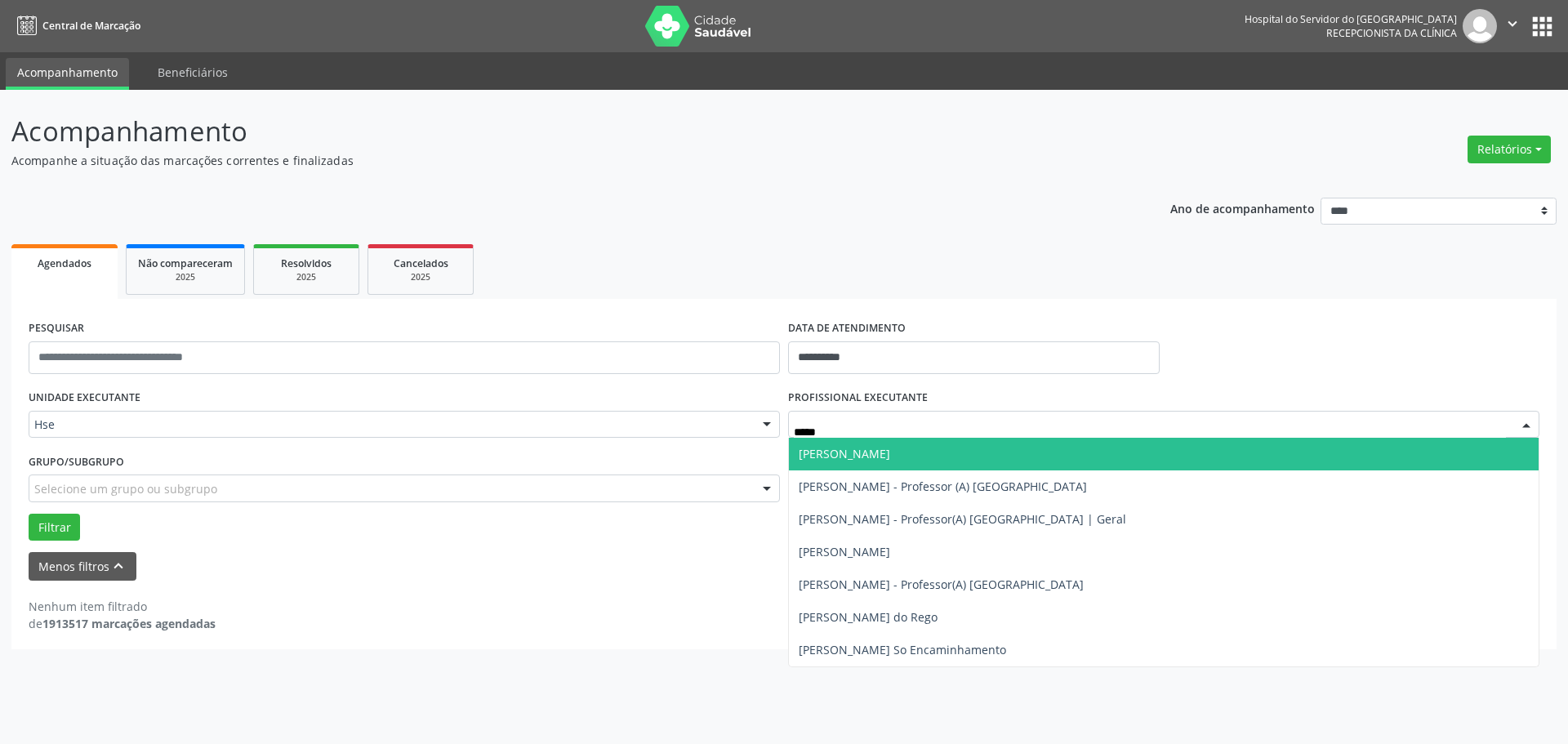
type input "******"
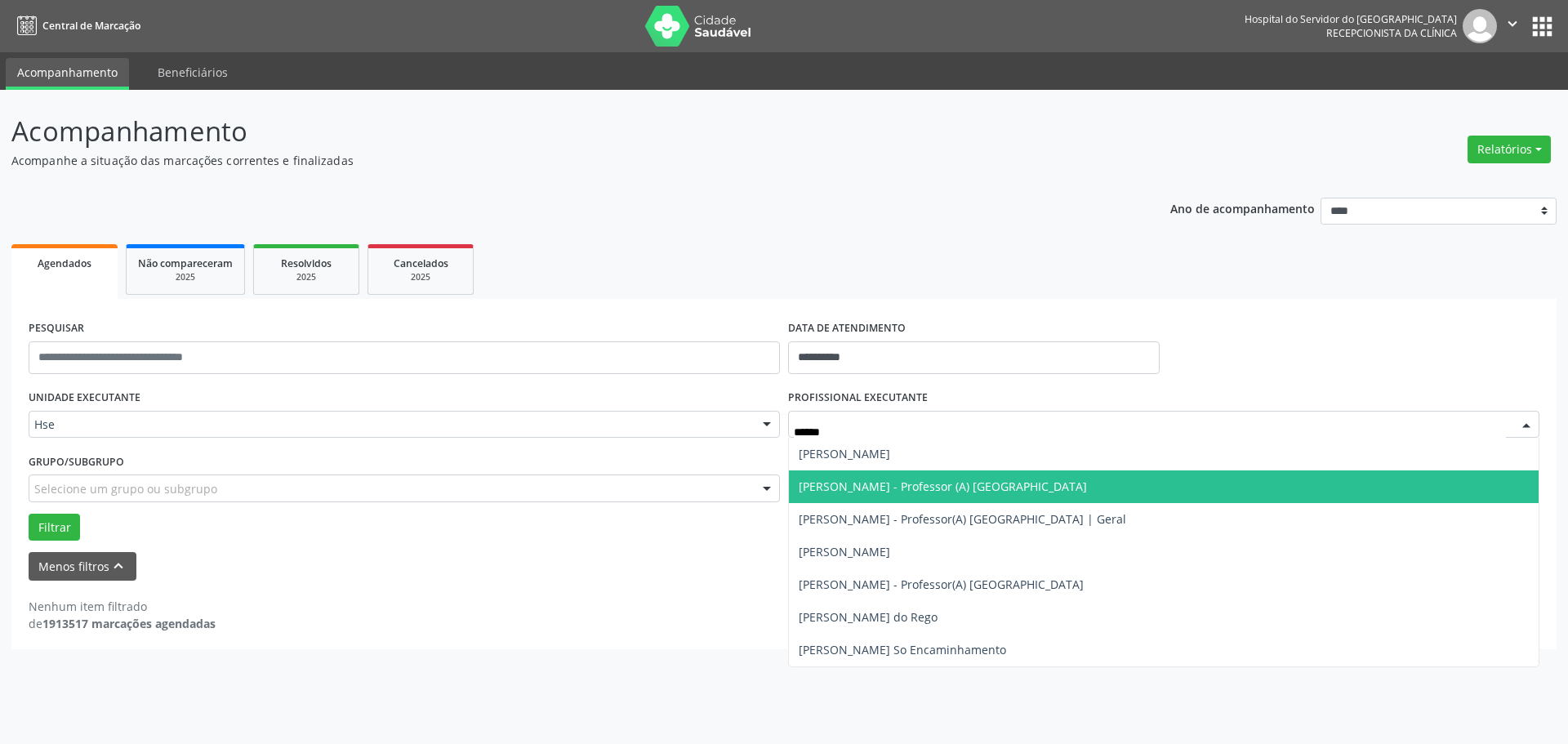
click at [883, 481] on span "Marcell Lins Melo - Professor (A) Nassau" at bounding box center [942, 486] width 288 height 16
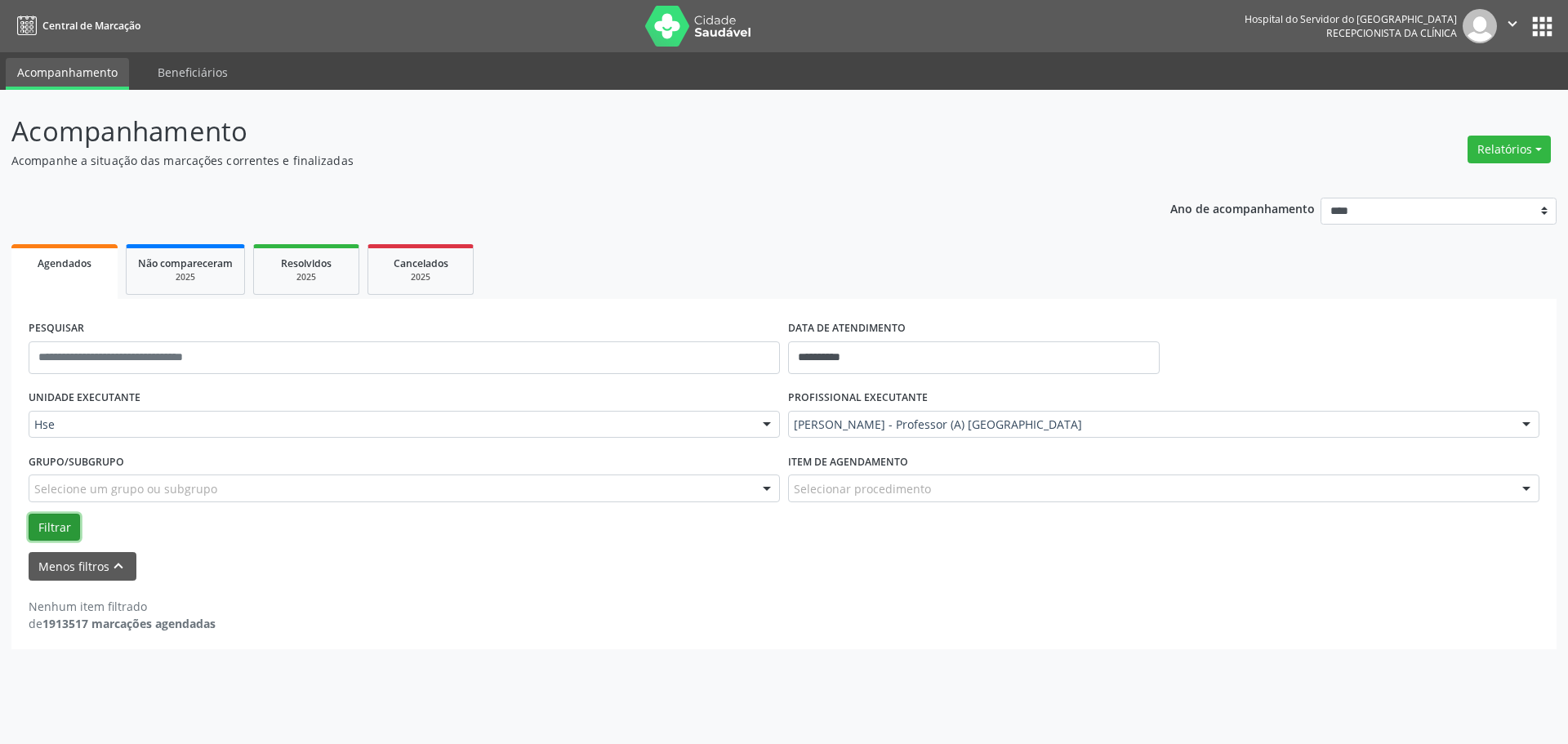
click at [36, 537] on button "Filtrar" at bounding box center [54, 527] width 52 height 28
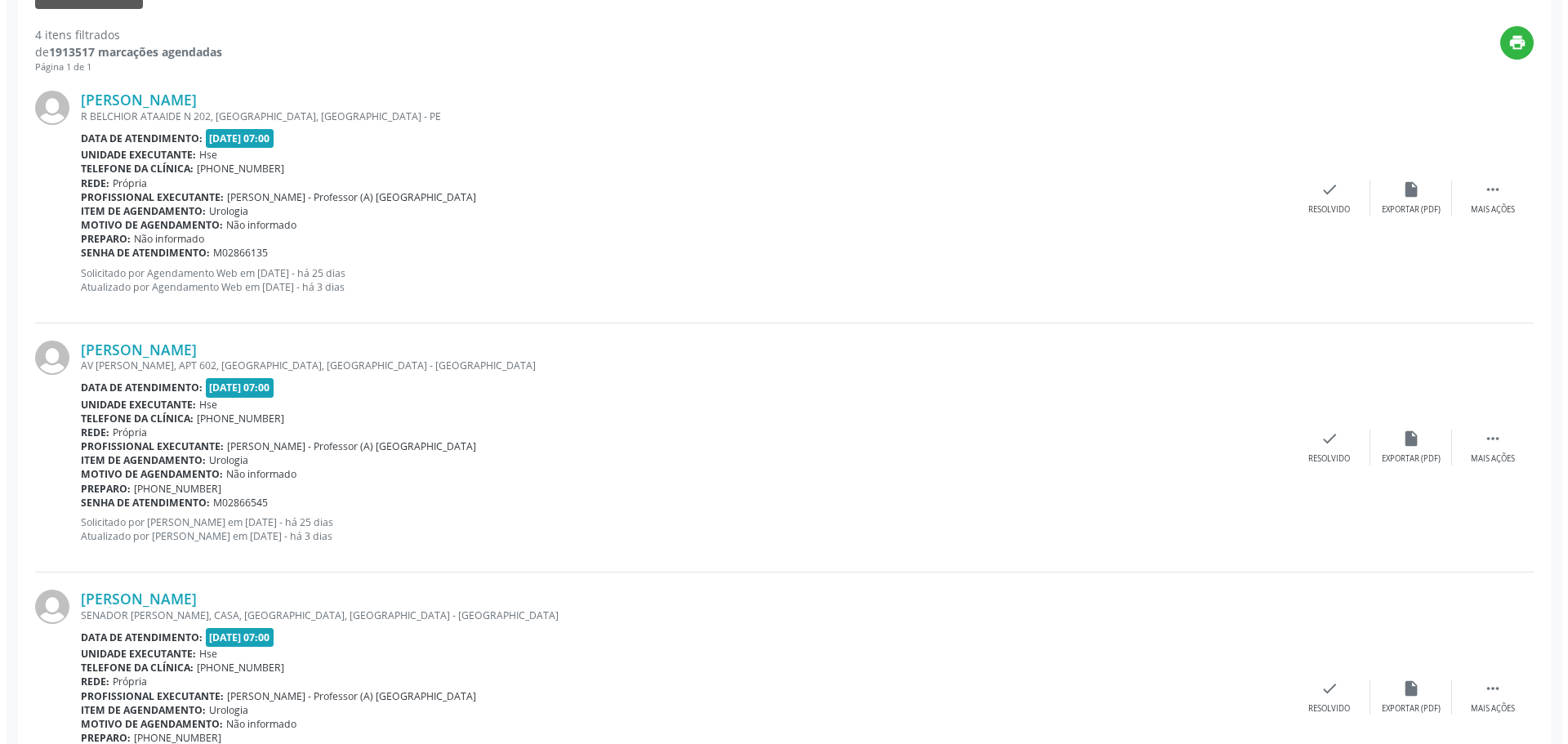
scroll to position [653, 0]
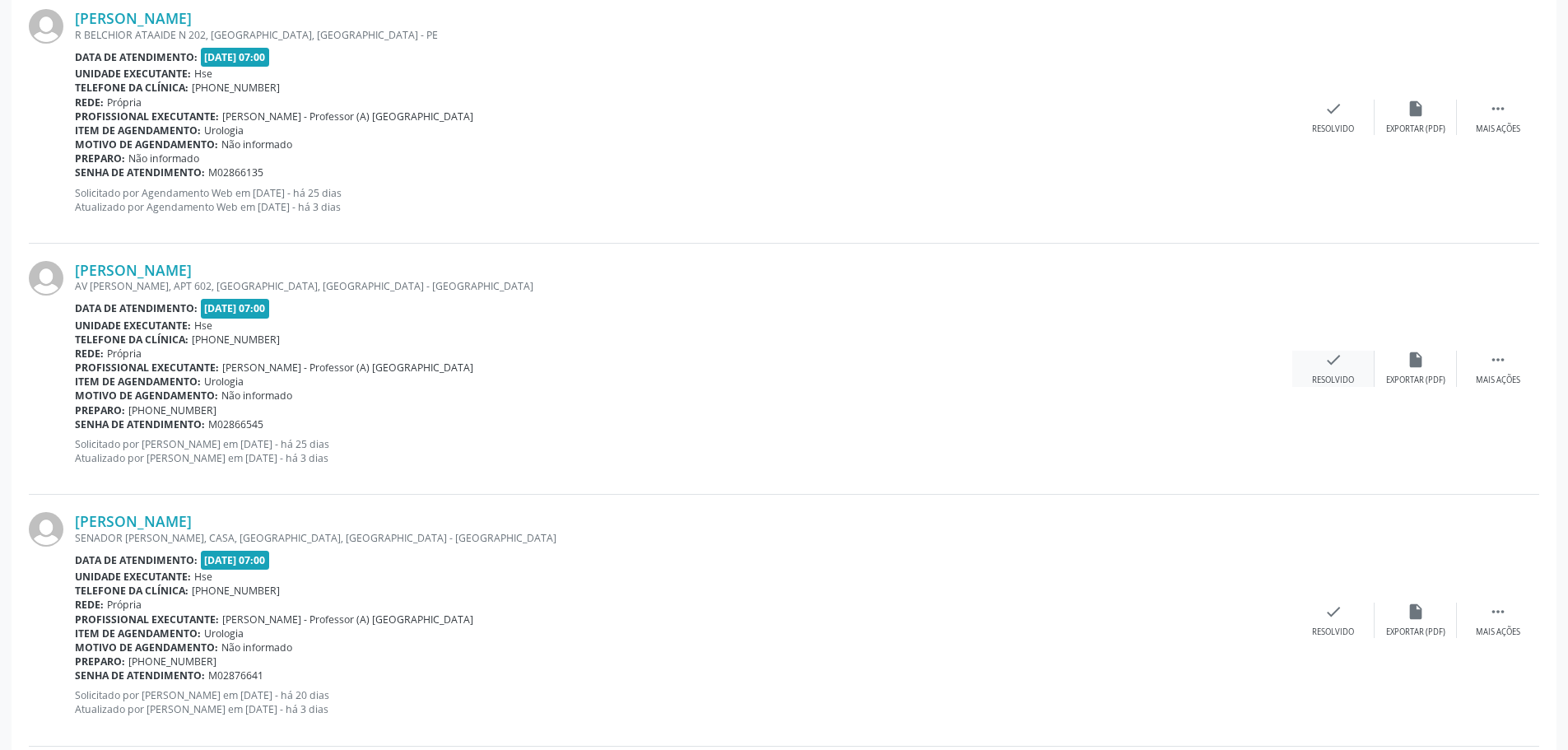
click at [1332, 366] on icon "check" at bounding box center [1333, 360] width 18 height 18
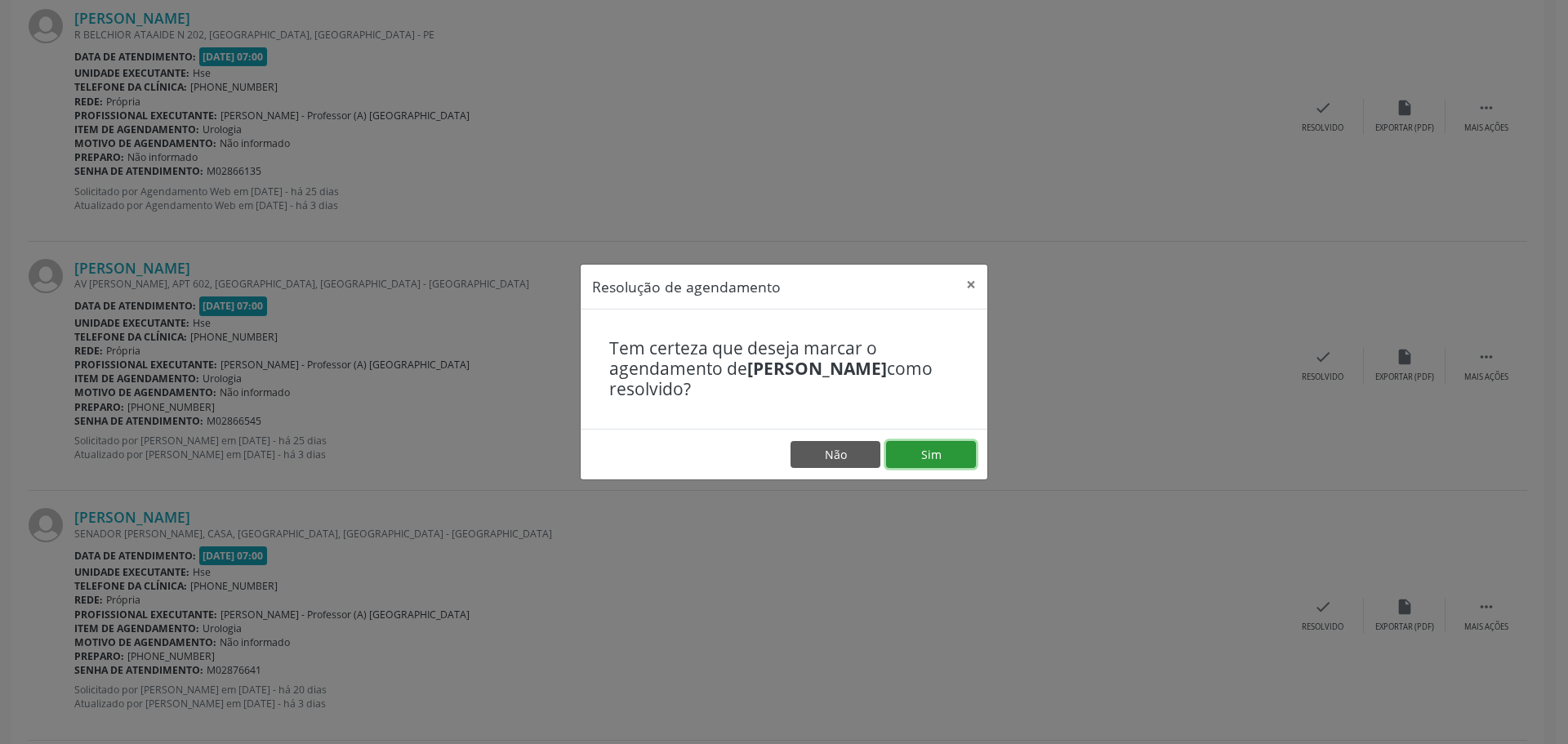
click at [903, 450] on button "Sim" at bounding box center [930, 455] width 90 height 28
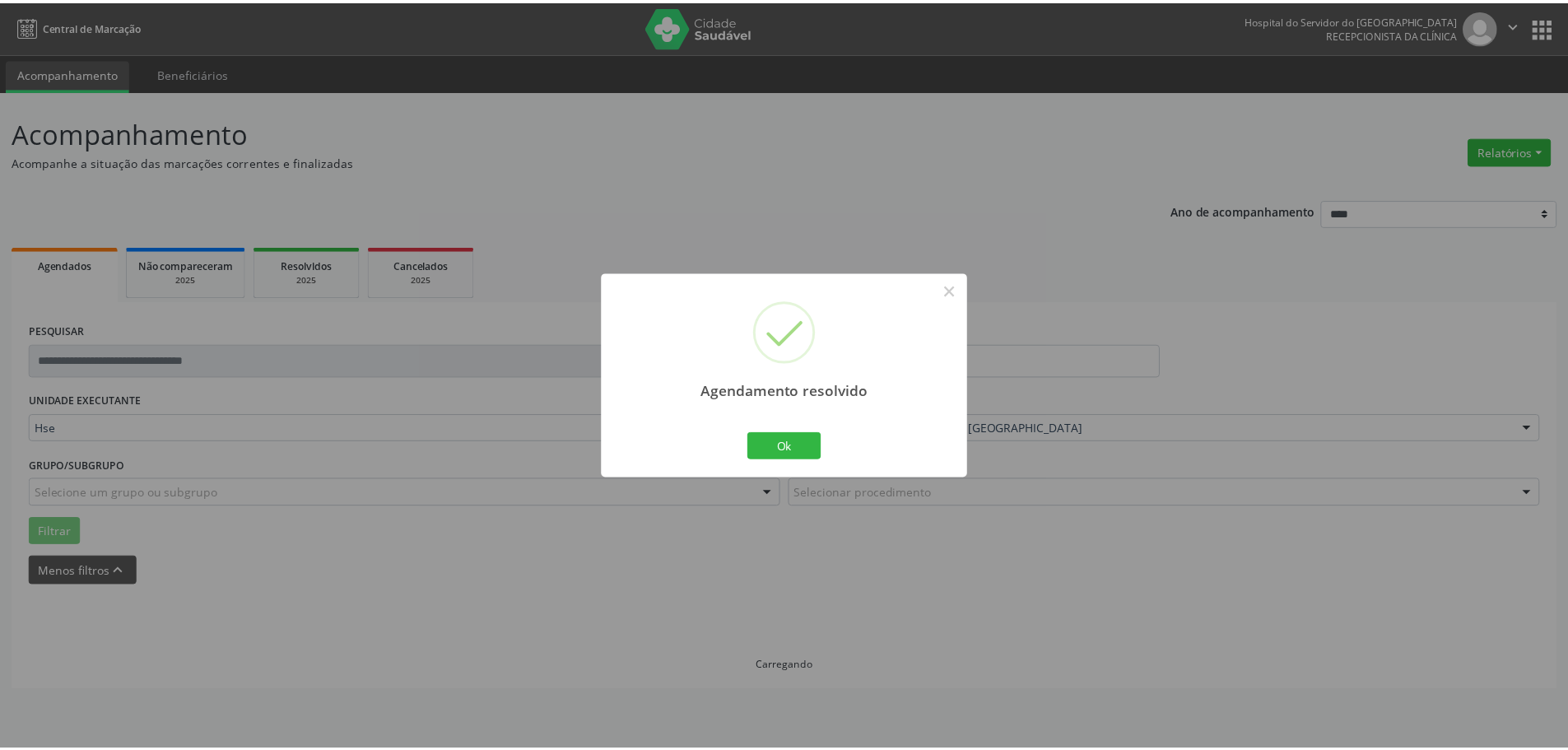
scroll to position [0, 0]
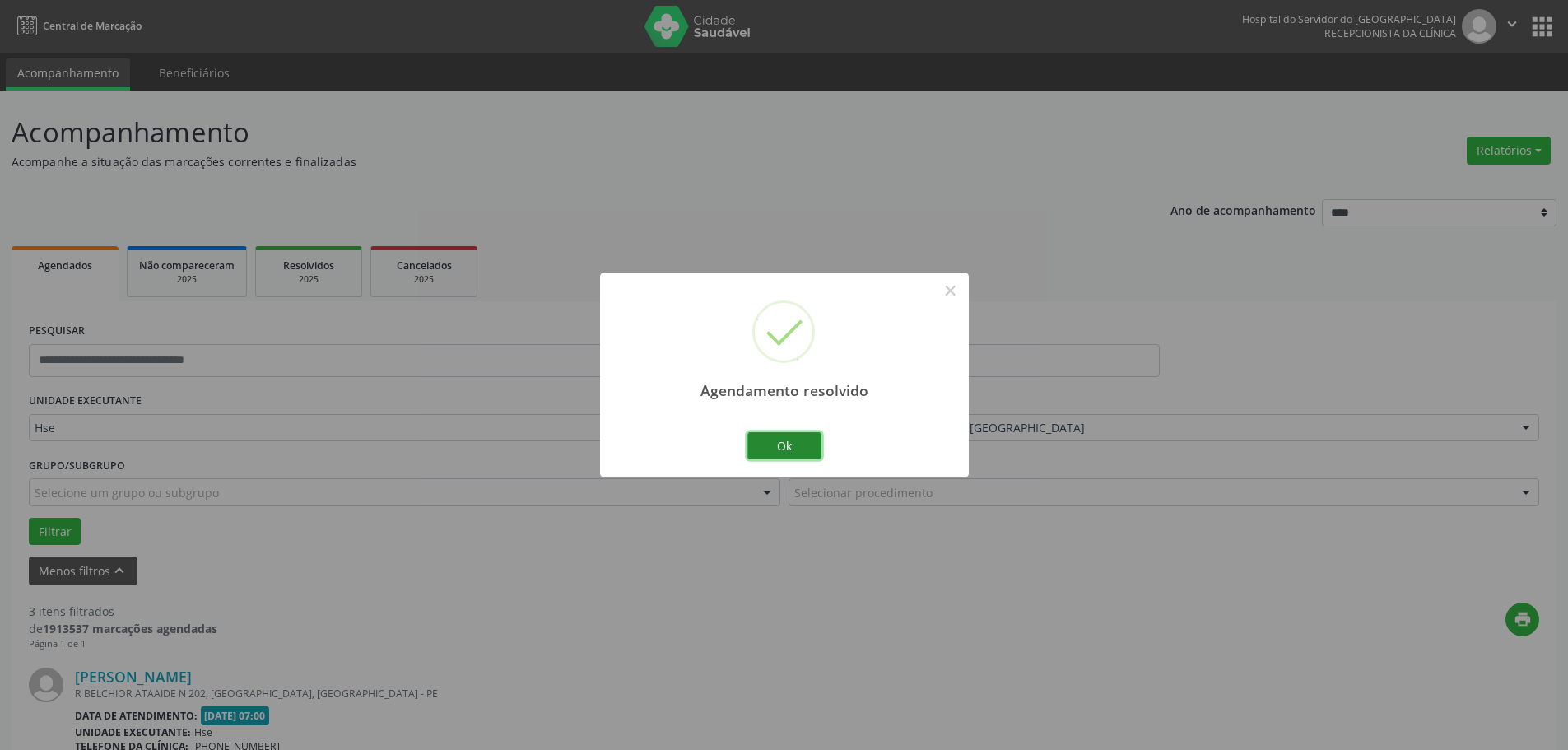
click at [791, 447] on button "Ok" at bounding box center [784, 446] width 74 height 28
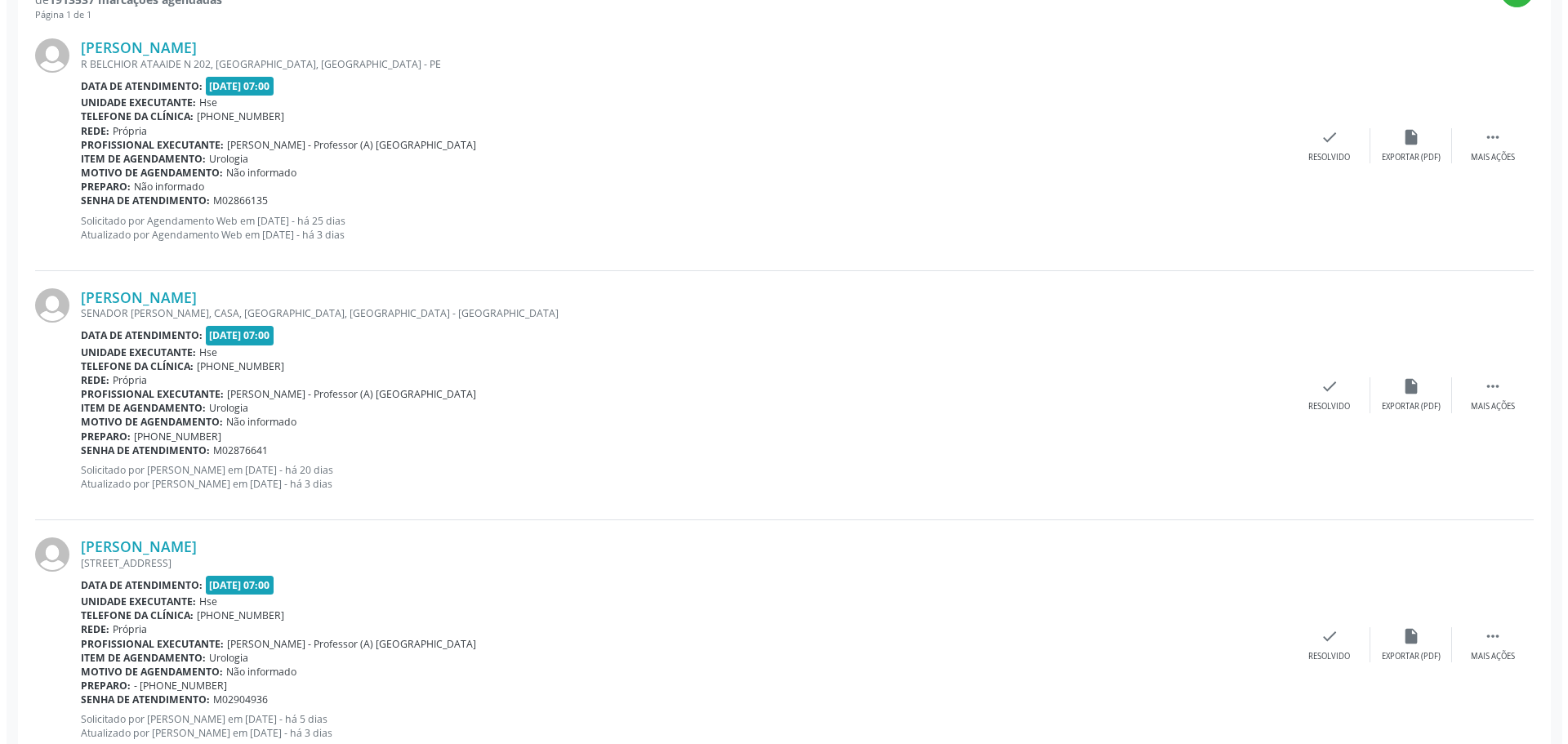
scroll to position [678, 0]
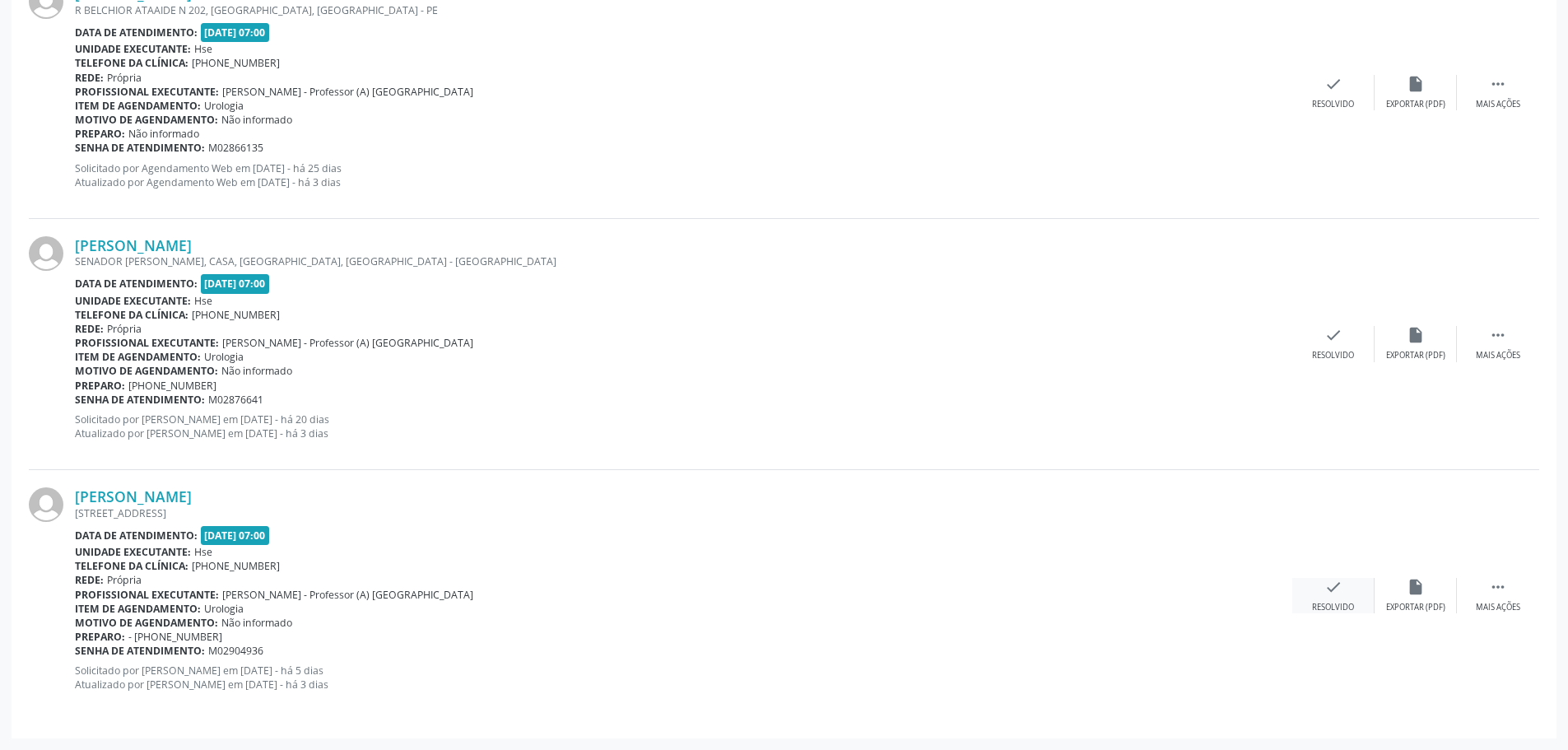
click at [1349, 585] on div "check Resolvido" at bounding box center [1333, 595] width 82 height 35
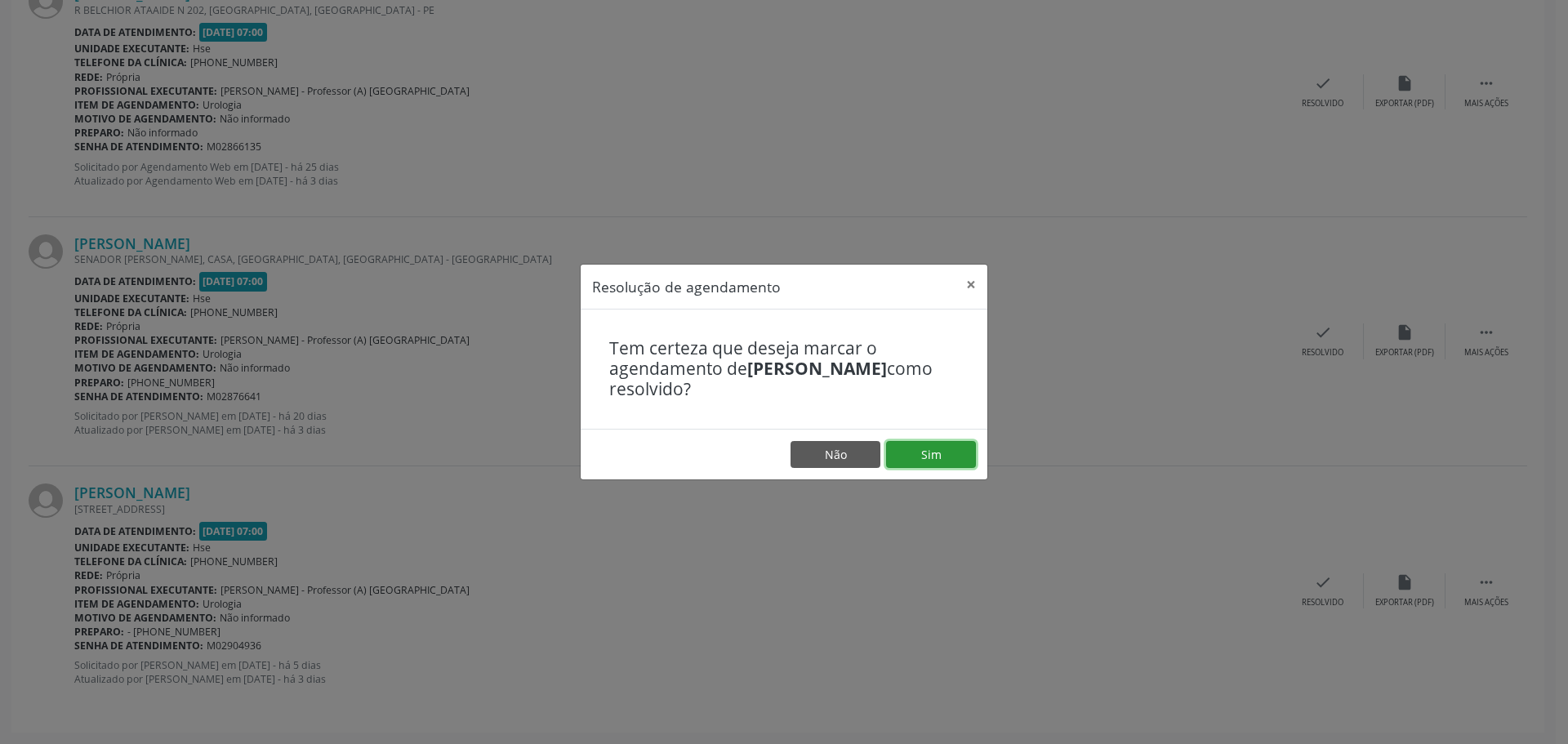
click at [945, 452] on button "Sim" at bounding box center [930, 455] width 90 height 28
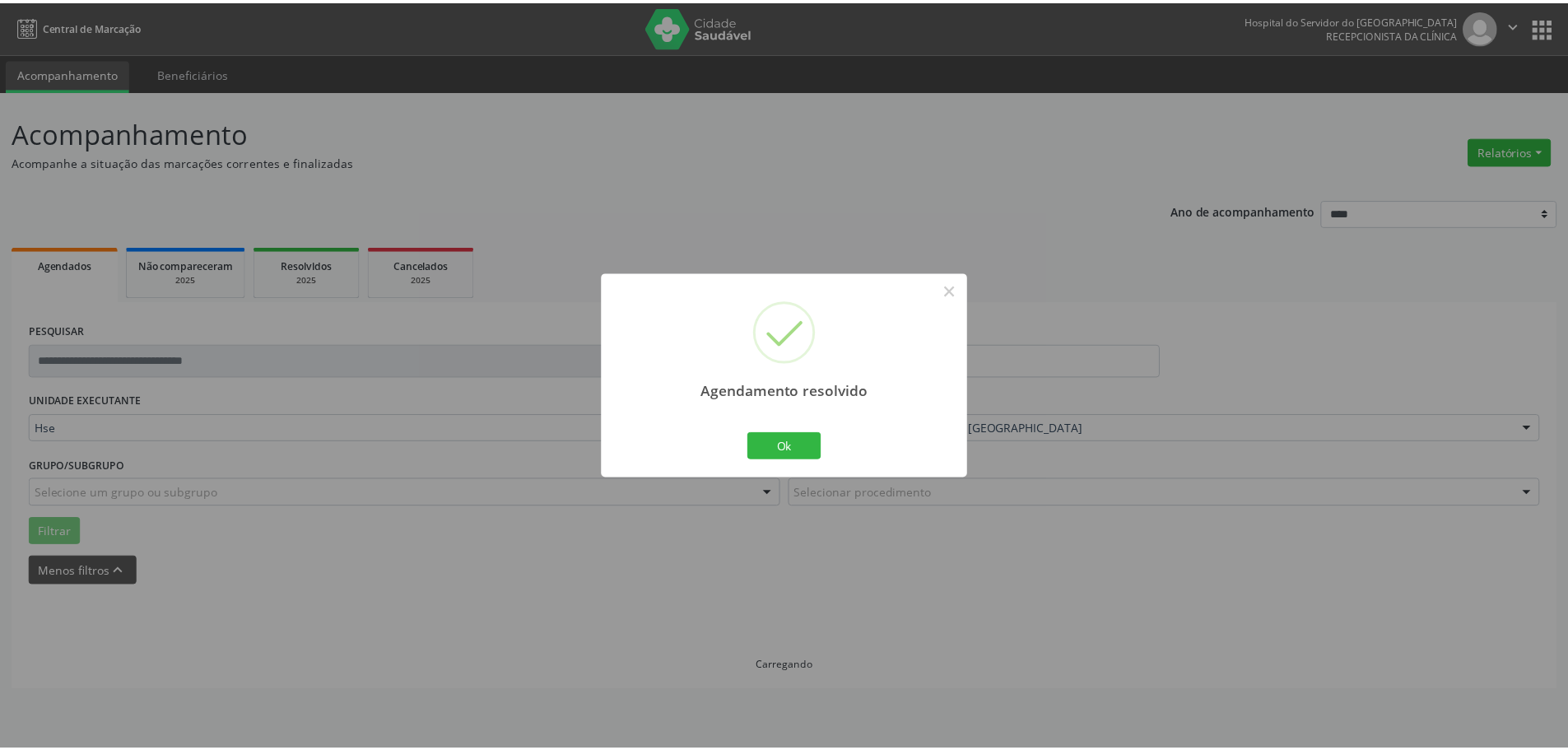
scroll to position [0, 0]
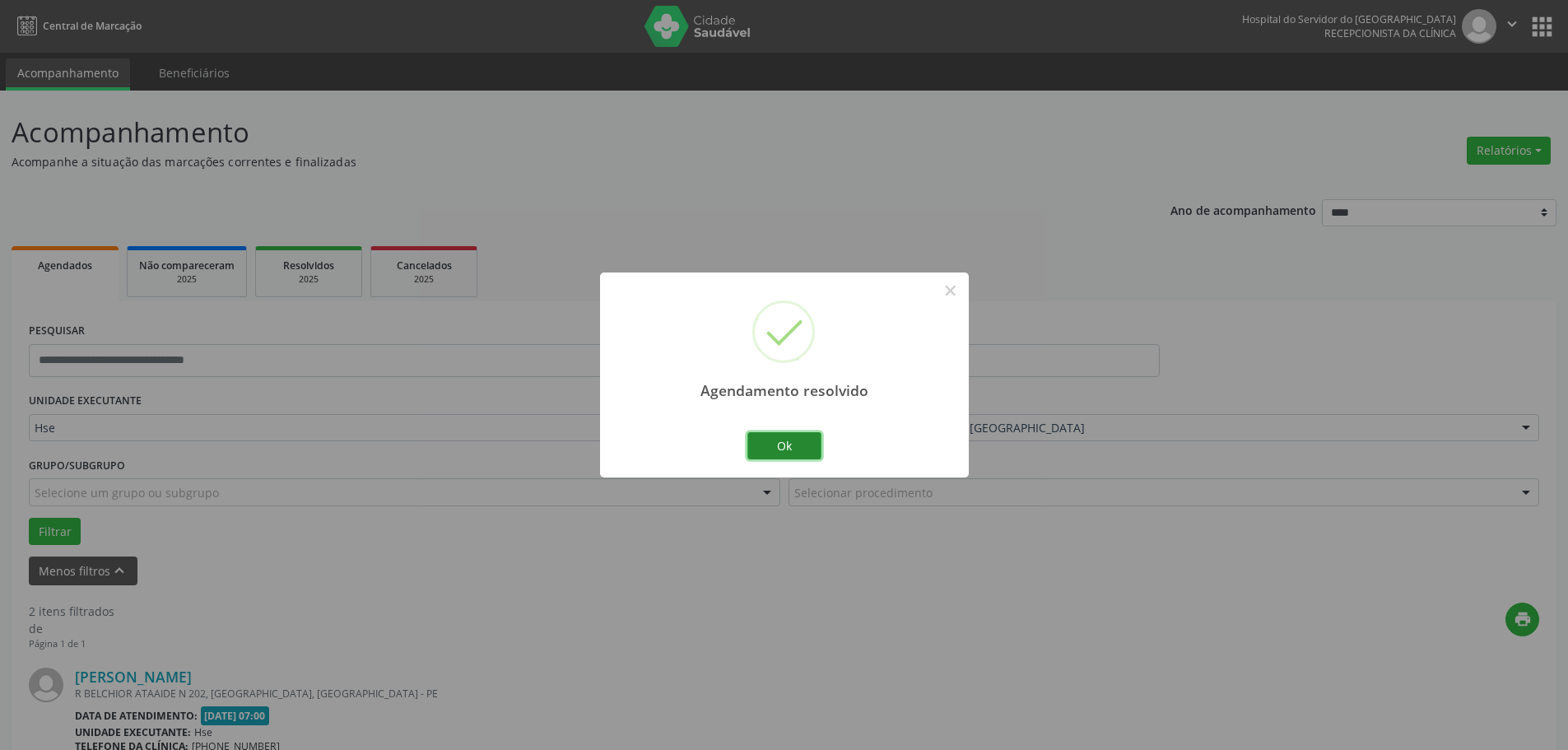
click at [813, 451] on button "Ok" at bounding box center [784, 446] width 74 height 28
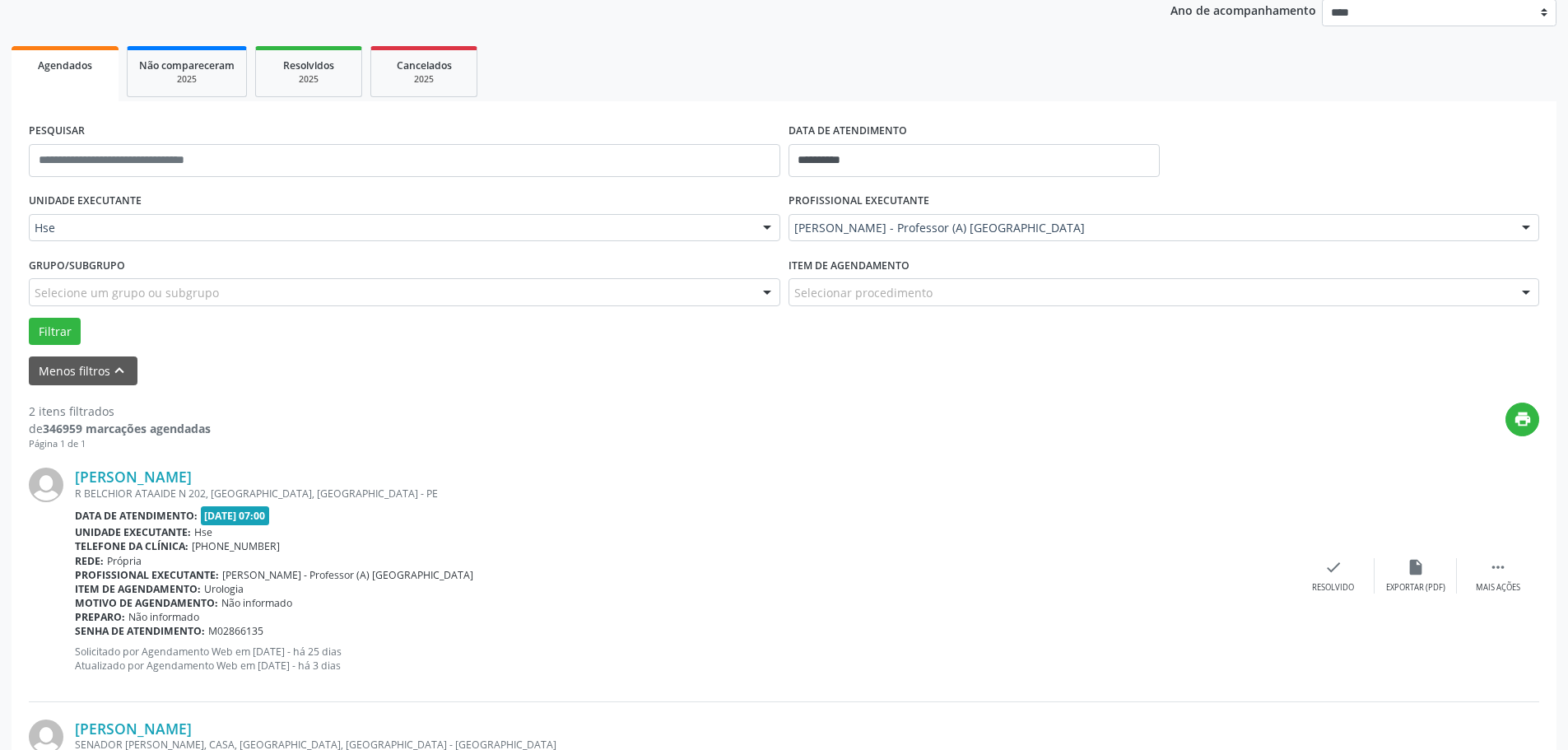
scroll to position [247, 0]
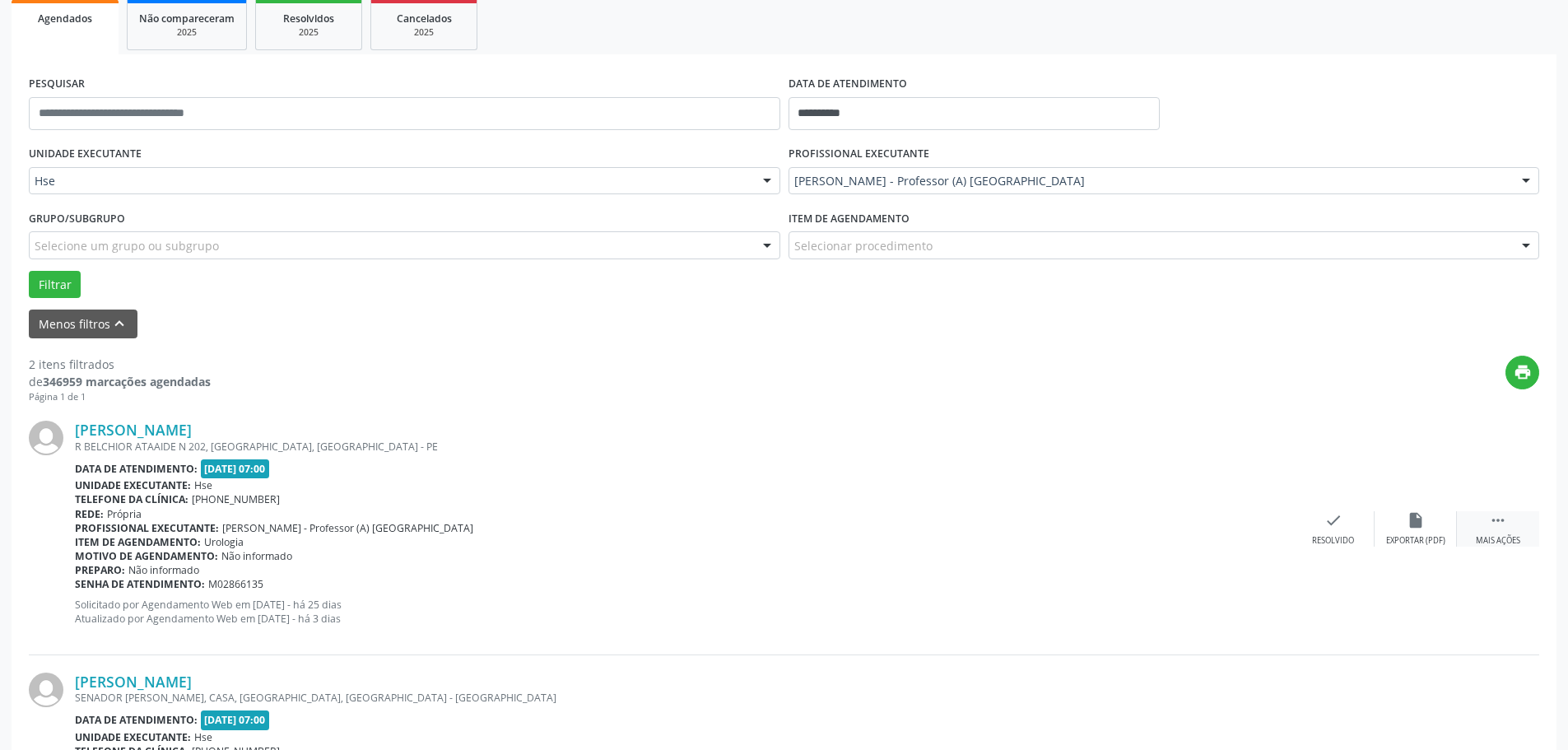
click at [1500, 529] on icon "" at bounding box center [1498, 520] width 18 height 18
click at [1406, 531] on div "alarm_off Não compareceu" at bounding box center [1416, 528] width 82 height 35
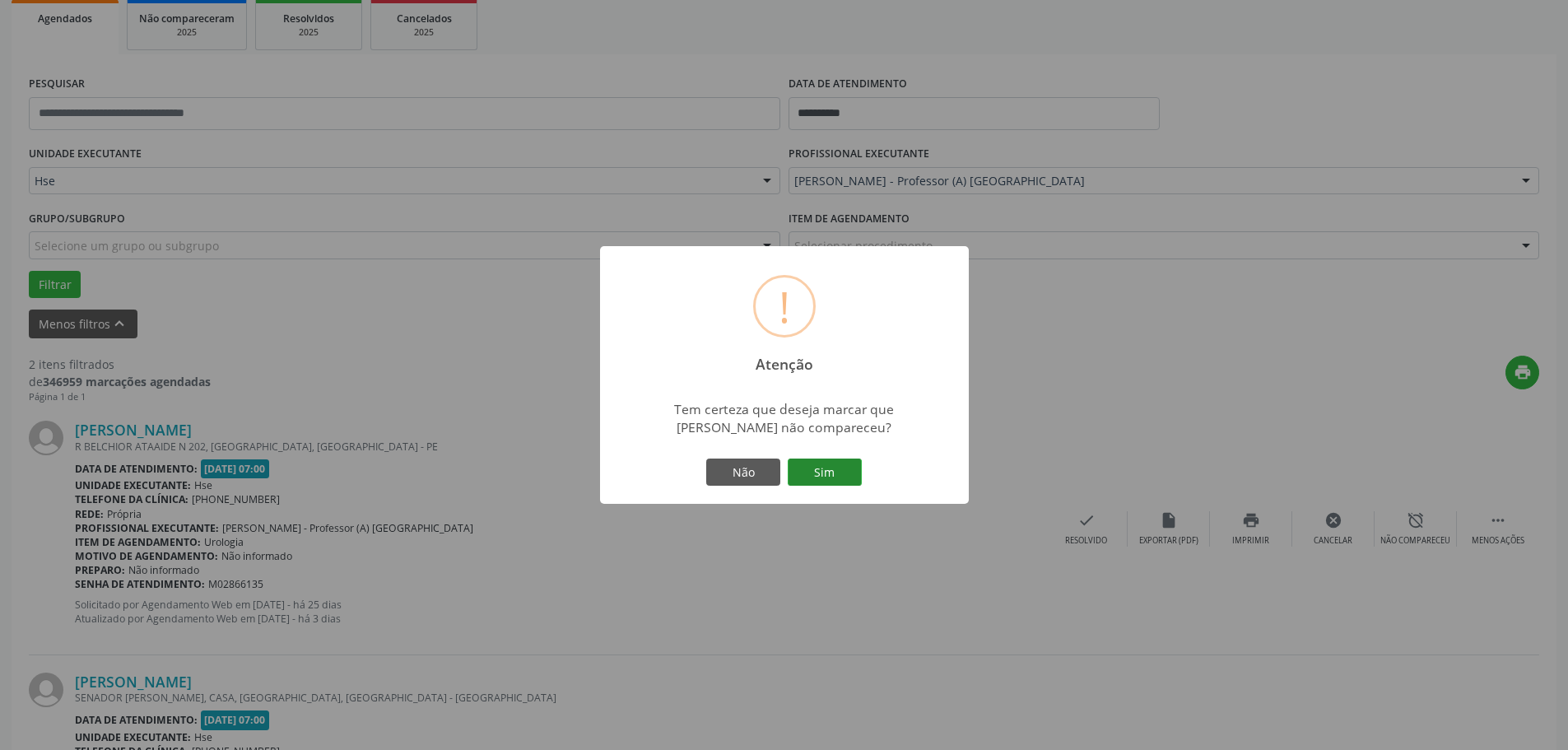
click at [827, 472] on button "Sim" at bounding box center [825, 472] width 74 height 28
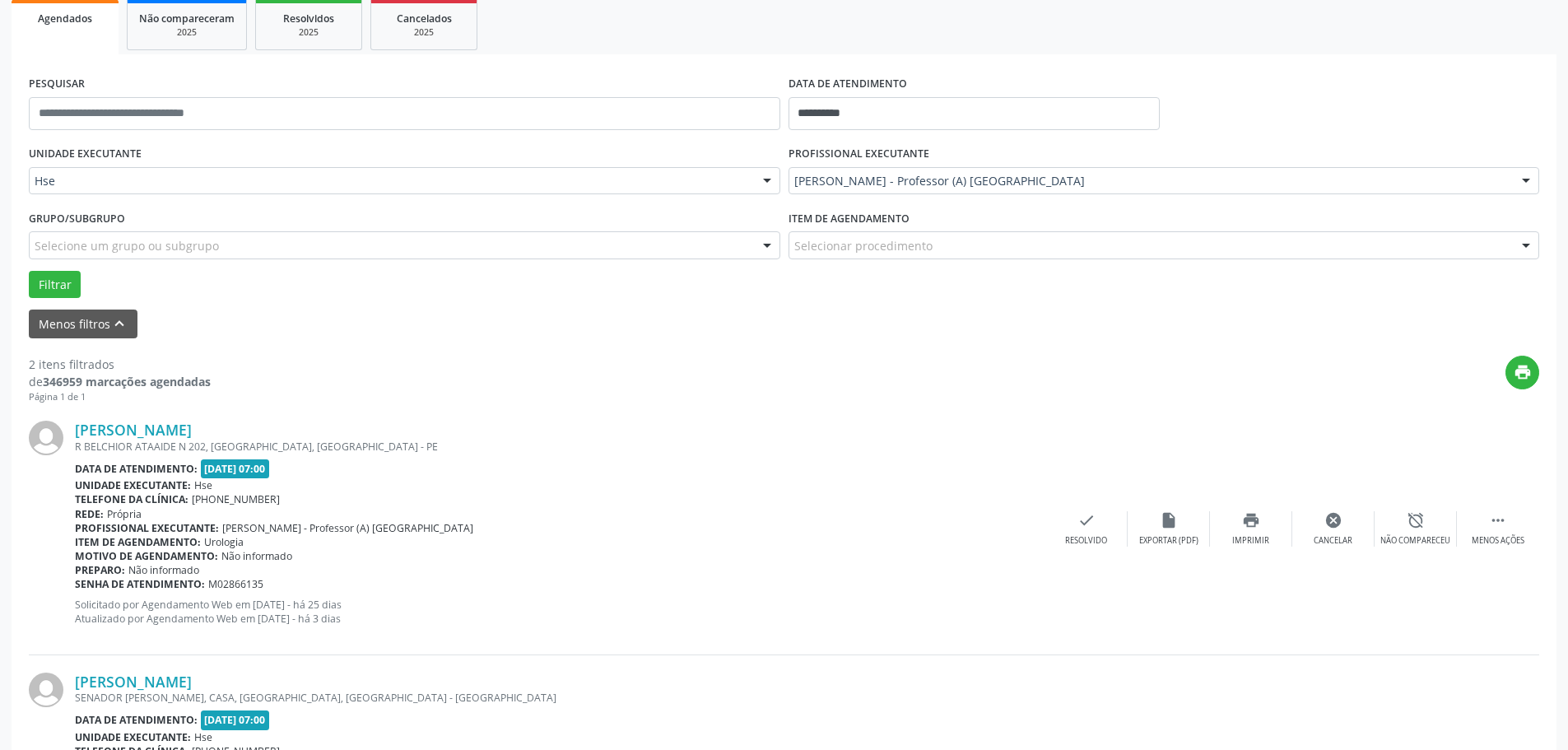
scroll to position [0, 0]
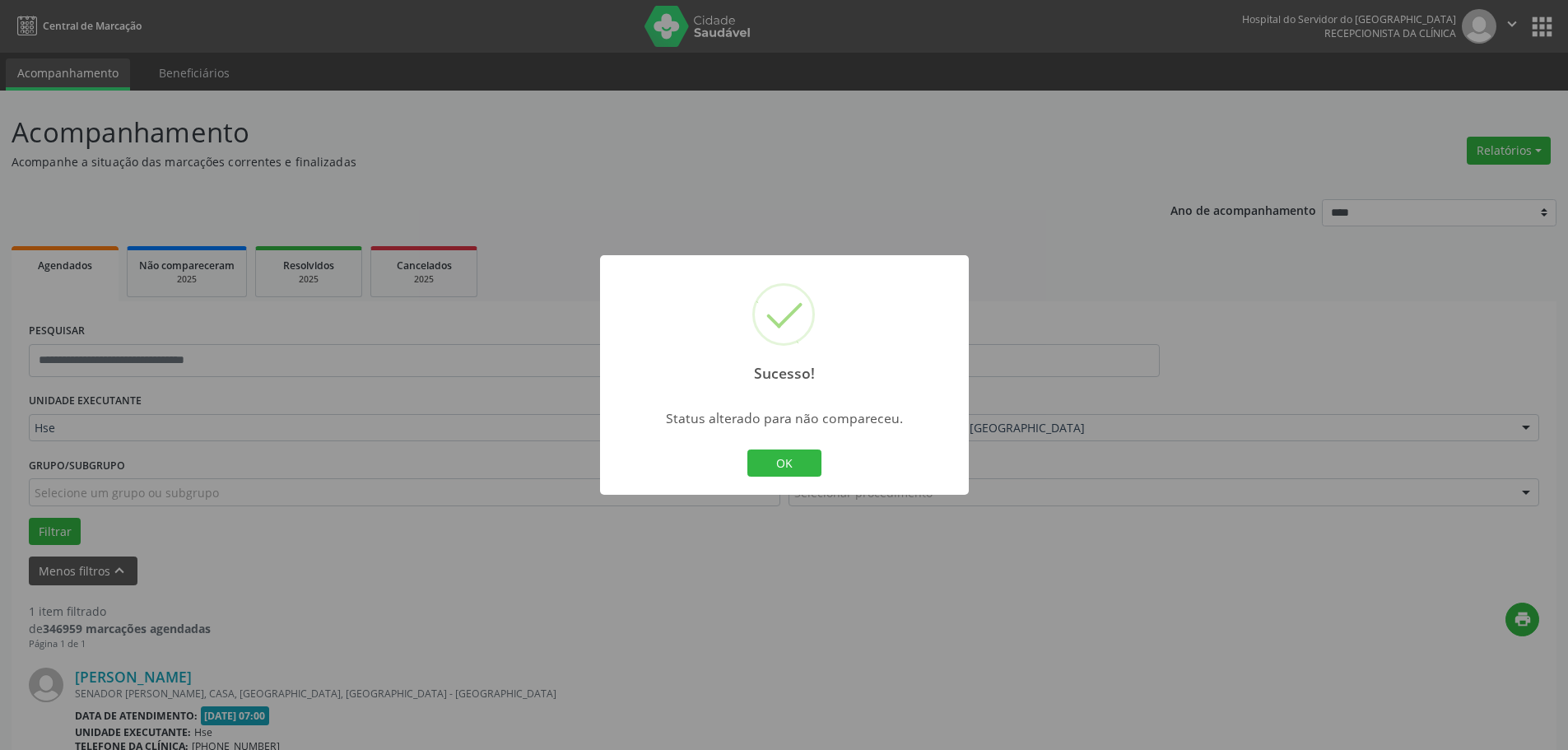
drag, startPoint x: 793, startPoint y: 461, endPoint x: 1228, endPoint y: 524, distance: 439.5
click at [794, 460] on button "OK" at bounding box center [784, 463] width 74 height 28
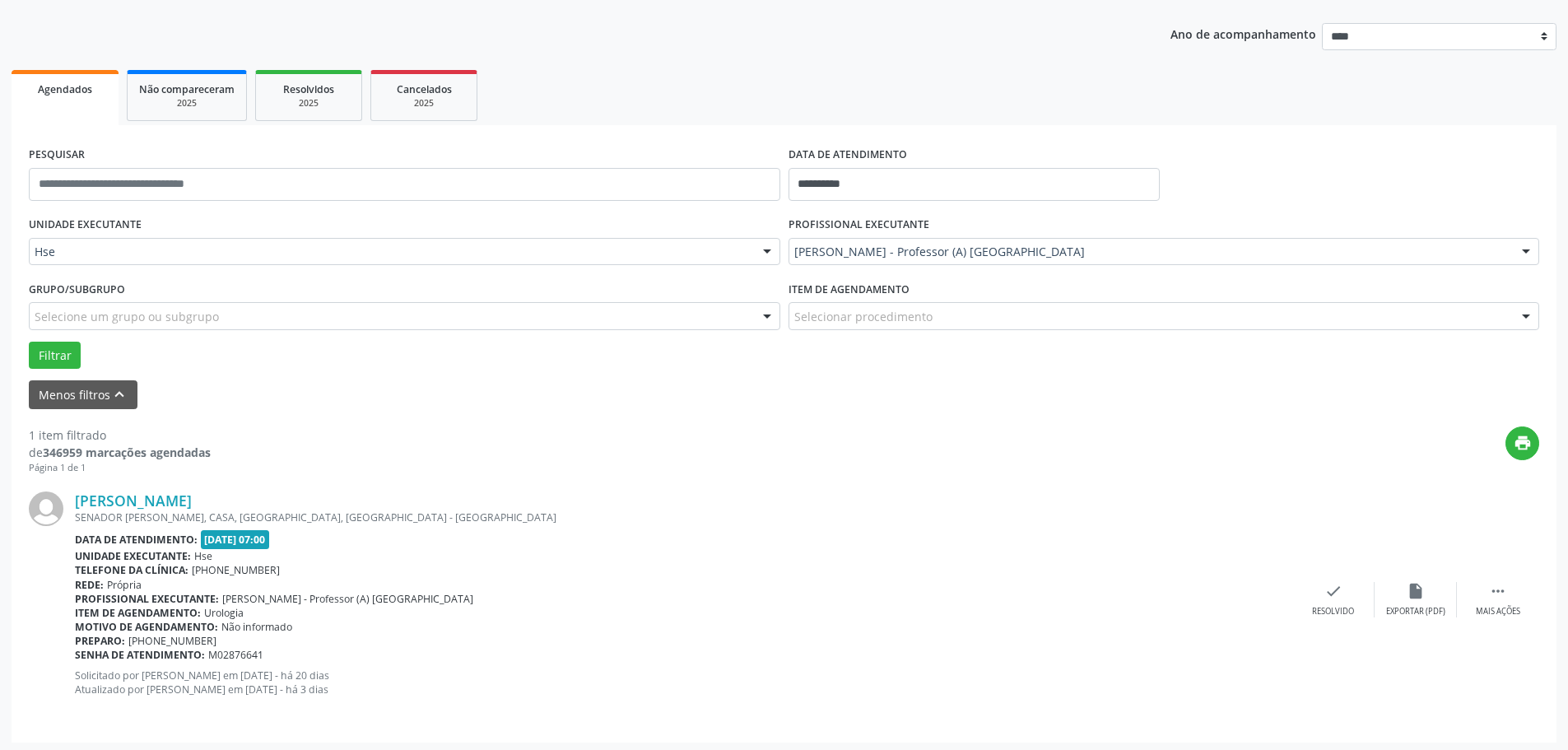
scroll to position [181, 0]
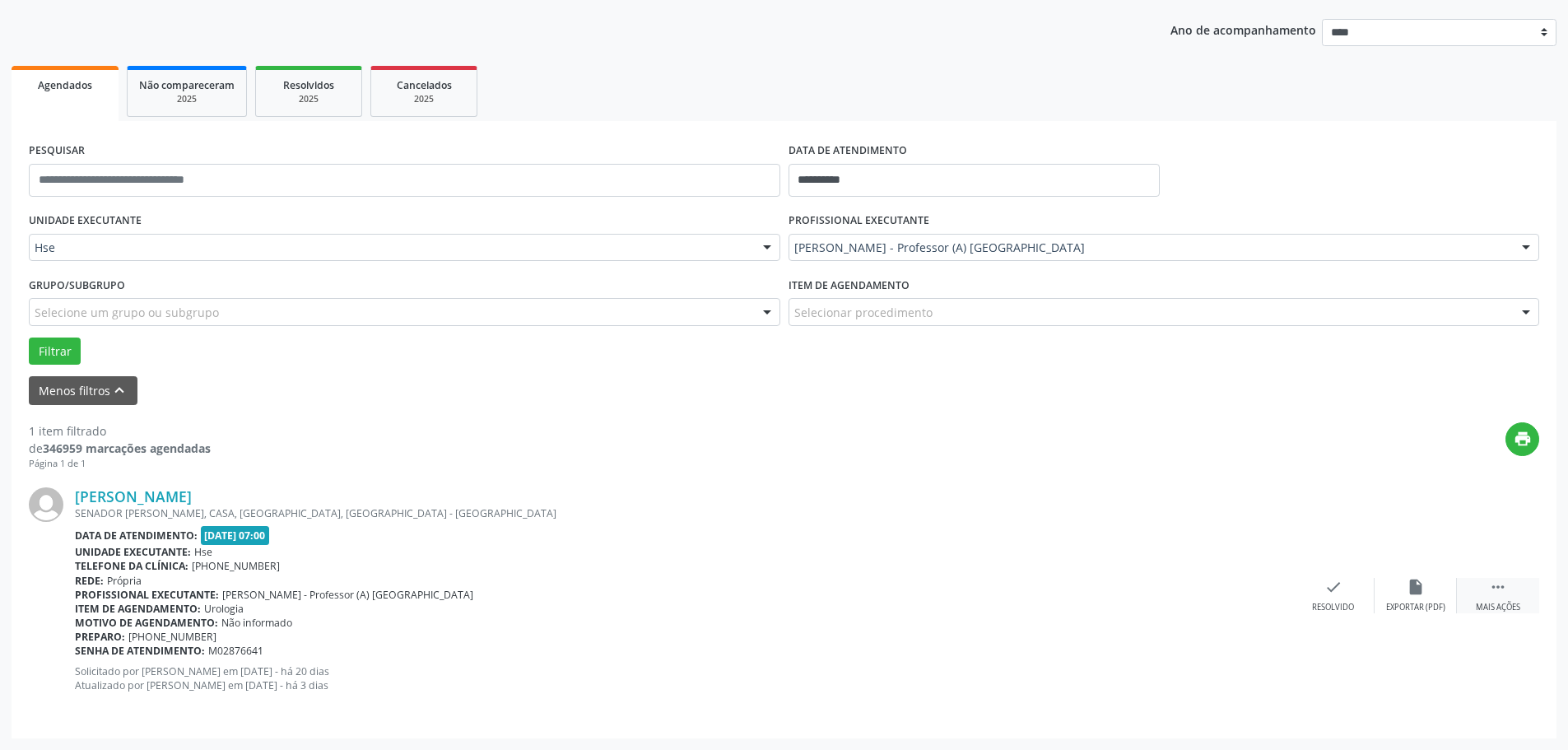
click at [1506, 594] on icon "" at bounding box center [1498, 587] width 18 height 18
click at [1393, 602] on div "Não compareceu" at bounding box center [1415, 608] width 70 height 12
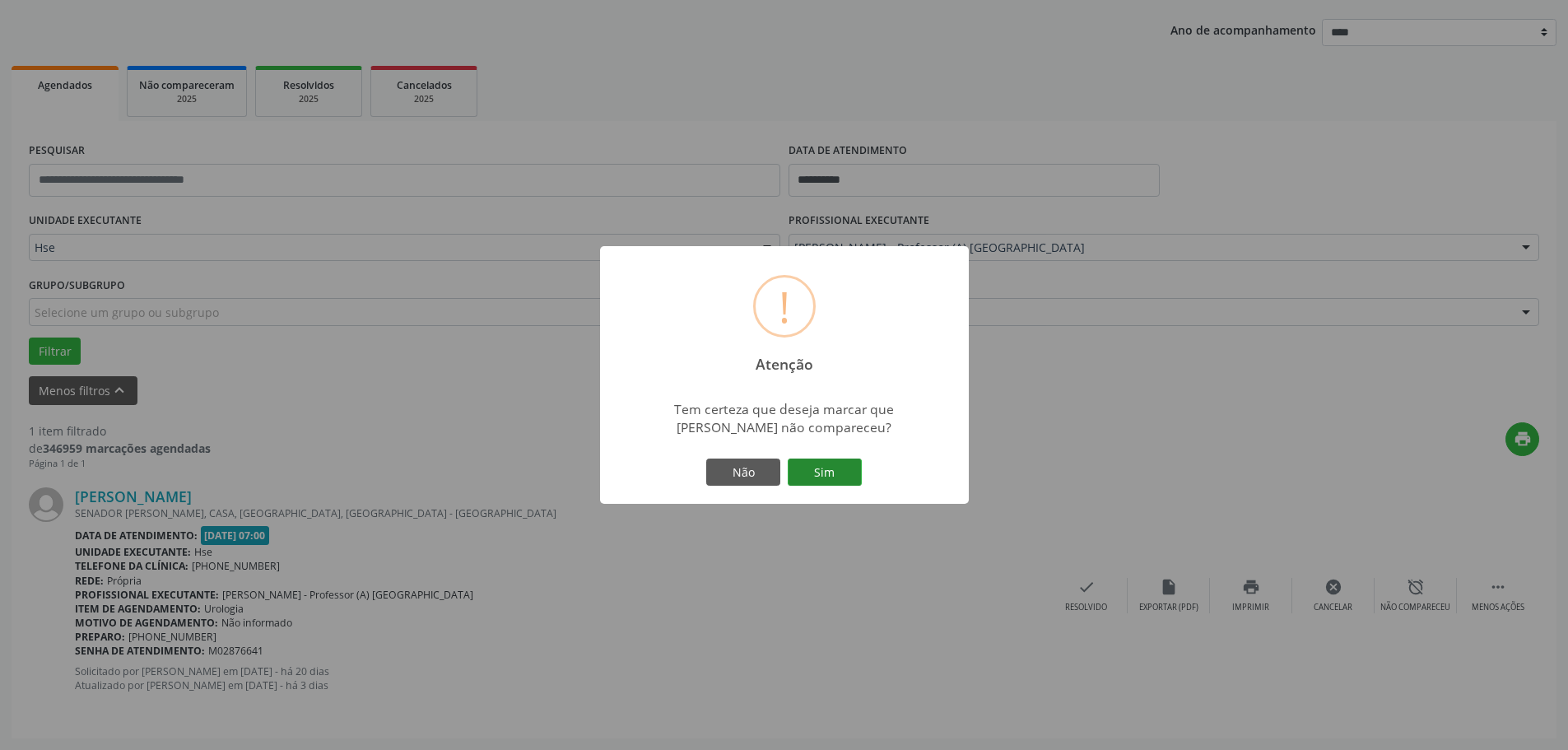
click at [824, 475] on button "Sim" at bounding box center [825, 472] width 74 height 28
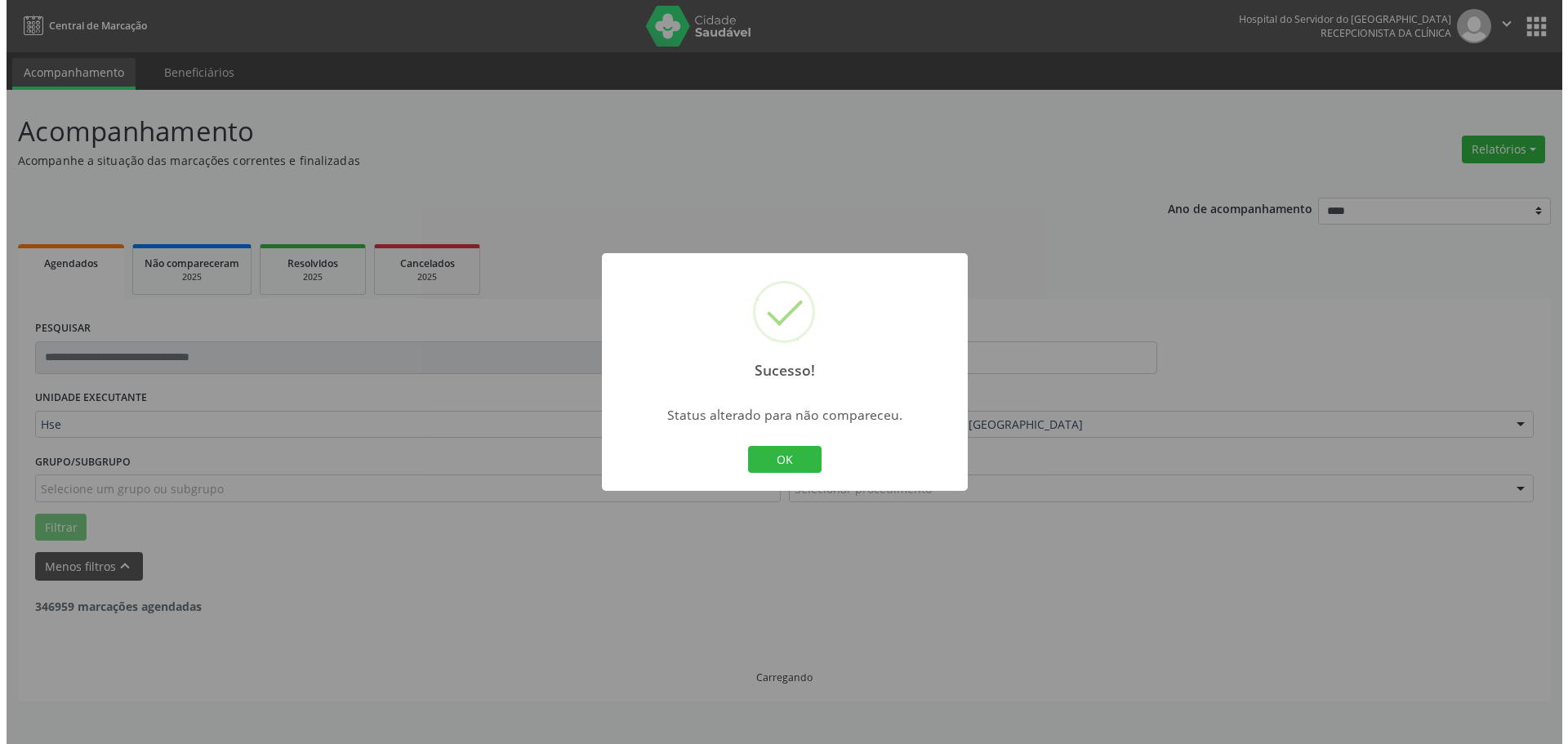
scroll to position [0, 0]
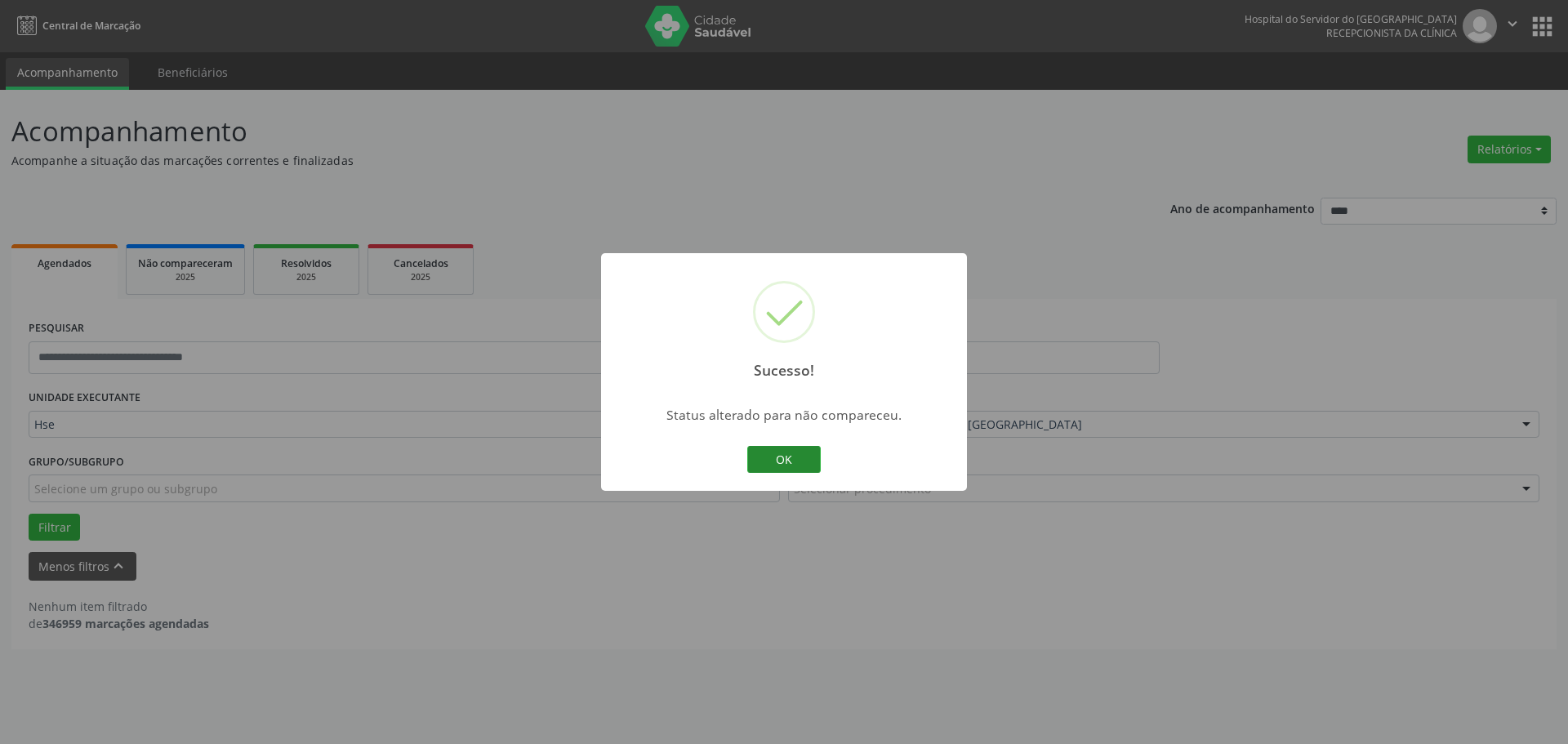
click at [778, 460] on button "OK" at bounding box center [784, 460] width 73 height 28
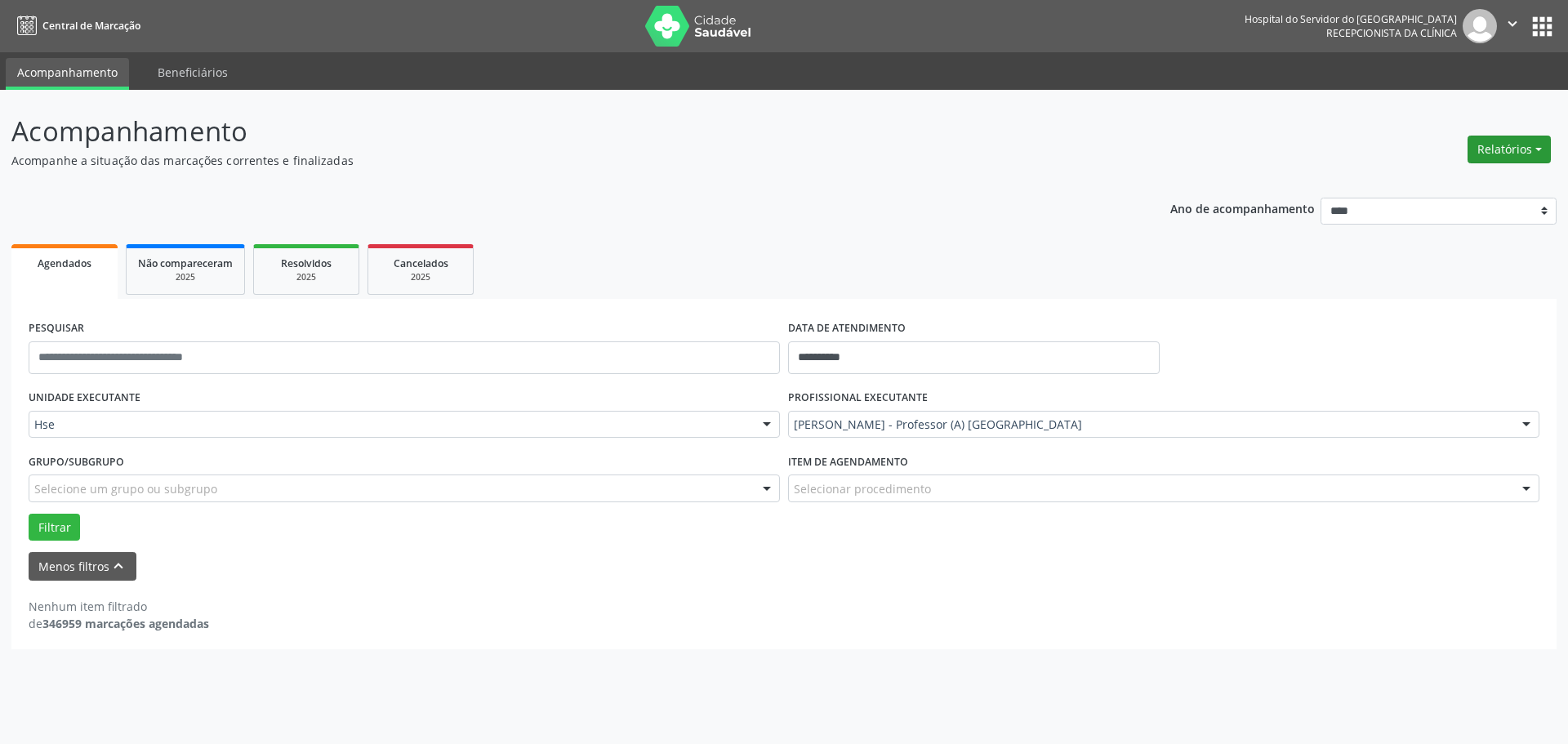
click at [1528, 154] on button "Relatórios" at bounding box center [1509, 150] width 83 height 28
click at [1492, 175] on link "Agendamentos" at bounding box center [1463, 184] width 175 height 23
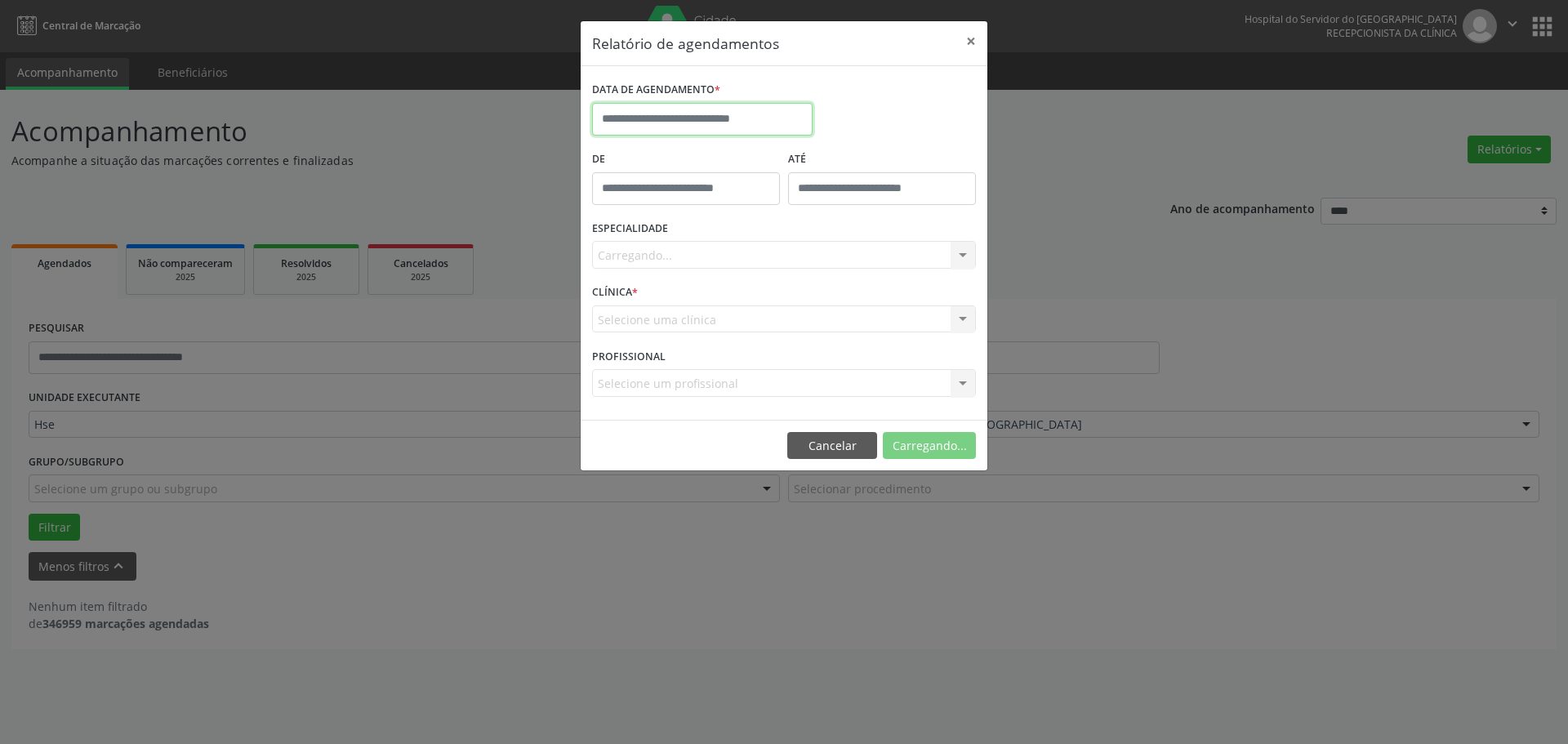
click at [631, 112] on input "text" at bounding box center [702, 119] width 221 height 33
click at [680, 202] on span "2" at bounding box center [681, 204] width 32 height 32
type input "**********"
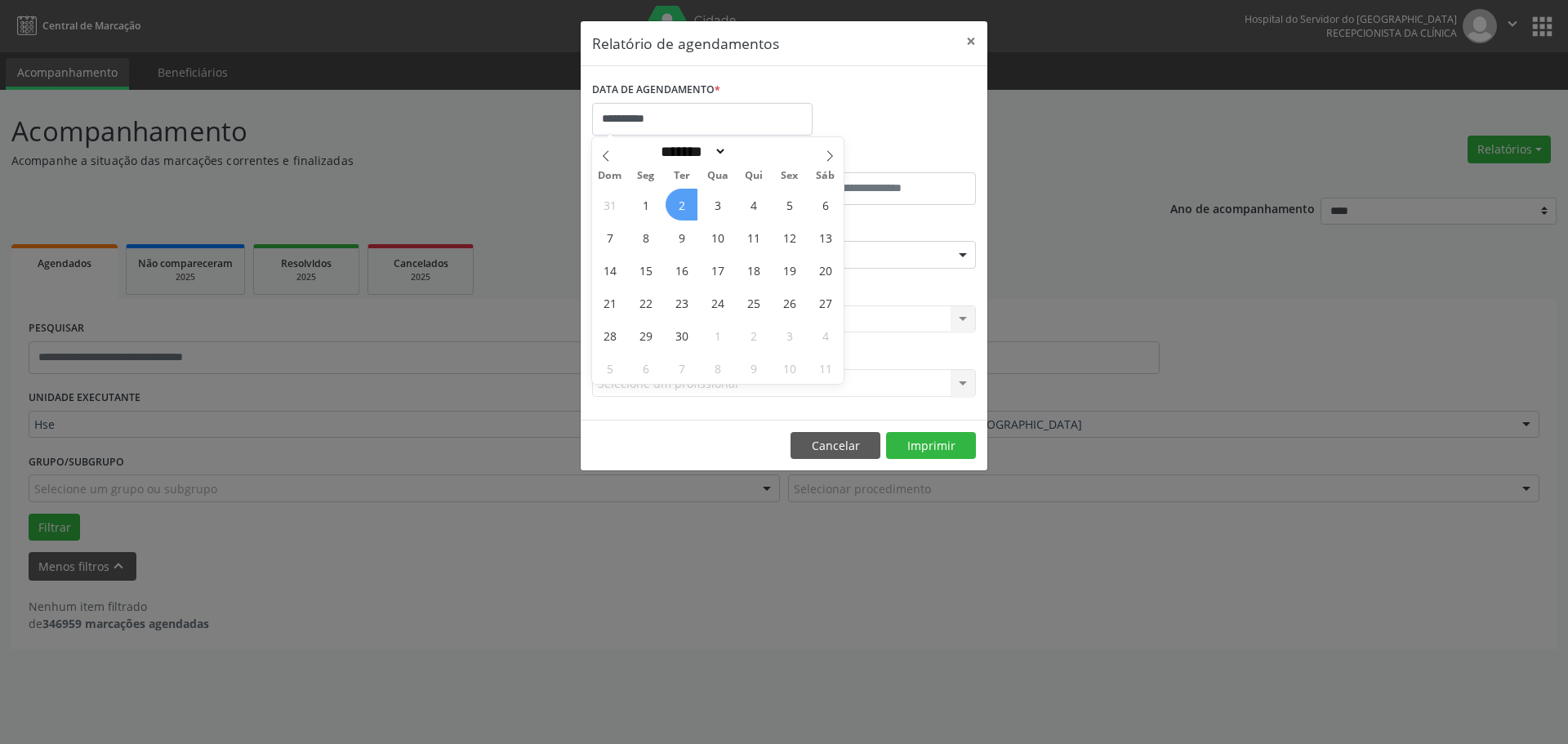
click at [673, 189] on div "31 1 2 3 4 5 6 7 8 9 10 11 12 13 14 15 16 17 18 19 20 21 22 23 24 25 26 27 28 2…" at bounding box center [718, 286] width 252 height 196
click at [636, 202] on span "1" at bounding box center [646, 204] width 32 height 32
click at [653, 119] on input "**********" at bounding box center [702, 119] width 221 height 33
click at [644, 200] on span "1" at bounding box center [646, 204] width 32 height 32
type input "**********"
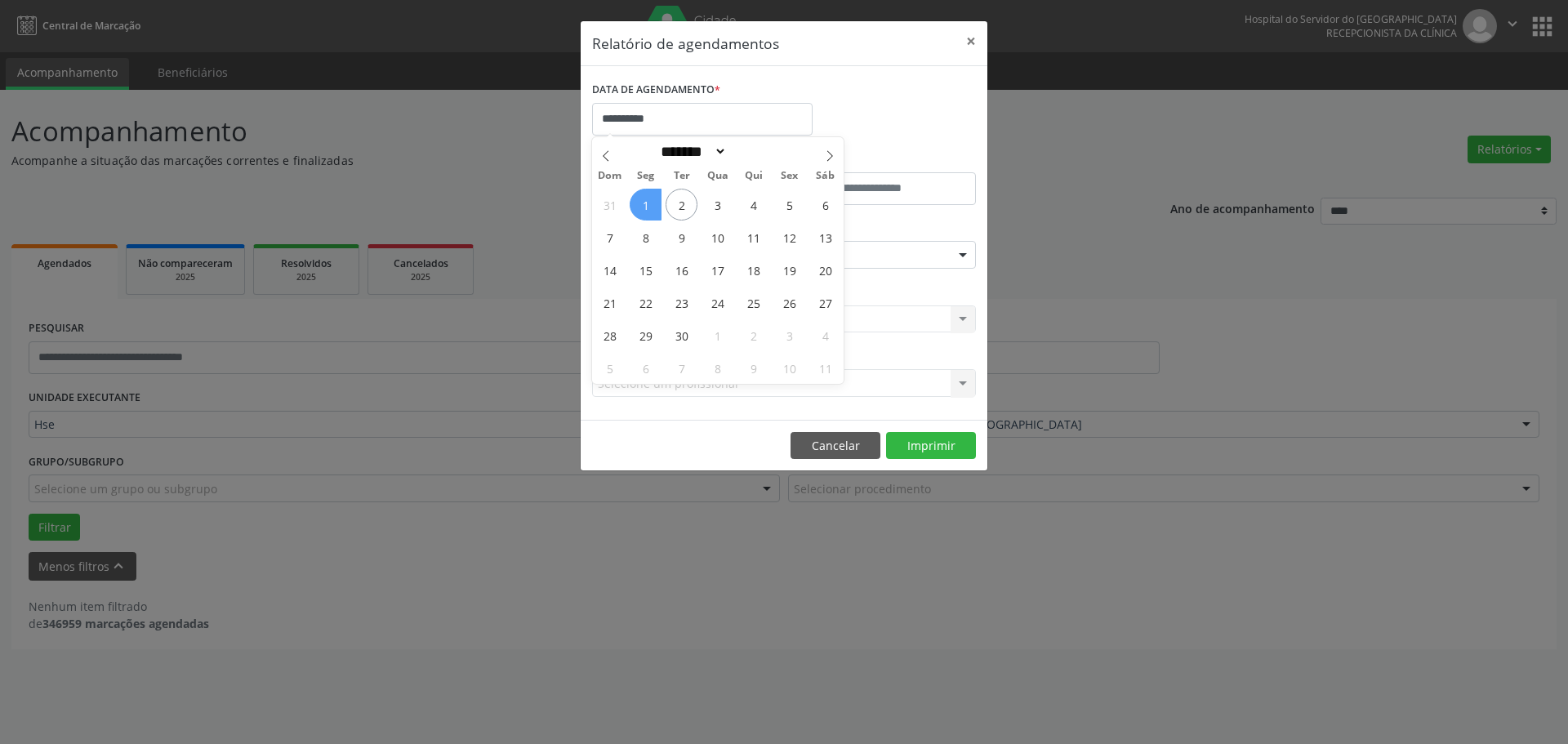
click at [644, 200] on span "1" at bounding box center [646, 204] width 32 height 32
click at [793, 249] on div "Seleciona uma especialidade" at bounding box center [784, 255] width 383 height 28
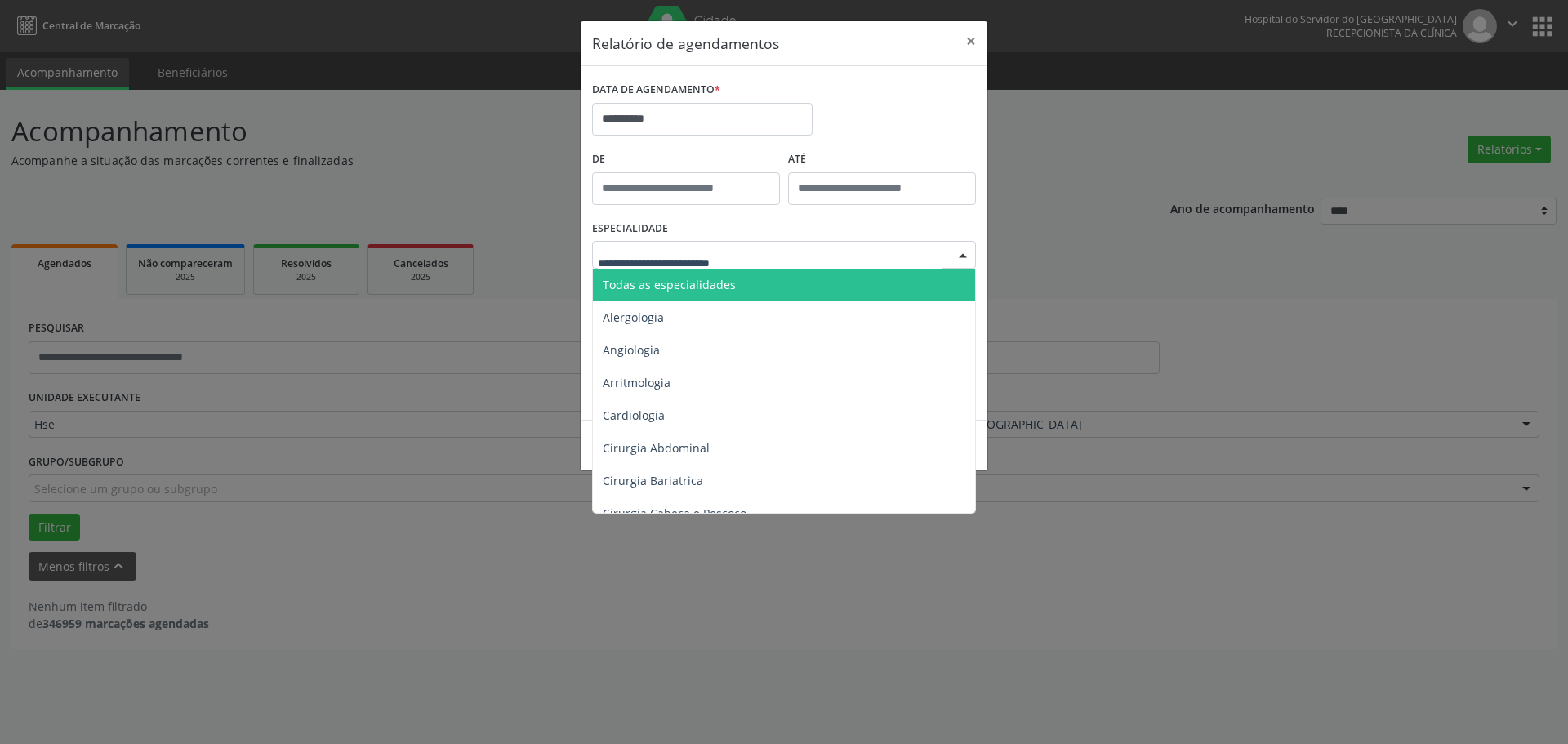
click at [765, 291] on span "Todas as especialidades" at bounding box center [784, 284] width 384 height 33
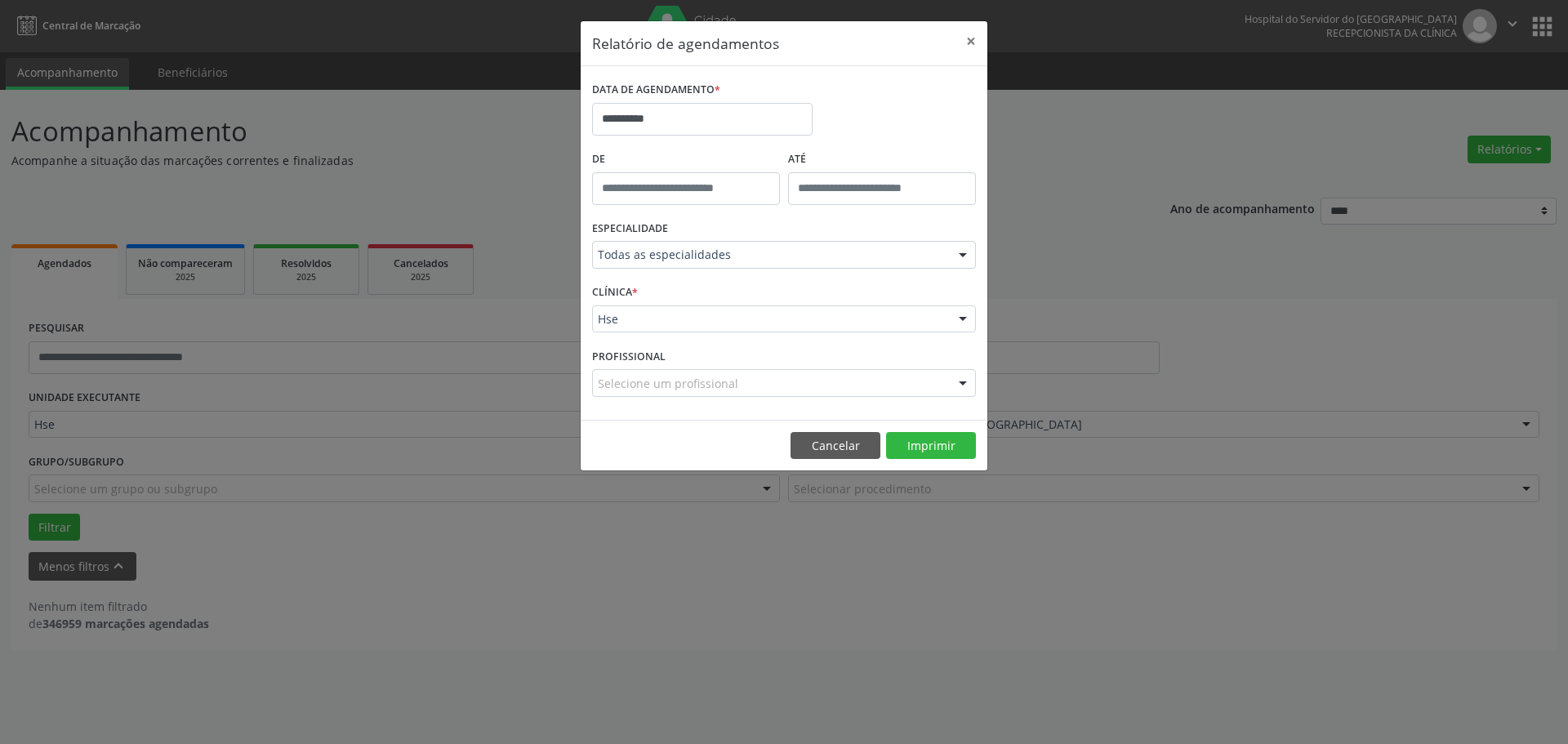
click at [918, 425] on footer "Cancelar Imprimir" at bounding box center [784, 446] width 407 height 52
click at [918, 441] on button "Imprimir" at bounding box center [930, 446] width 90 height 28
